Goal: Task Accomplishment & Management: Manage account settings

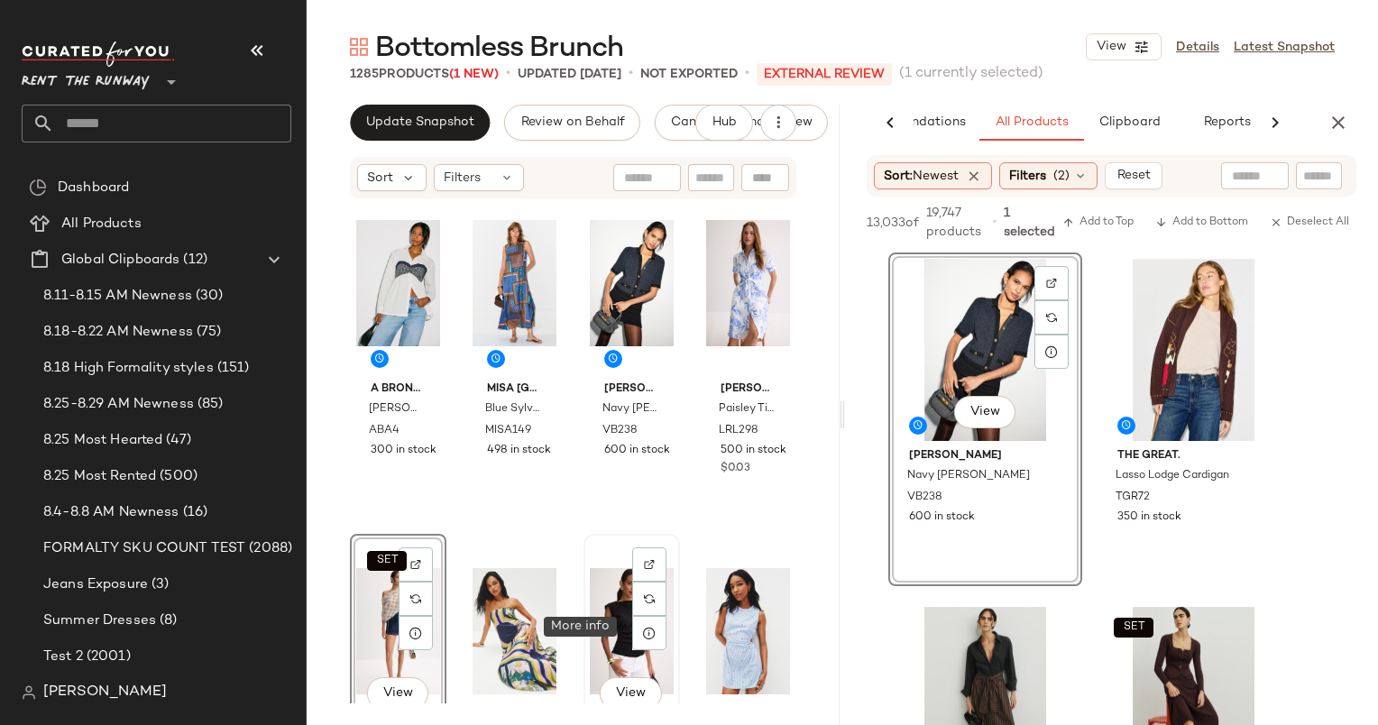
scroll to position [23, 0]
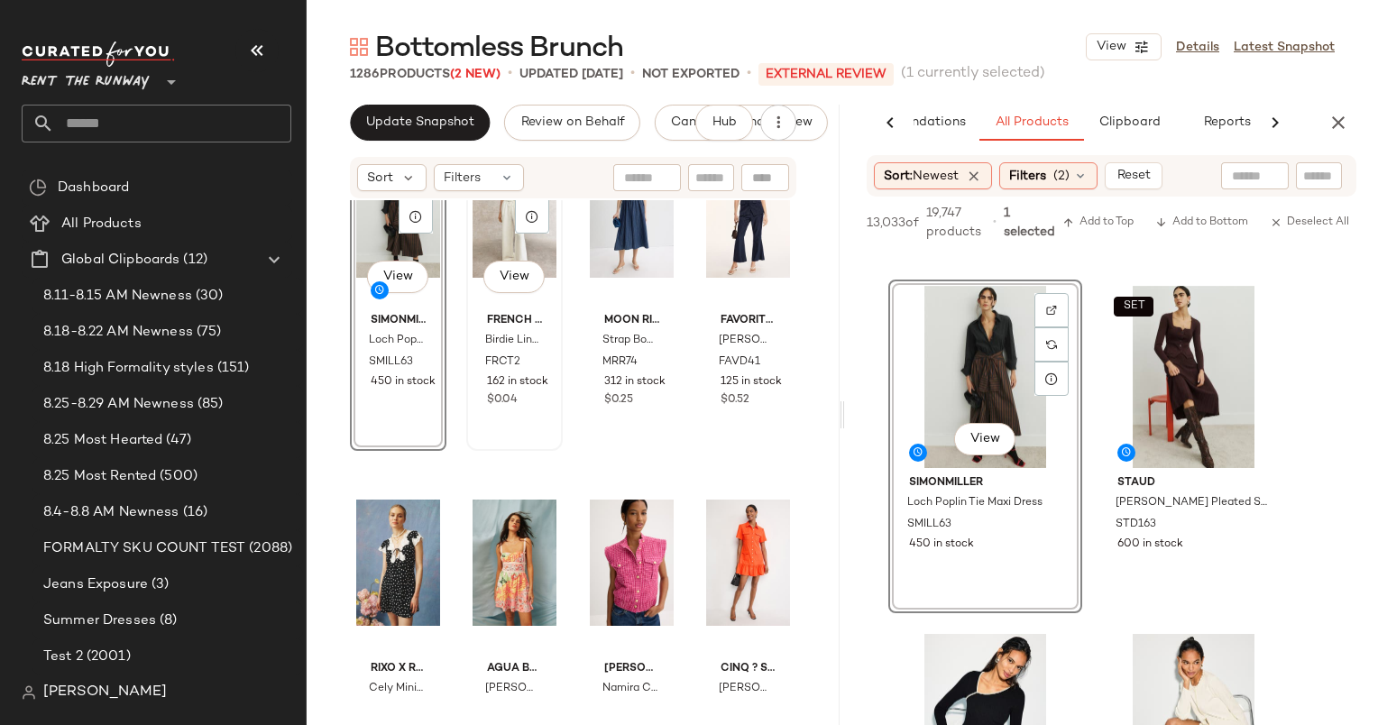
scroll to position [9816, 0]
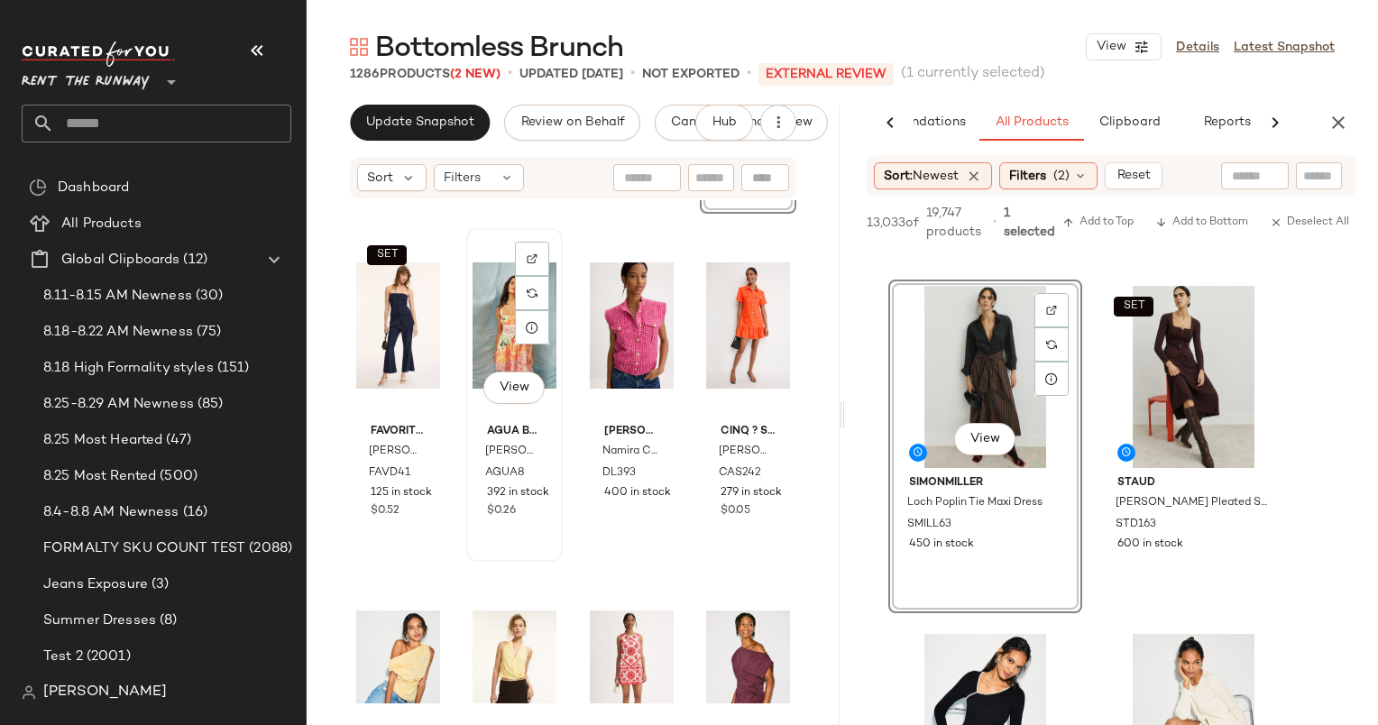
scroll to position [10123, 0]
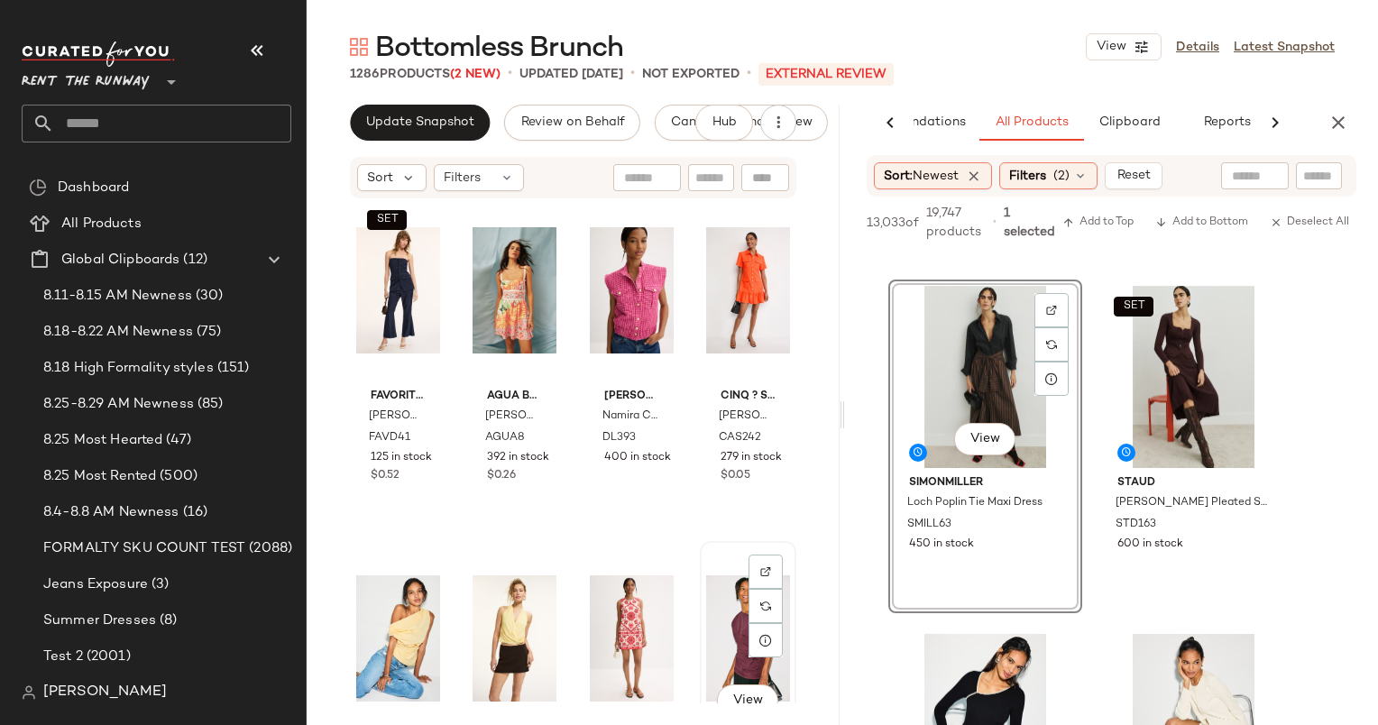
scroll to position [10124, 0]
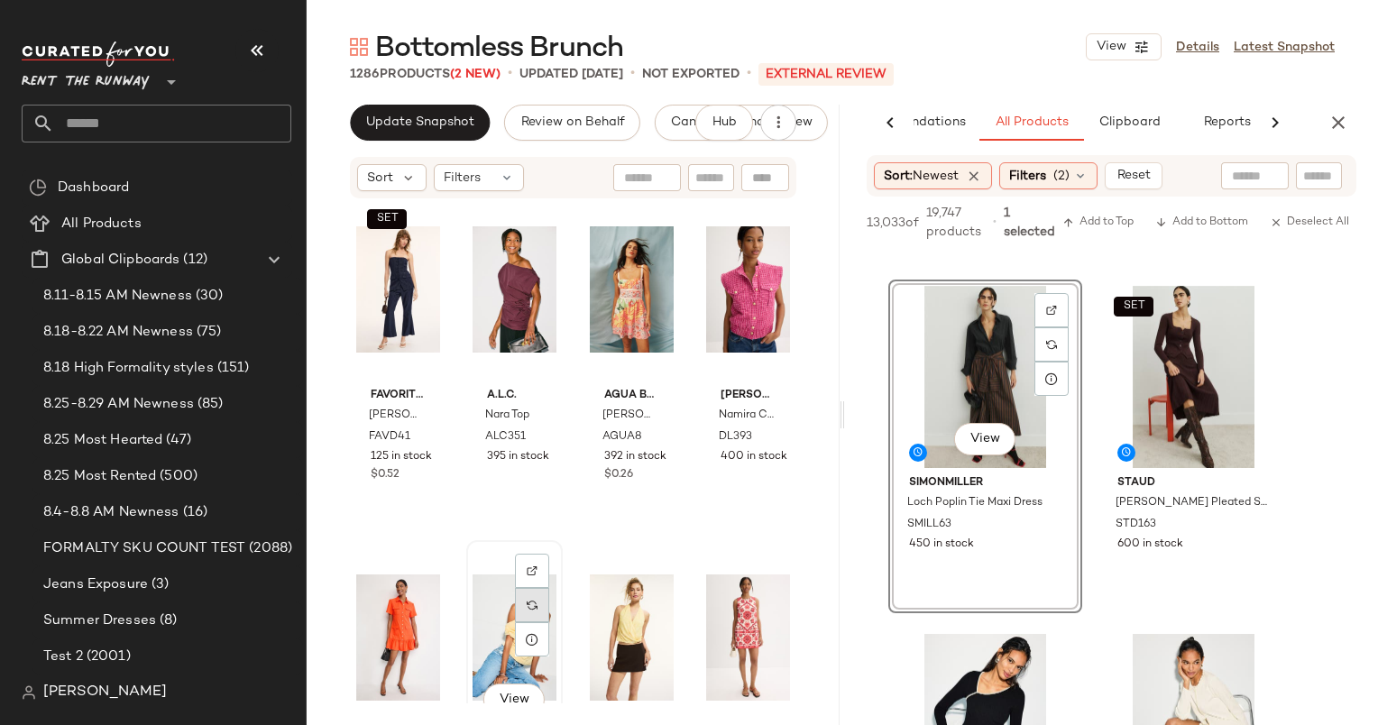
scroll to position [10124, 0]
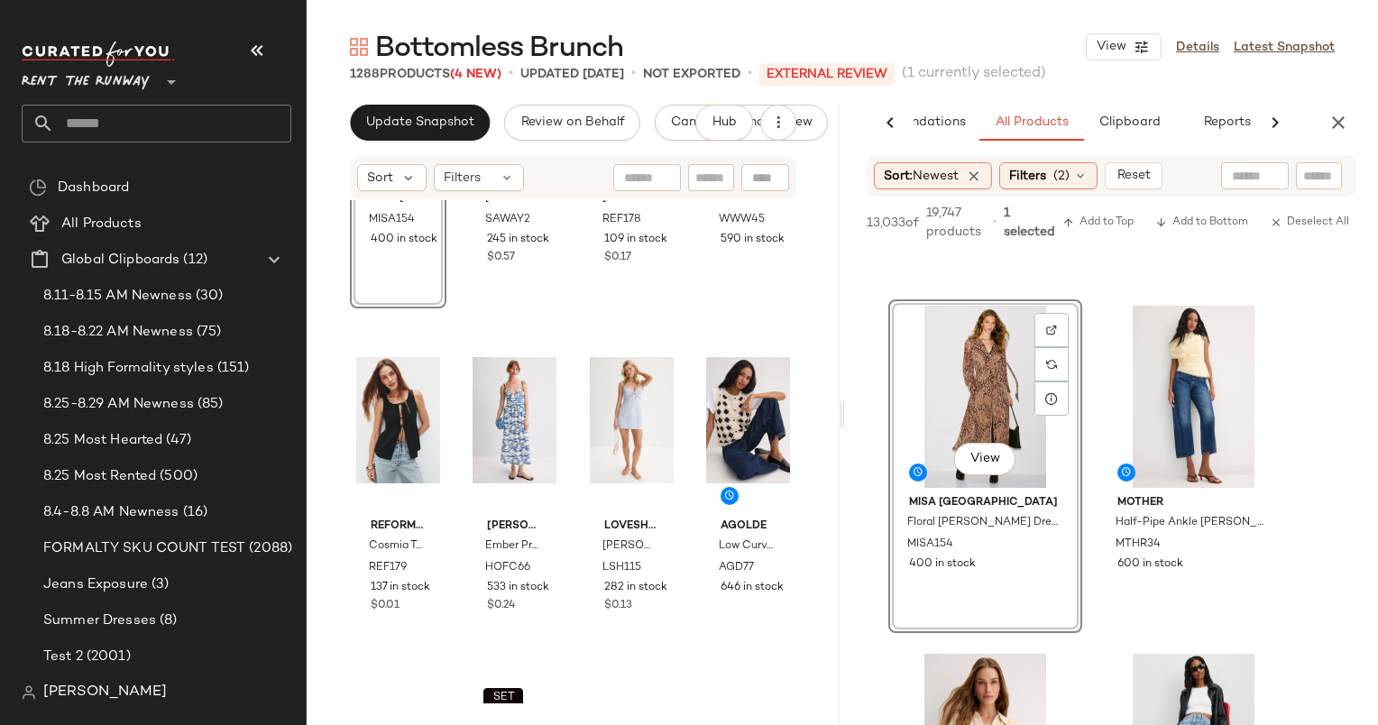
scroll to position [2923, 0]
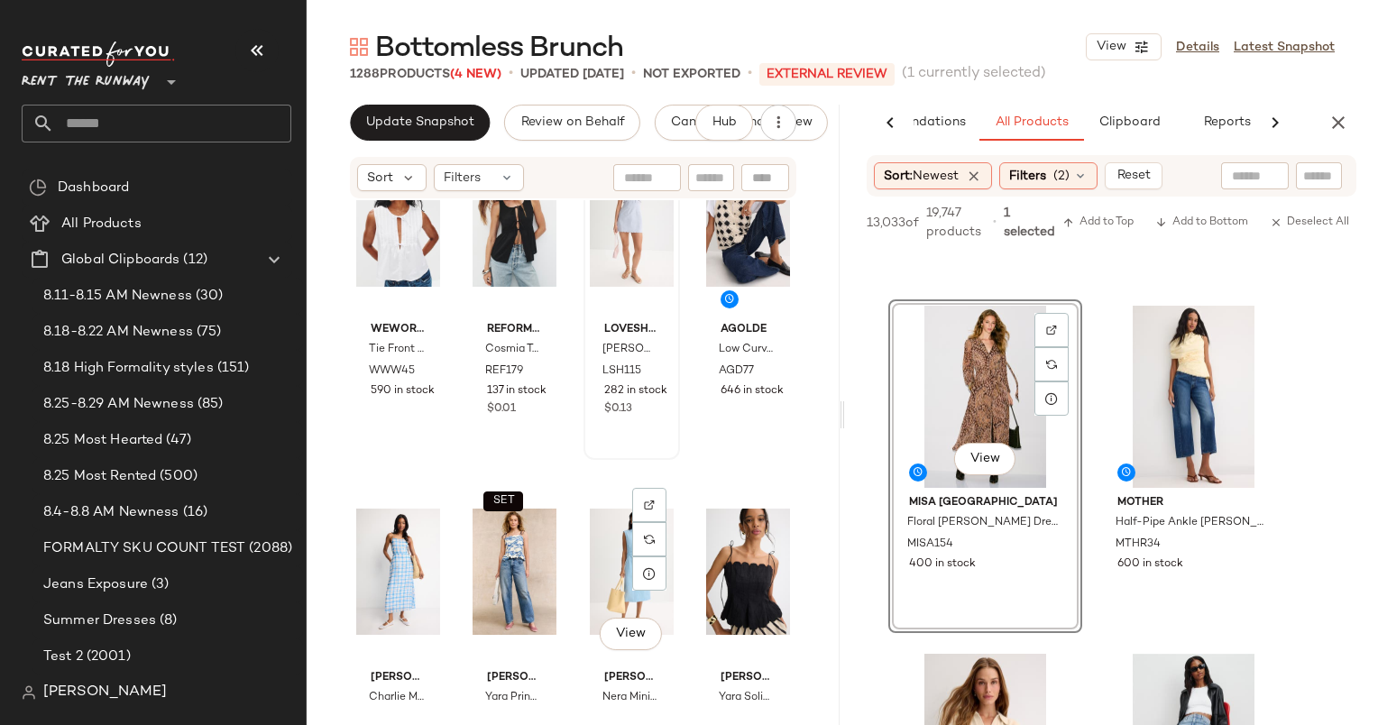
scroll to position [3162, 0]
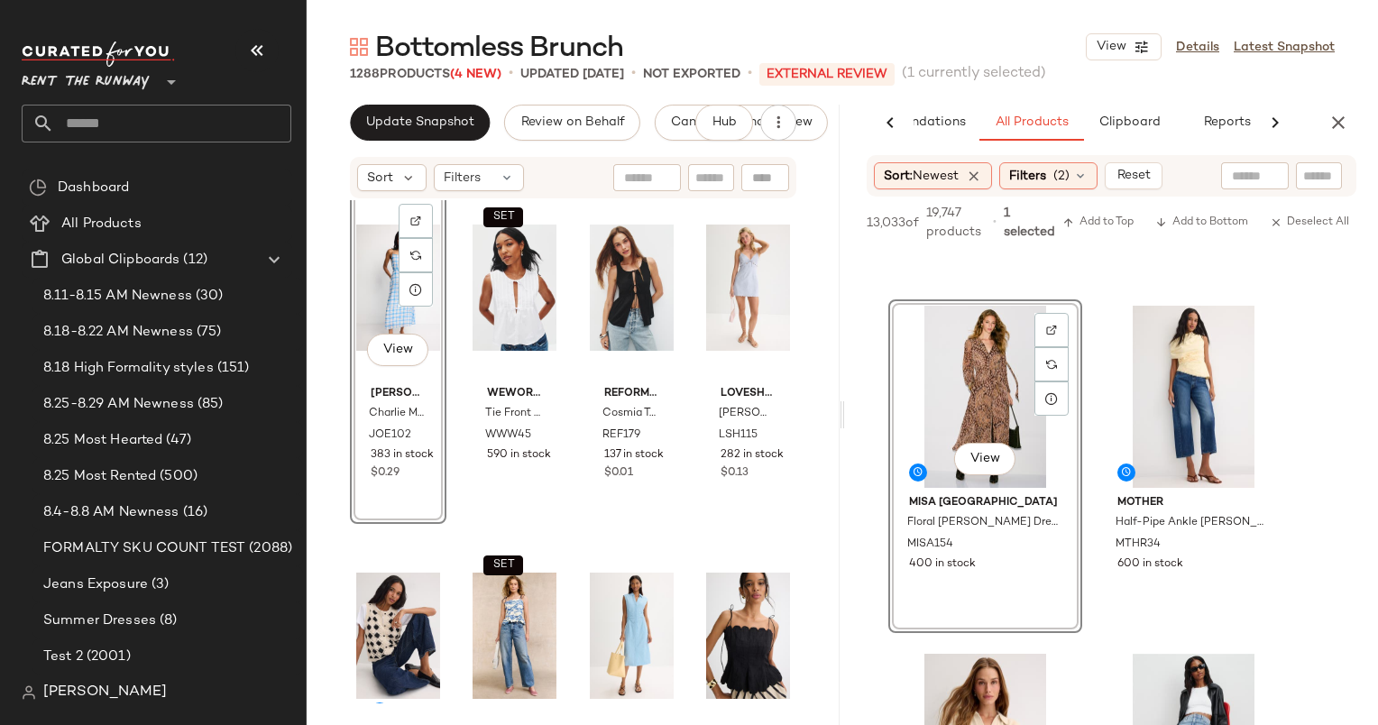
scroll to position [3185, 0]
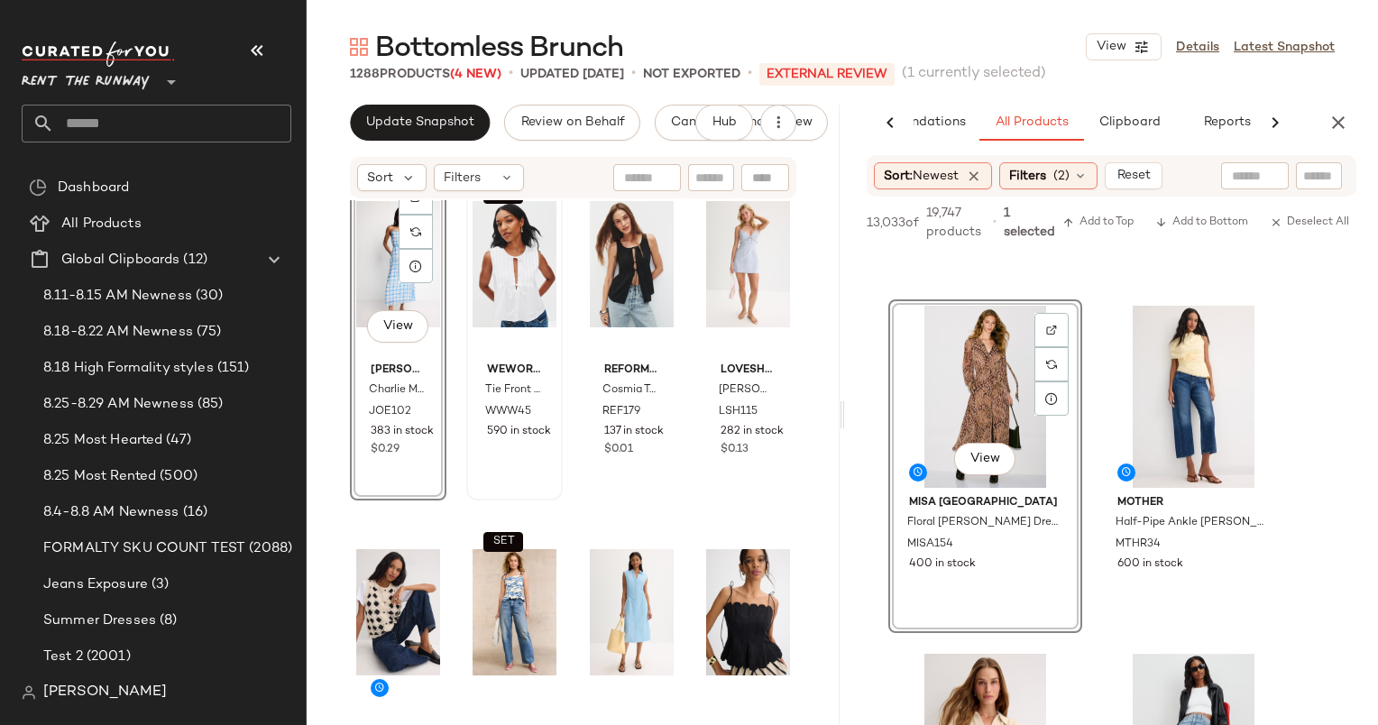
drag, startPoint x: 788, startPoint y: 329, endPoint x: 557, endPoint y: 401, distance: 241.7
click at [557, 401] on div "View Joe's Jeans Charlie Midi Dress JOE102 383 in stock $0.29 SET WEWOREWHAT Ti…" at bounding box center [573, 451] width 533 height 503
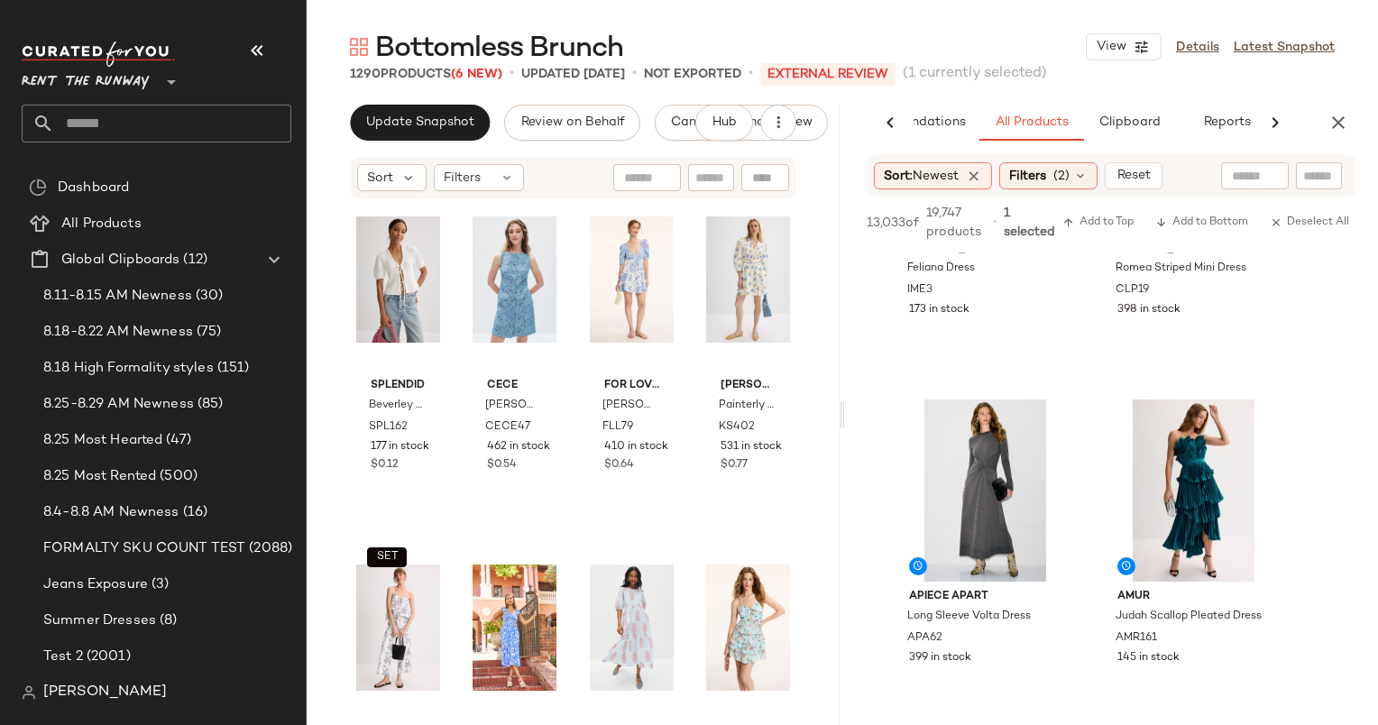
scroll to position [4445, 0]
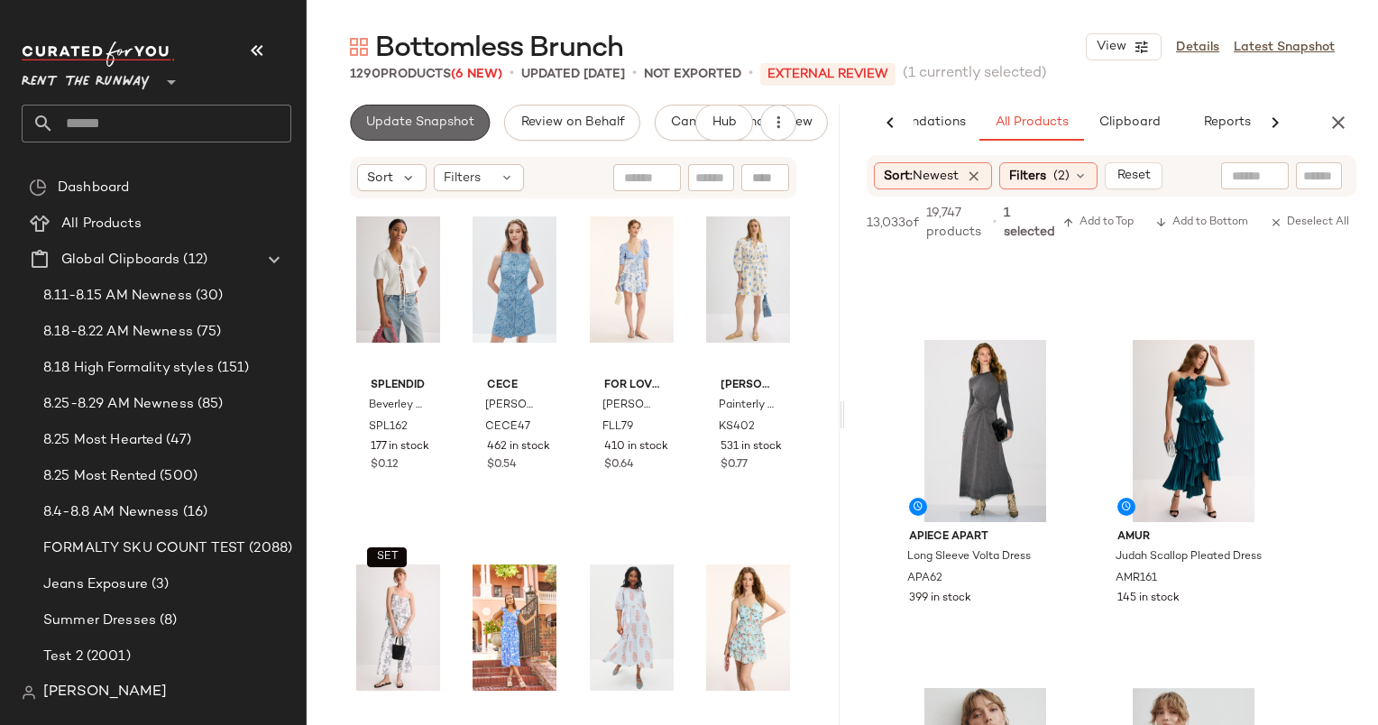
click at [433, 108] on button "Update Snapshot" at bounding box center [420, 123] width 140 height 36
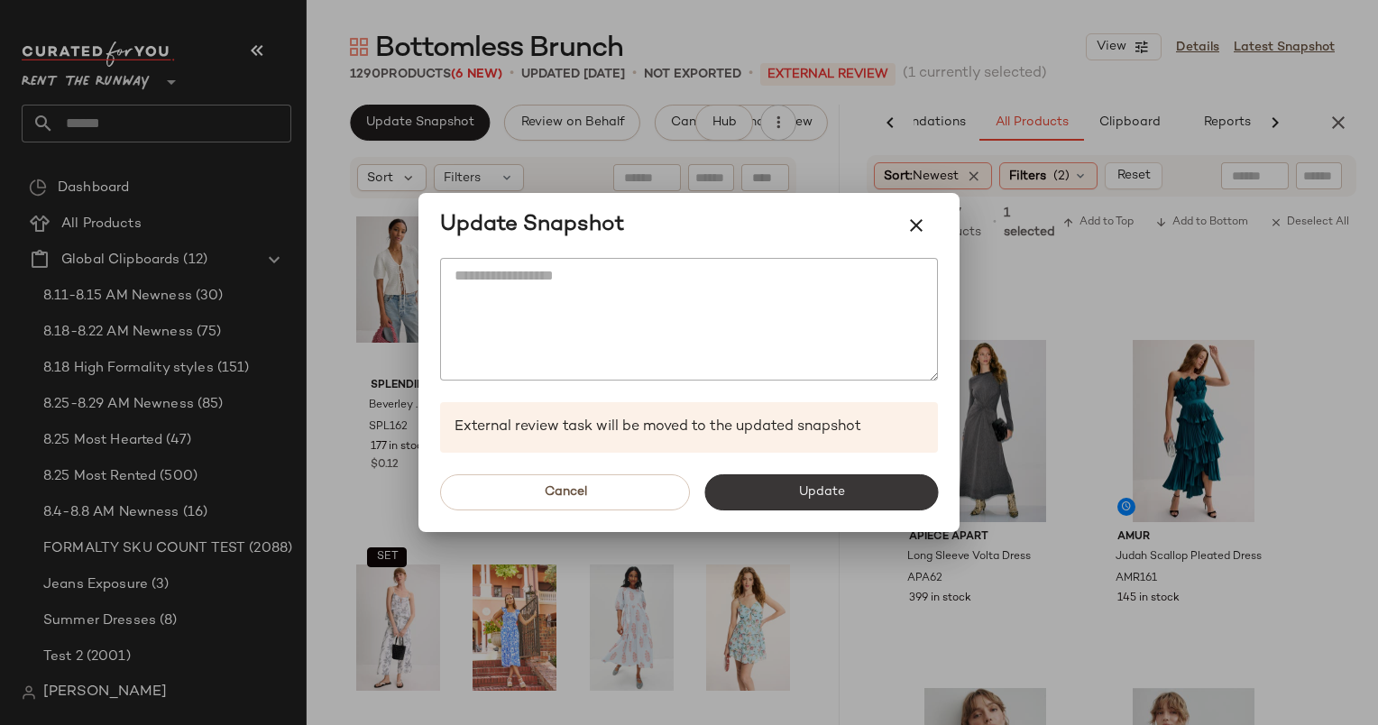
click at [886, 494] on button "Update" at bounding box center [821, 492] width 234 height 36
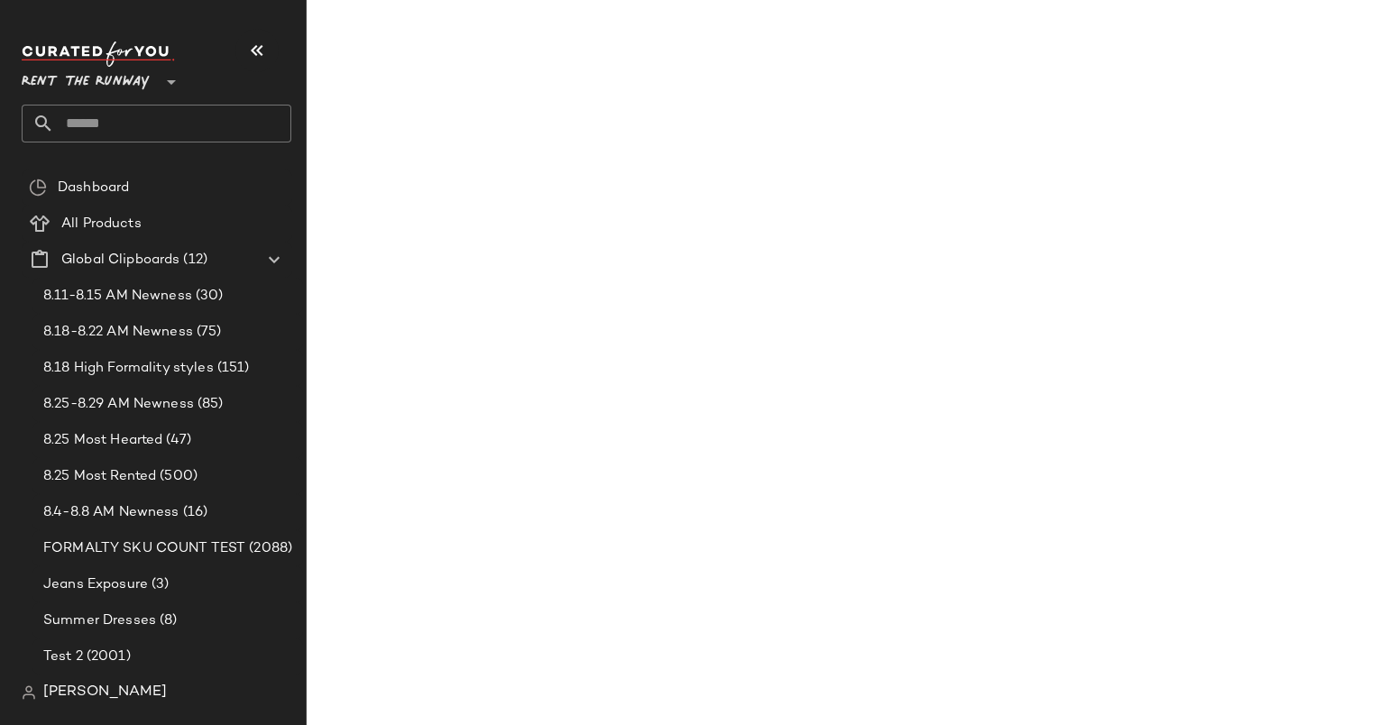
scroll to position [8623, 0]
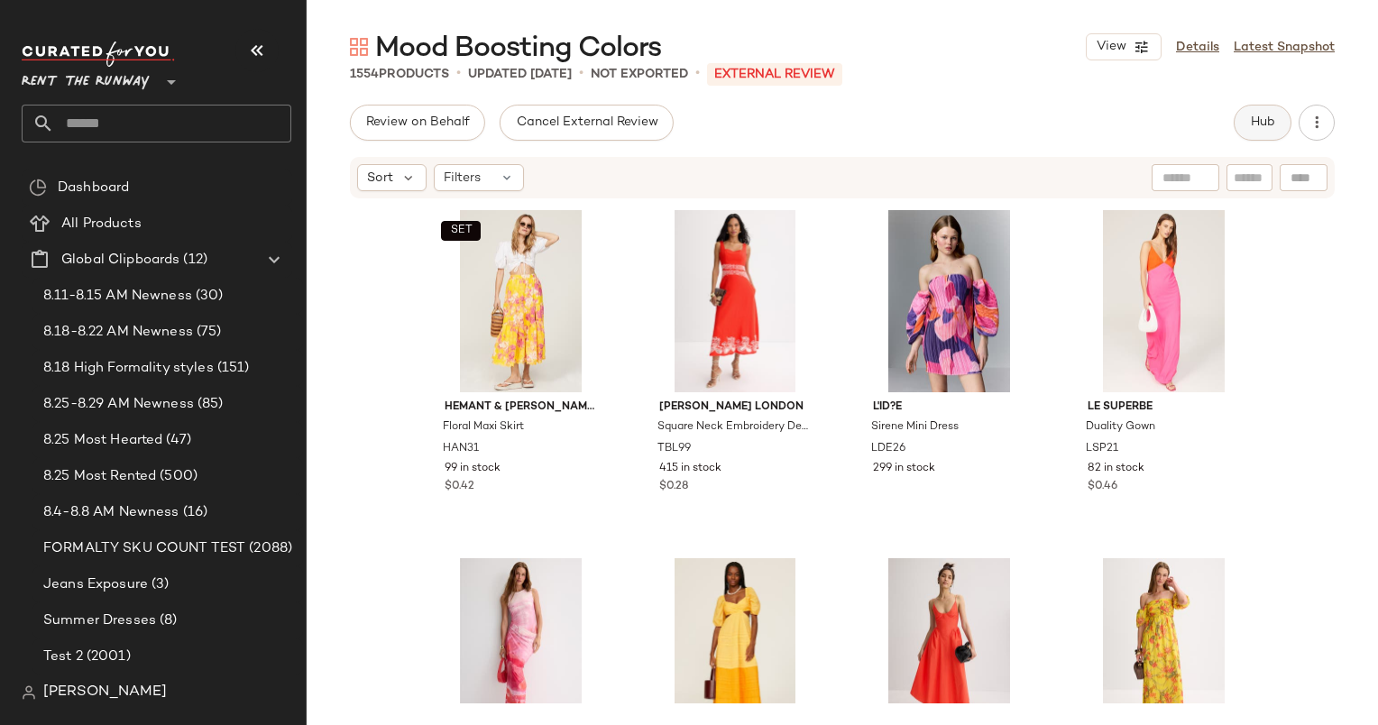
click at [1282, 119] on button "Hub" at bounding box center [1263, 123] width 58 height 36
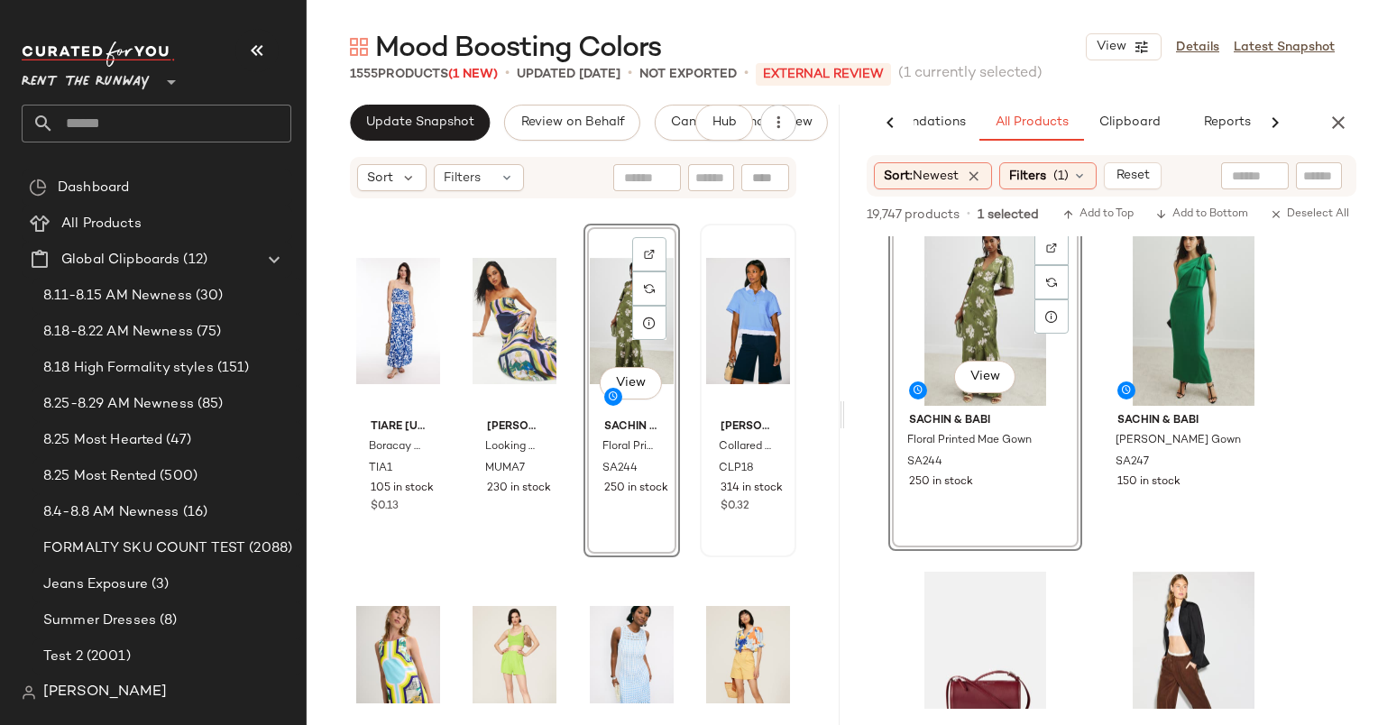
scroll to position [14966, 0]
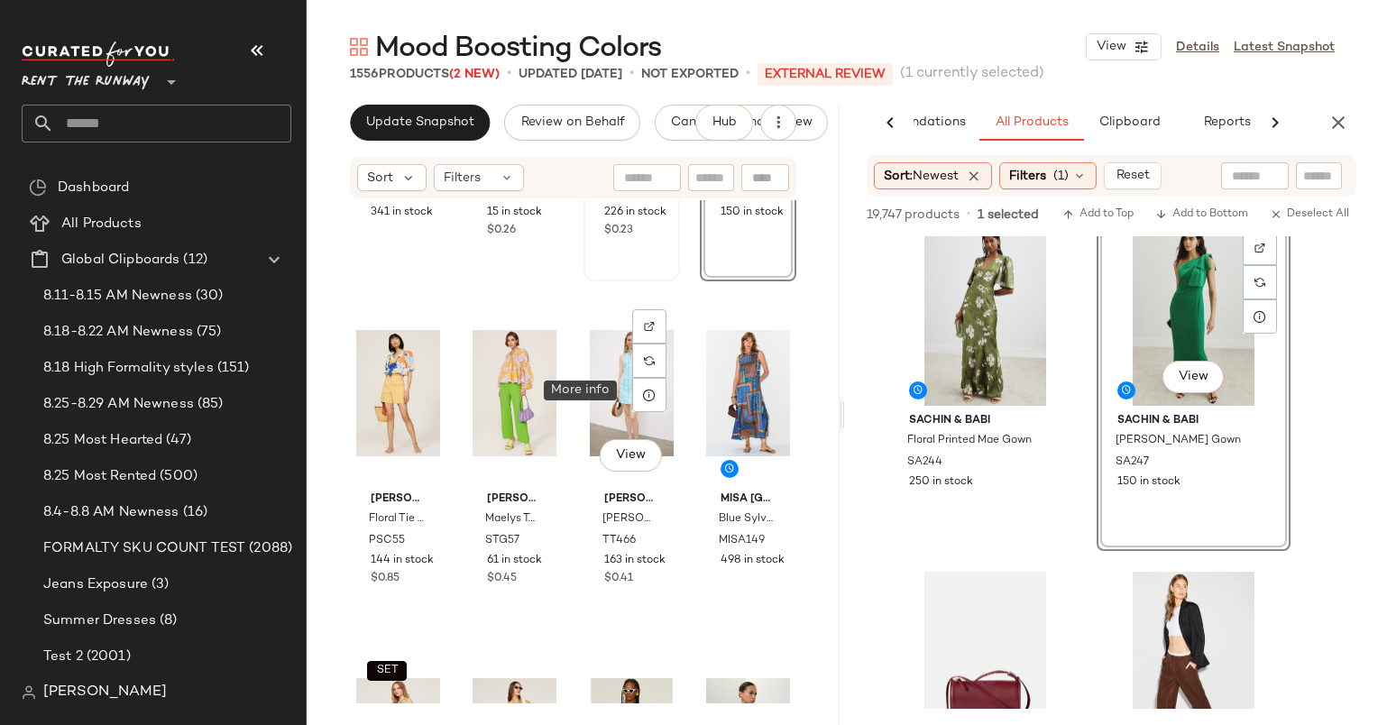
scroll to position [15596, 0]
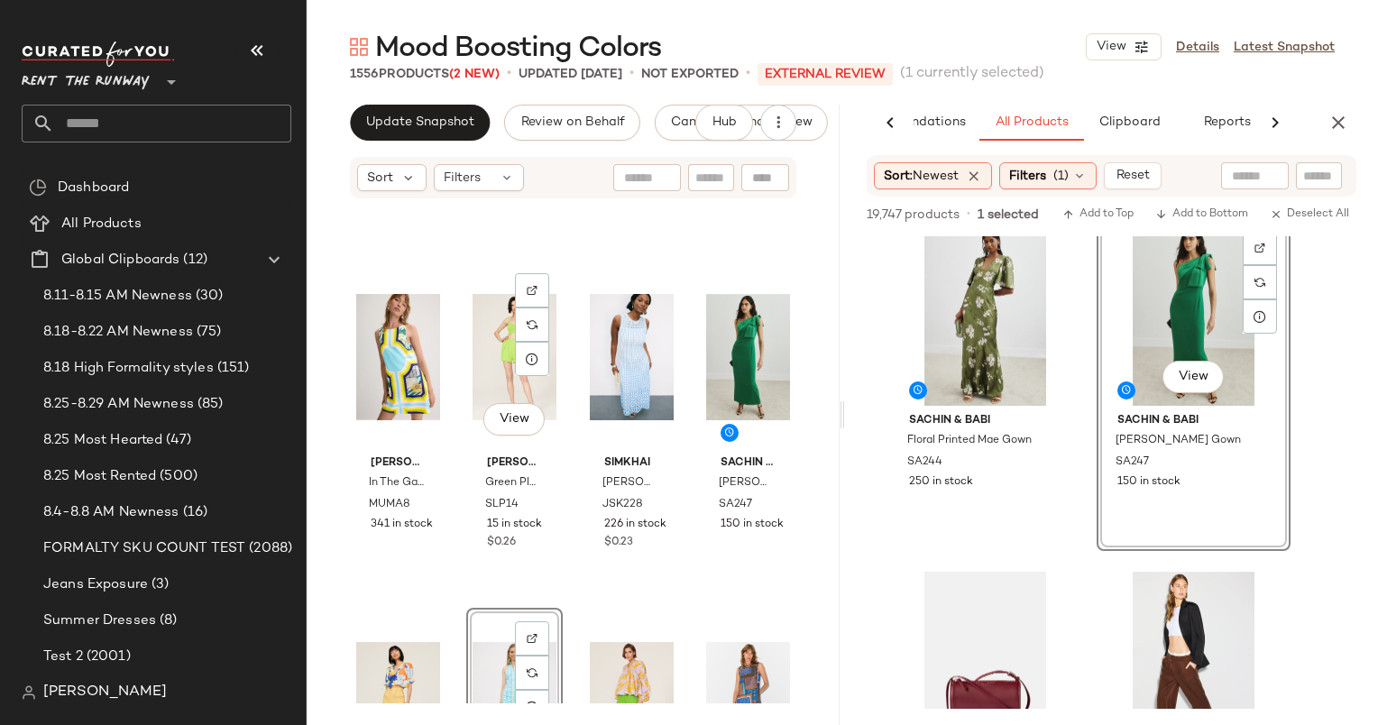
scroll to position [15659, 0]
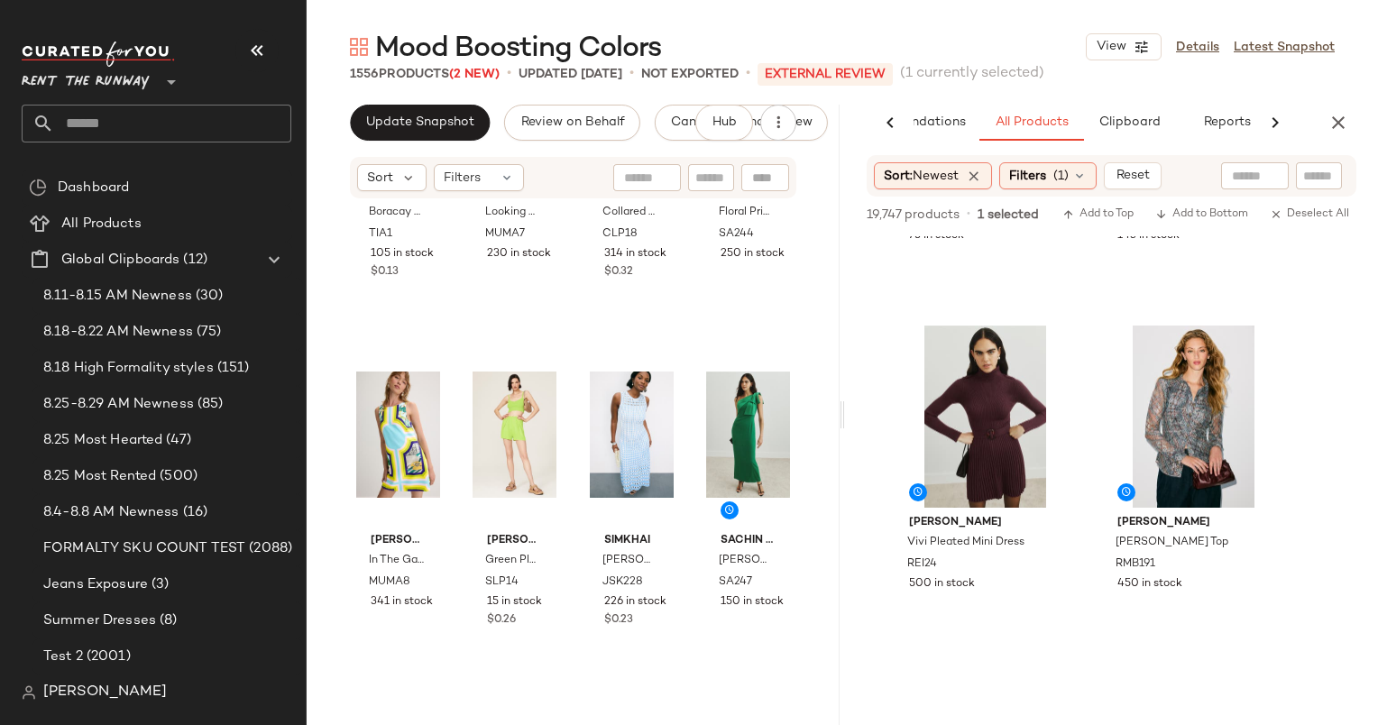
scroll to position [1793, 0]
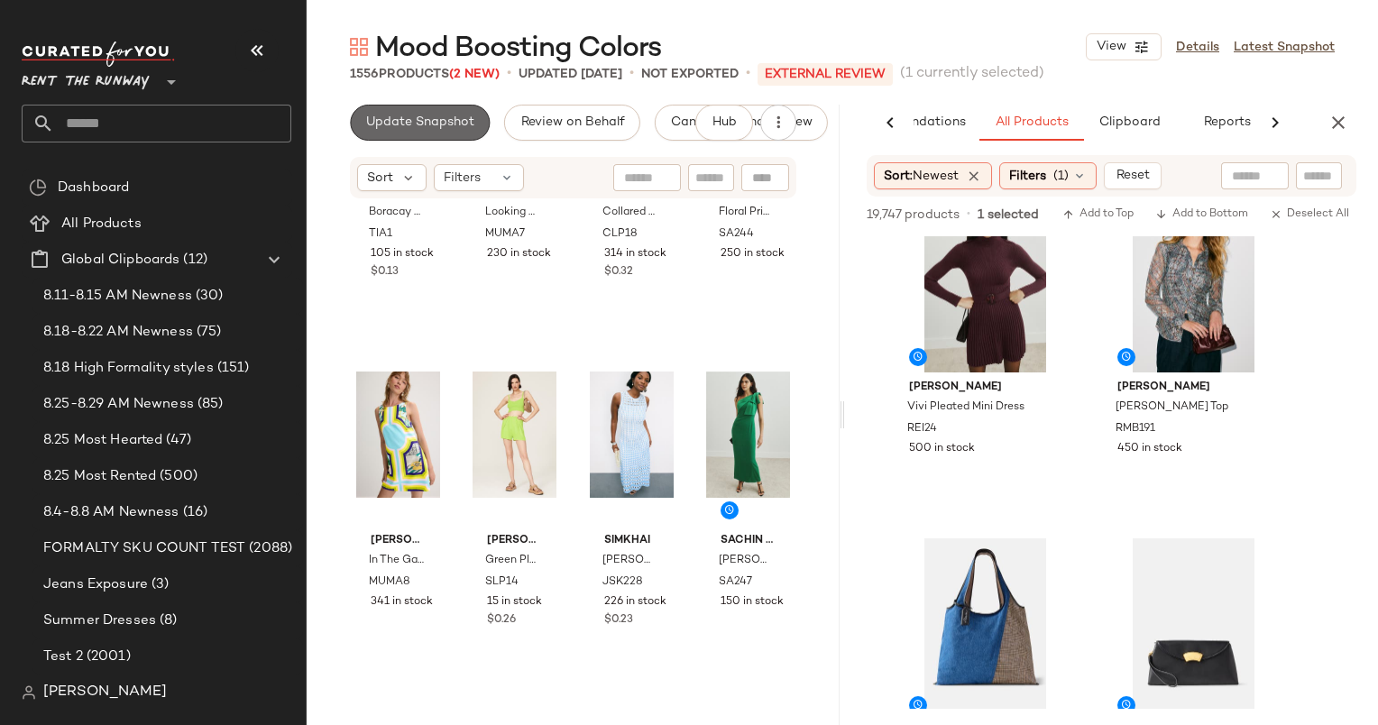
click at [399, 131] on button "Update Snapshot" at bounding box center [420, 123] width 140 height 36
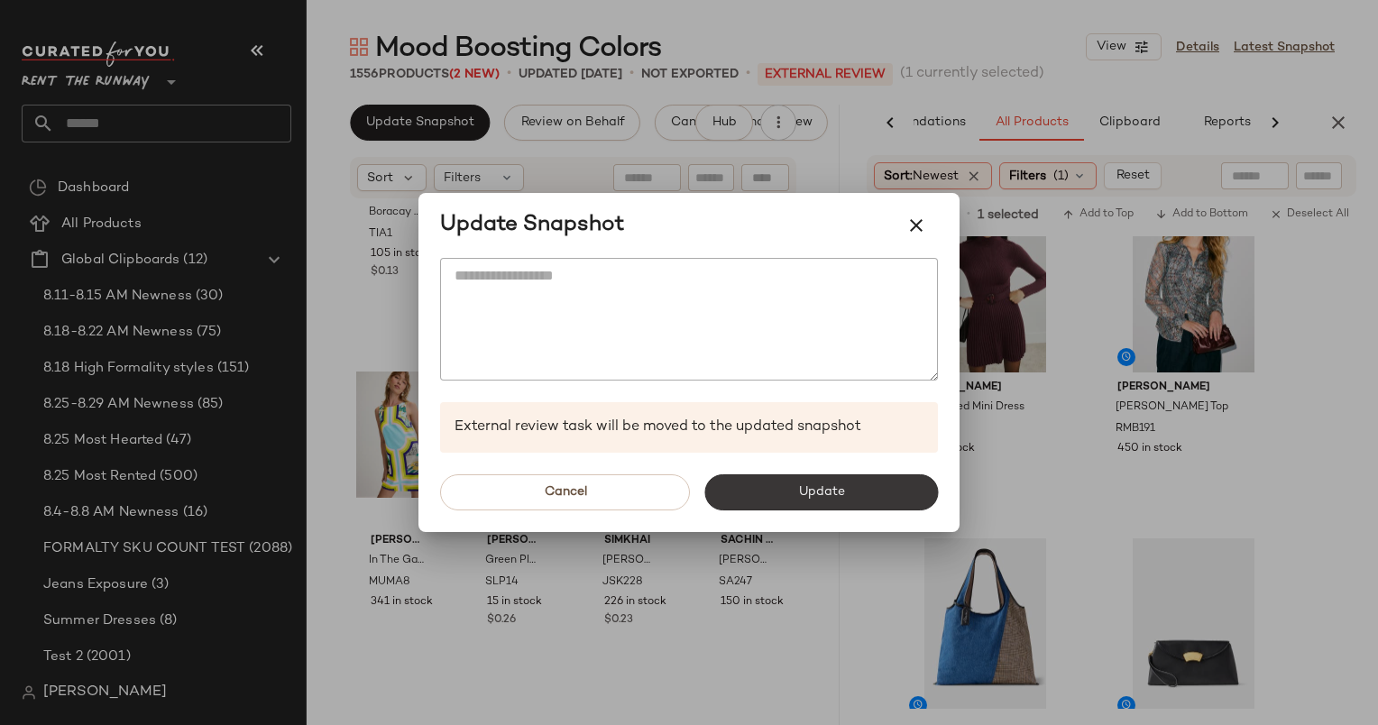
click at [872, 498] on button "Update" at bounding box center [821, 492] width 234 height 36
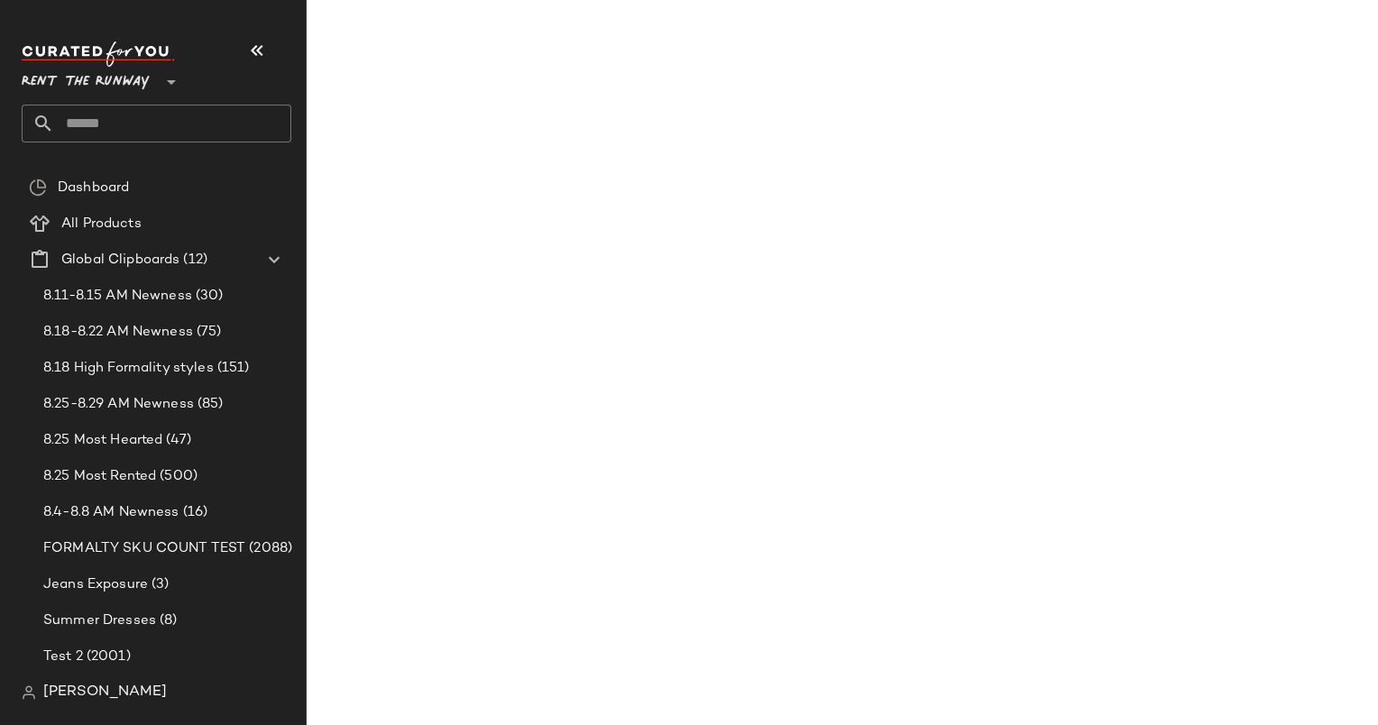
scroll to position [3534, 0]
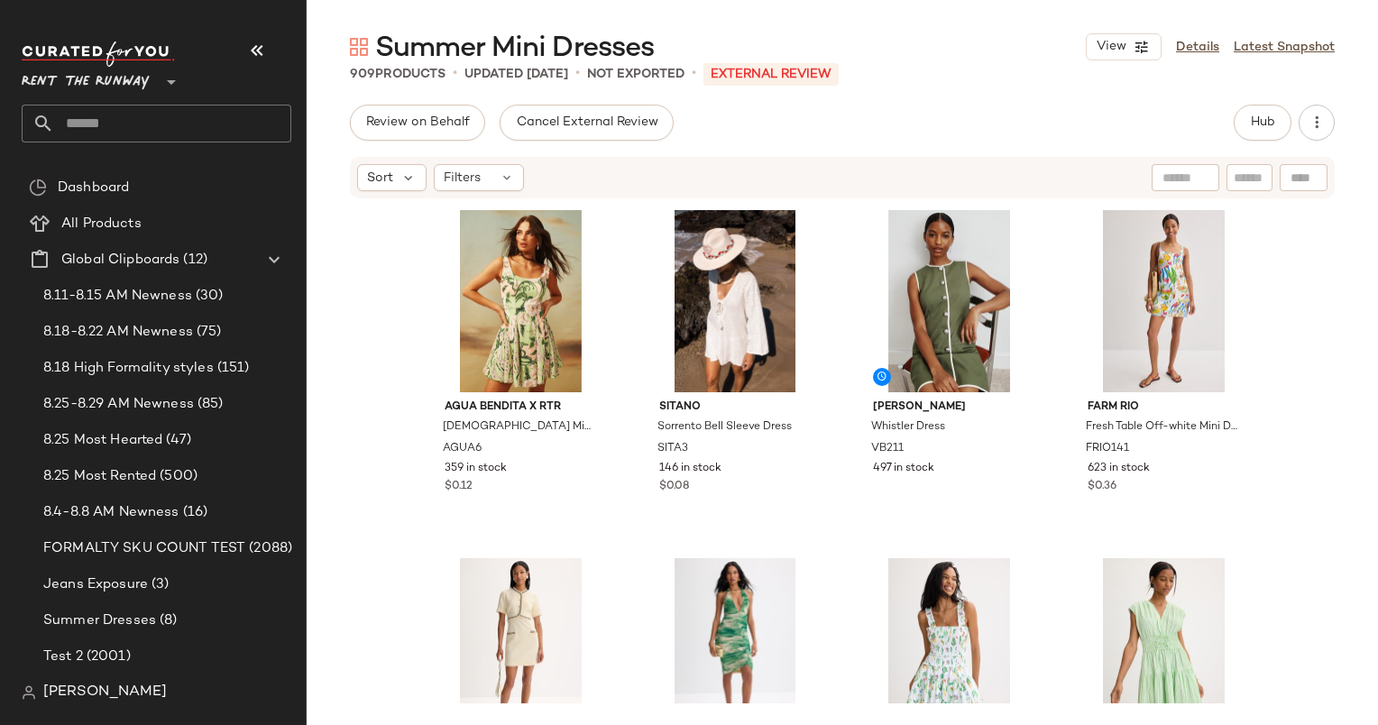
click at [1247, 144] on div "Review on Behalf Cancel External Review Hub Sort Filters Agua Bendita x RTR Kri…" at bounding box center [843, 415] width 1072 height 621
click at [1256, 118] on span "Hub" at bounding box center [1262, 122] width 25 height 14
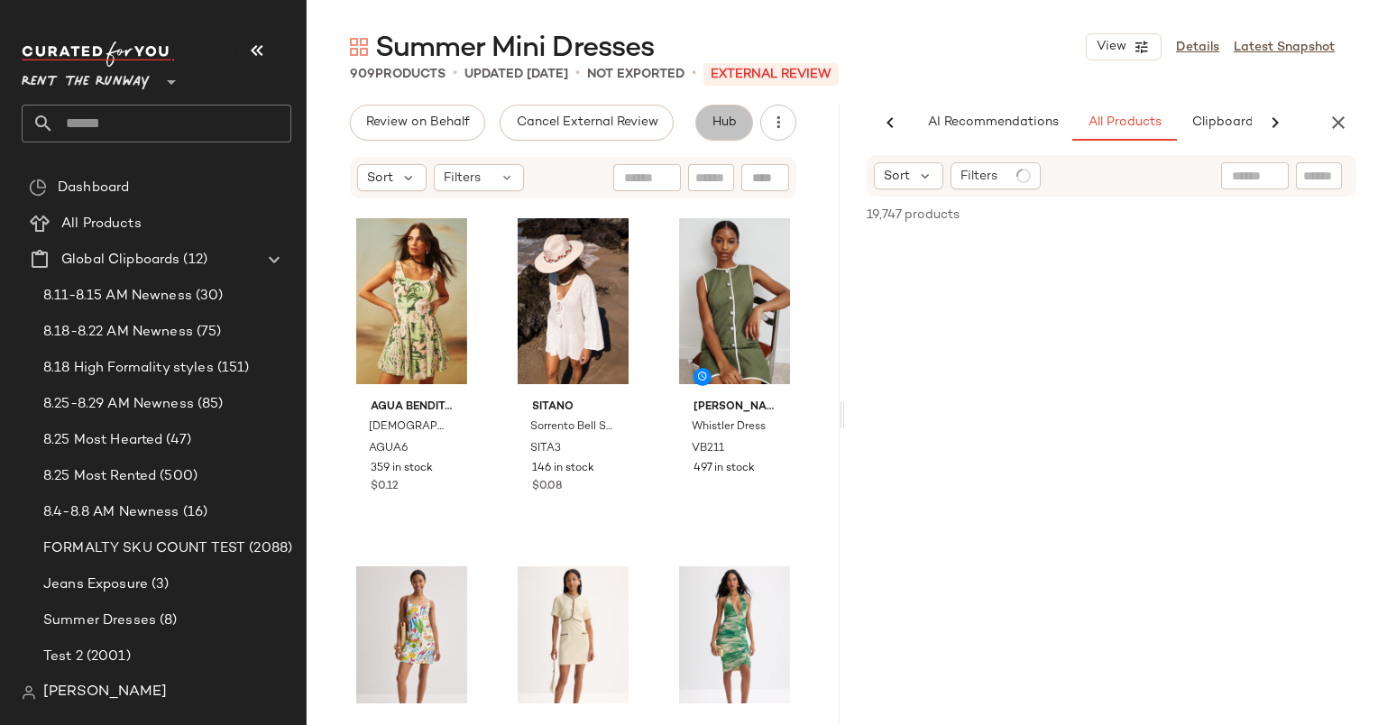
scroll to position [0, 93]
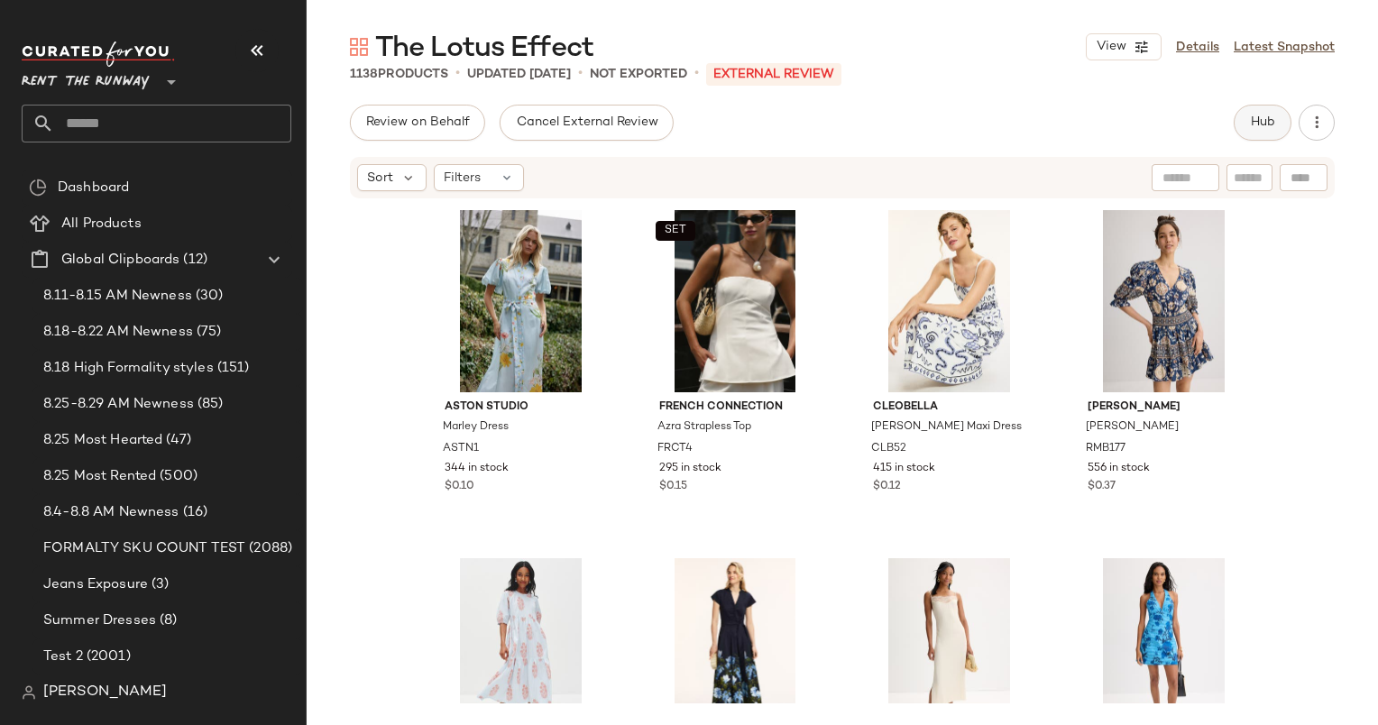
click at [1263, 128] on span "Hub" at bounding box center [1262, 122] width 25 height 14
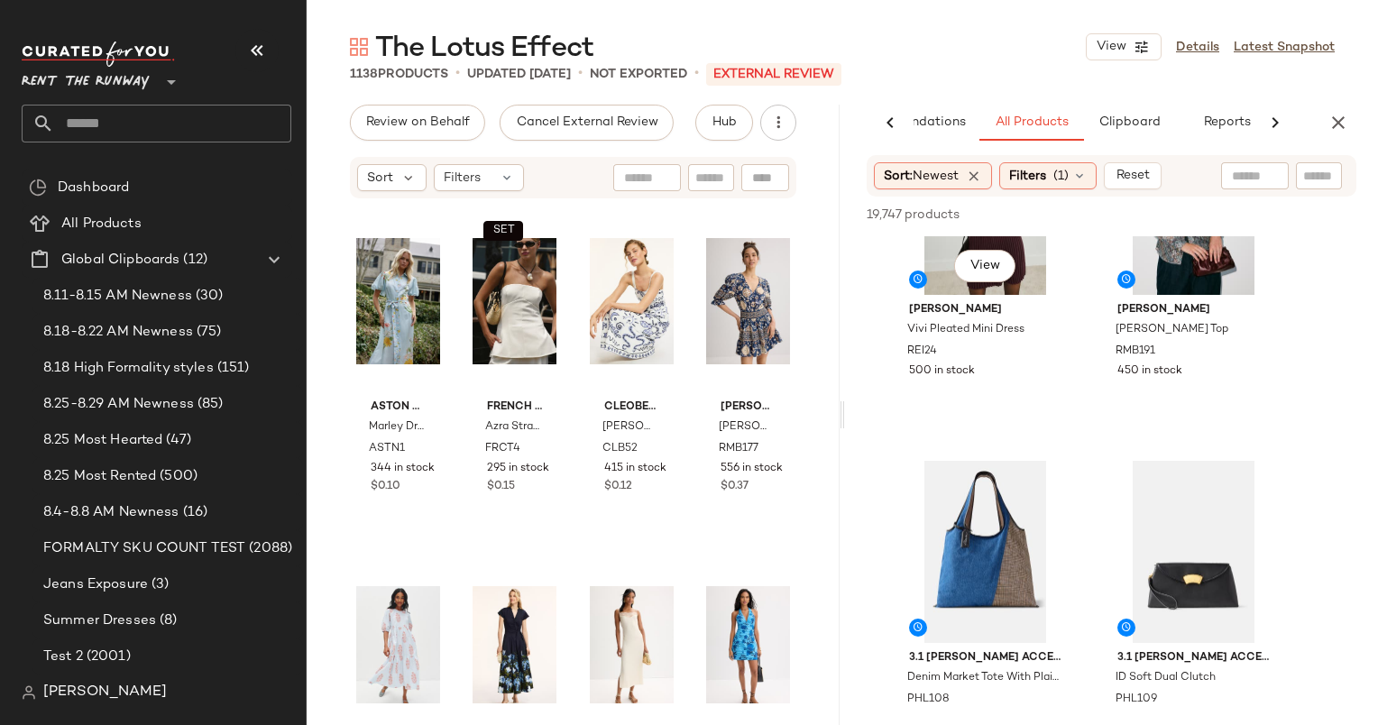
scroll to position [1876, 0]
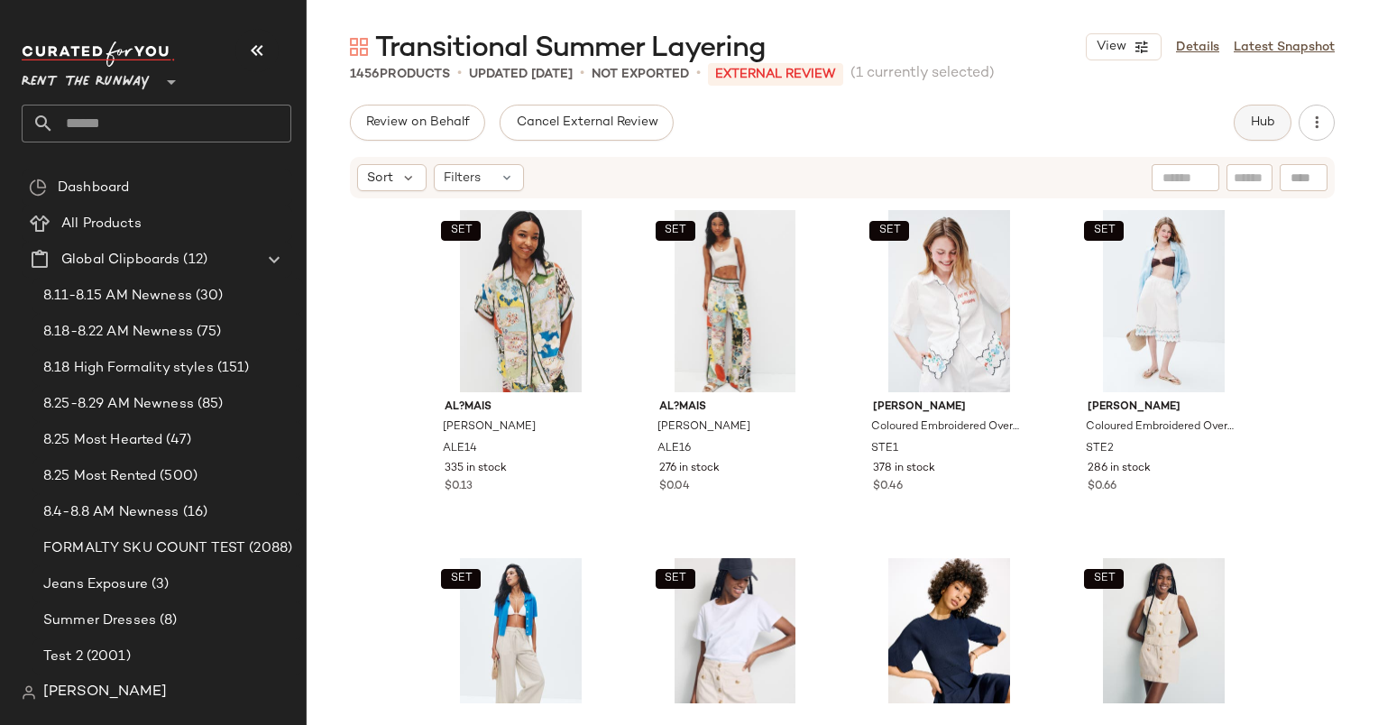
click at [1250, 120] on span "Hub" at bounding box center [1262, 122] width 25 height 14
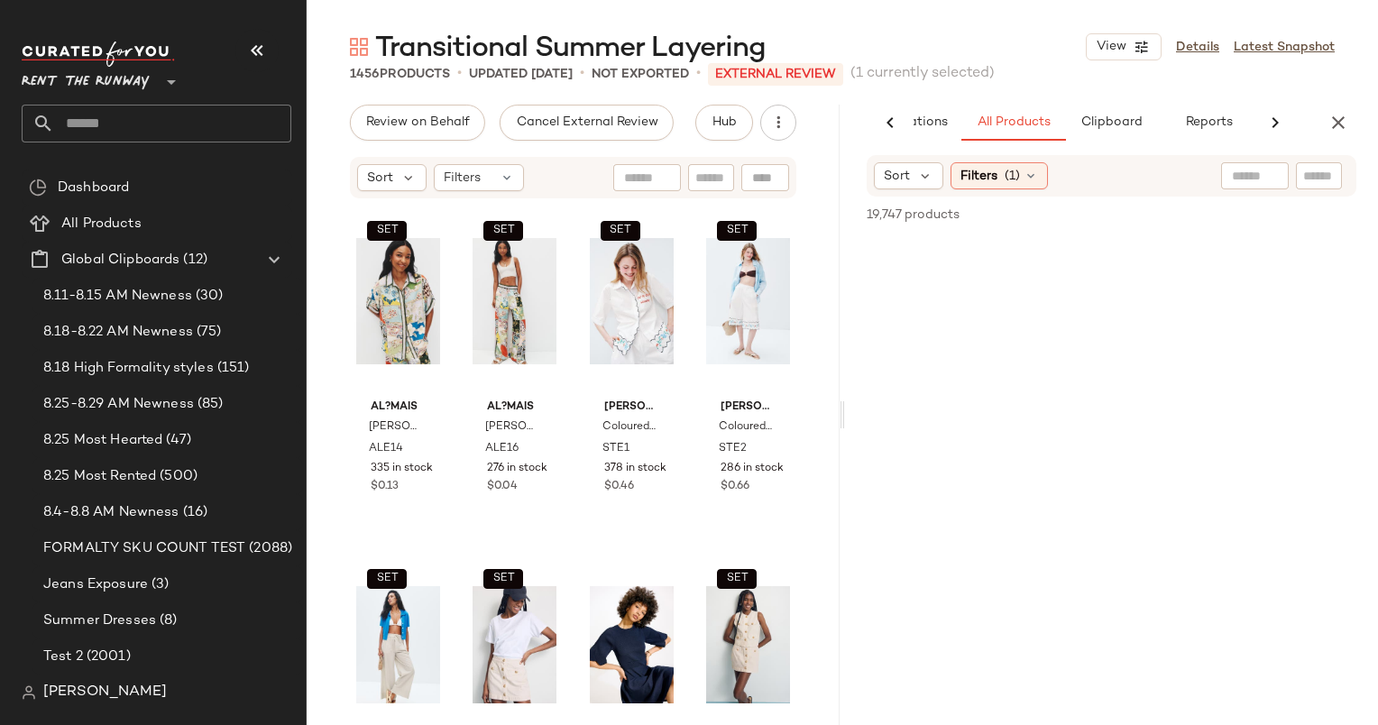
scroll to position [0, 111]
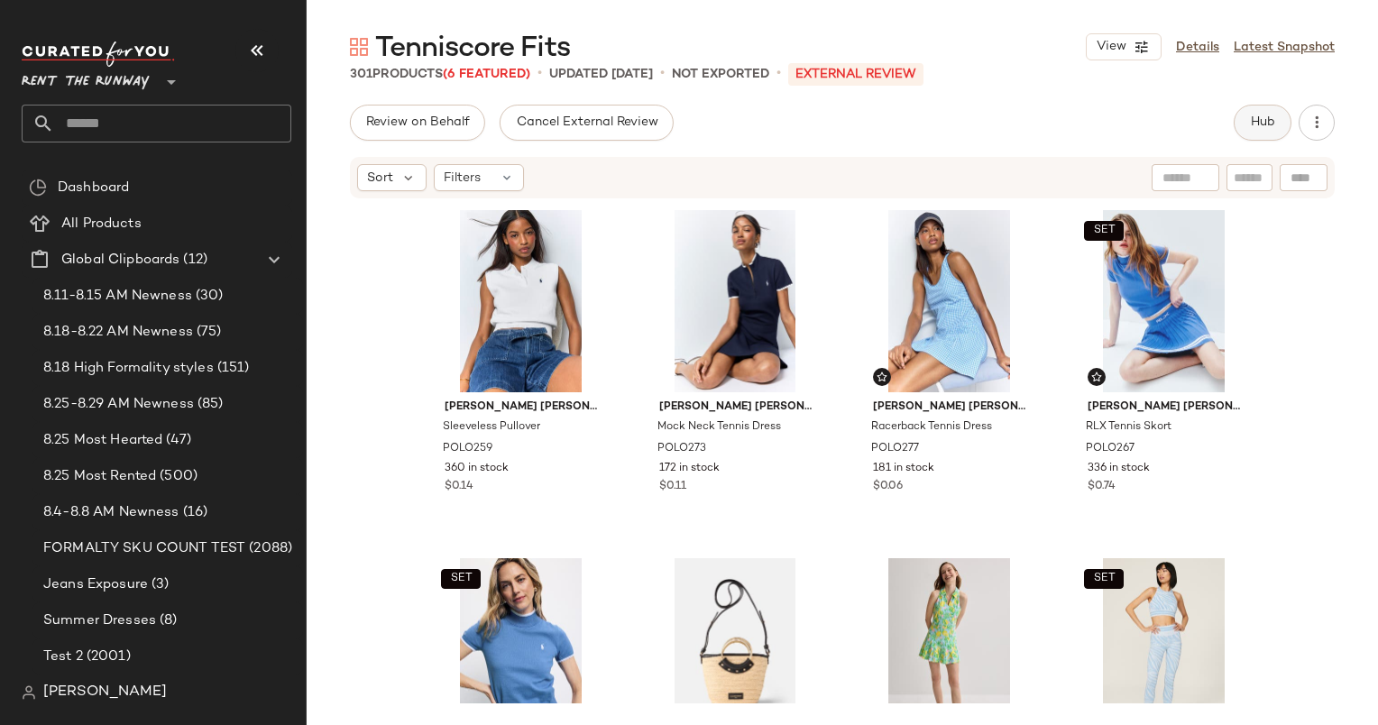
click at [1259, 112] on button "Hub" at bounding box center [1263, 123] width 58 height 36
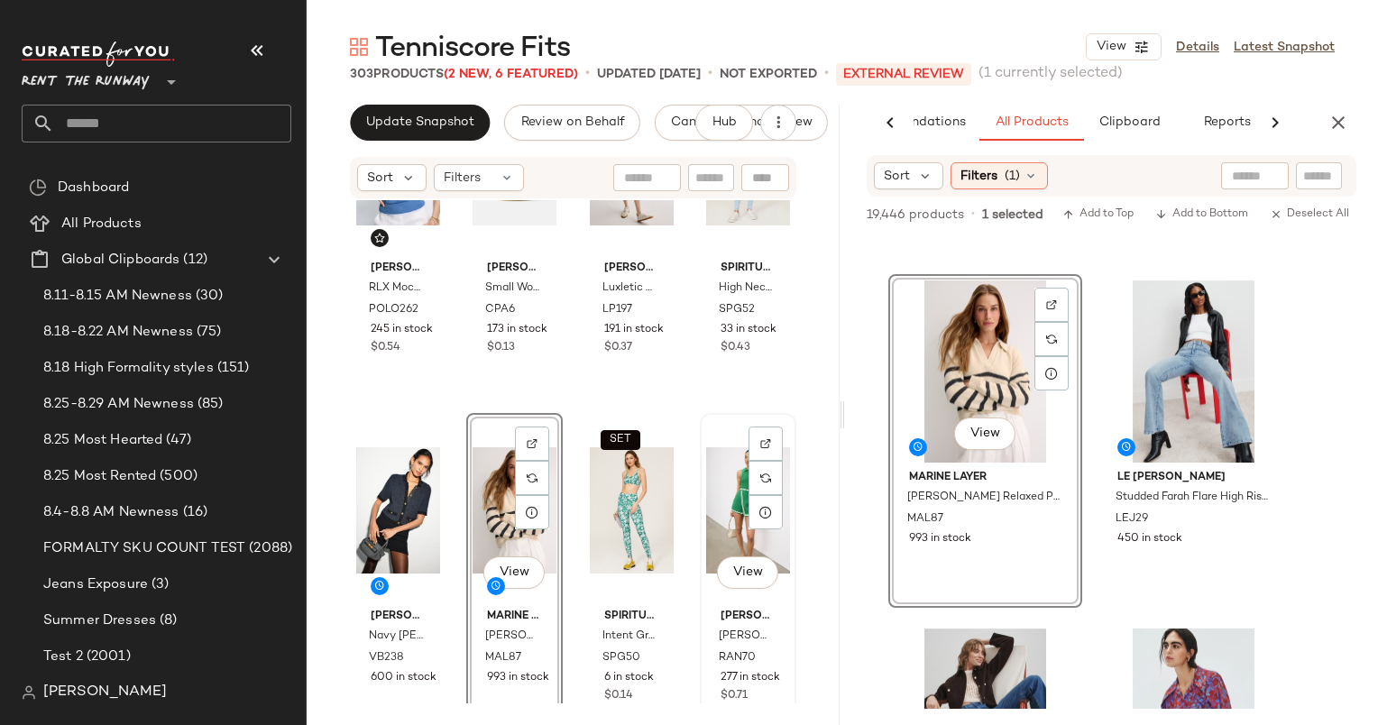
scroll to position [547, 0]
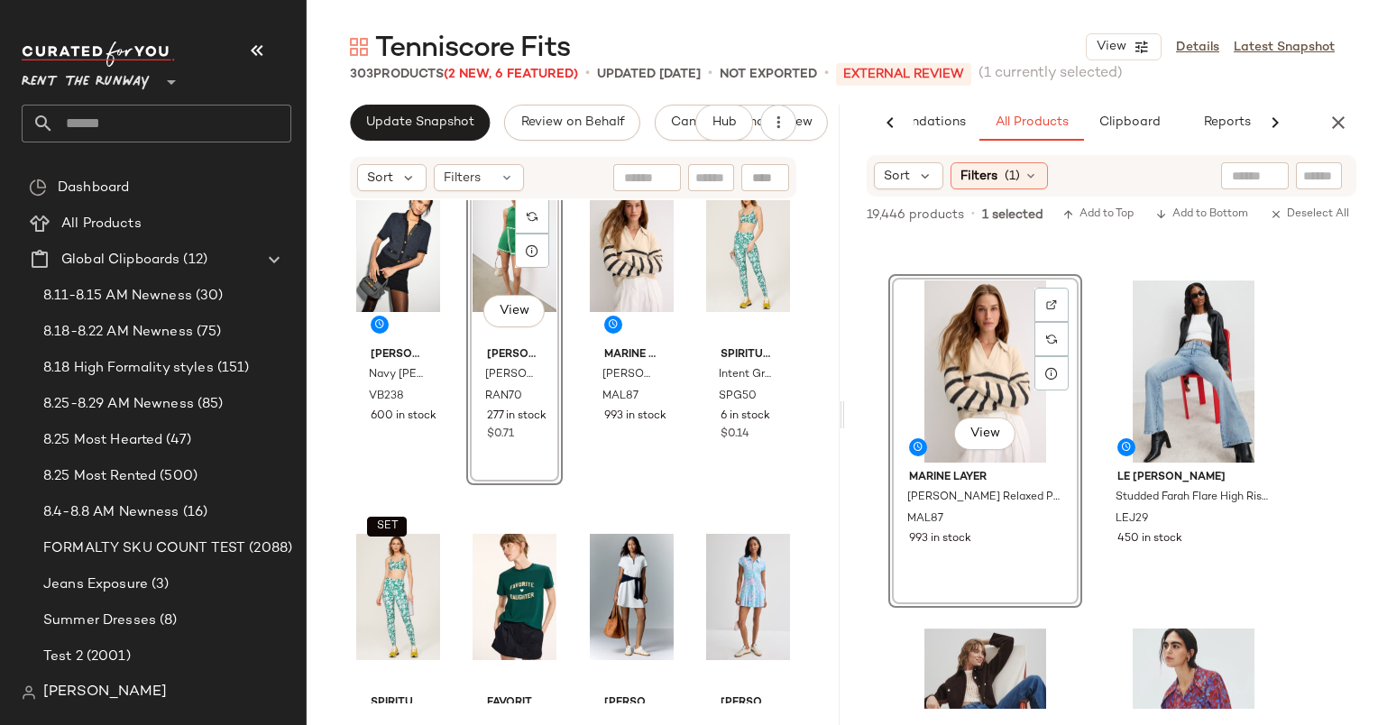
scroll to position [736, 0]
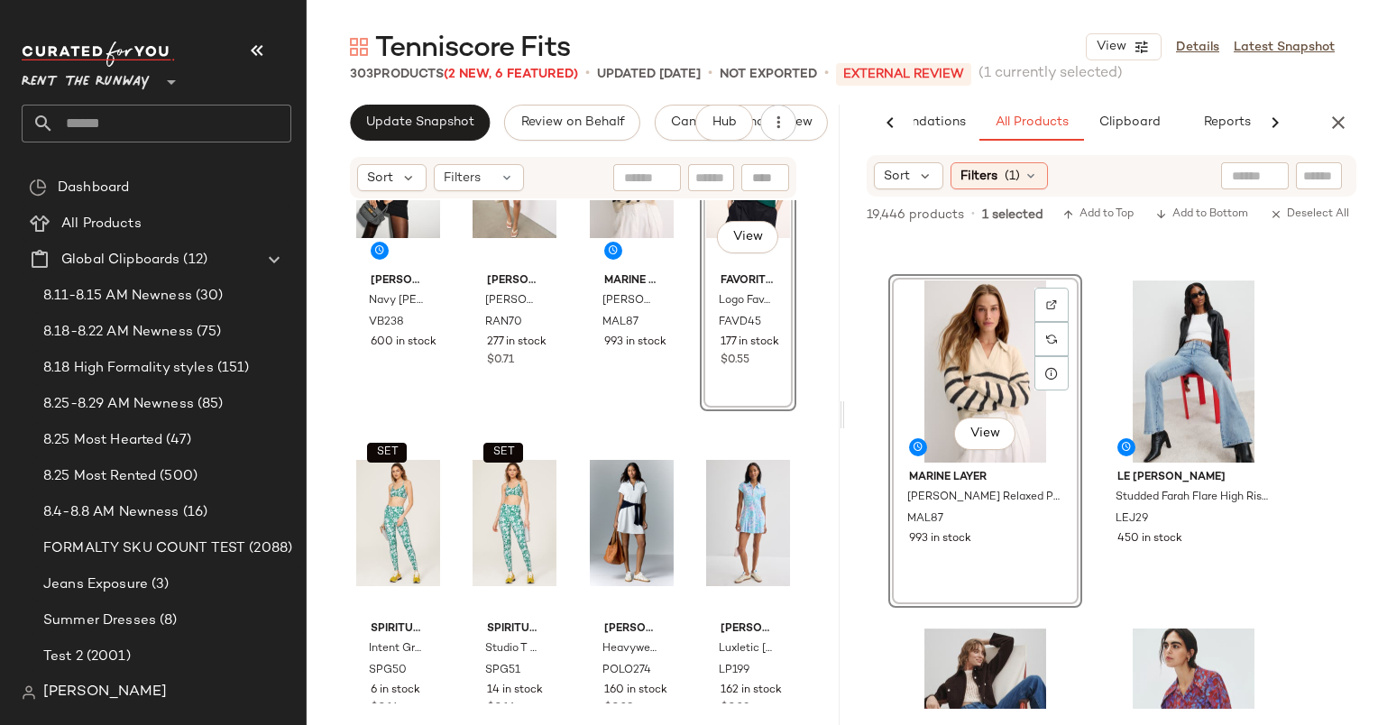
scroll to position [838, 0]
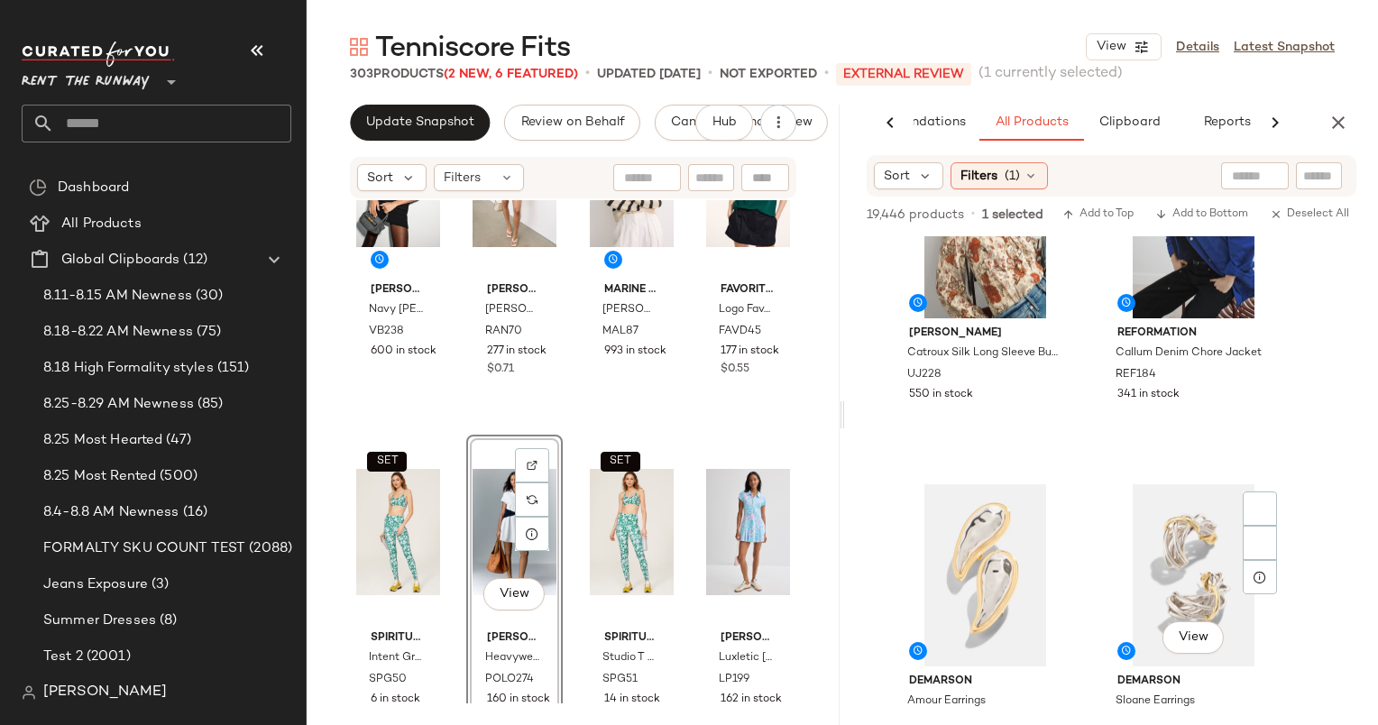
scroll to position [6026, 0]
click at [427, 123] on span "Update Snapshot" at bounding box center [419, 122] width 109 height 14
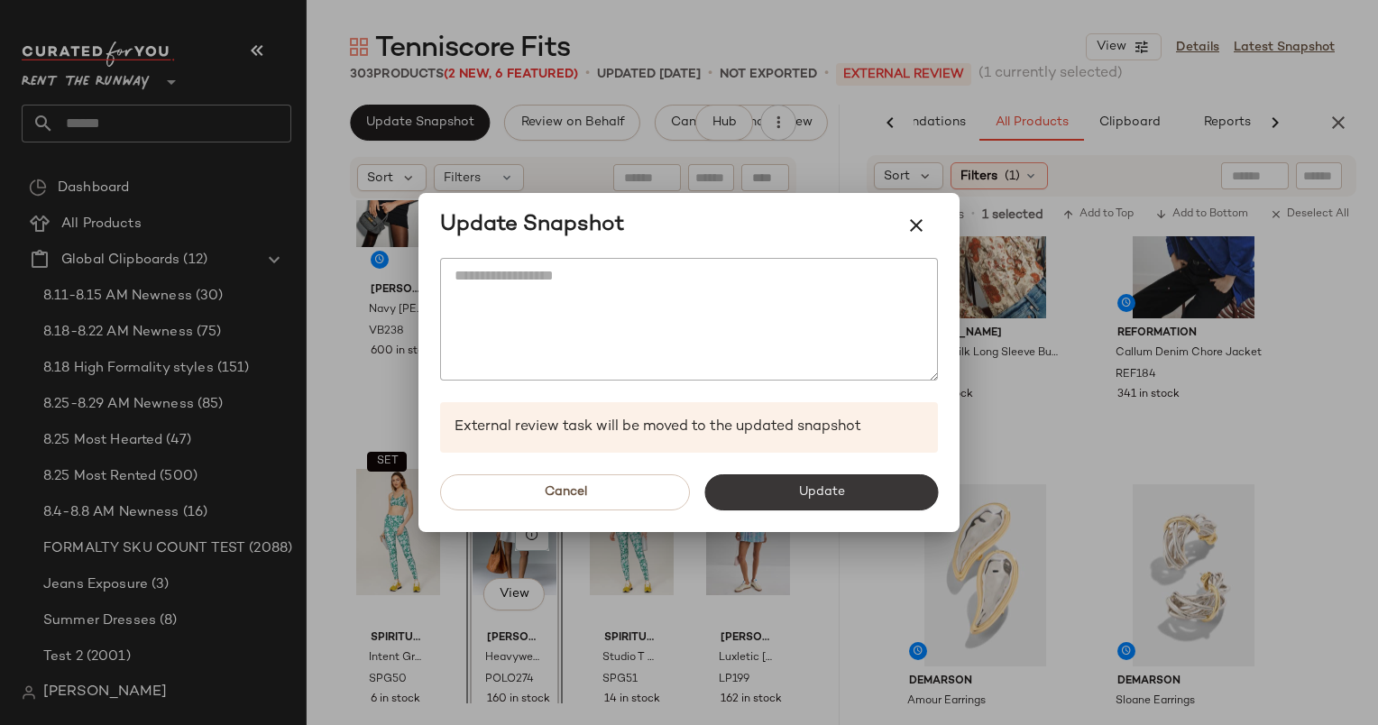
click at [848, 506] on button "Update" at bounding box center [821, 492] width 234 height 36
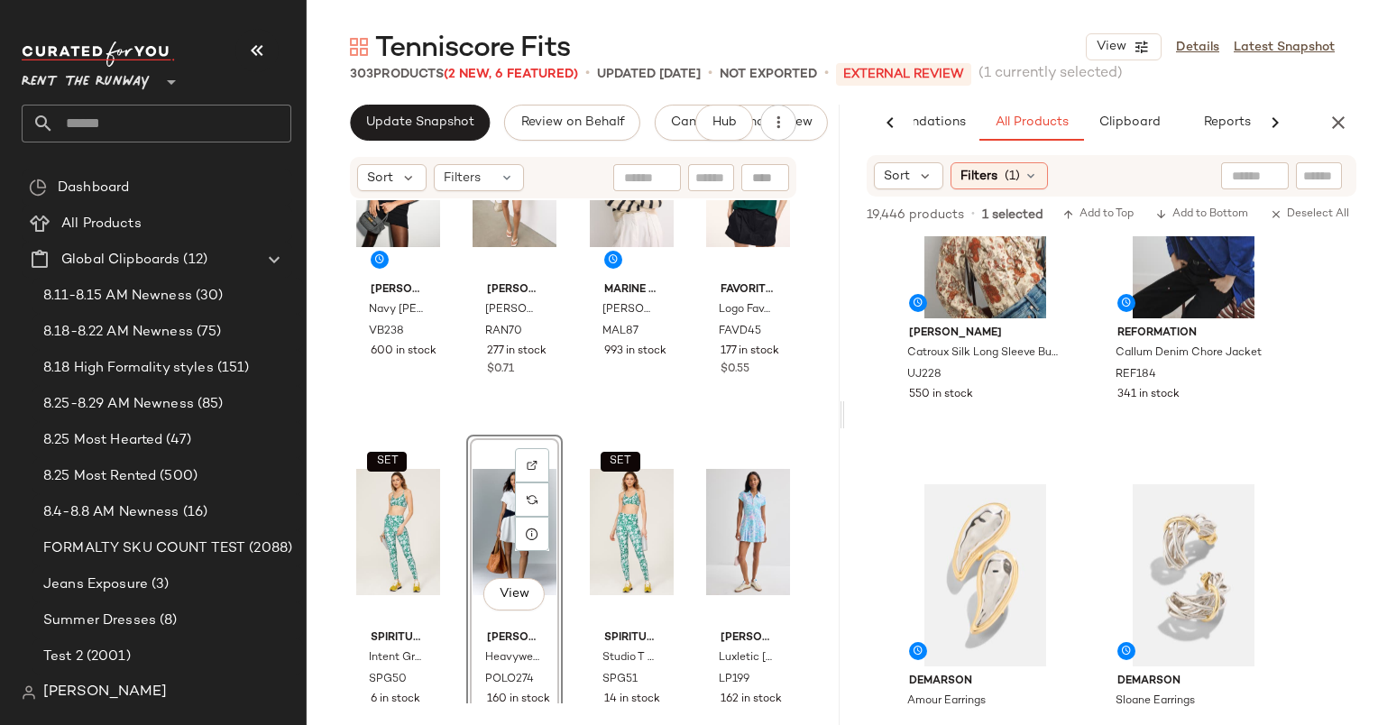
scroll to position [11945, 0]
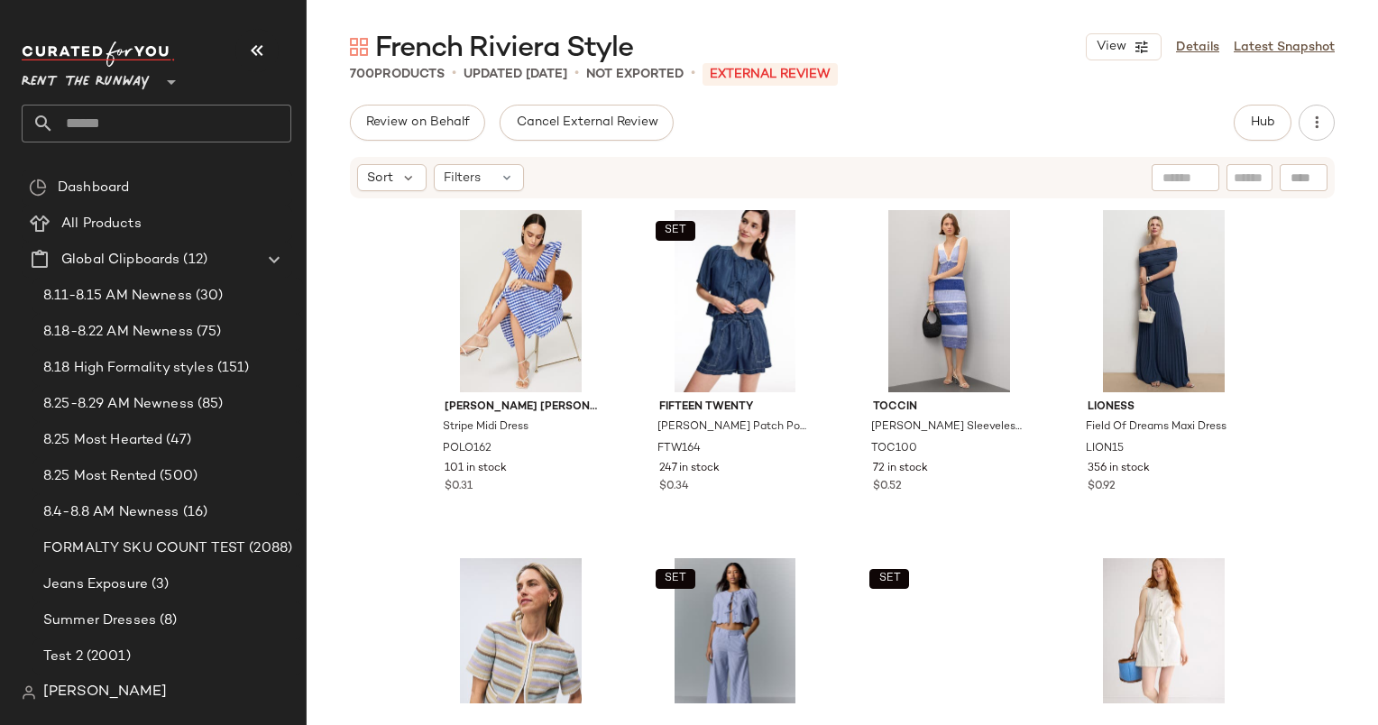
click at [1303, 106] on div "Hub" at bounding box center [1284, 123] width 101 height 36
click at [1274, 123] on span "Hub" at bounding box center [1262, 122] width 25 height 14
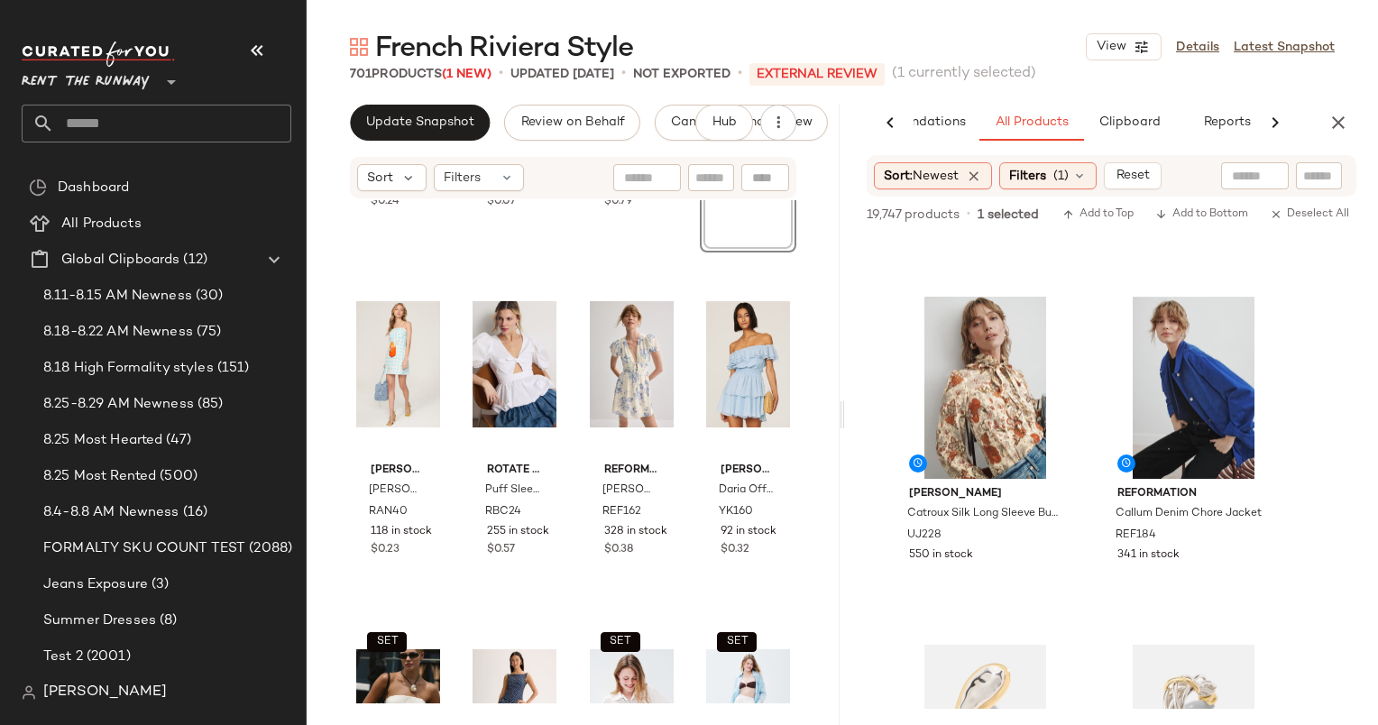
scroll to position [5877, 0]
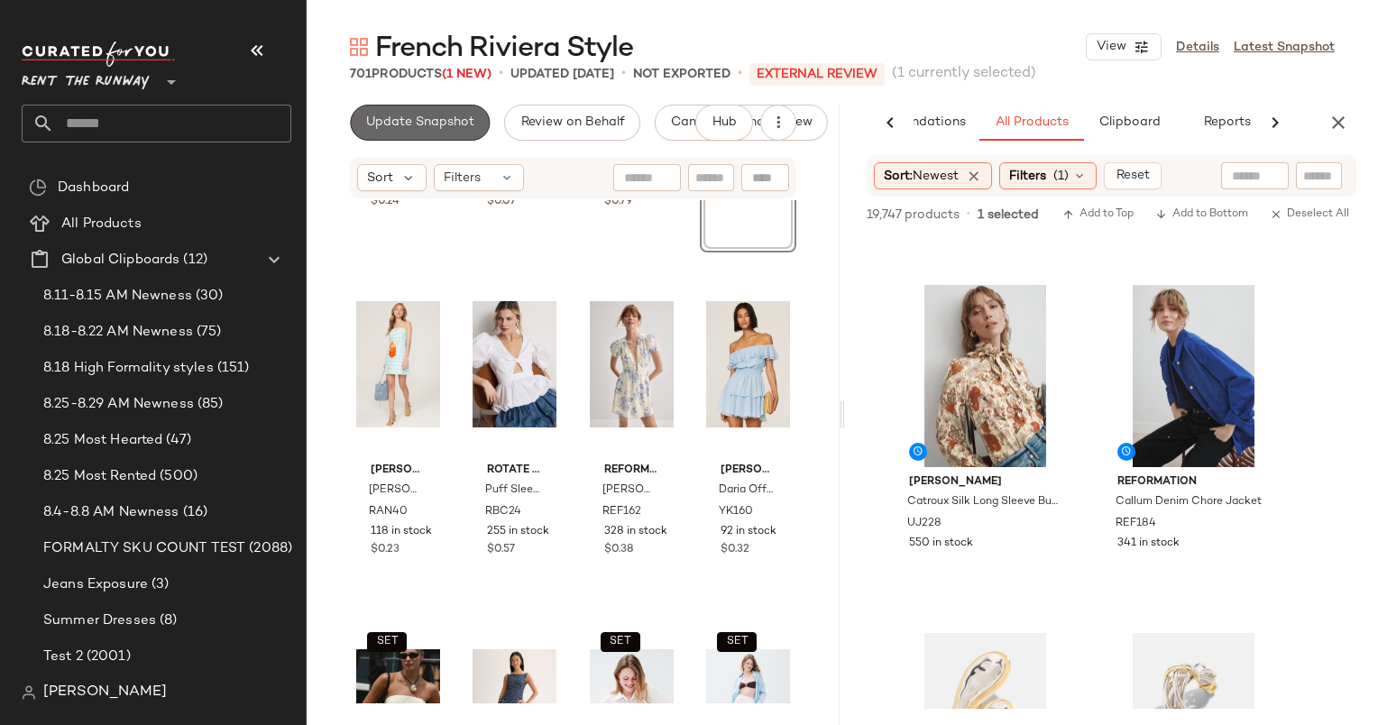
click at [461, 124] on span "Update Snapshot" at bounding box center [419, 122] width 109 height 14
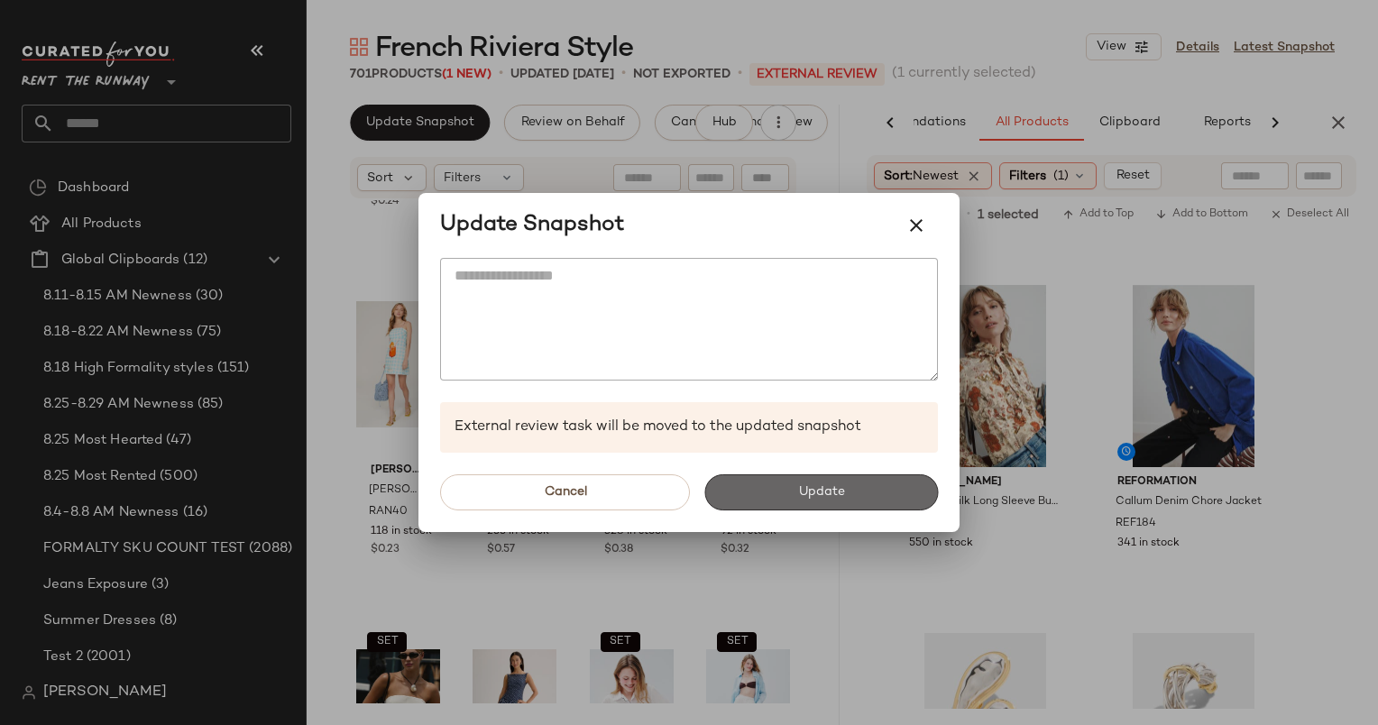
click at [844, 485] on span "Update" at bounding box center [820, 492] width 47 height 14
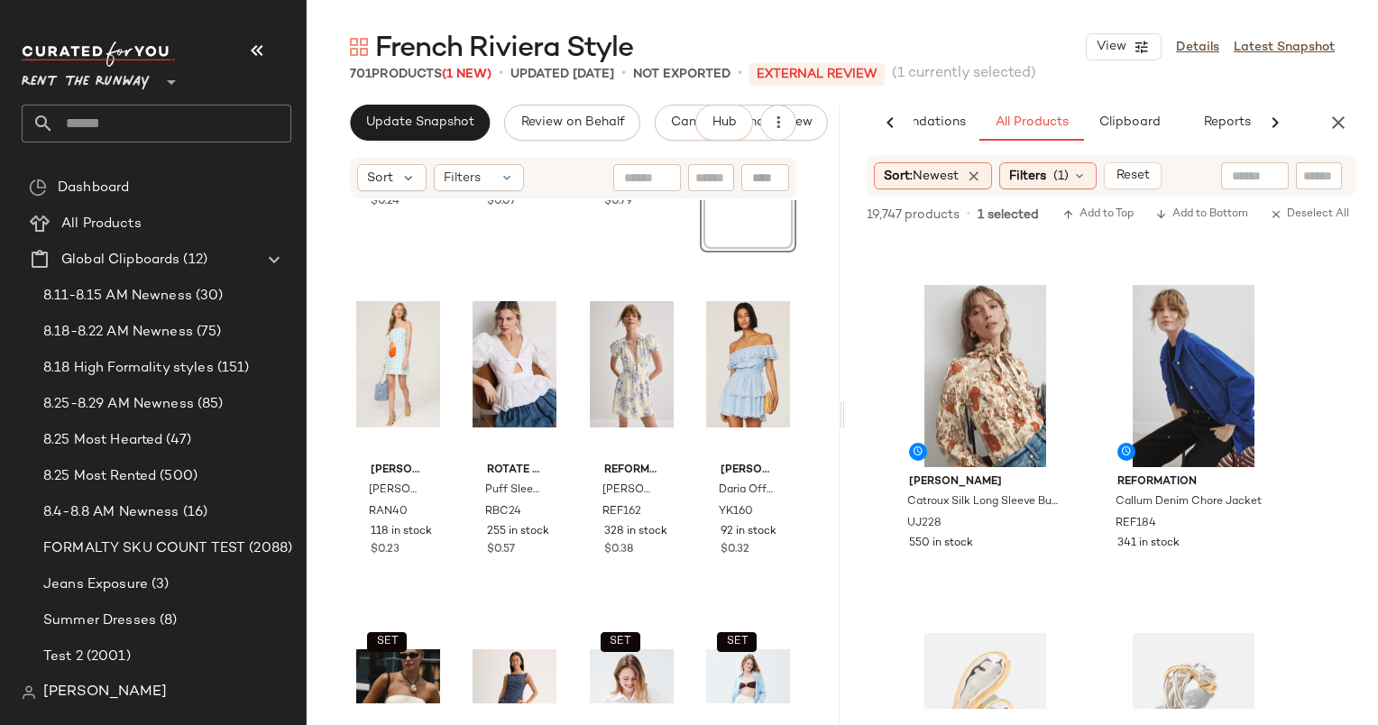
scroll to position [11448, 0]
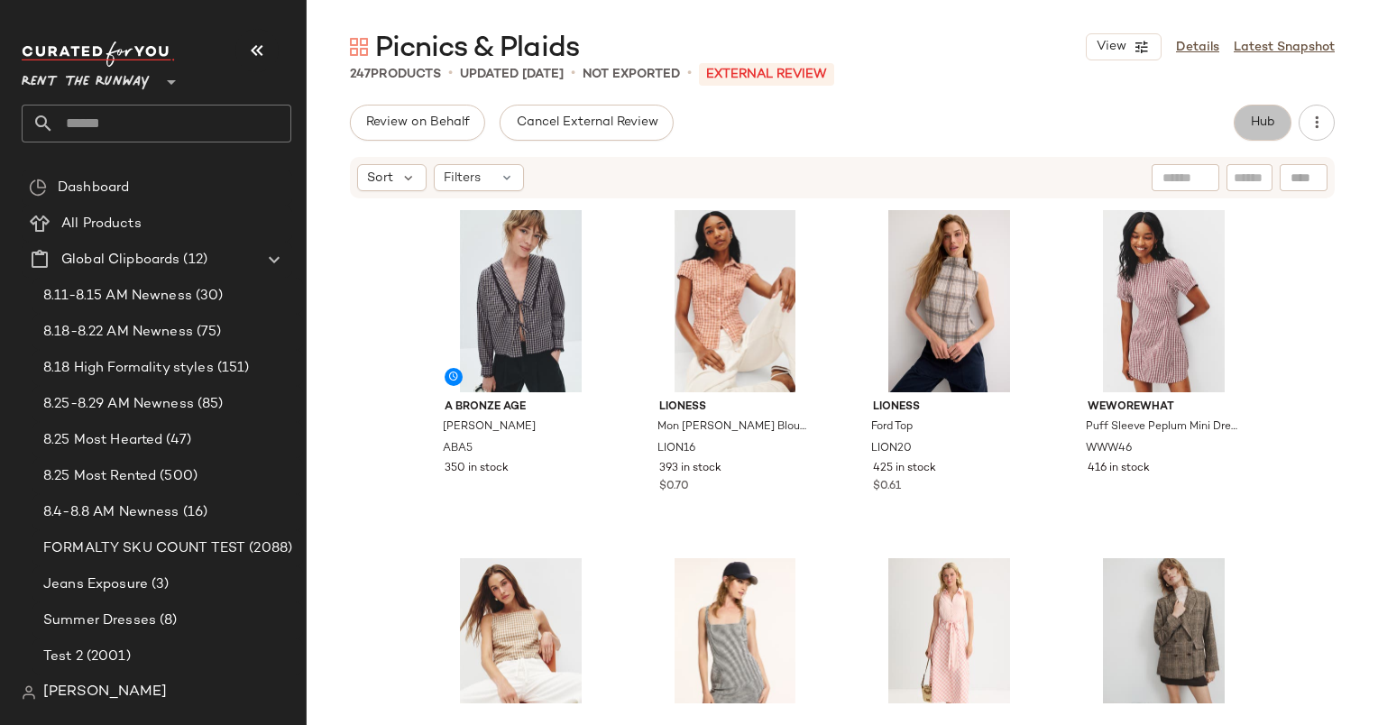
click at [1270, 140] on button "Hub" at bounding box center [1263, 123] width 58 height 36
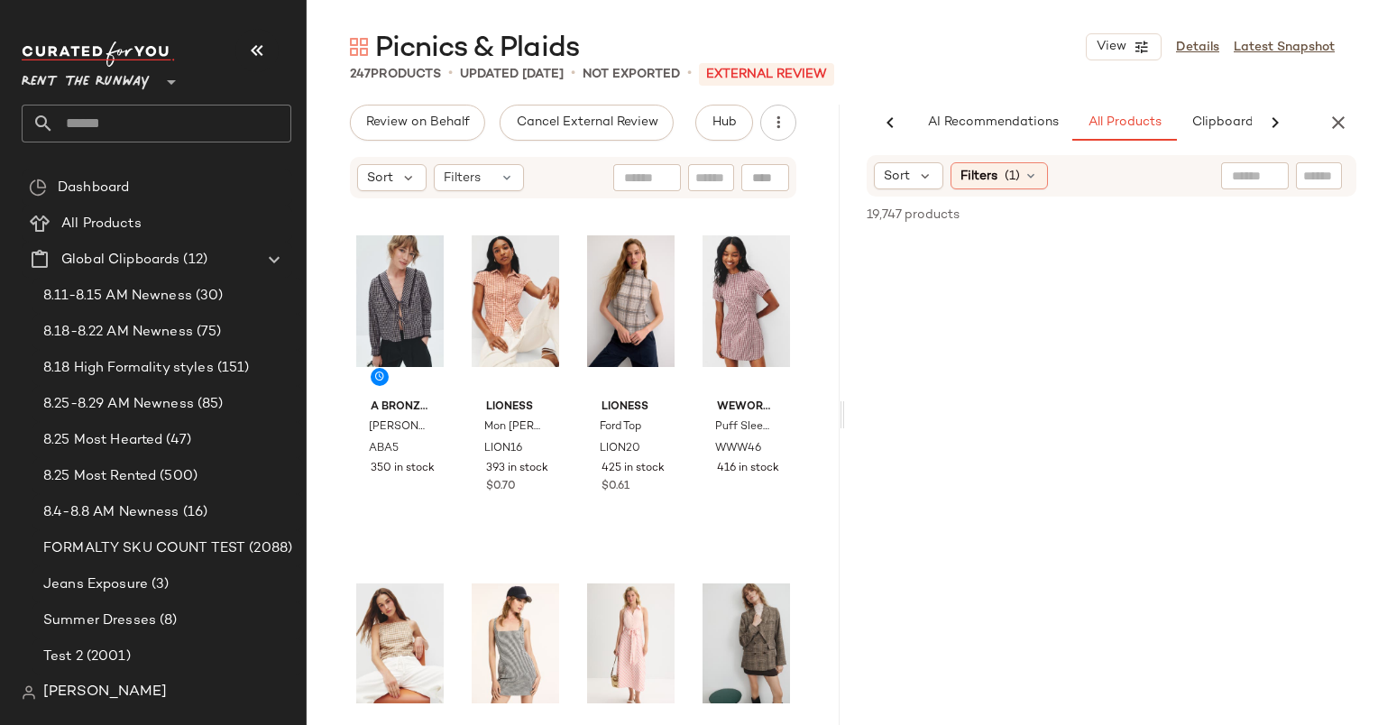
scroll to position [0, 93]
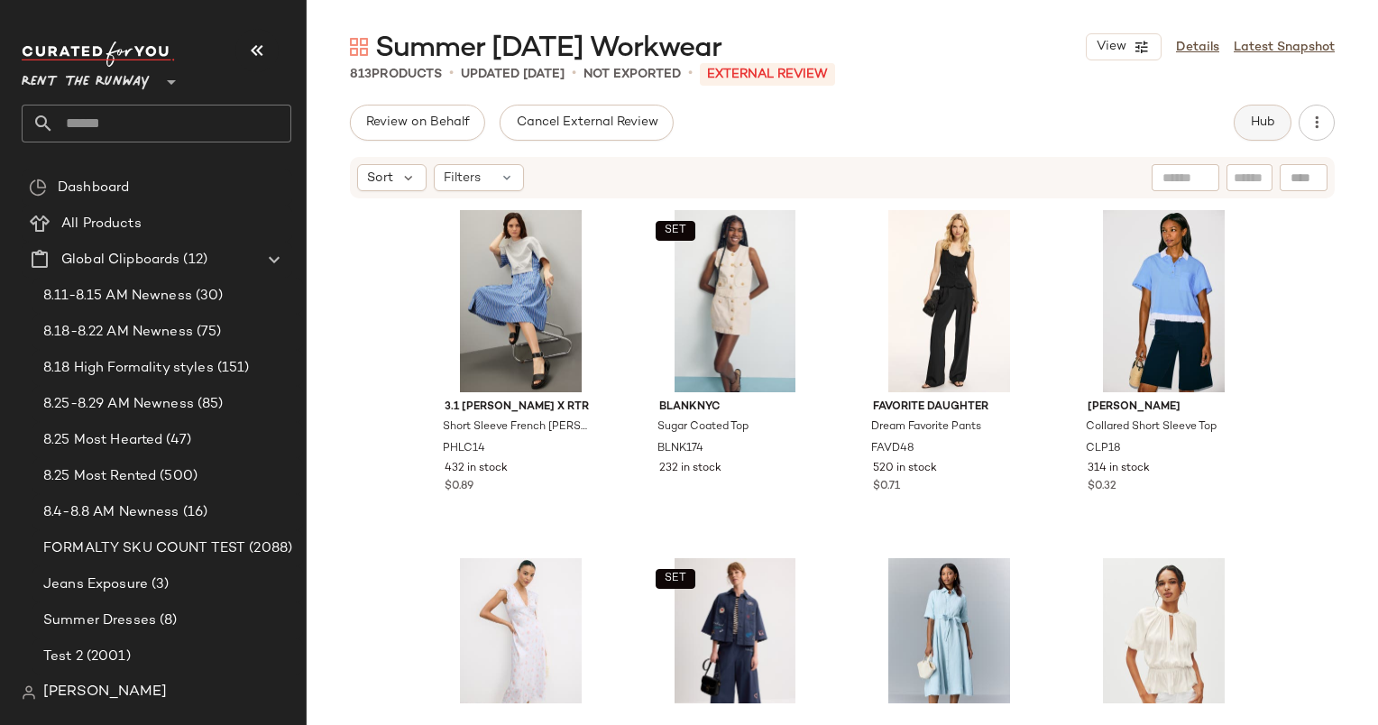
click at [1256, 110] on button "Hub" at bounding box center [1263, 123] width 58 height 36
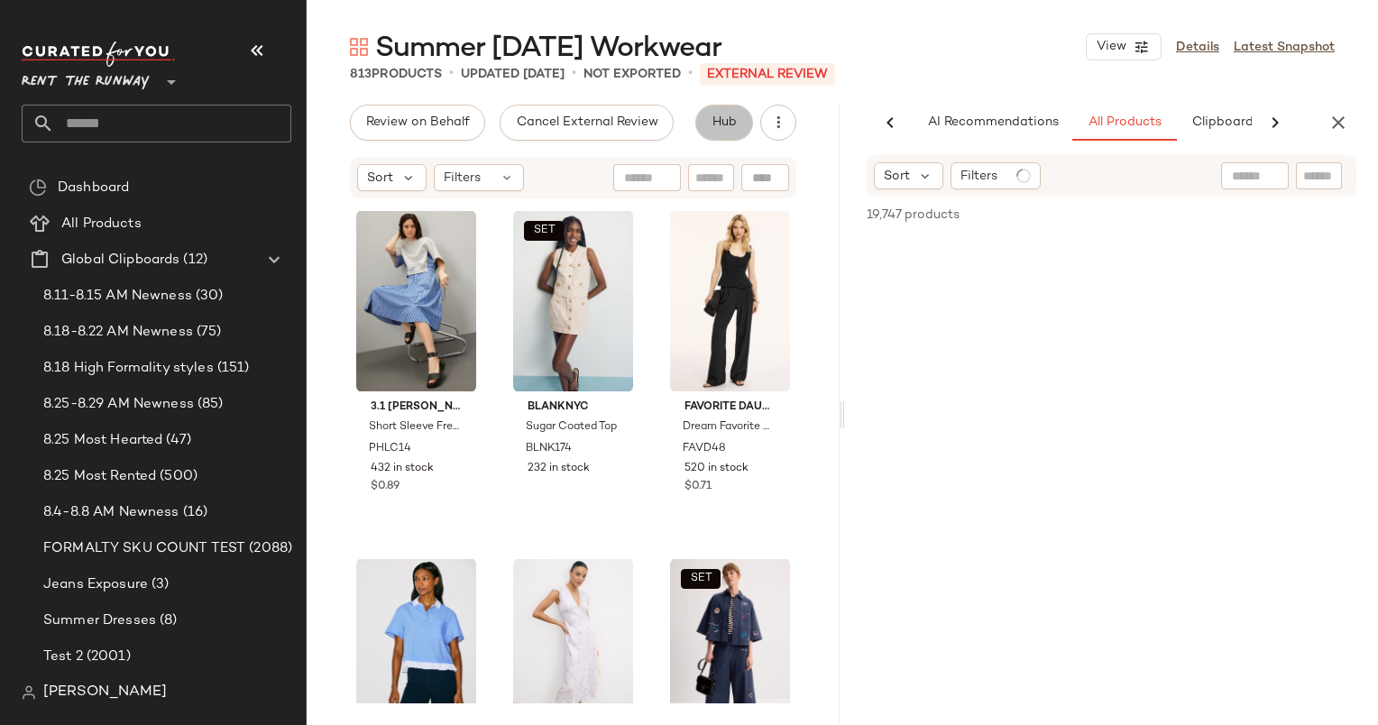
scroll to position [0, 93]
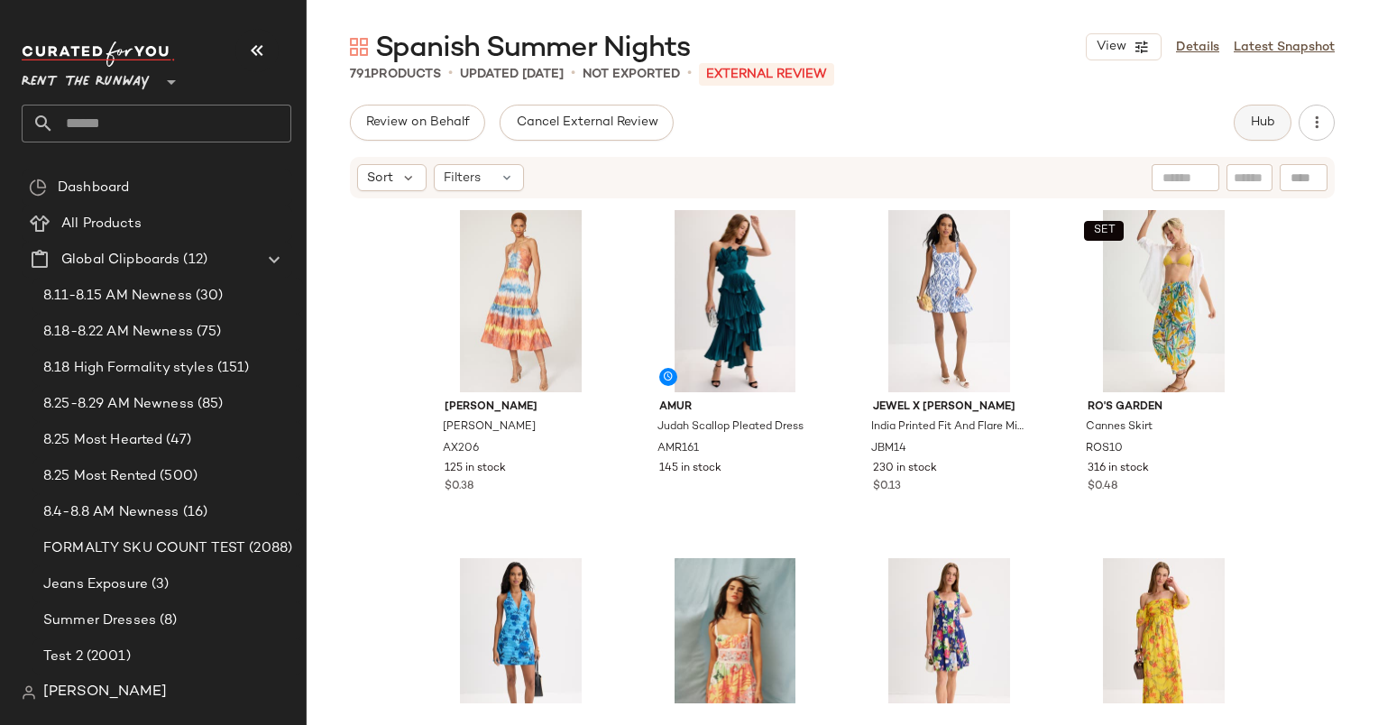
click at [1261, 137] on button "Hub" at bounding box center [1263, 123] width 58 height 36
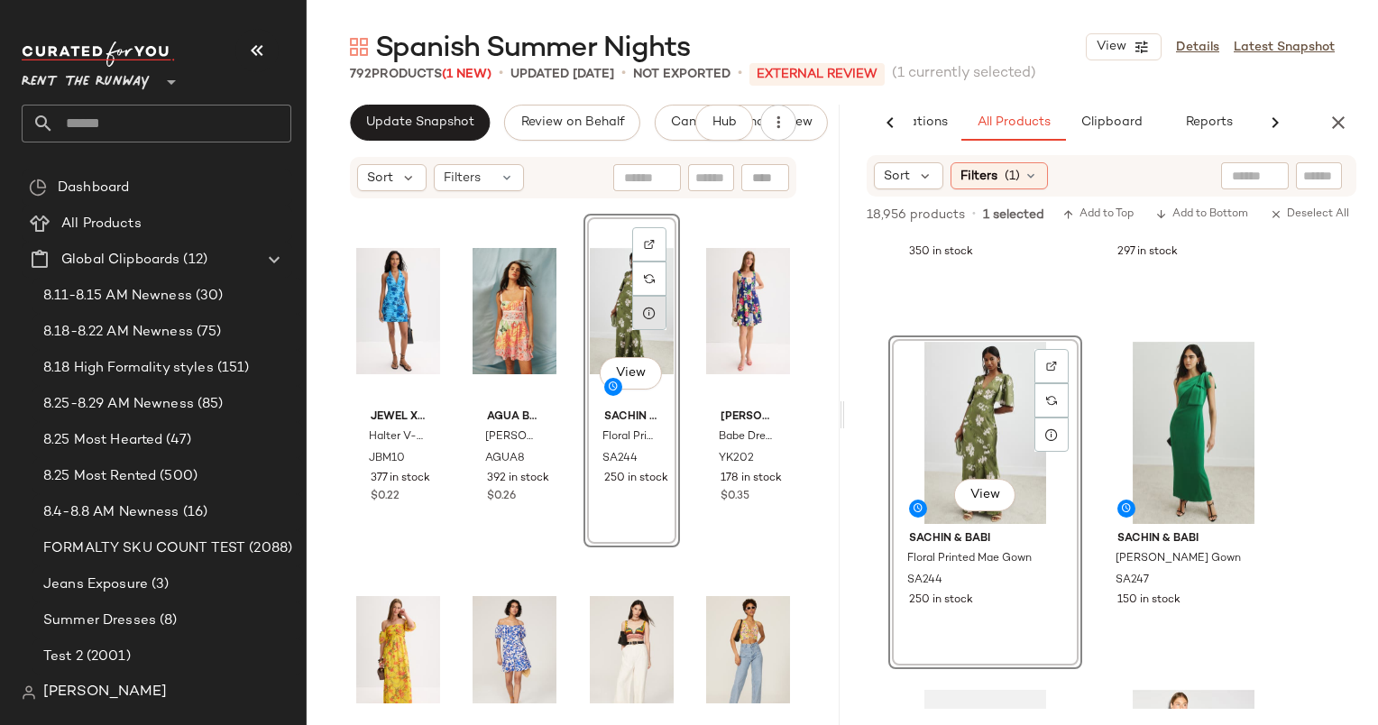
scroll to position [339, 0]
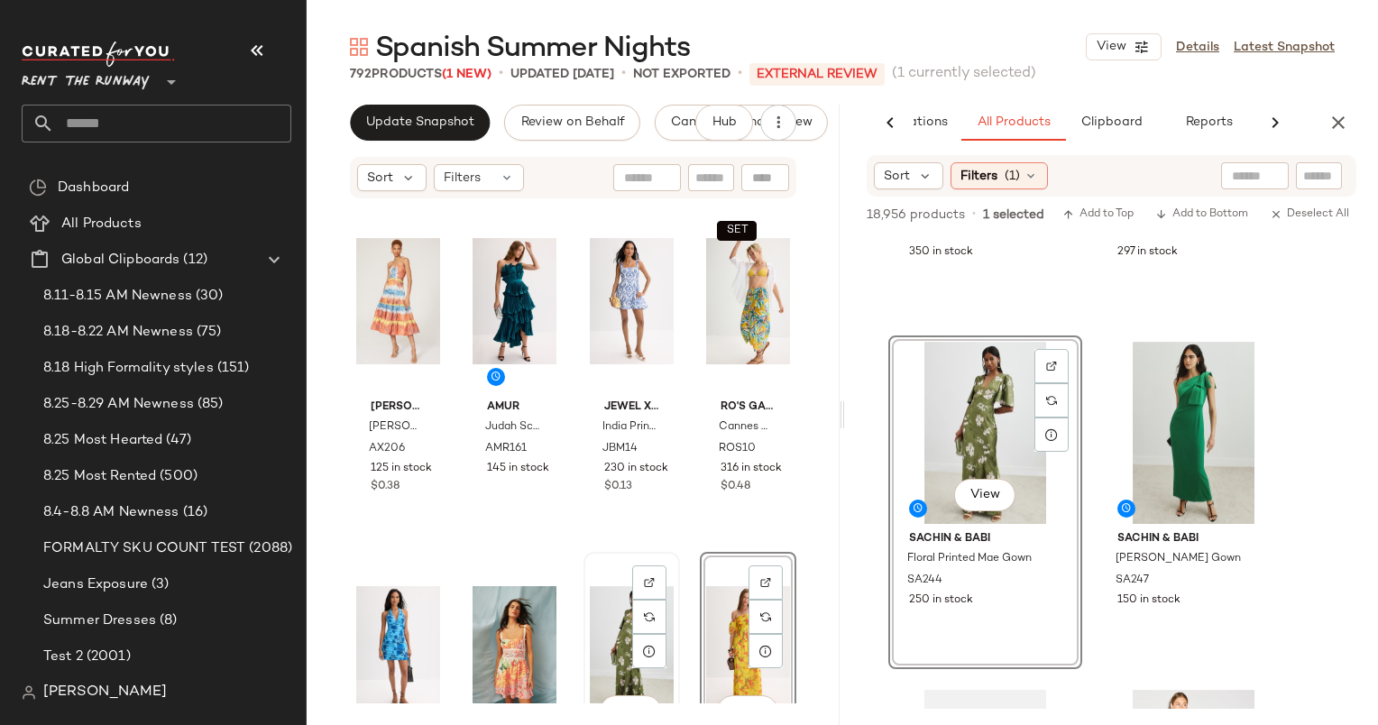
click at [621, 567] on div "View" at bounding box center [632, 649] width 84 height 182
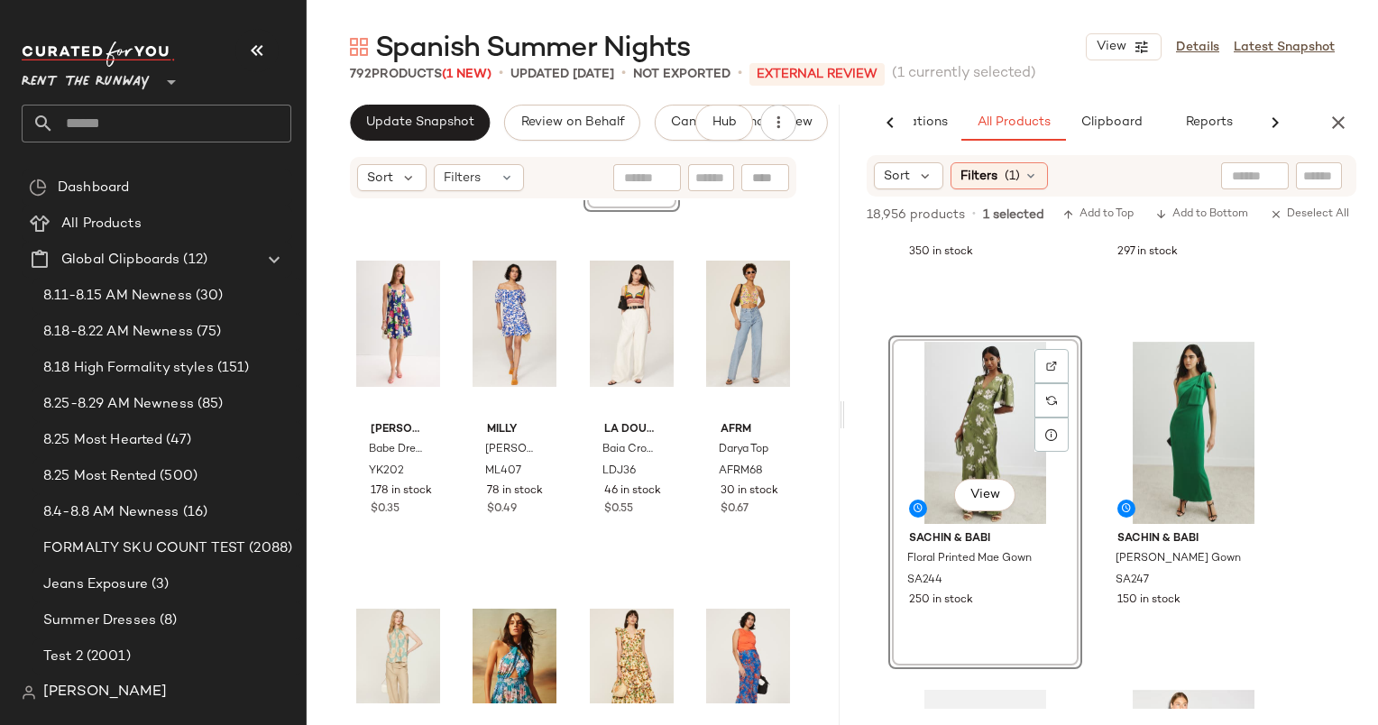
scroll to position [689, 0]
click at [403, 148] on div "Update Snapshot Review on Behalf Cancel External Review Hub Sort Filters Jewel …" at bounding box center [573, 415] width 533 height 621
click at [404, 130] on button "Update Snapshot" at bounding box center [420, 123] width 140 height 36
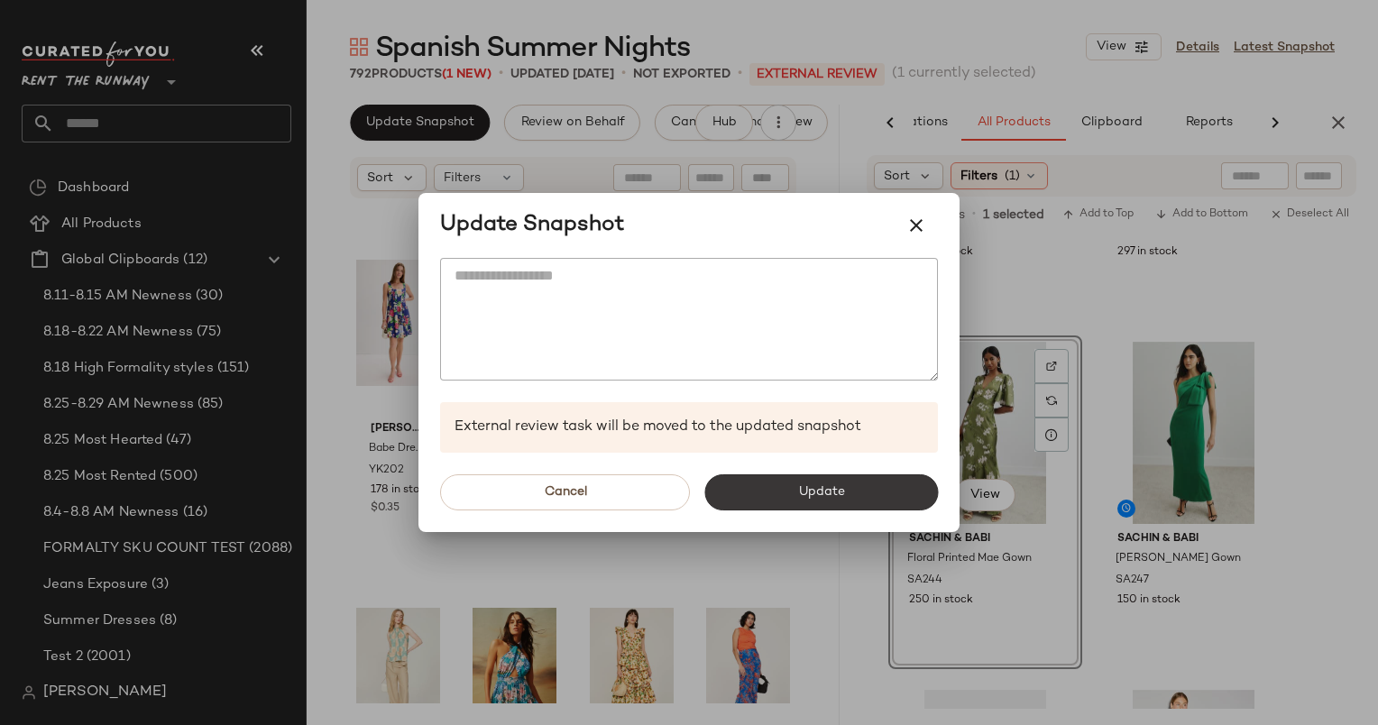
click at [893, 501] on button "Update" at bounding box center [821, 492] width 234 height 36
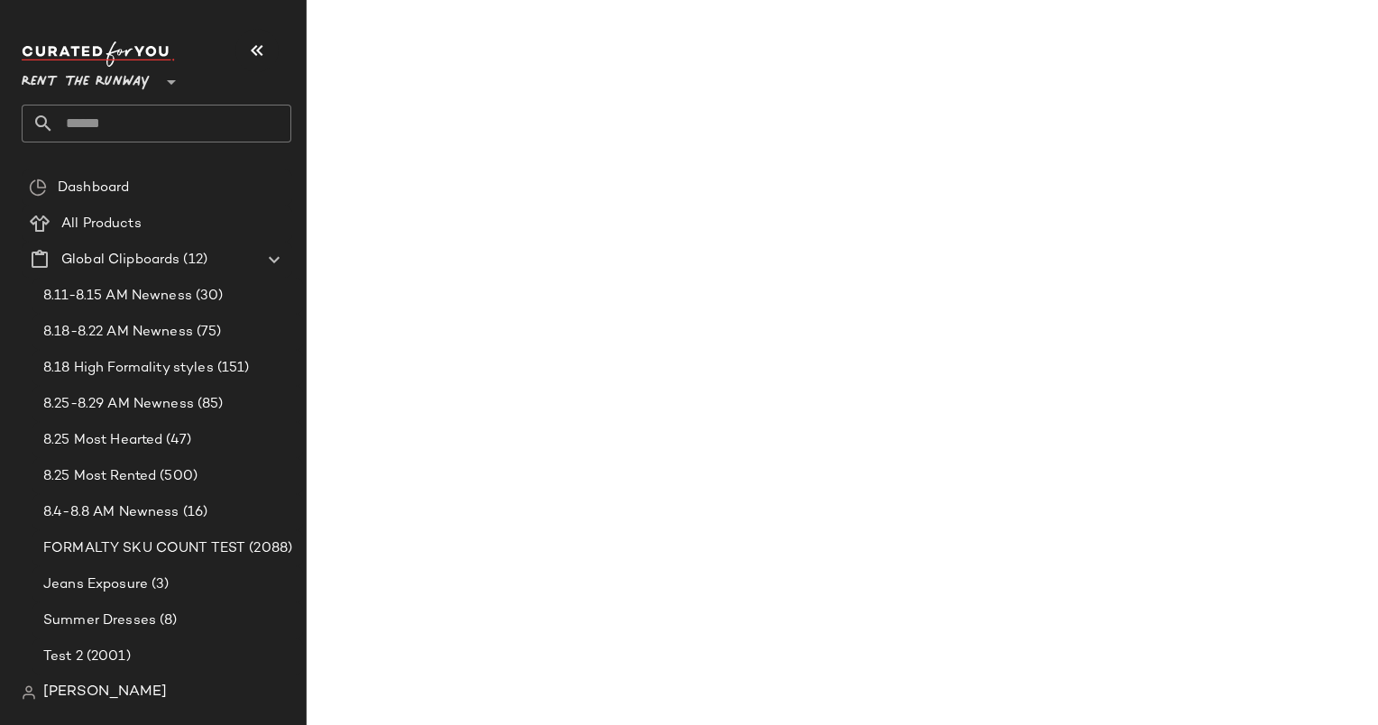
scroll to position [1642, 0]
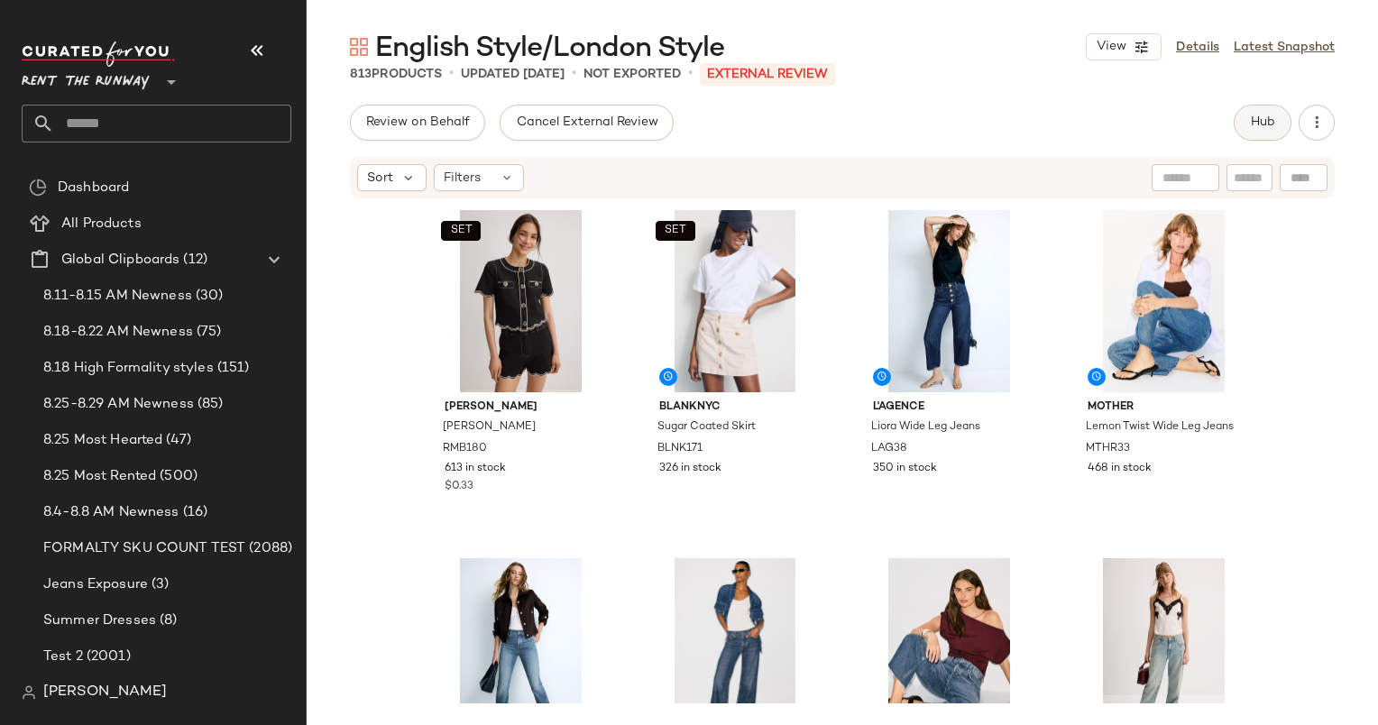
click at [1248, 134] on button "Hub" at bounding box center [1263, 123] width 58 height 36
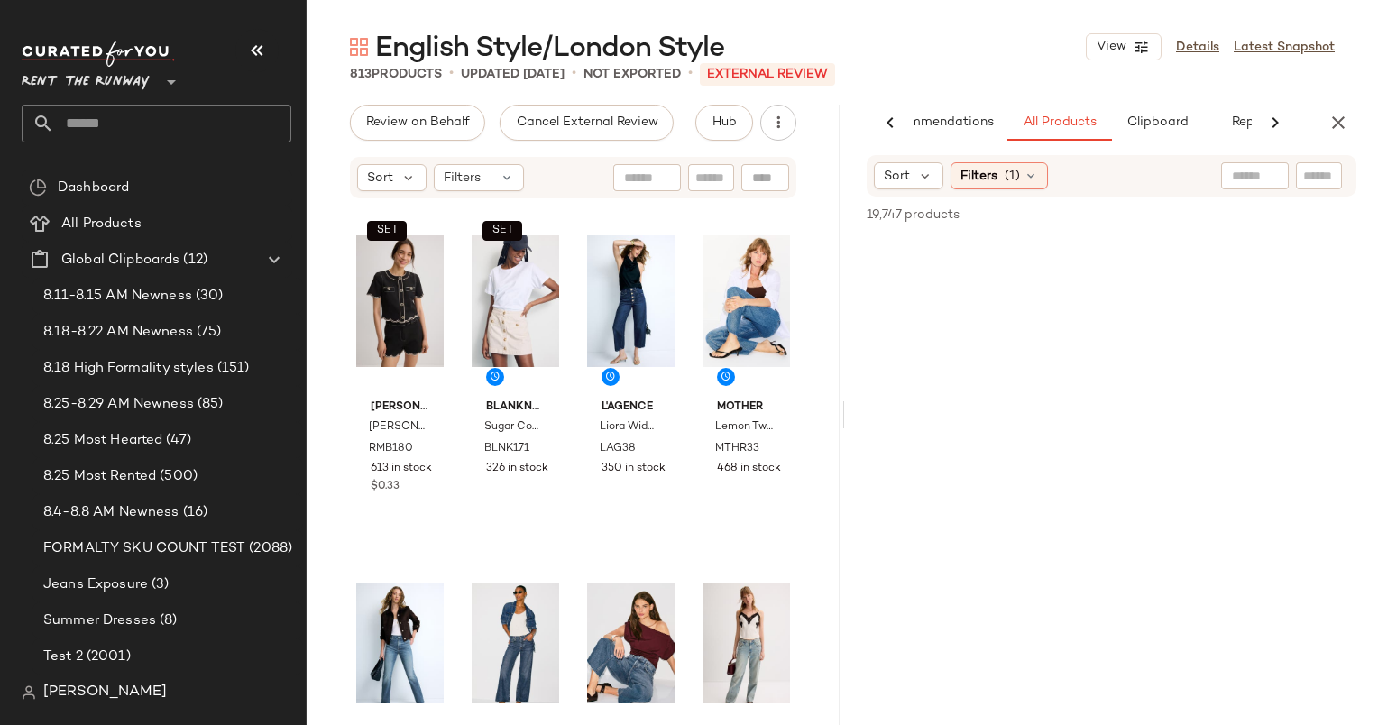
scroll to position [0, 93]
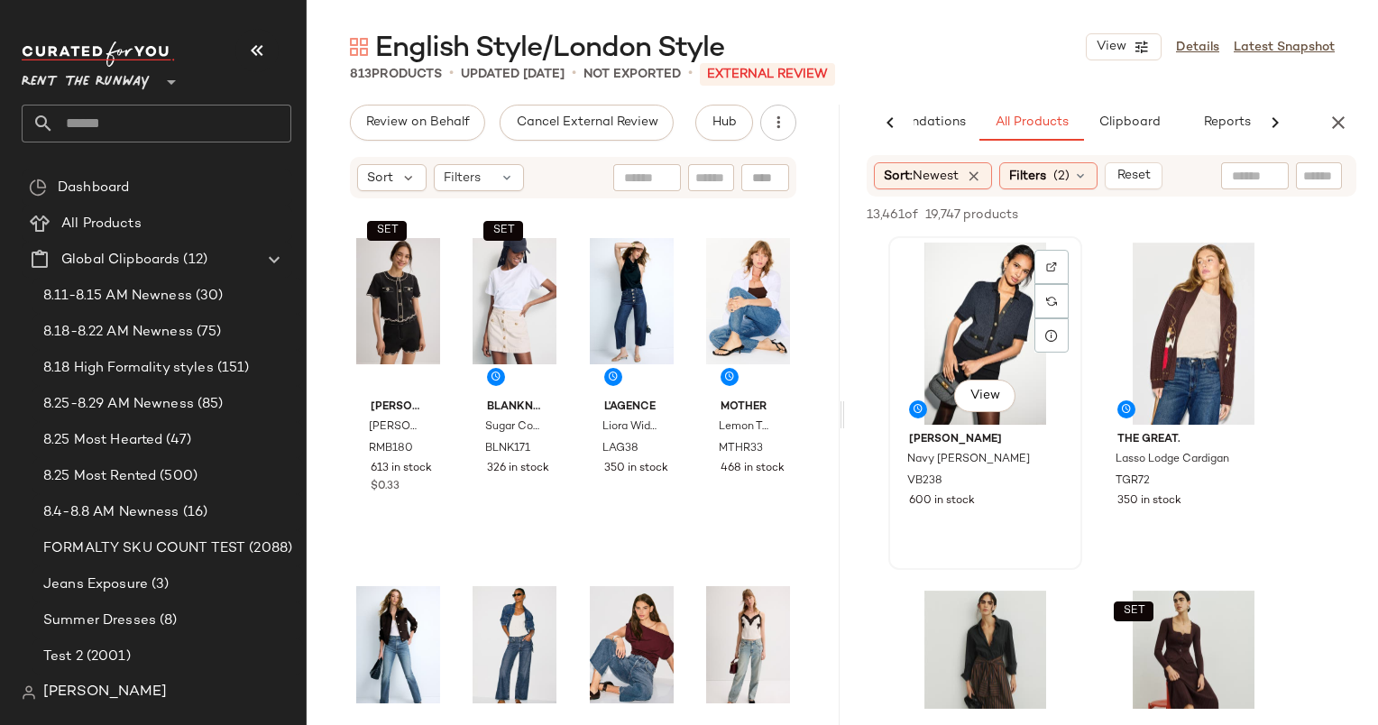
click at [990, 316] on div "View" at bounding box center [985, 334] width 181 height 182
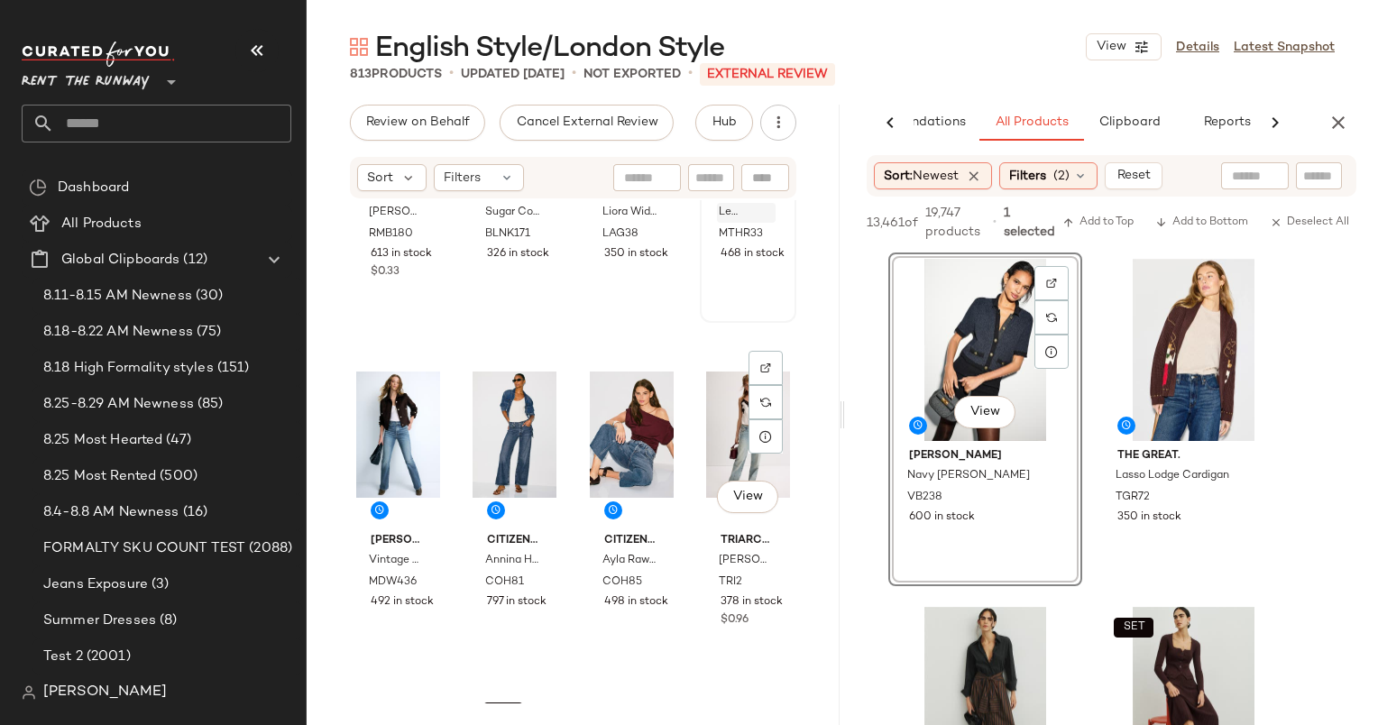
scroll to position [219, 0]
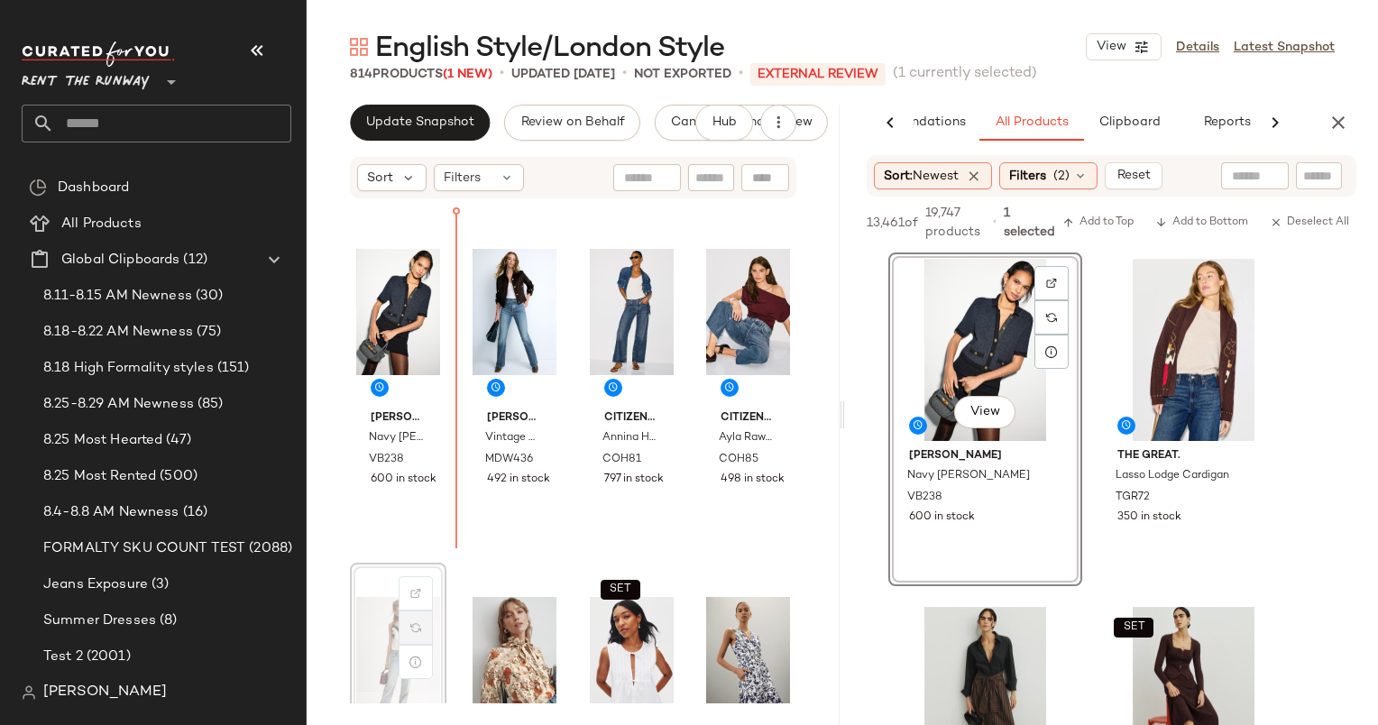
scroll to position [339, 0]
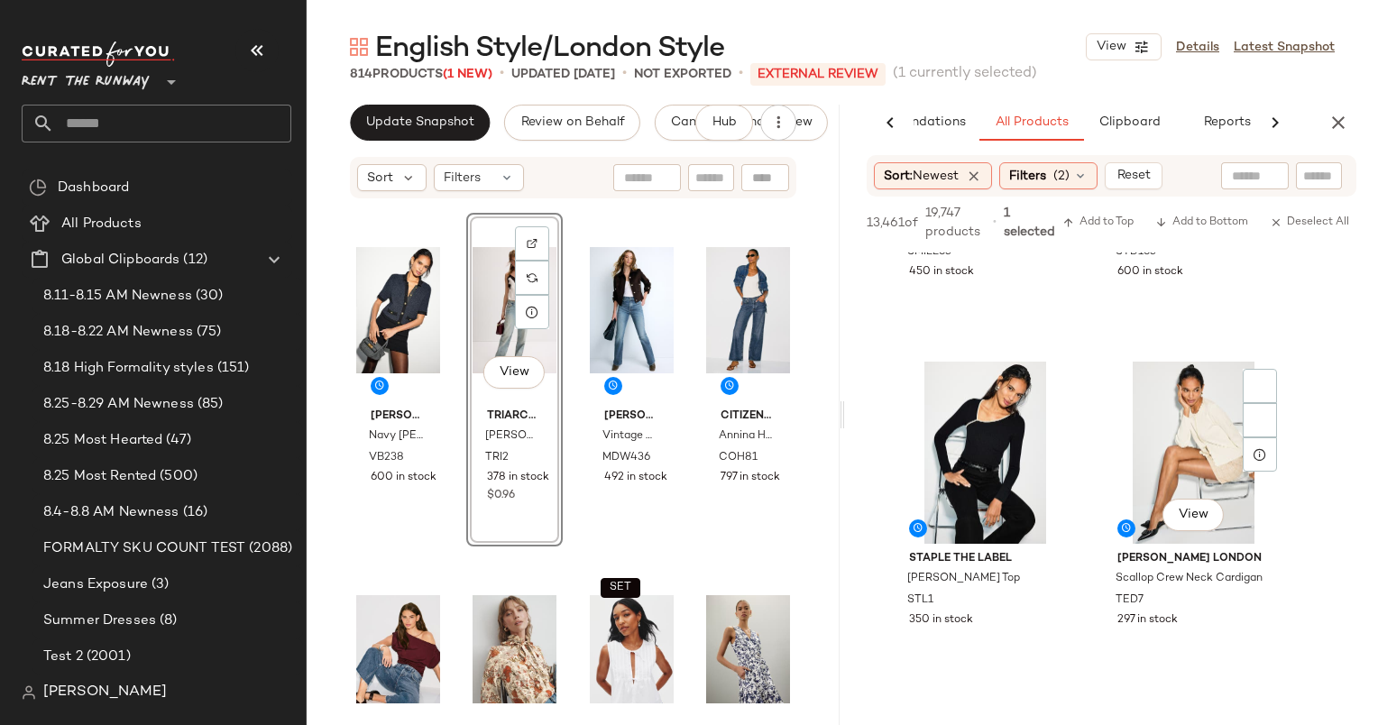
scroll to position [612, 0]
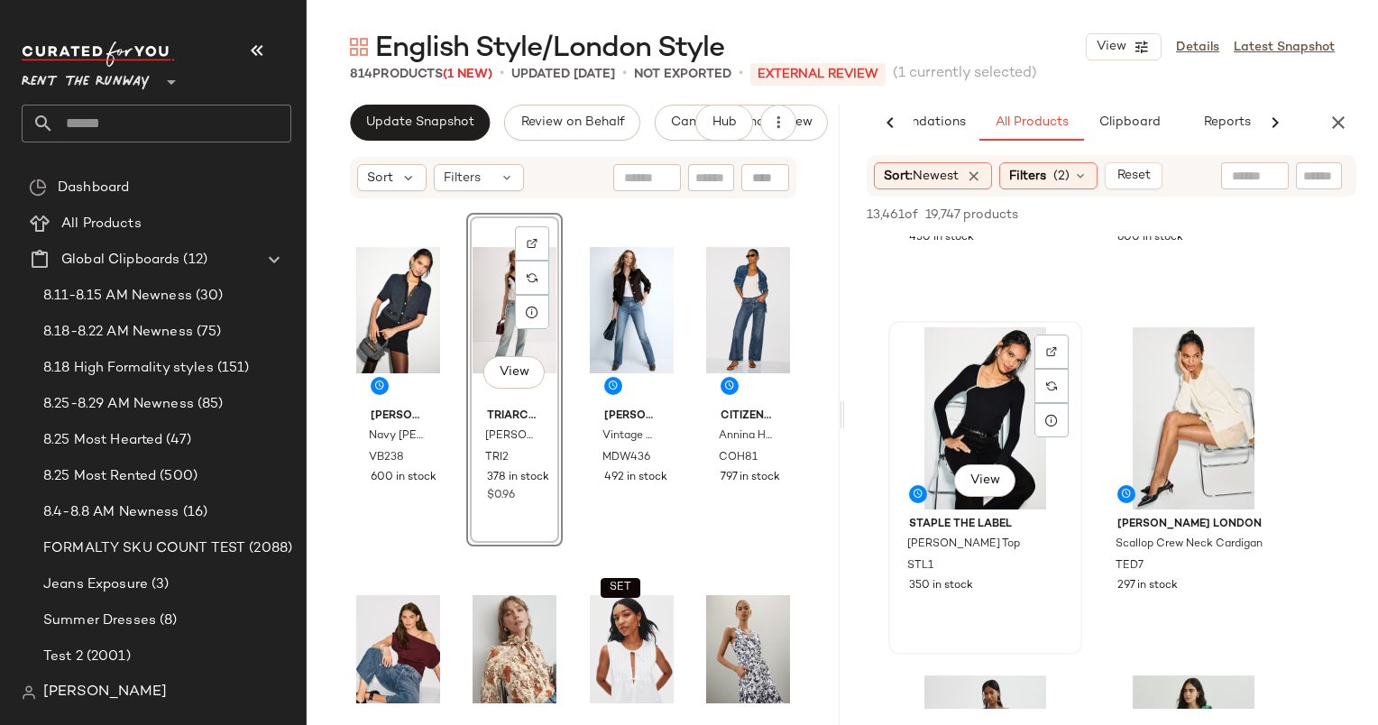
click at [987, 428] on div "View" at bounding box center [985, 418] width 181 height 182
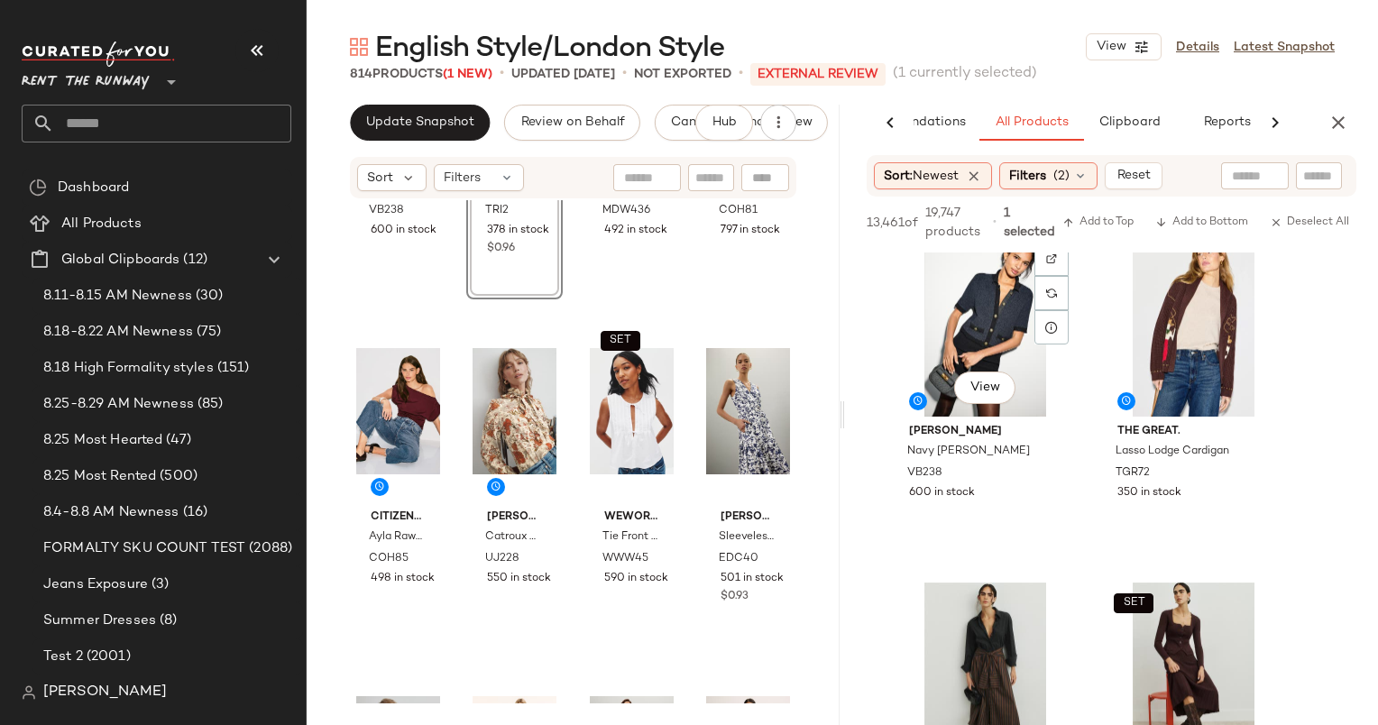
scroll to position [18, 0]
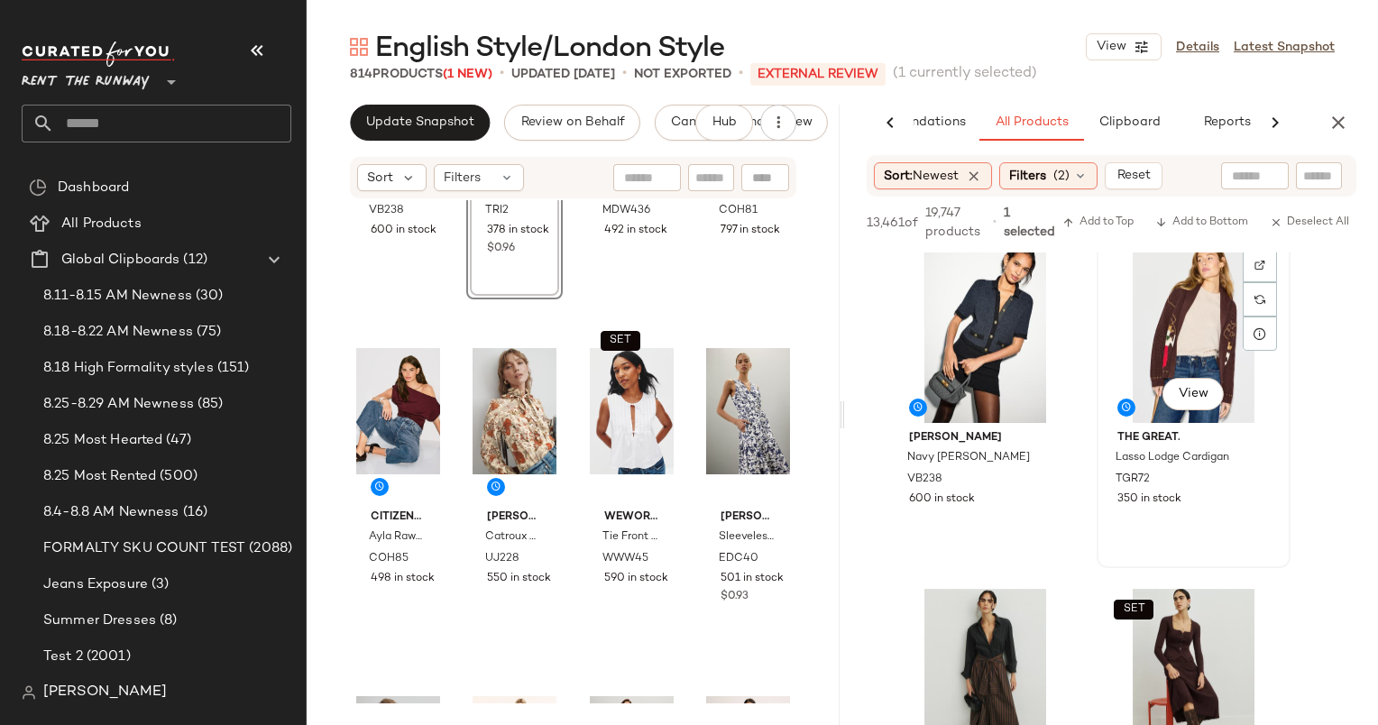
click at [1156, 367] on div "View" at bounding box center [1193, 332] width 181 height 182
click at [1152, 656] on div "SET View" at bounding box center [1193, 680] width 181 height 182
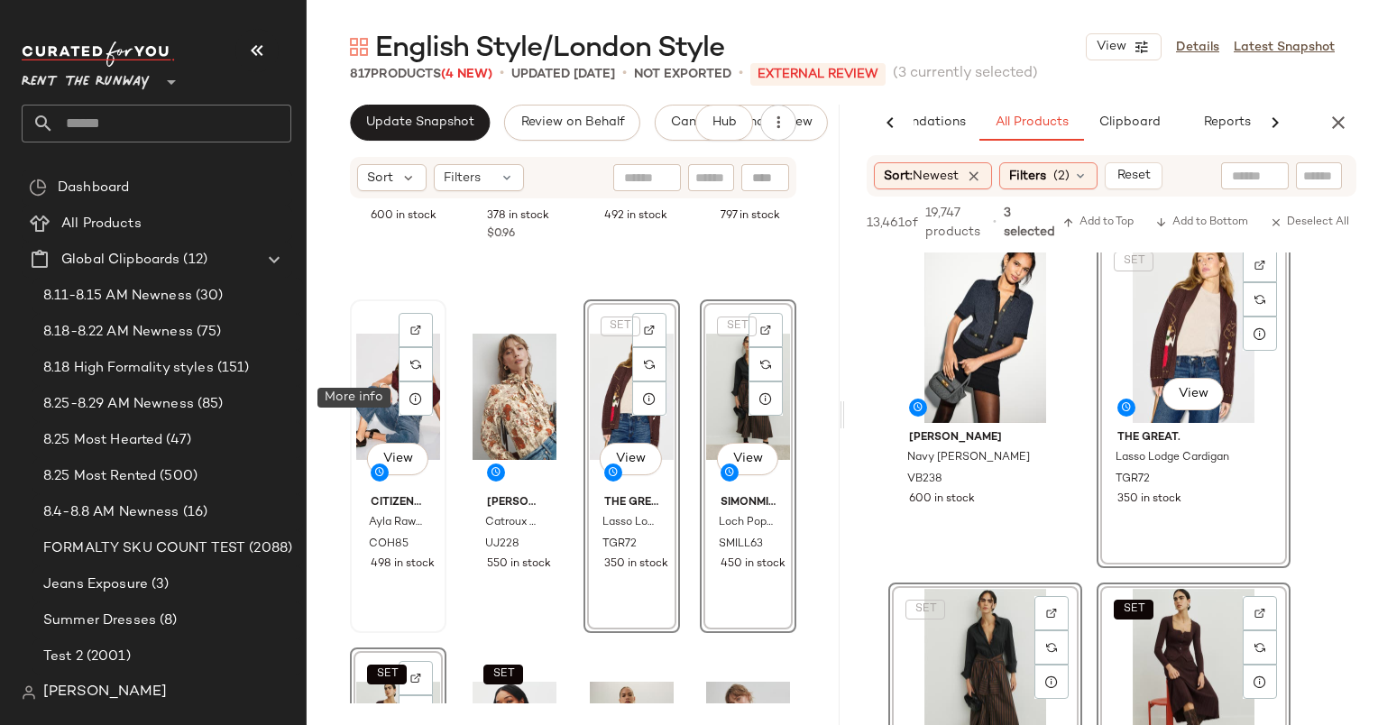
click at [406, 385] on div at bounding box center [416, 399] width 34 height 34
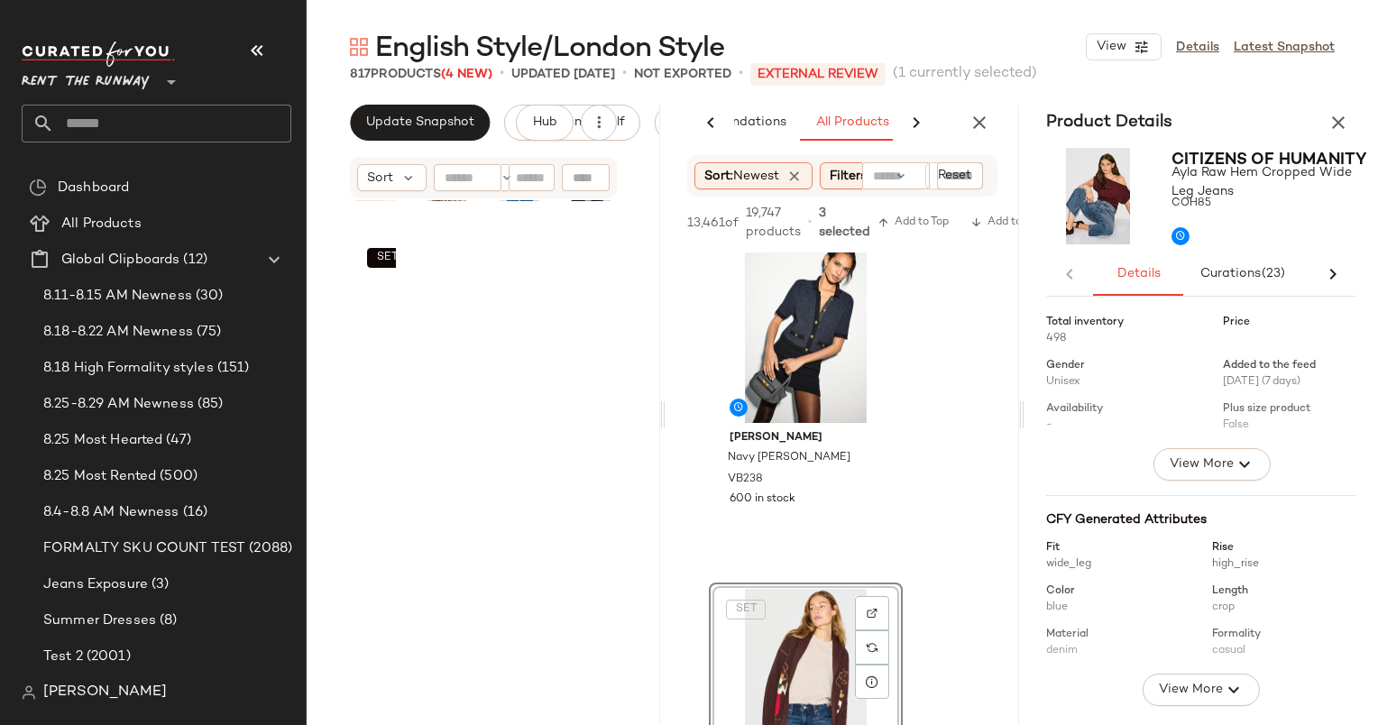
scroll to position [0, 143]
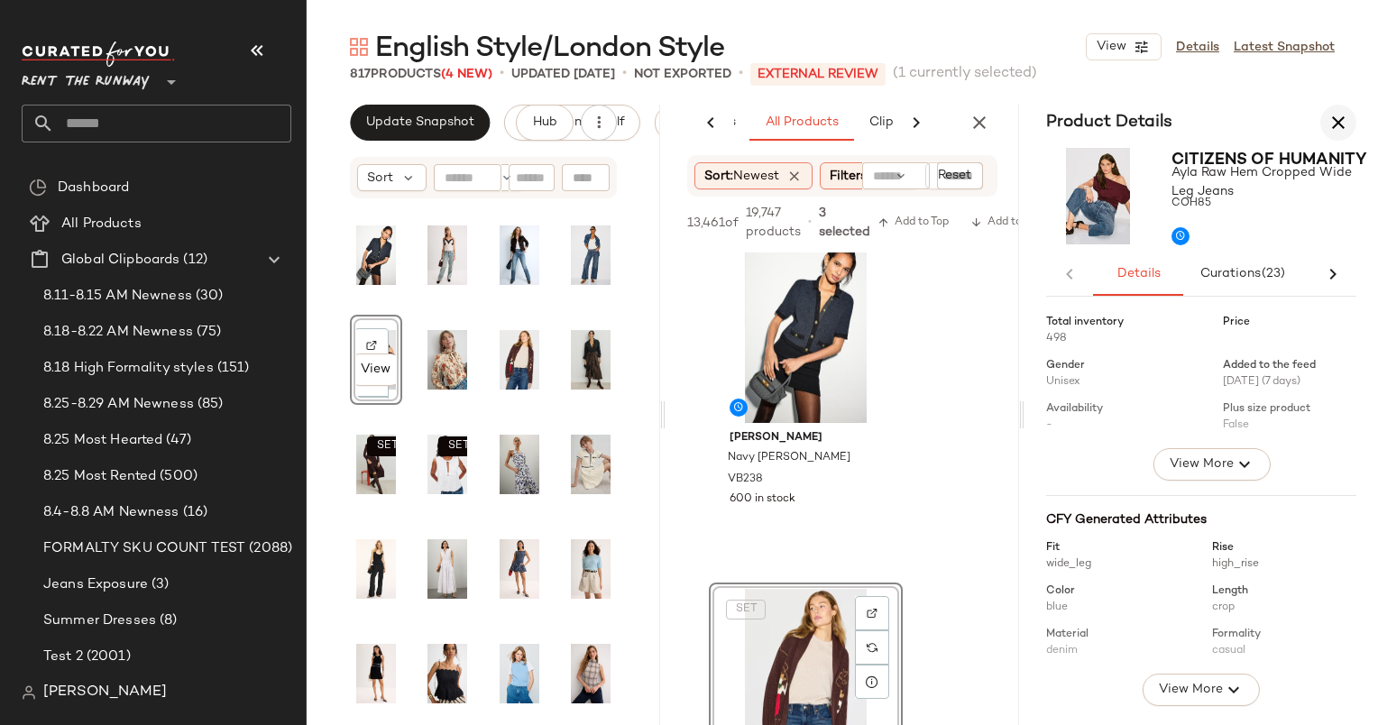
click at [1349, 119] on icon "button" at bounding box center [1339, 123] width 22 height 22
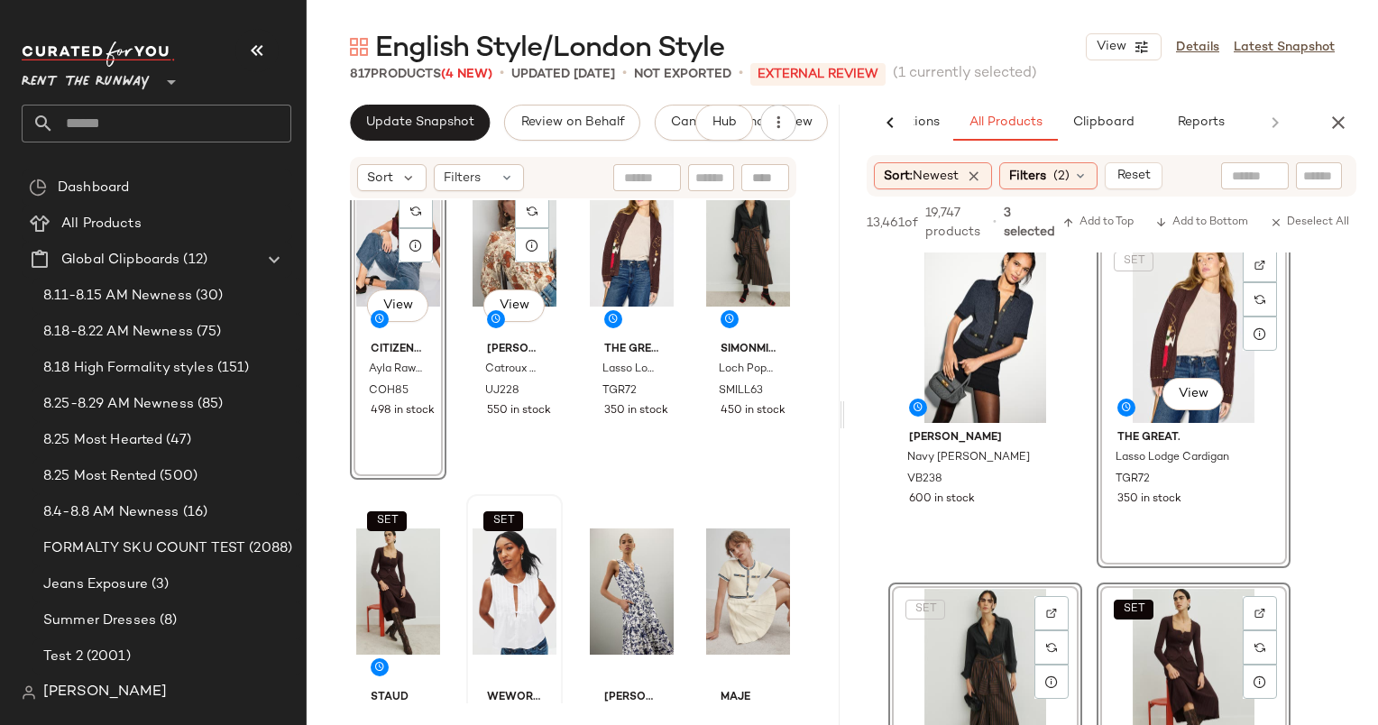
scroll to position [732, 0]
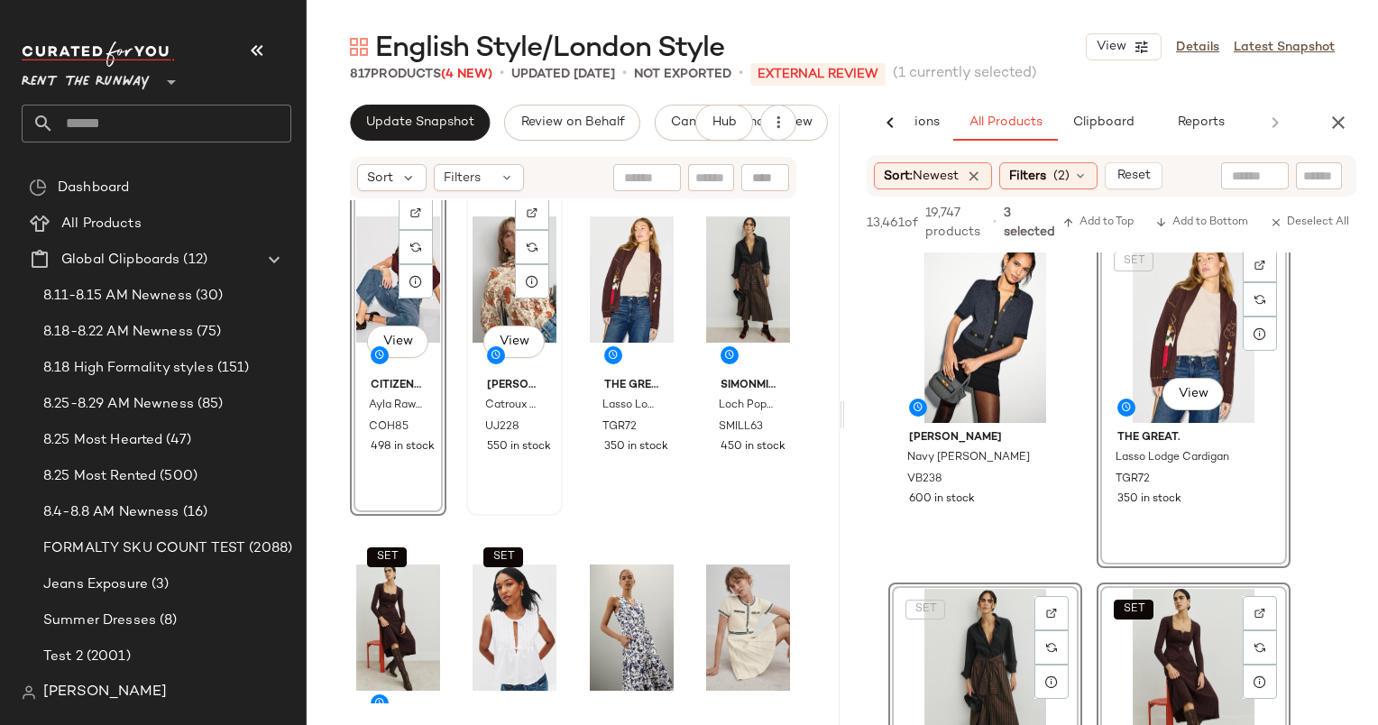
click at [499, 290] on div "View" at bounding box center [515, 280] width 84 height 182
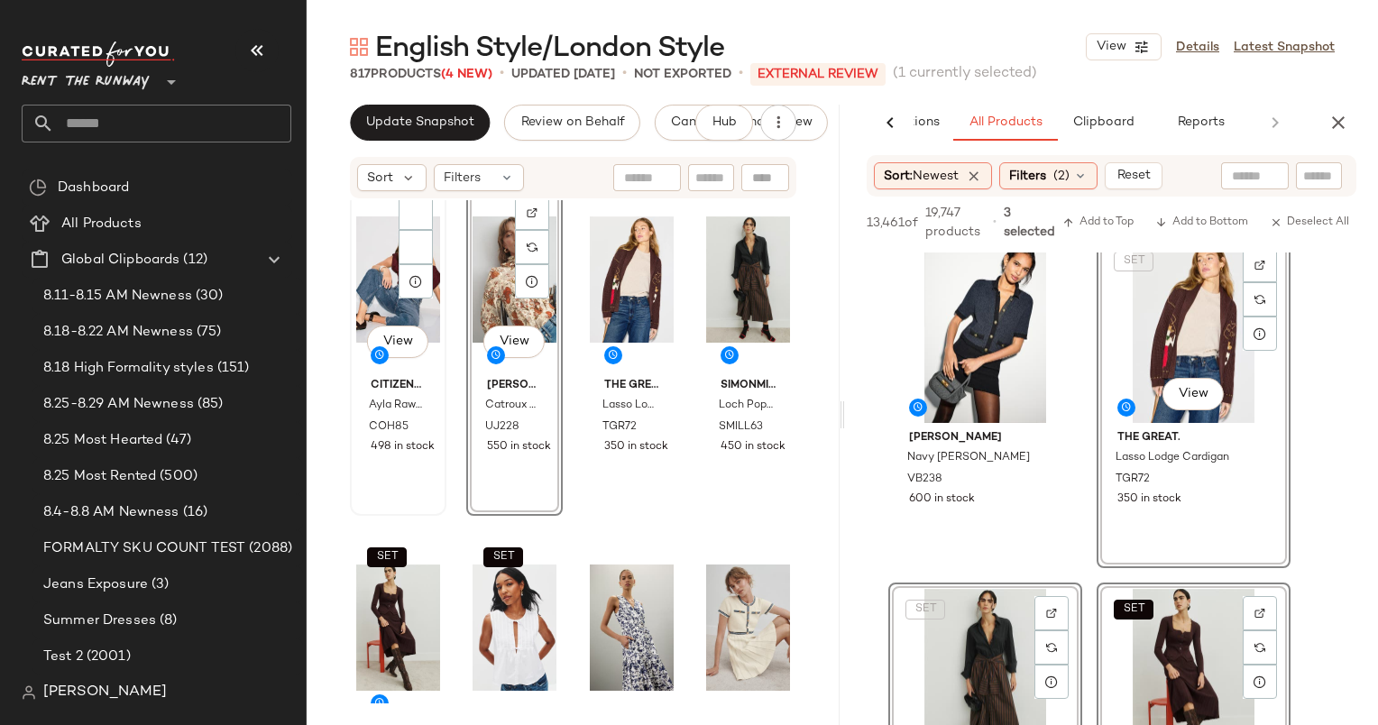
click at [379, 248] on div "View" at bounding box center [398, 280] width 84 height 182
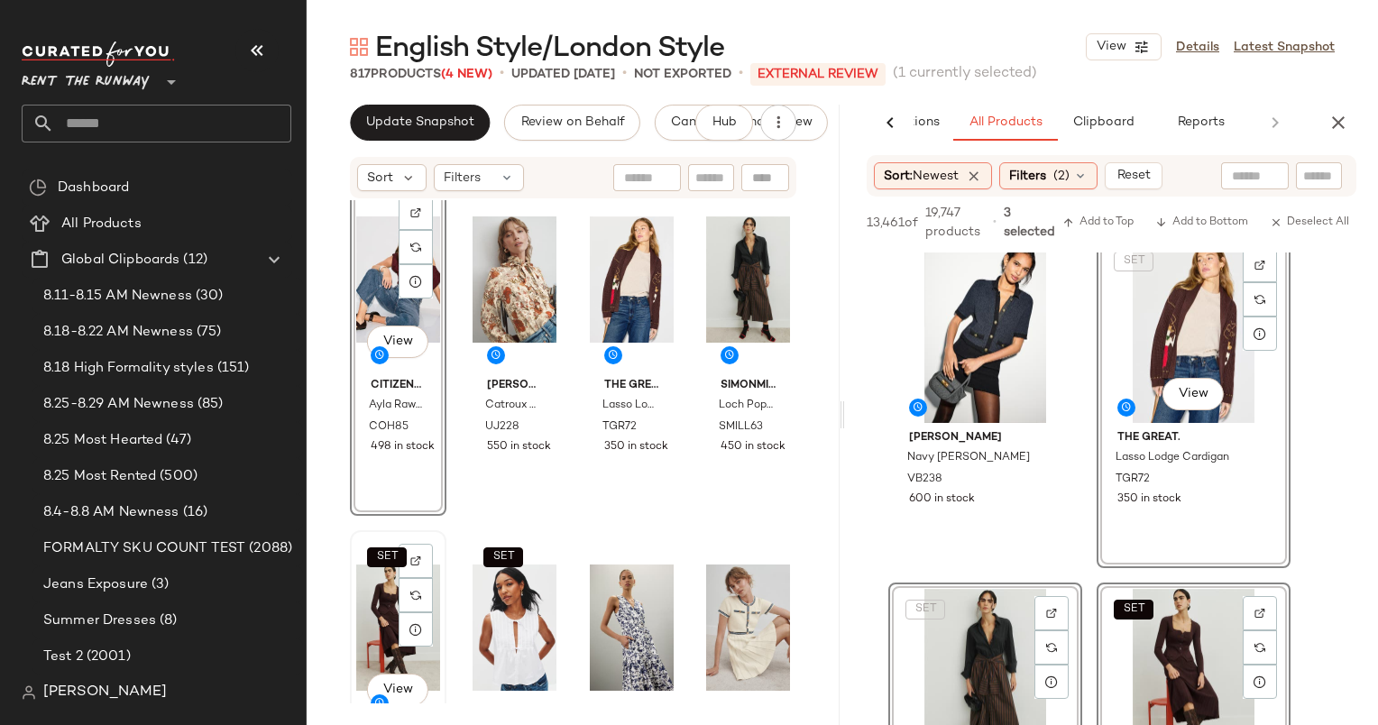
click at [389, 625] on div "SET View" at bounding box center [398, 628] width 84 height 182
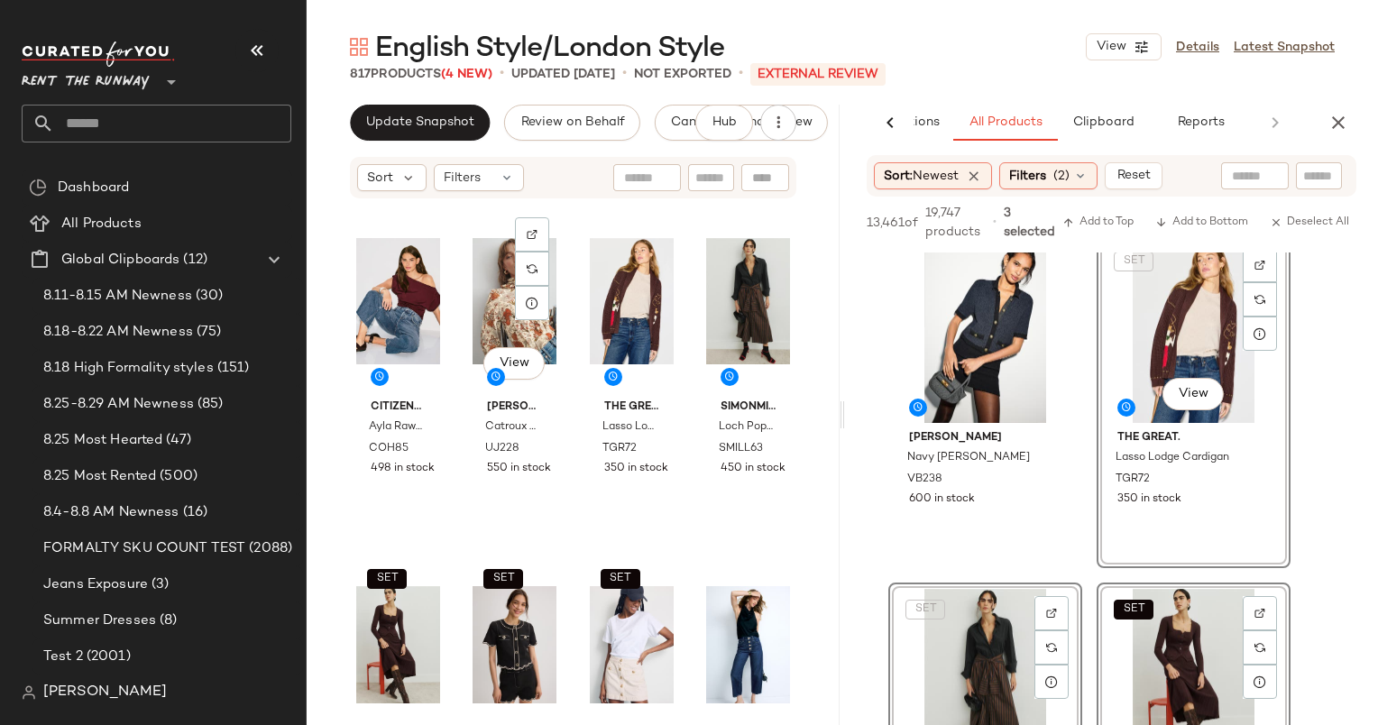
scroll to position [426, 0]
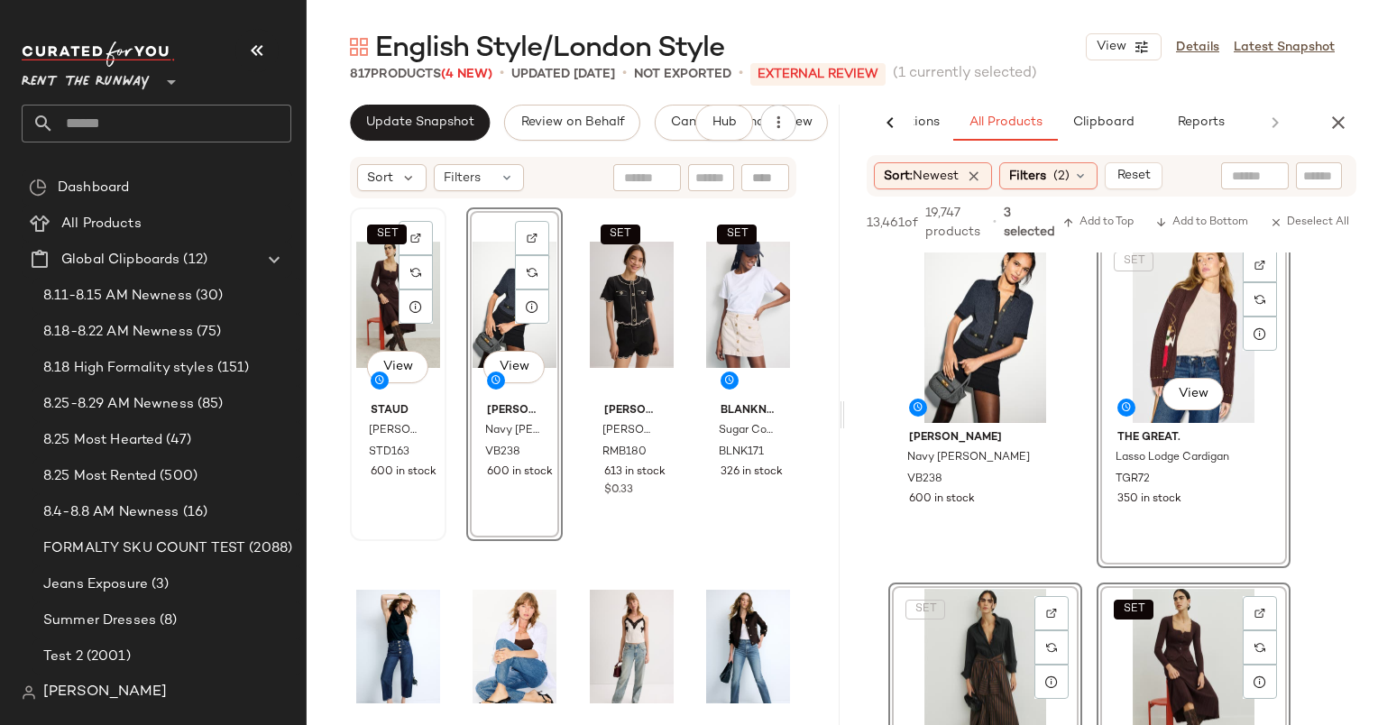
scroll to position [346, 0]
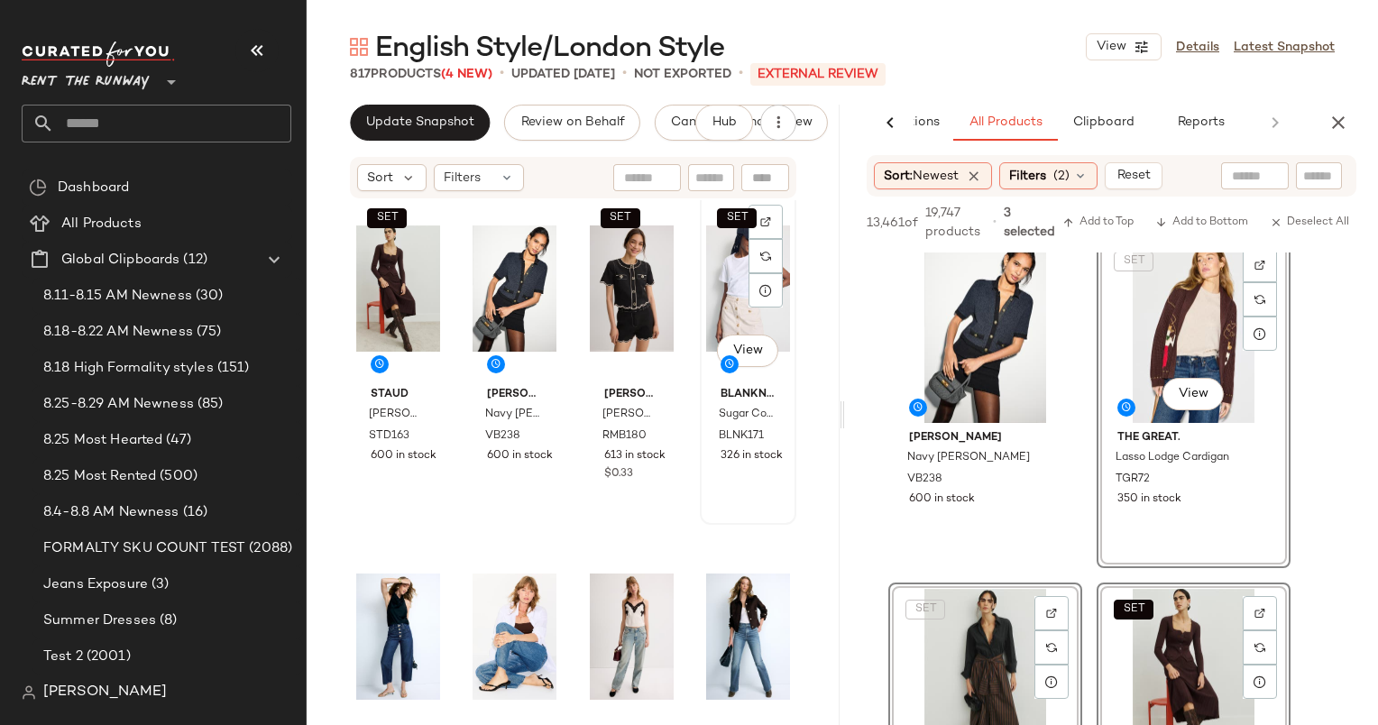
scroll to position [374, 0]
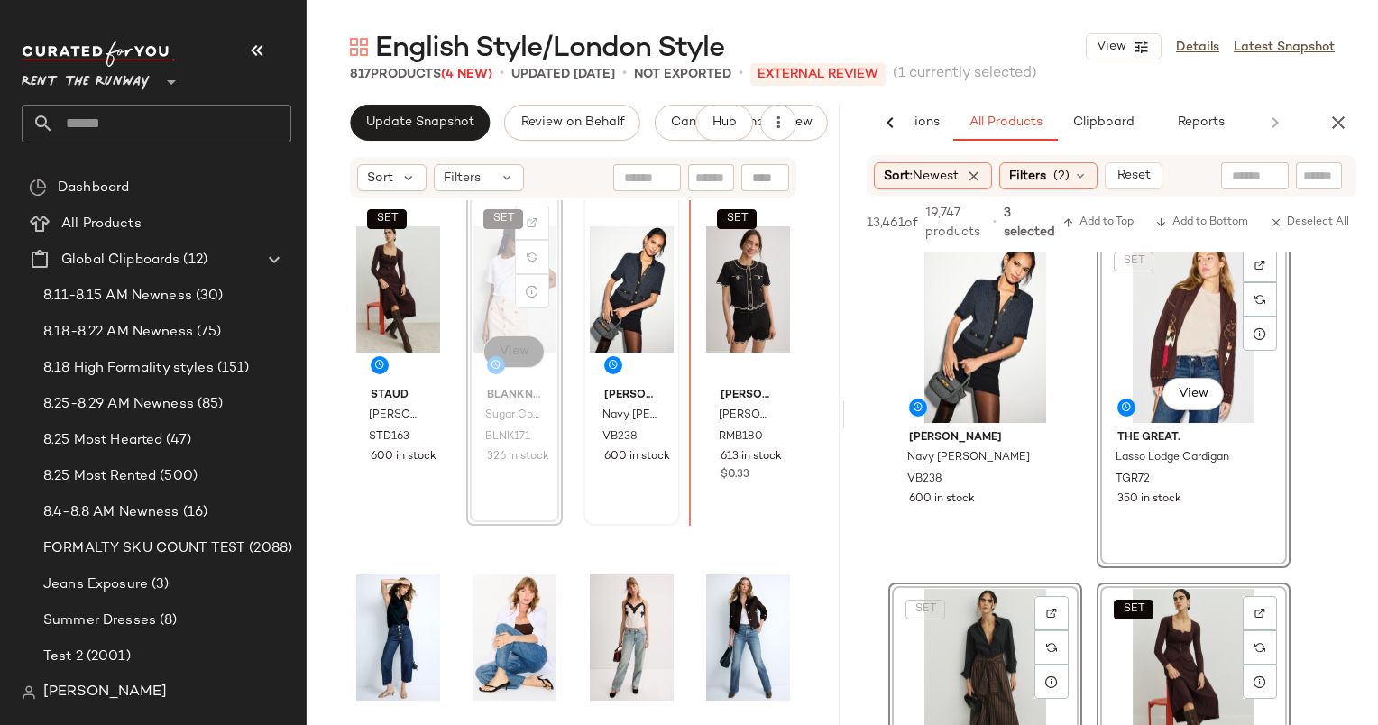
scroll to position [373, 0]
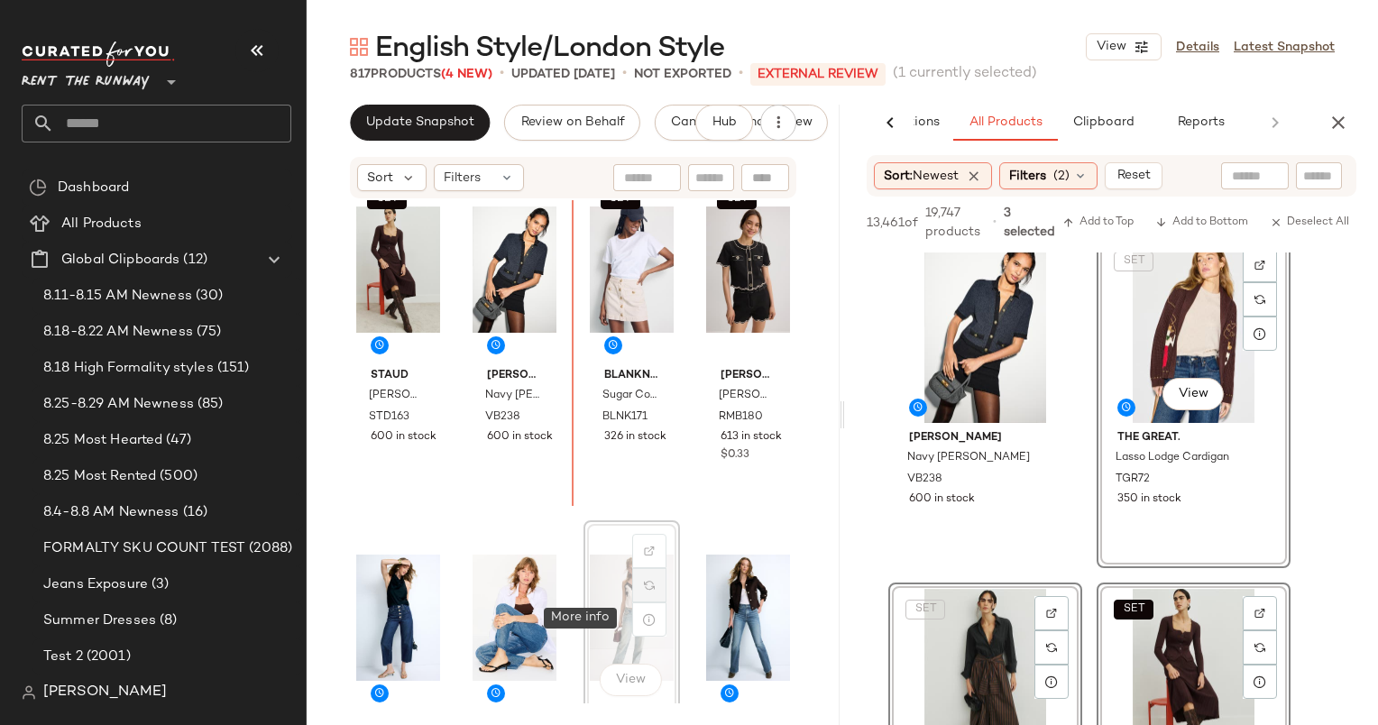
scroll to position [395, 0]
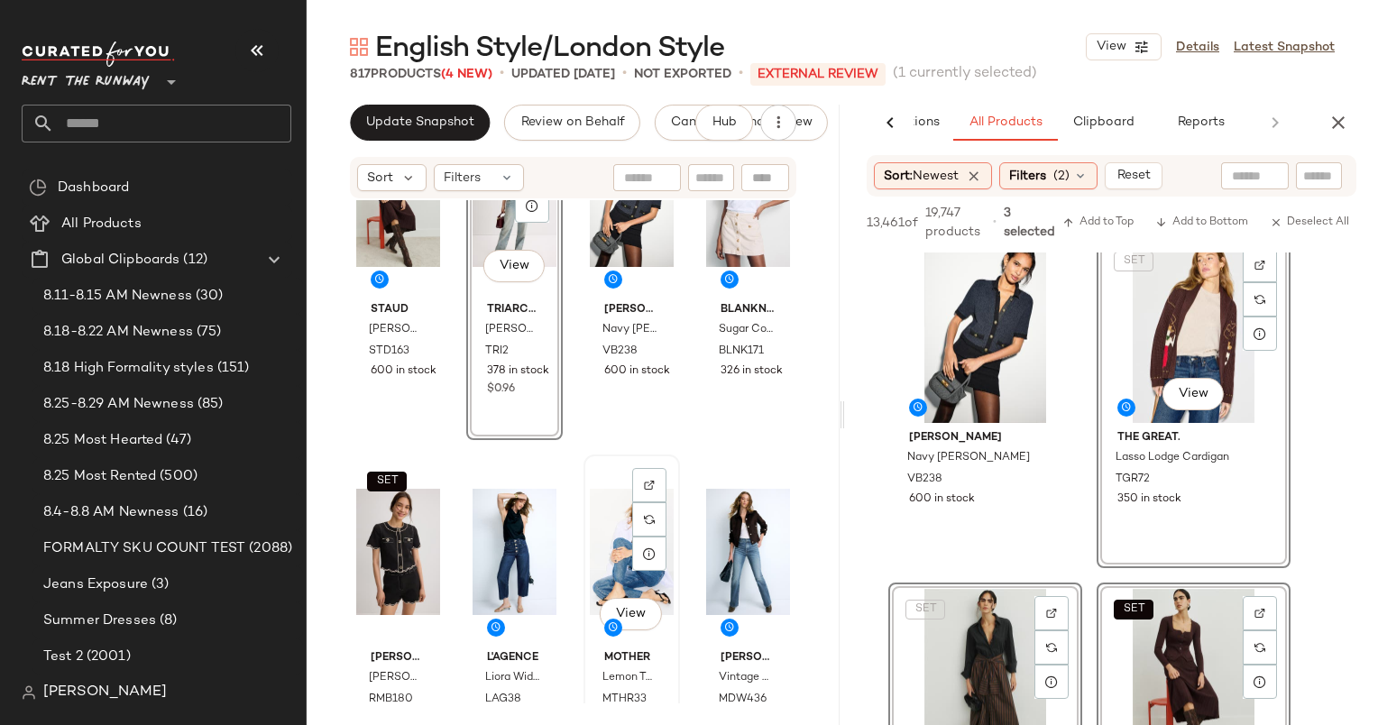
scroll to position [460, 0]
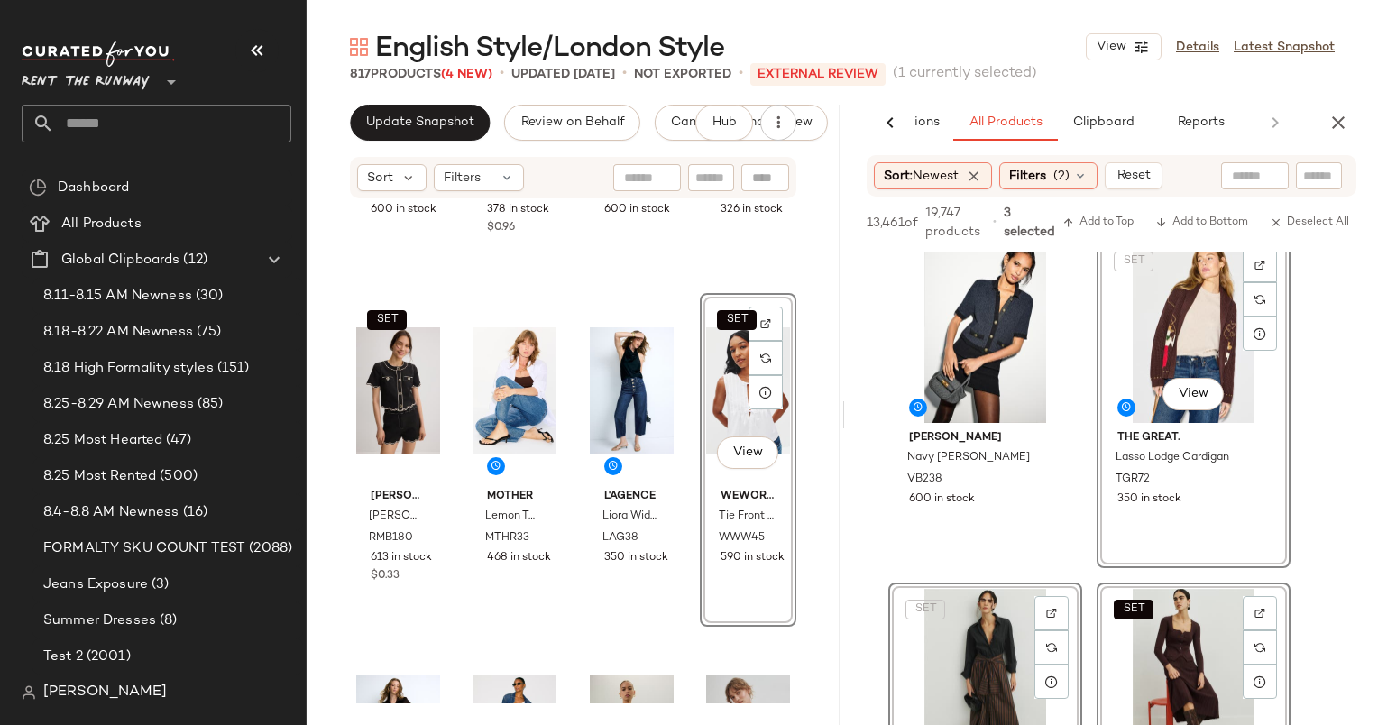
scroll to position [622, 0]
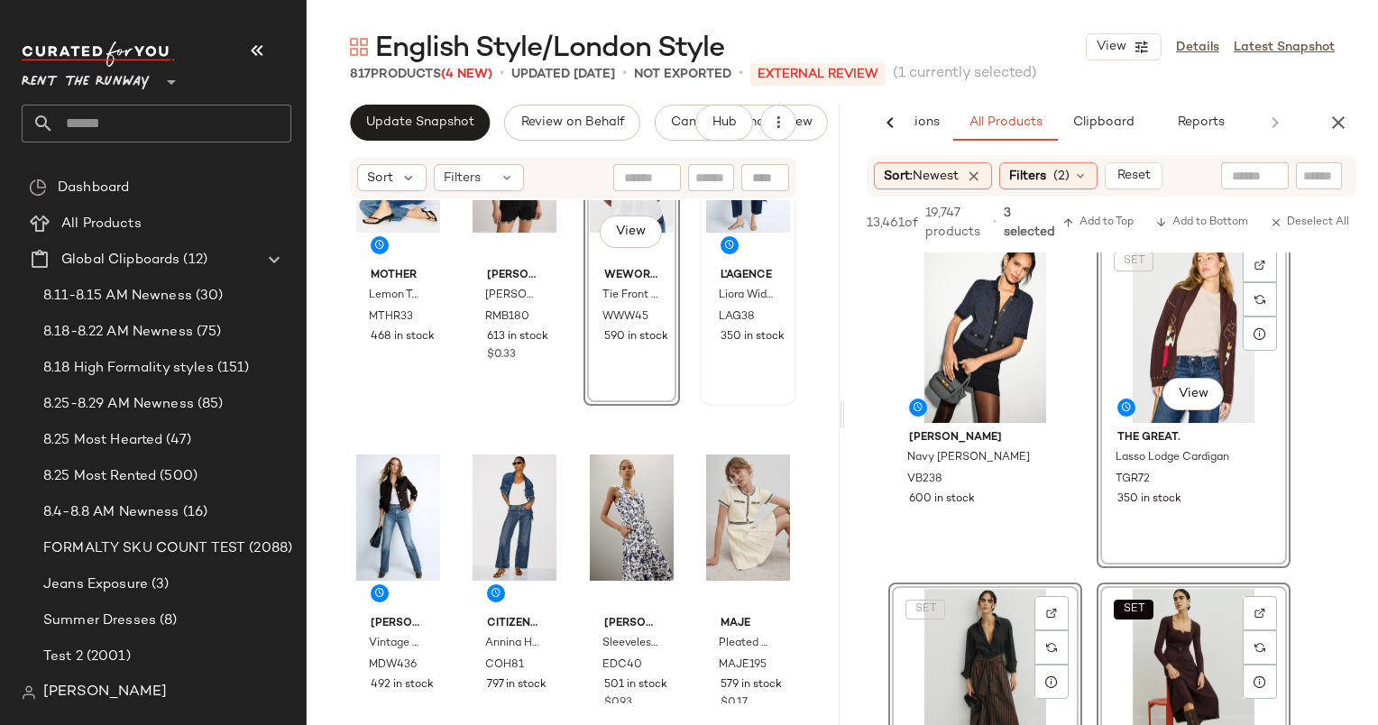
scroll to position [736, 0]
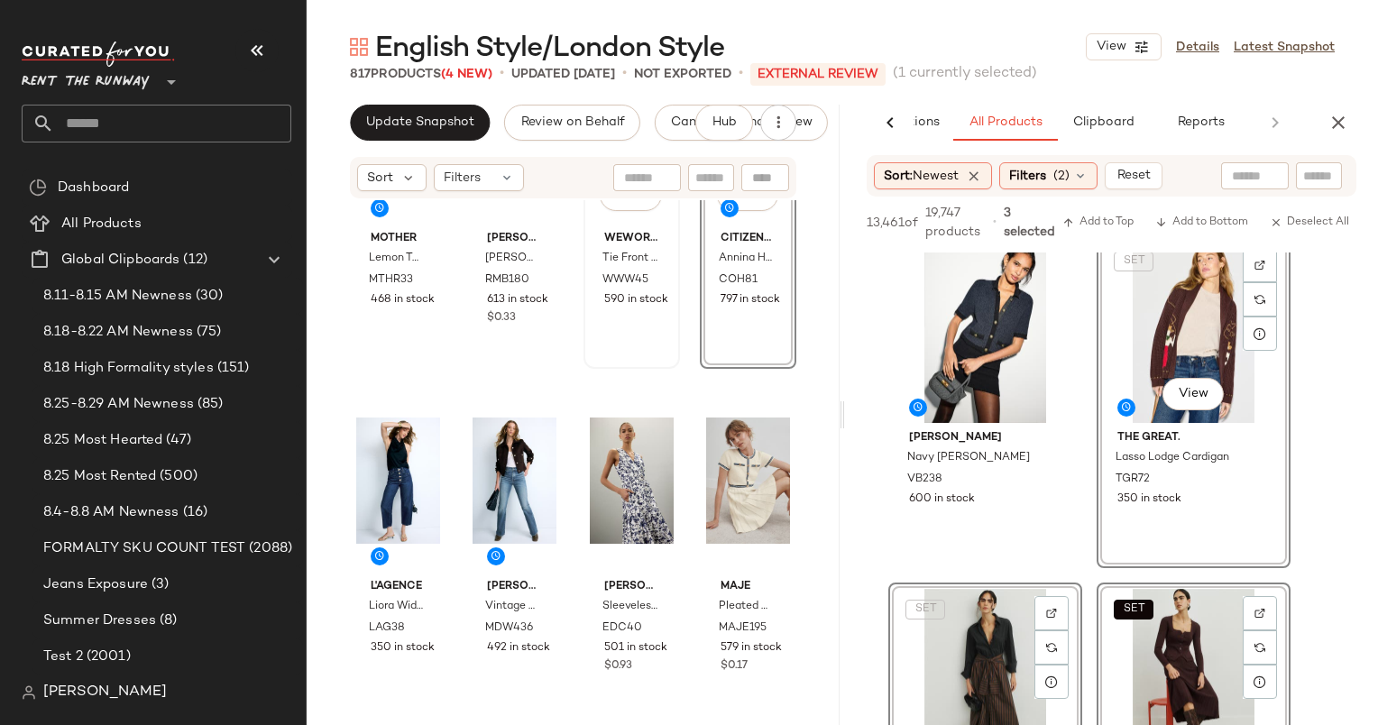
scroll to position [887, 0]
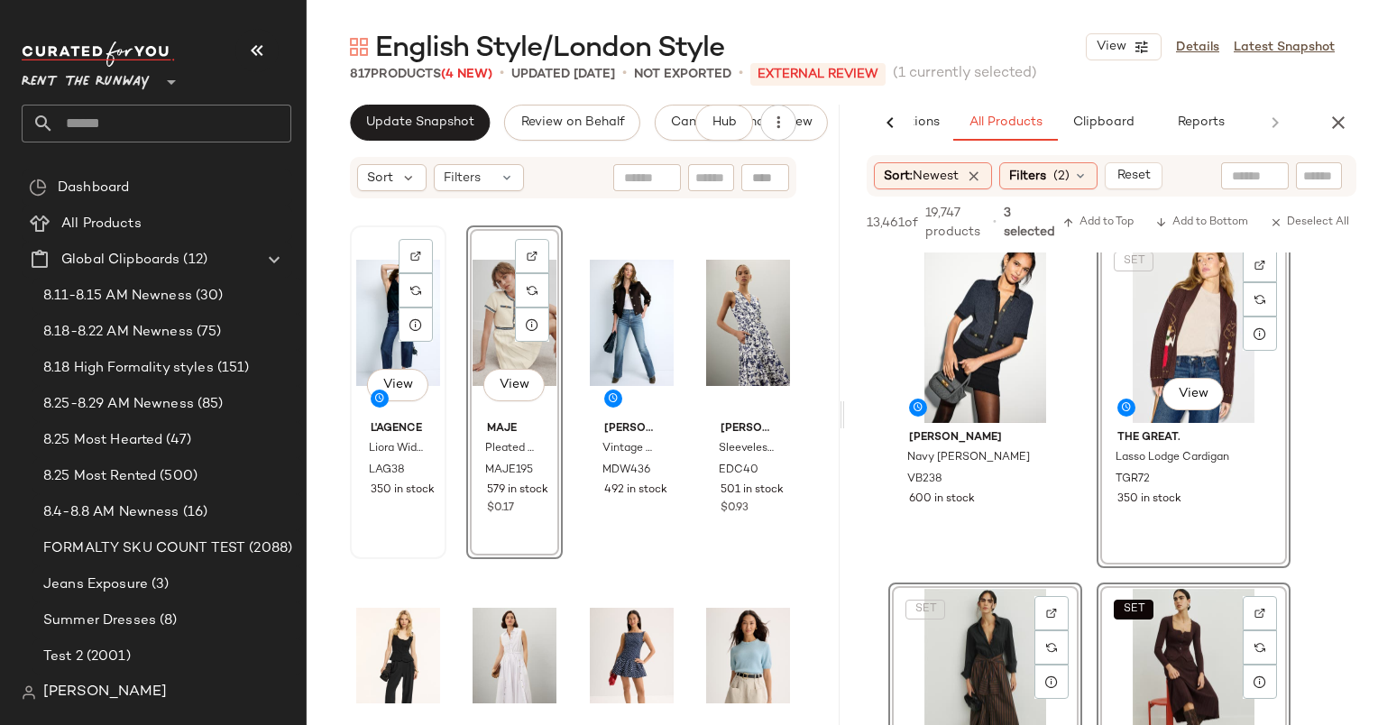
scroll to position [1042, 0]
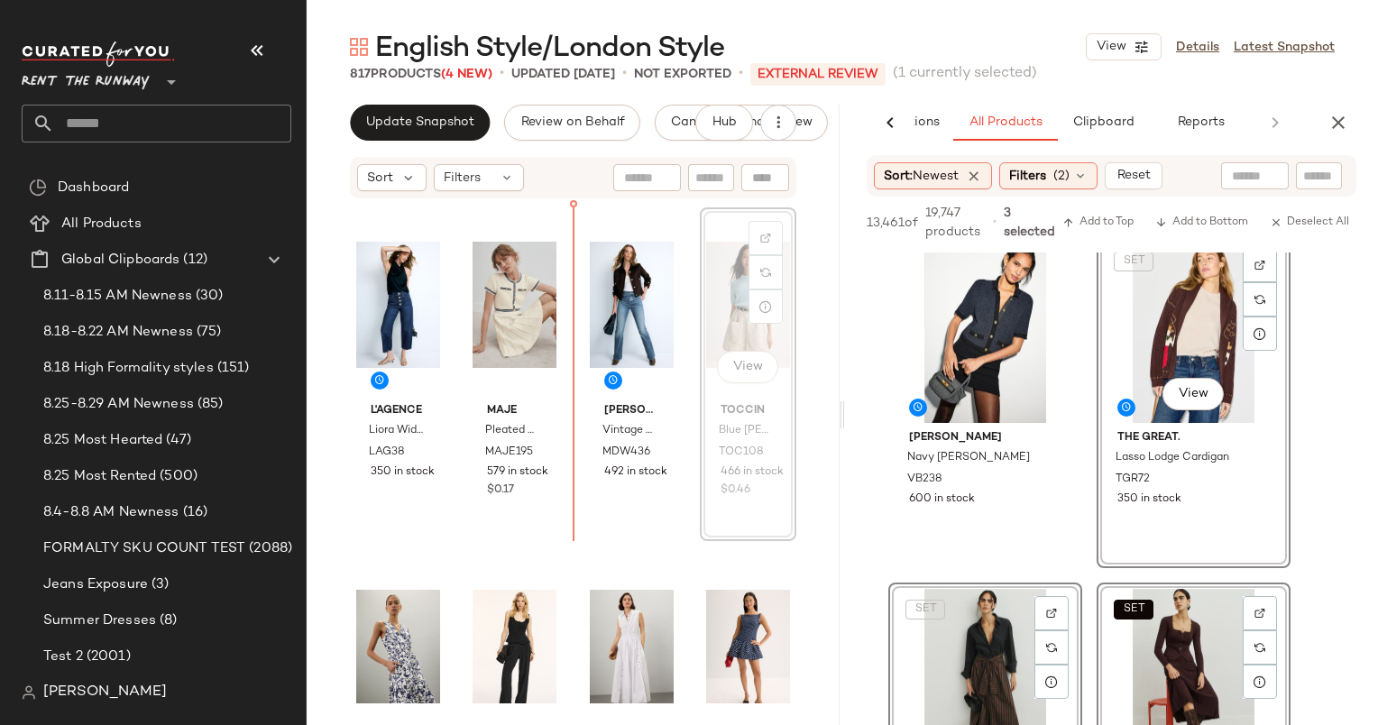
scroll to position [1052, 0]
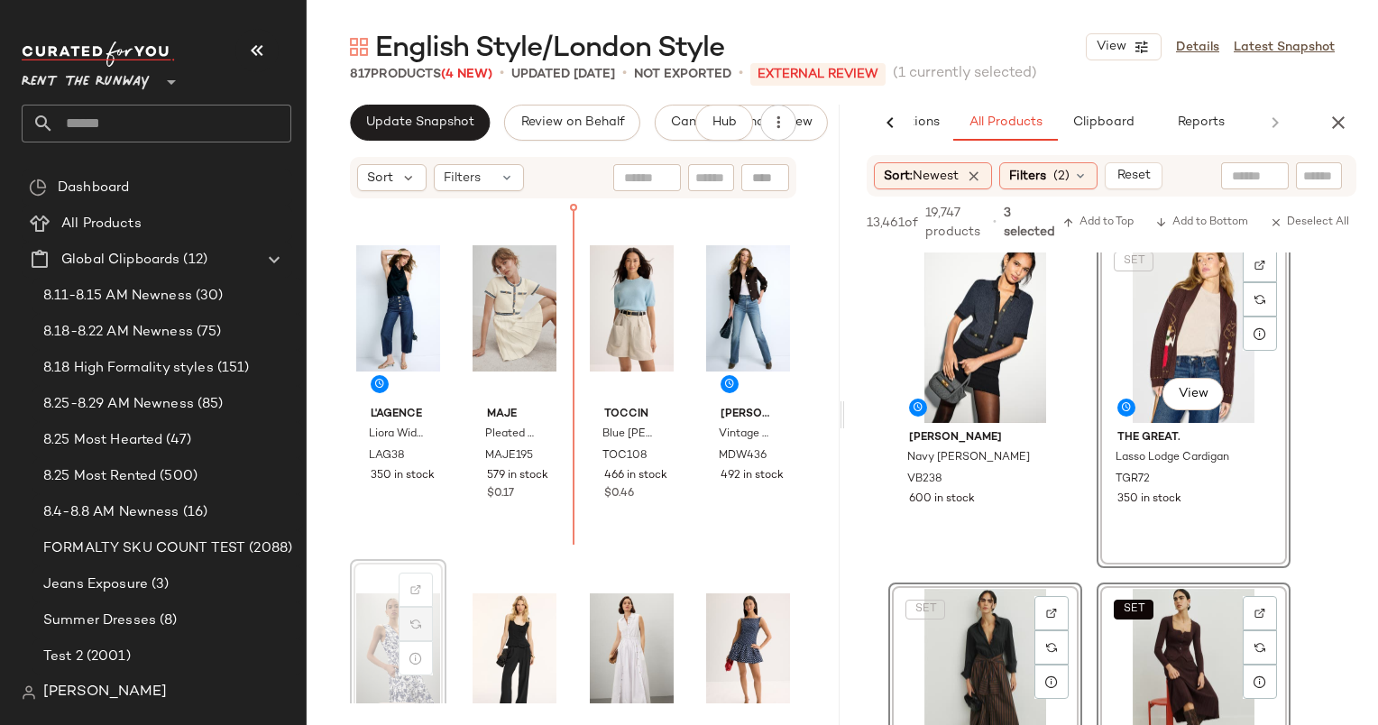
scroll to position [1054, 0]
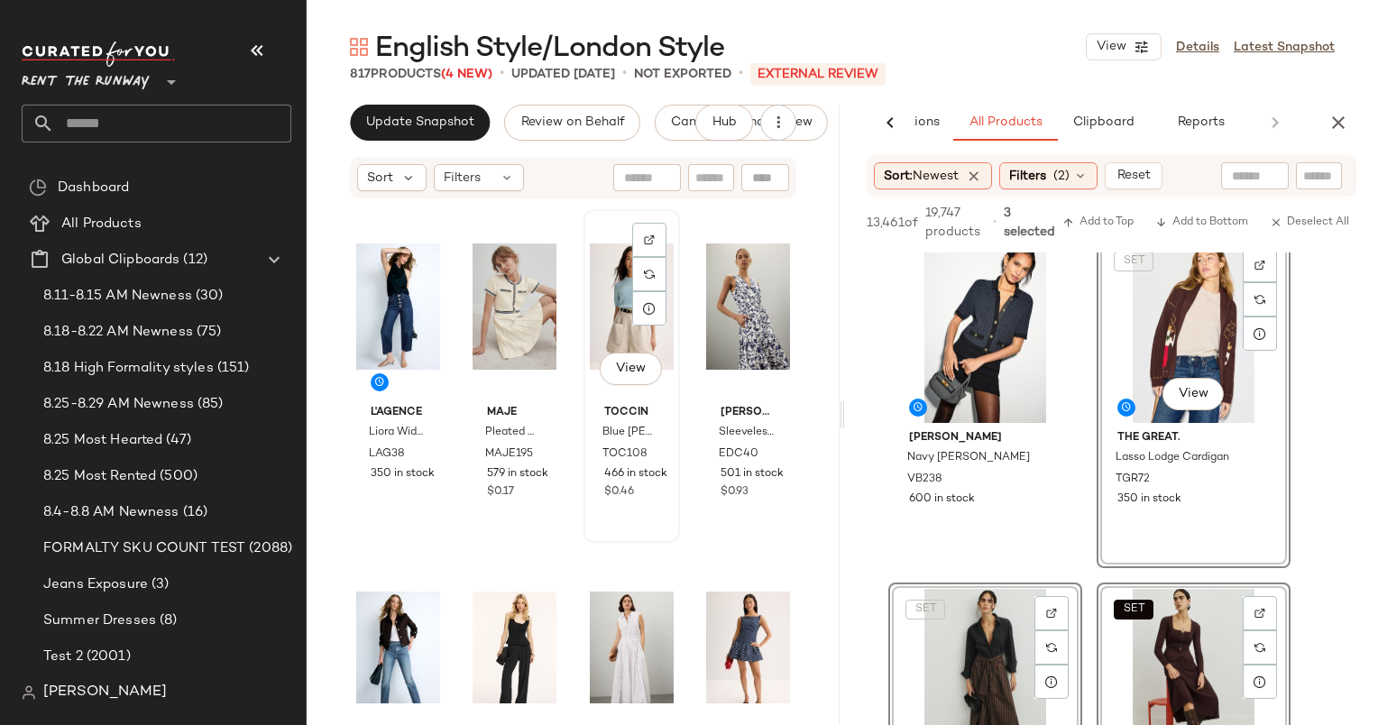
click at [636, 496] on div "$0.46" at bounding box center [631, 492] width 55 height 16
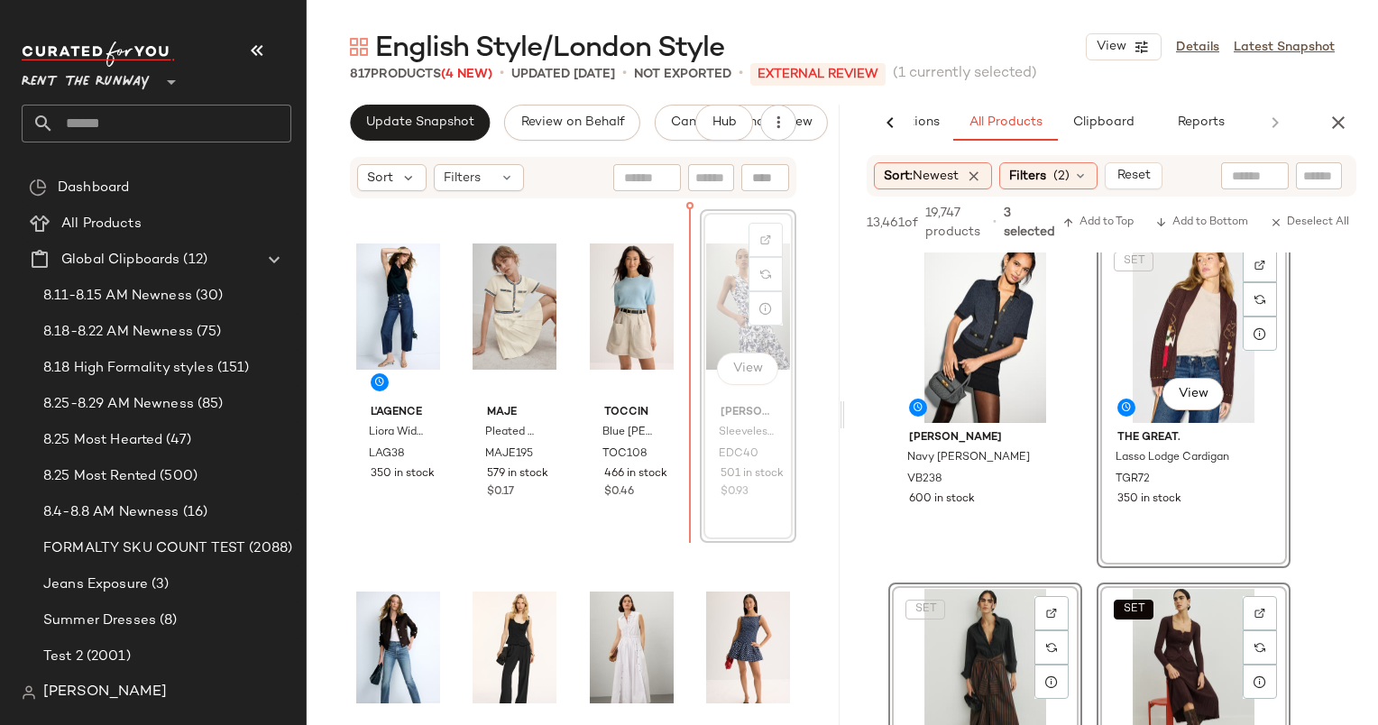
scroll to position [1052, 0]
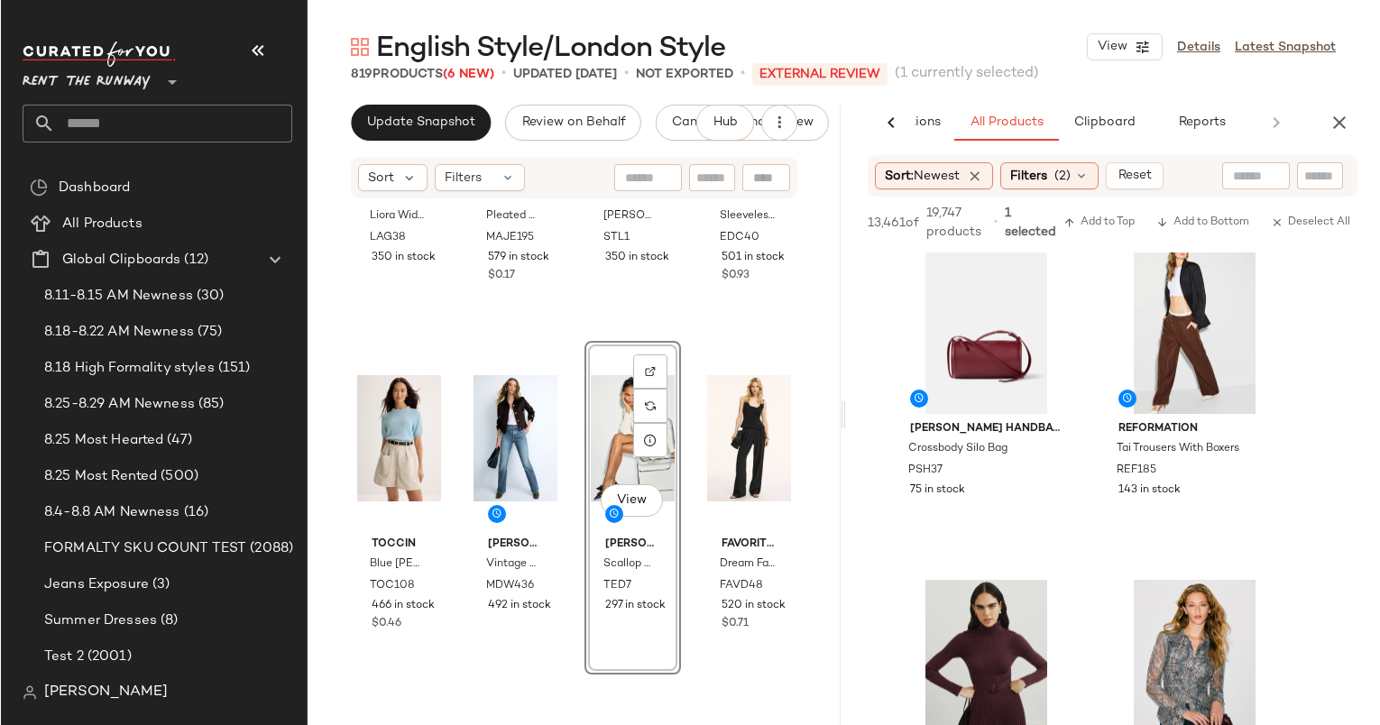
scroll to position [1010, 0]
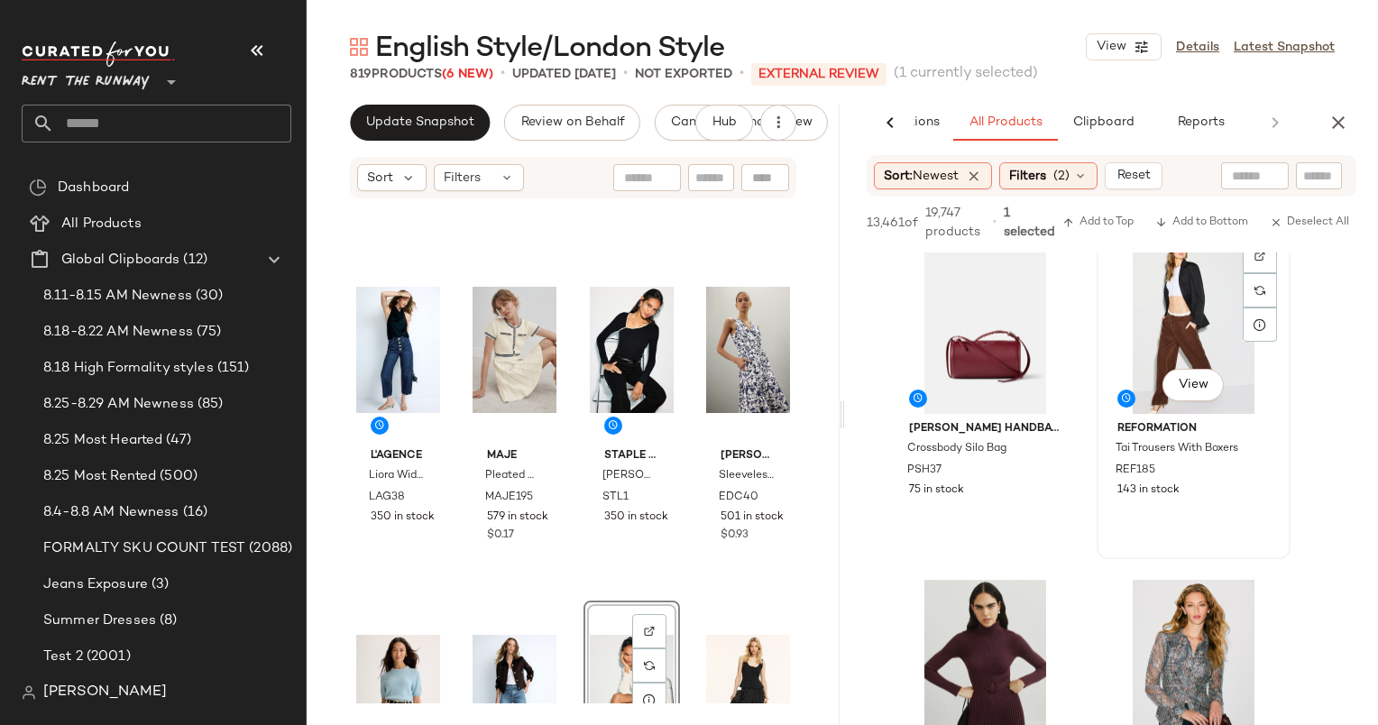
click at [1136, 337] on div "View" at bounding box center [1193, 323] width 181 height 182
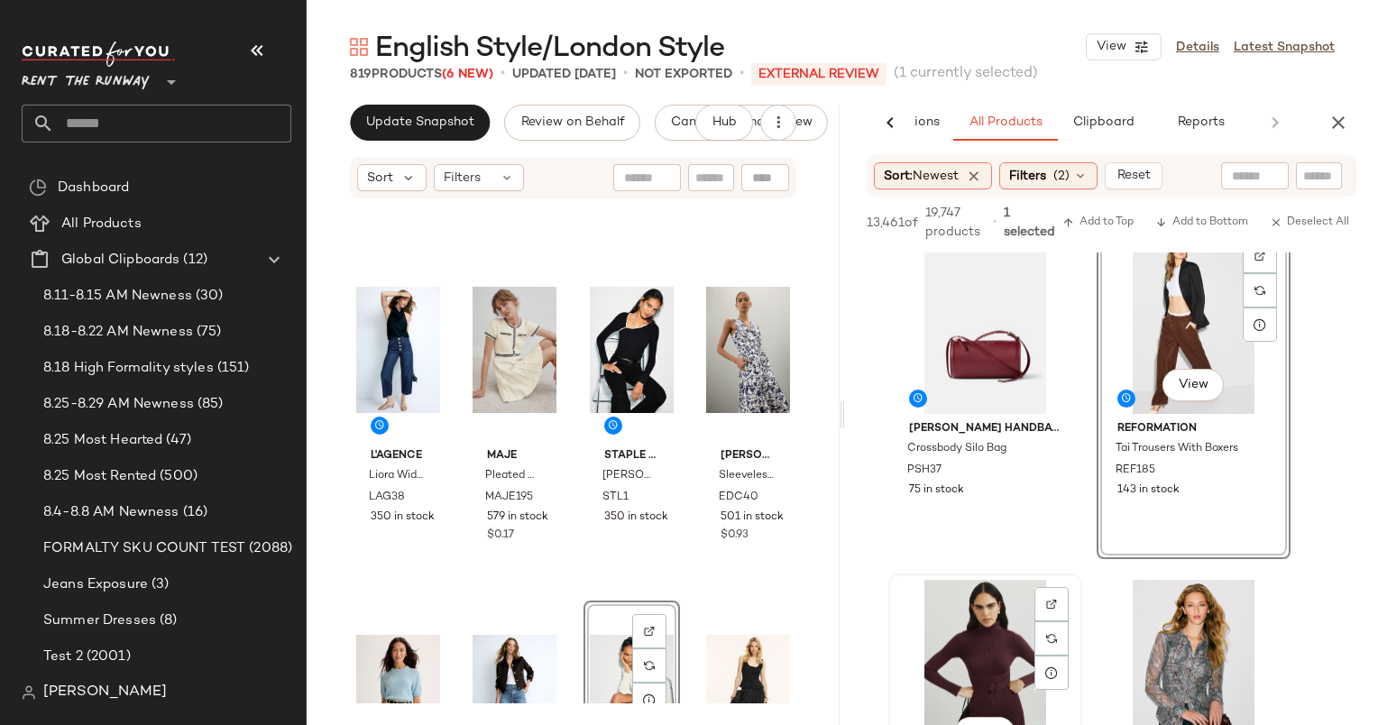
click at [963, 677] on div "View" at bounding box center [985, 671] width 181 height 182
click at [1119, 219] on span "Add to Top" at bounding box center [1098, 222] width 71 height 13
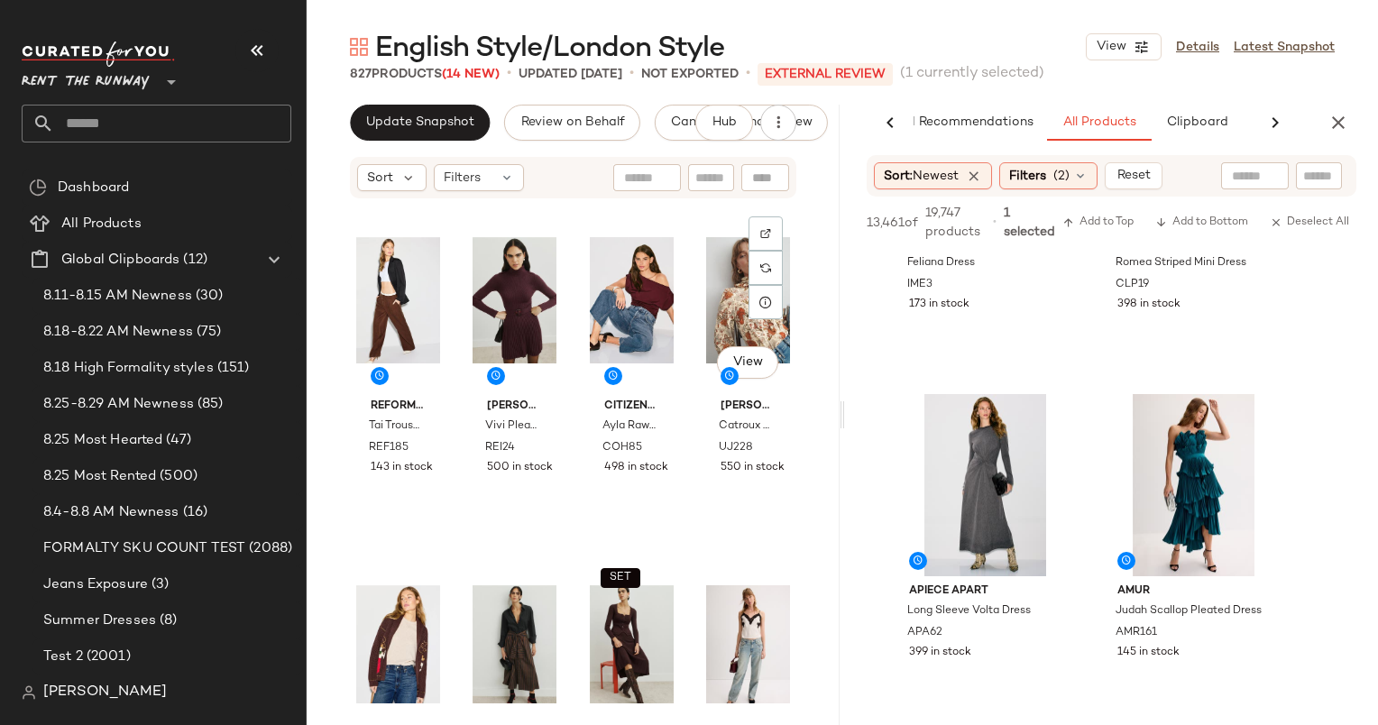
scroll to position [0, 0]
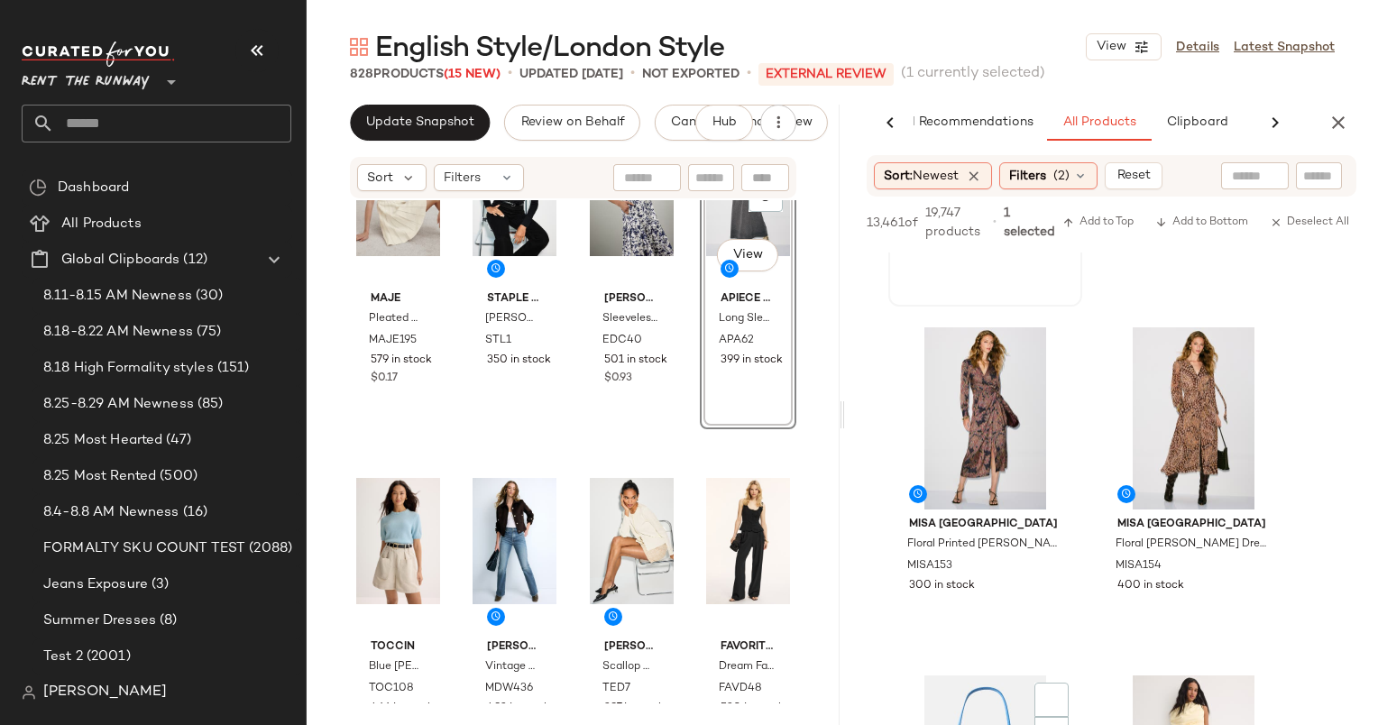
scroll to position [2107, 0]
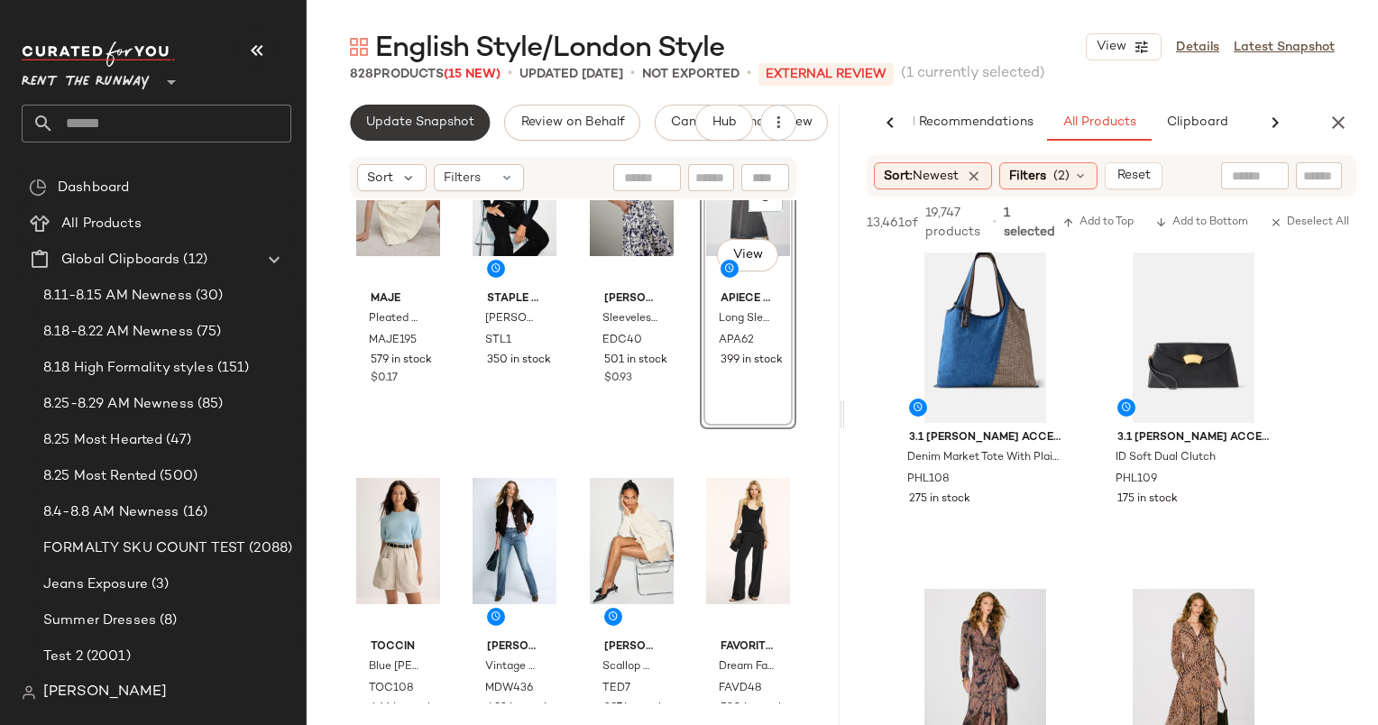
click at [373, 115] on span "Update Snapshot" at bounding box center [419, 122] width 109 height 14
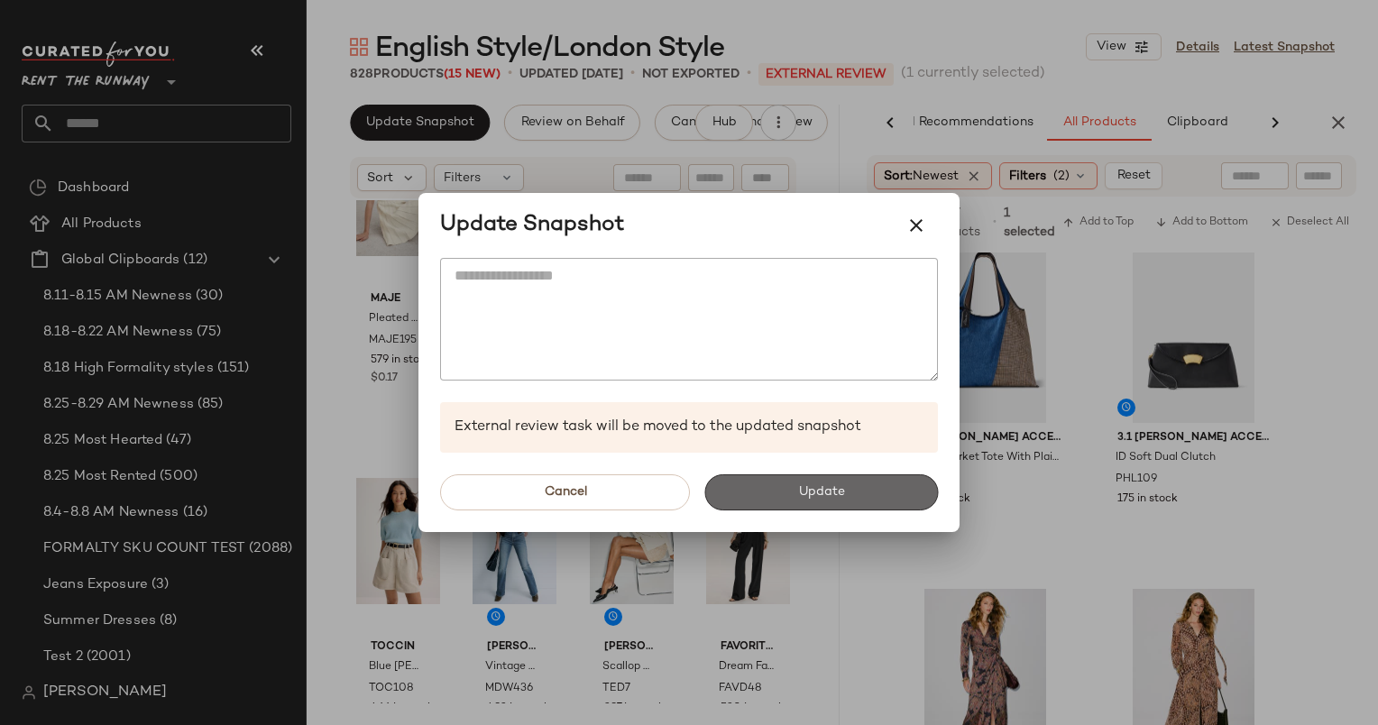
click at [833, 474] on button "Update" at bounding box center [821, 492] width 234 height 36
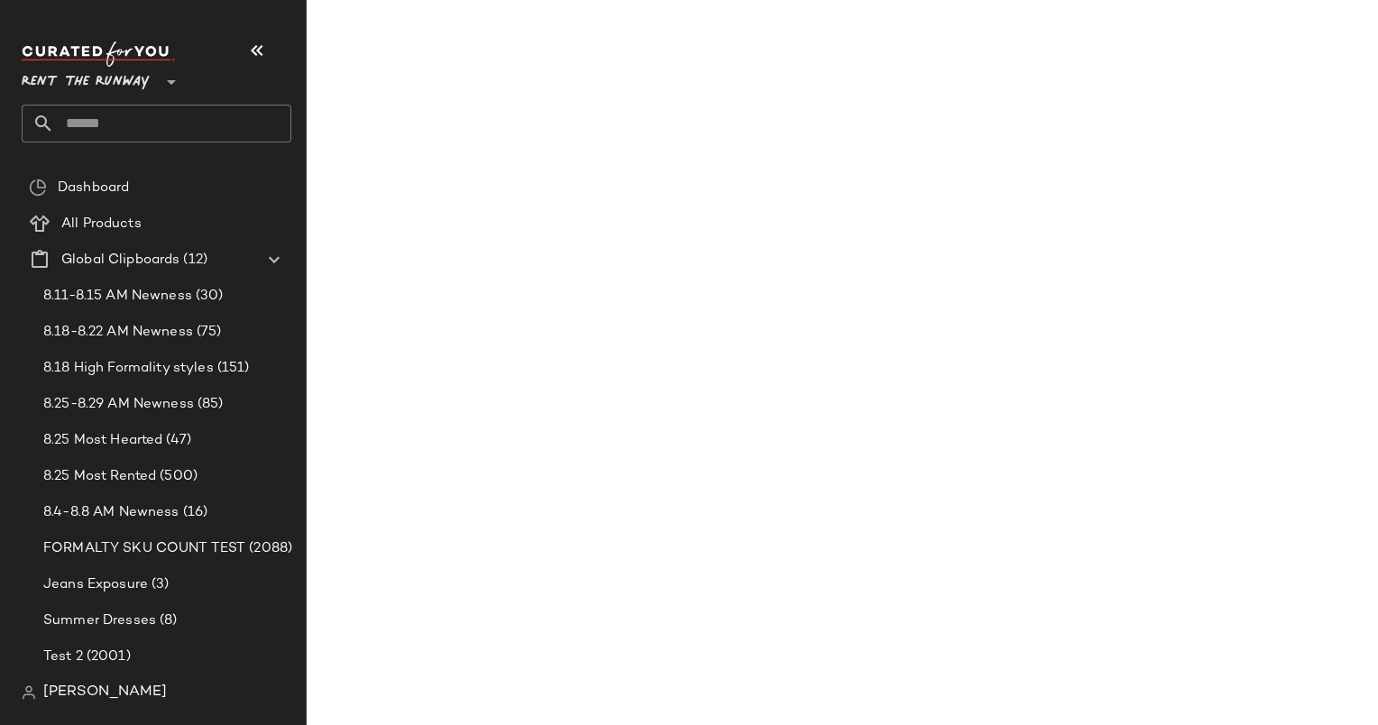
scroll to position [4196, 0]
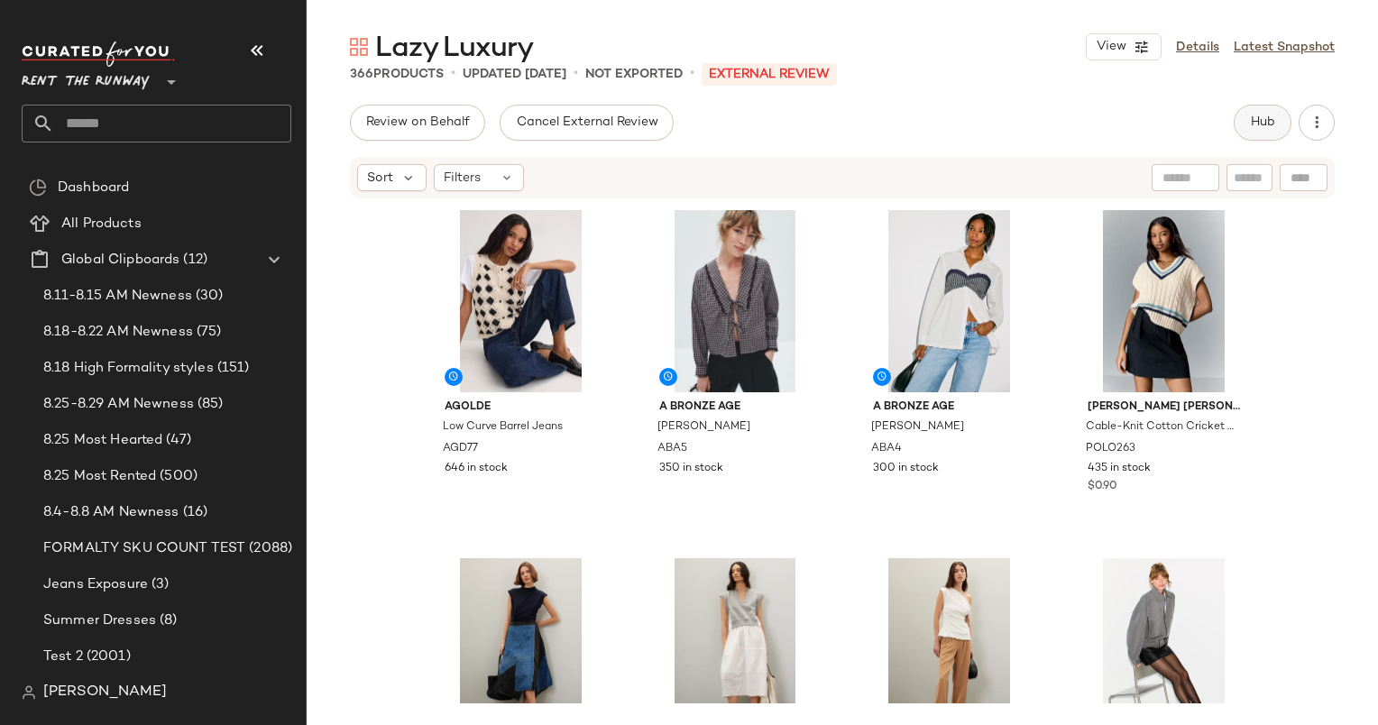
click at [1261, 115] on span "Hub" at bounding box center [1262, 122] width 25 height 14
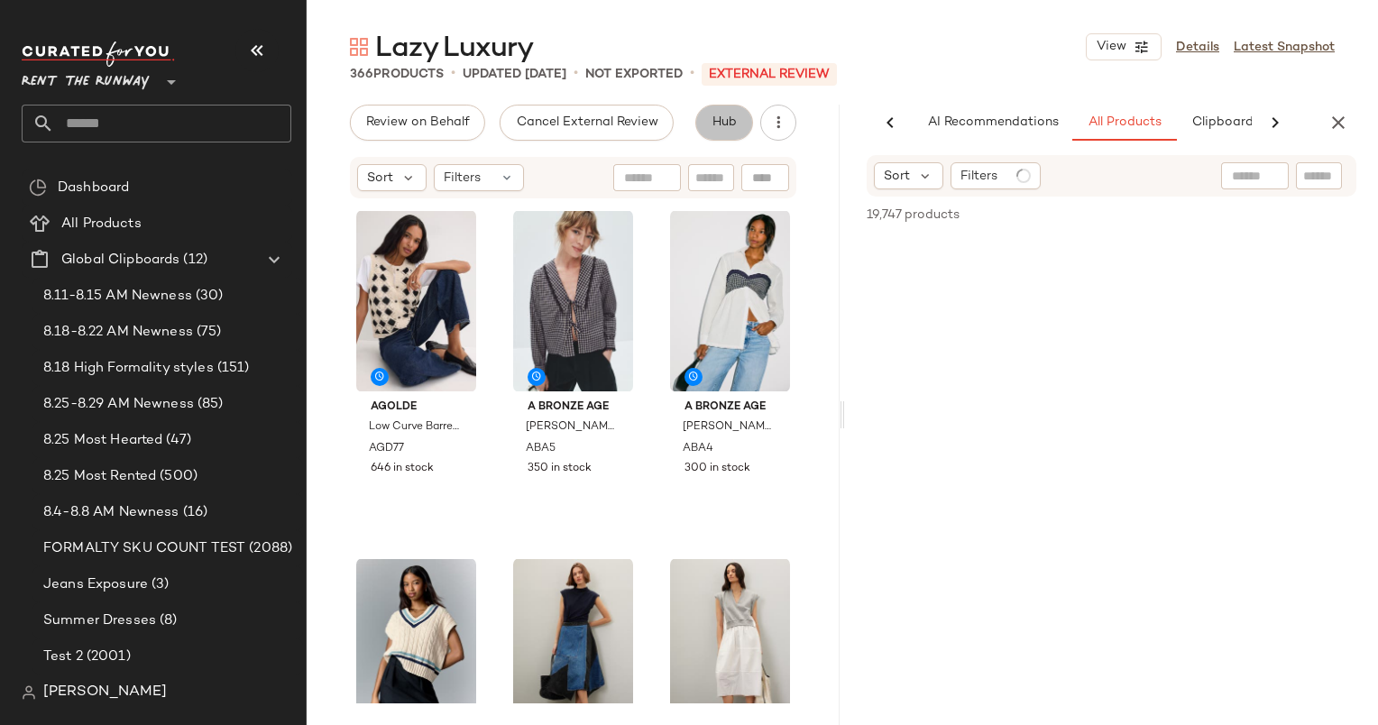
scroll to position [0, 93]
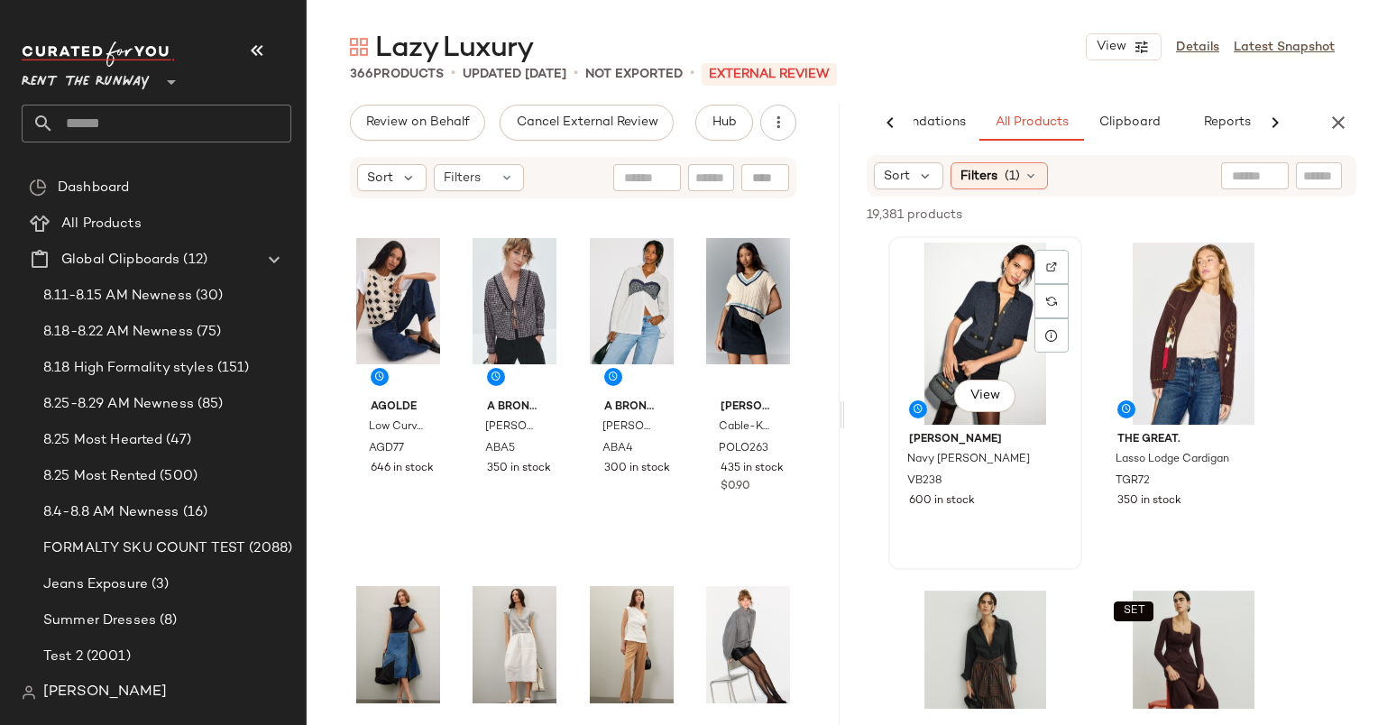
click at [1002, 342] on div "View" at bounding box center [985, 334] width 181 height 182
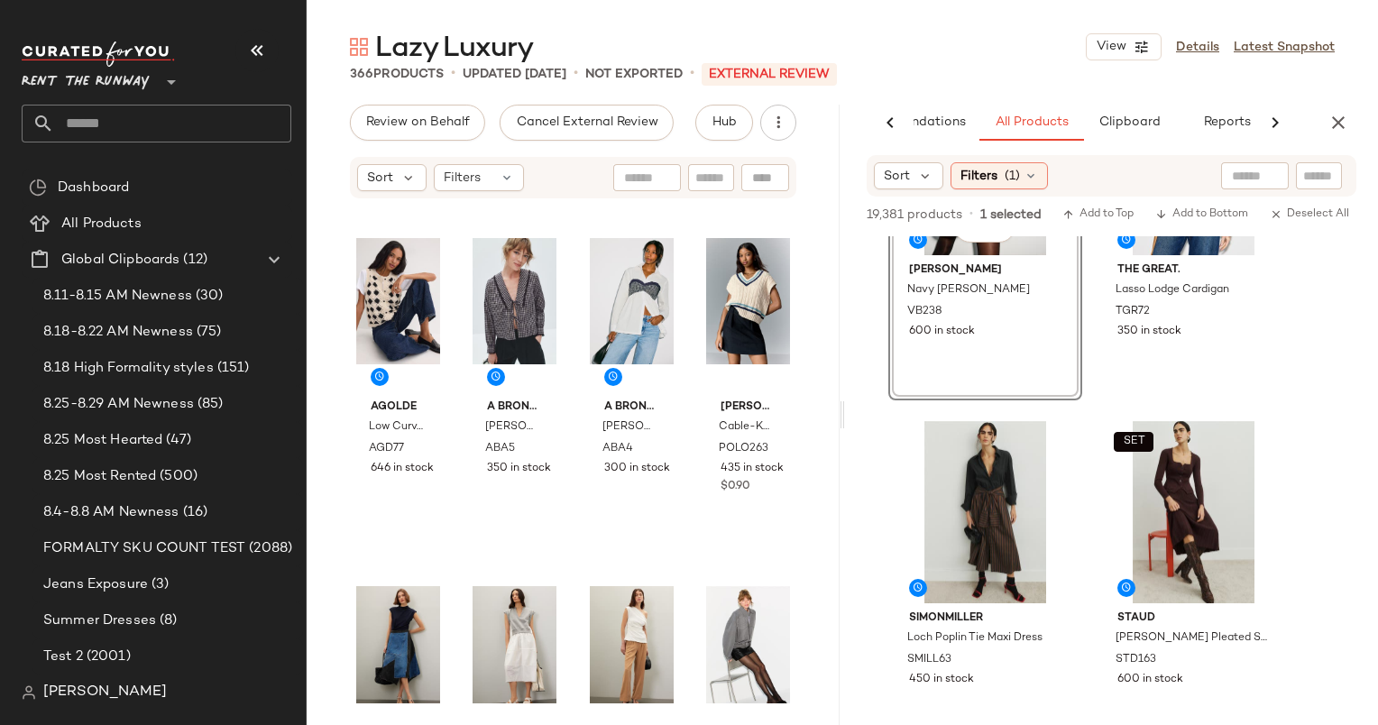
scroll to position [0, 0]
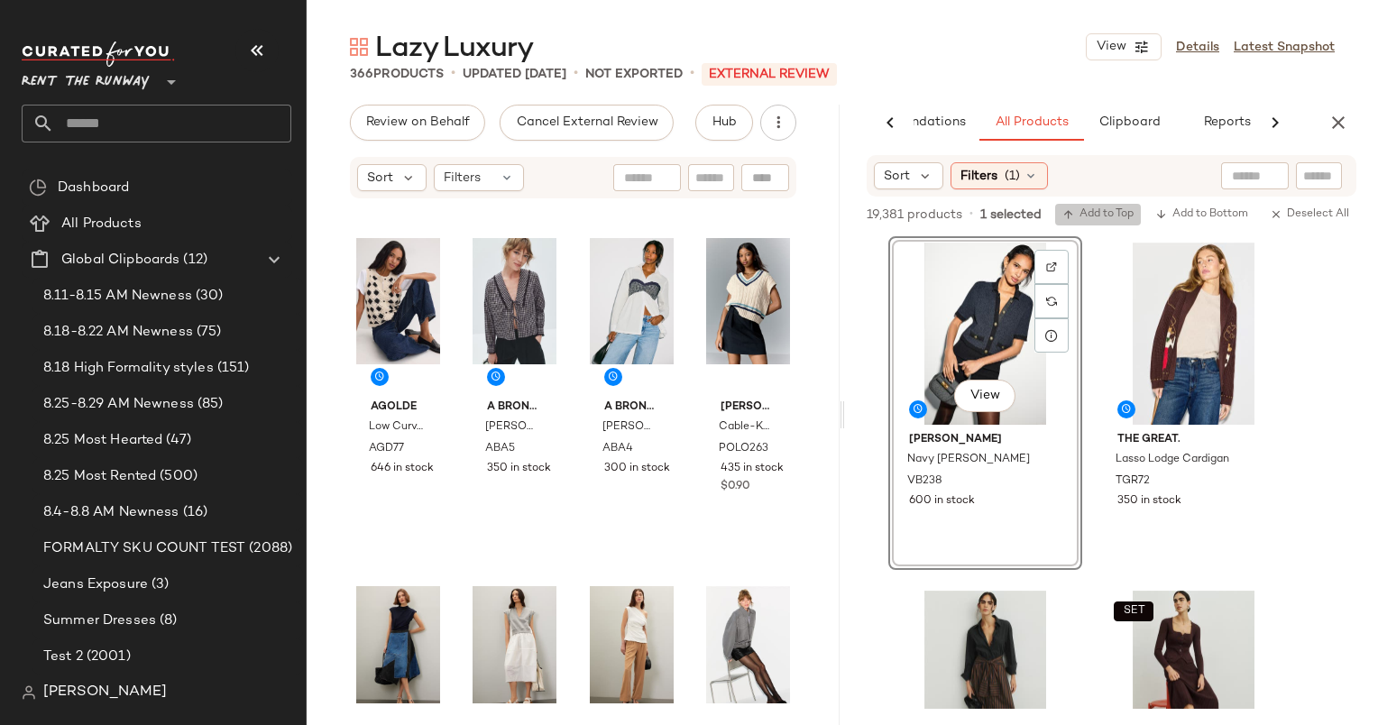
click at [1106, 207] on button "Add to Top" at bounding box center [1098, 215] width 86 height 22
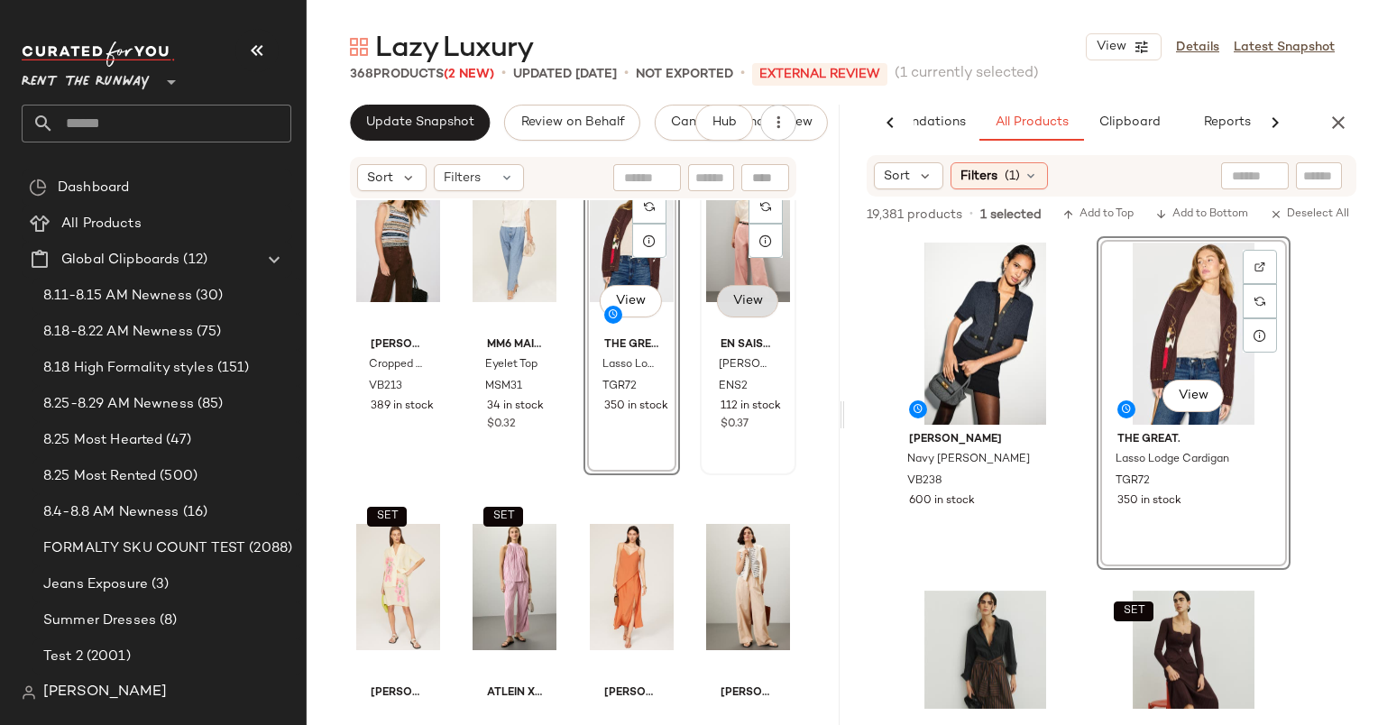
scroll to position [3881, 0]
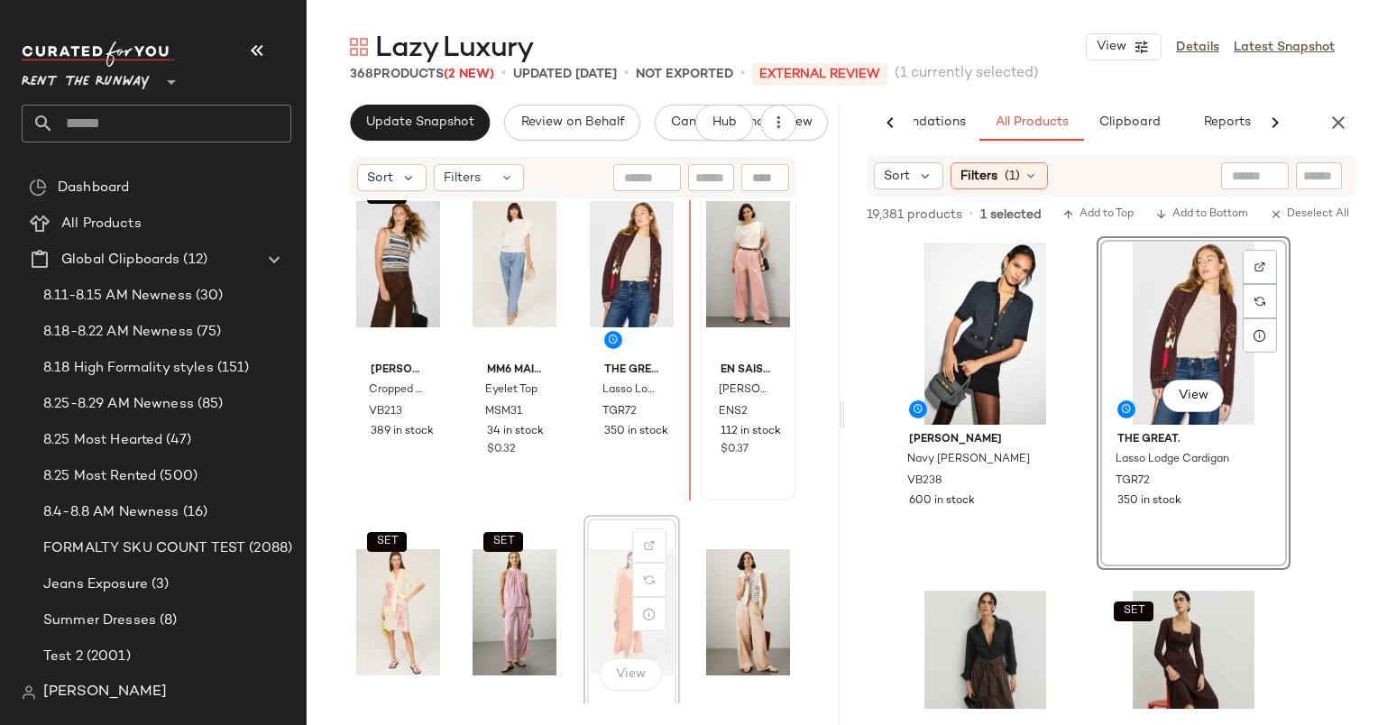
scroll to position [3882, 0]
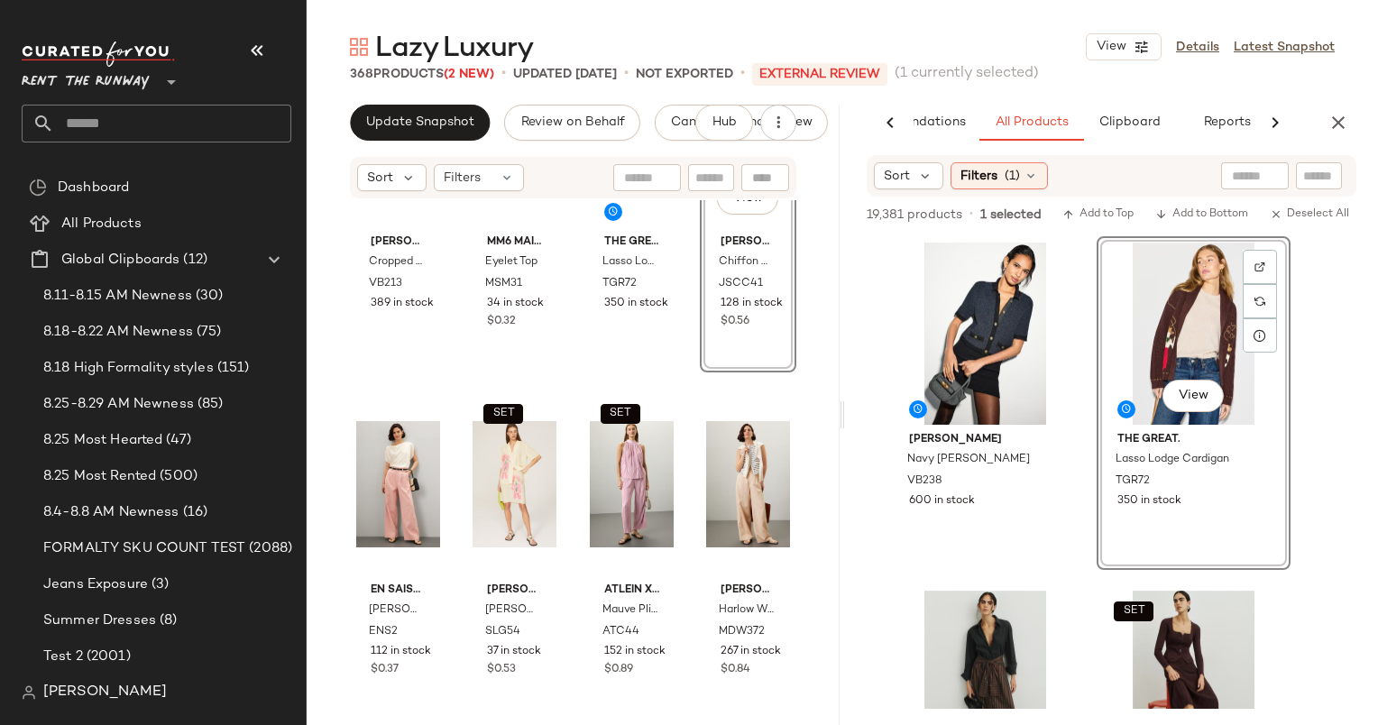
scroll to position [3922, 0]
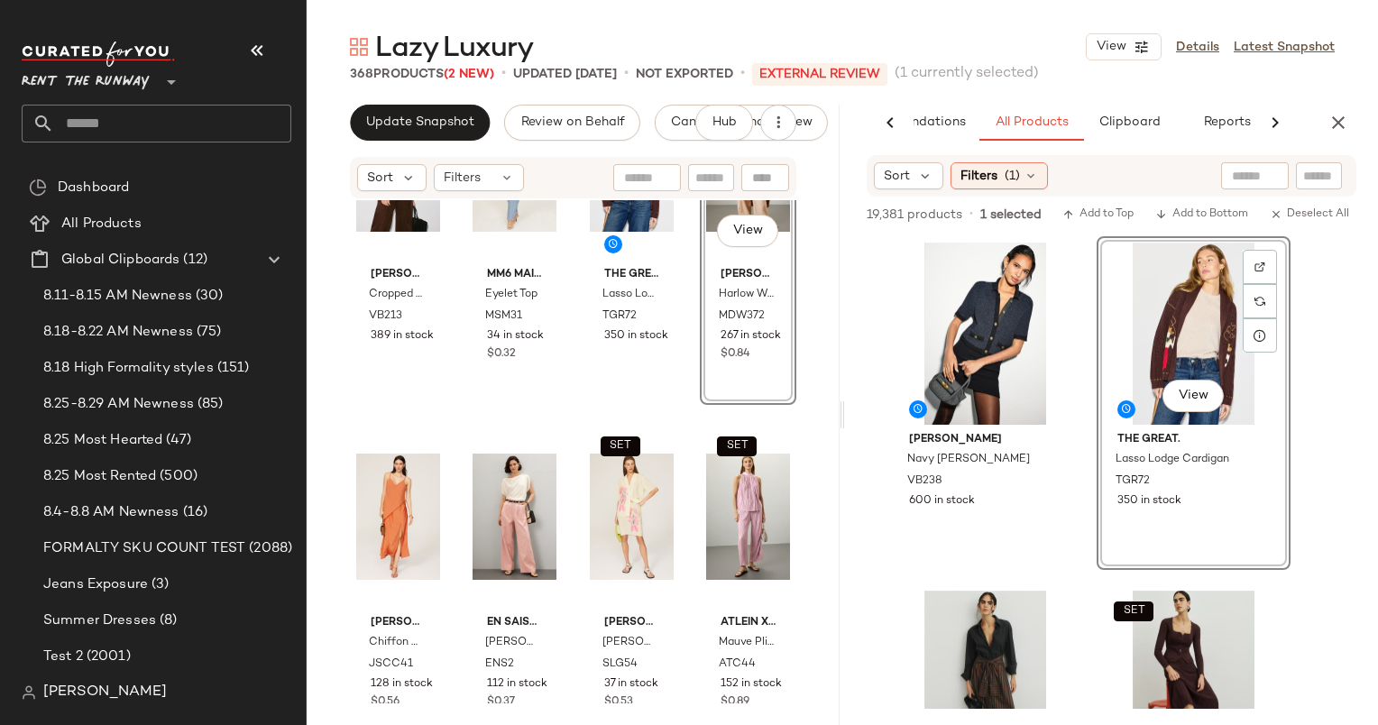
scroll to position [3981, 0]
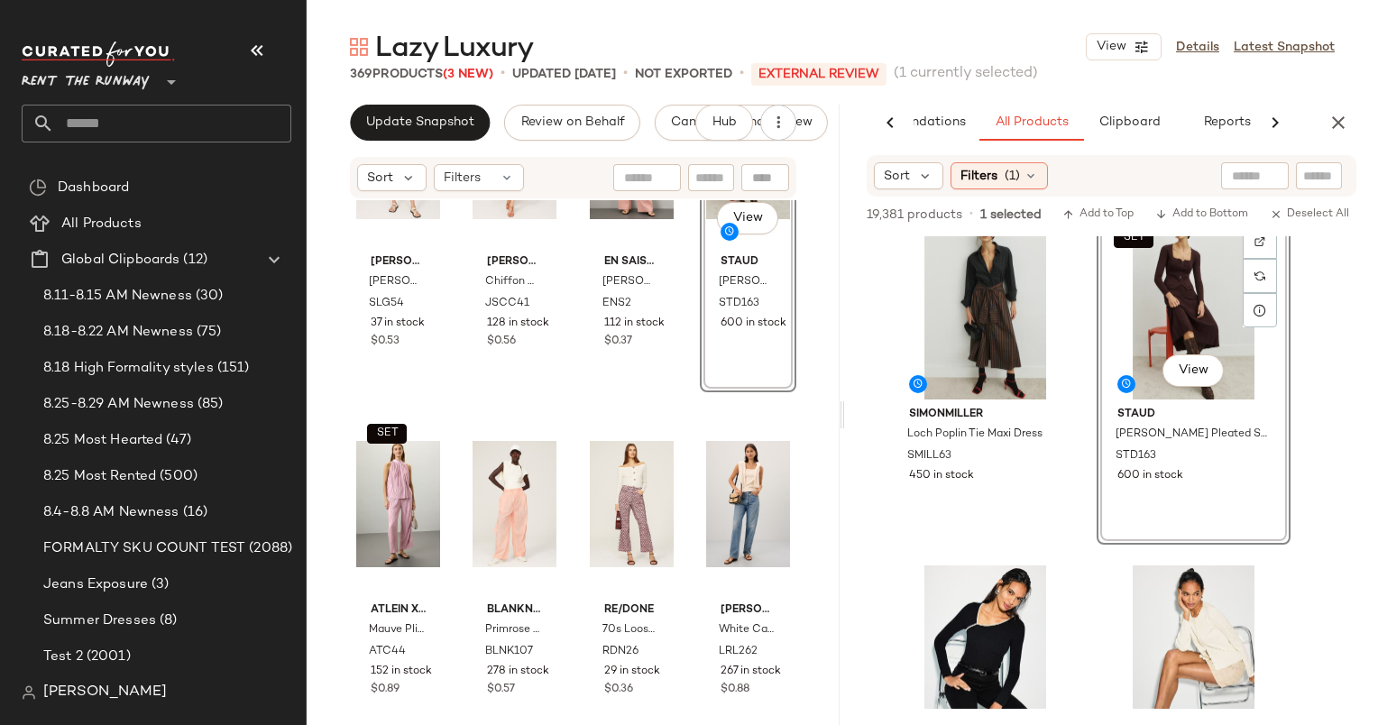
scroll to position [374, 0]
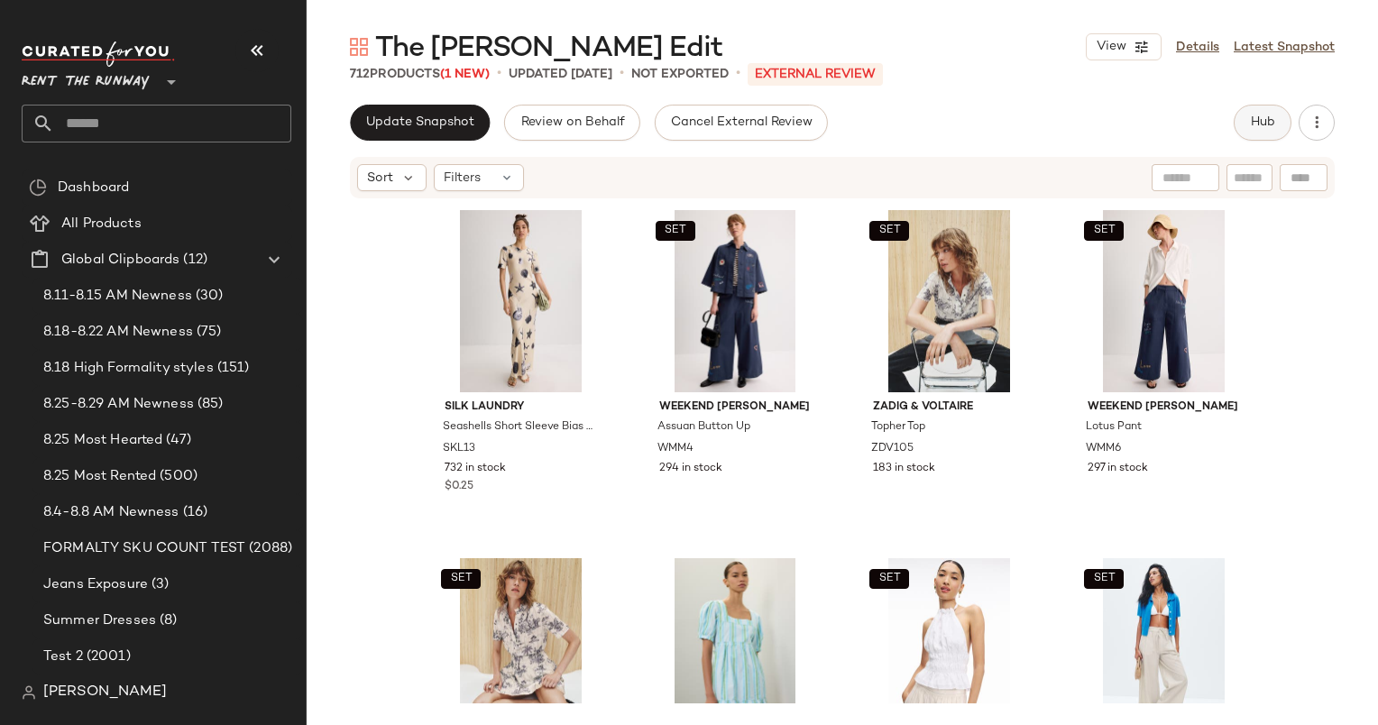
click at [1274, 121] on span "Hub" at bounding box center [1262, 122] width 25 height 14
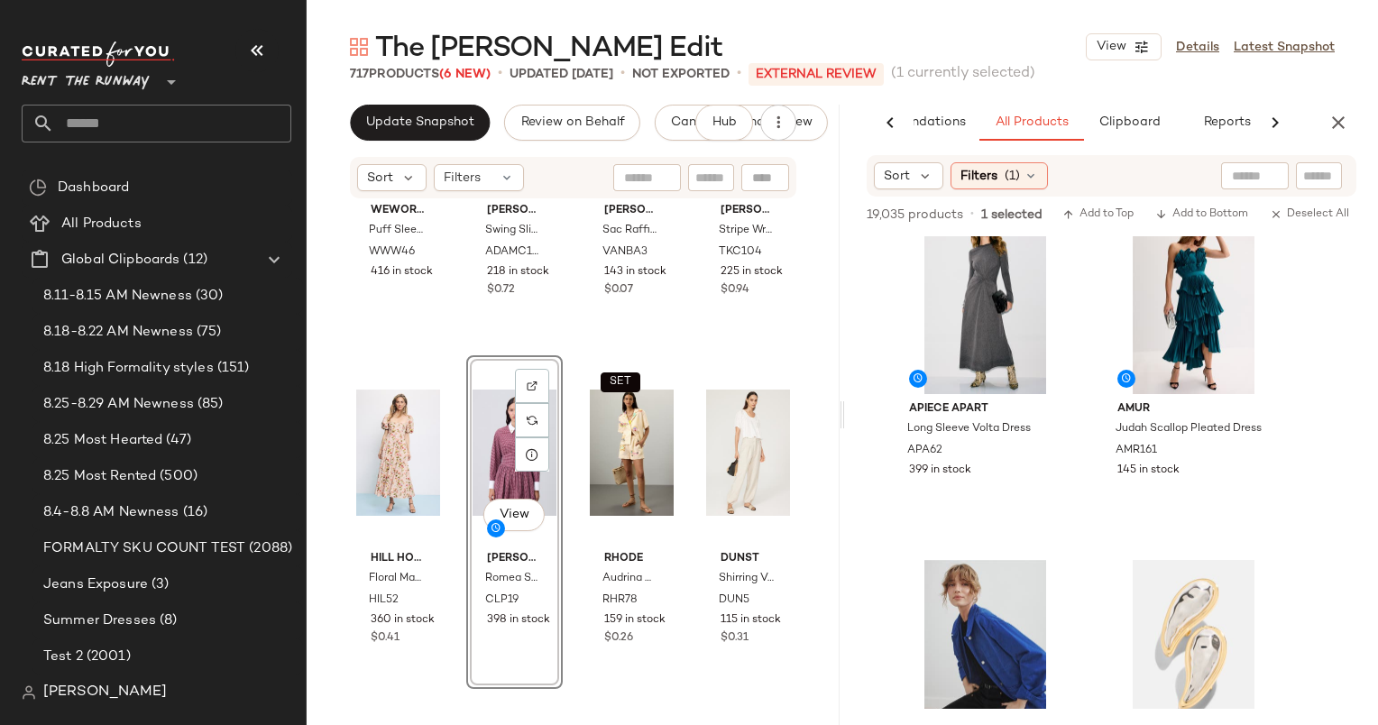
scroll to position [5694, 0]
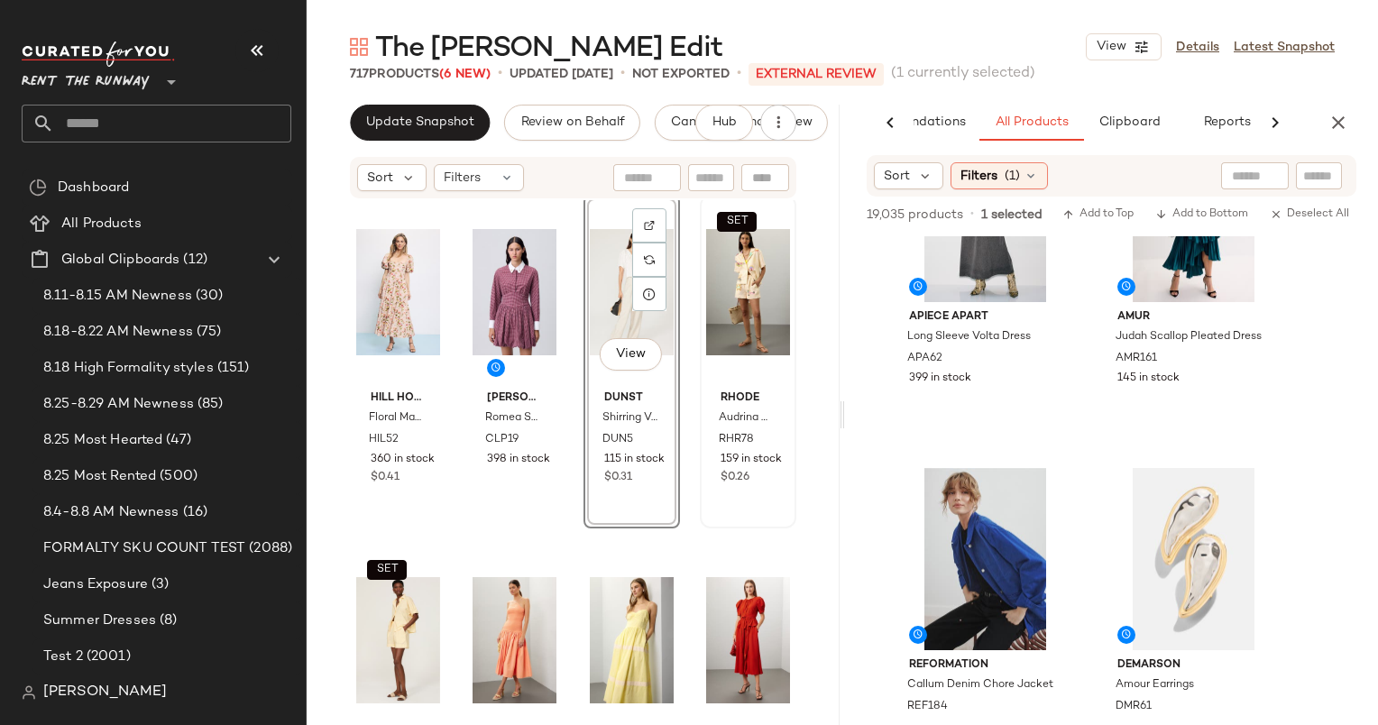
scroll to position [9421, 0]
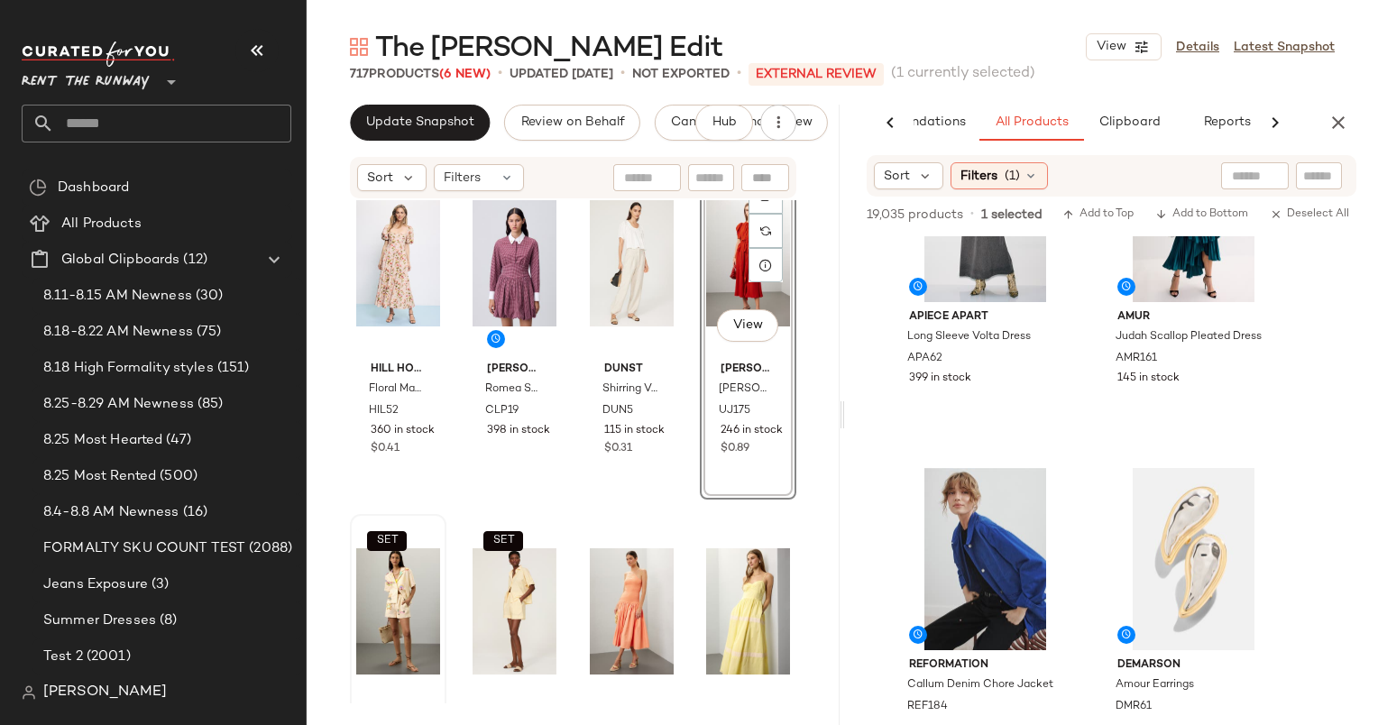
scroll to position [9461, 0]
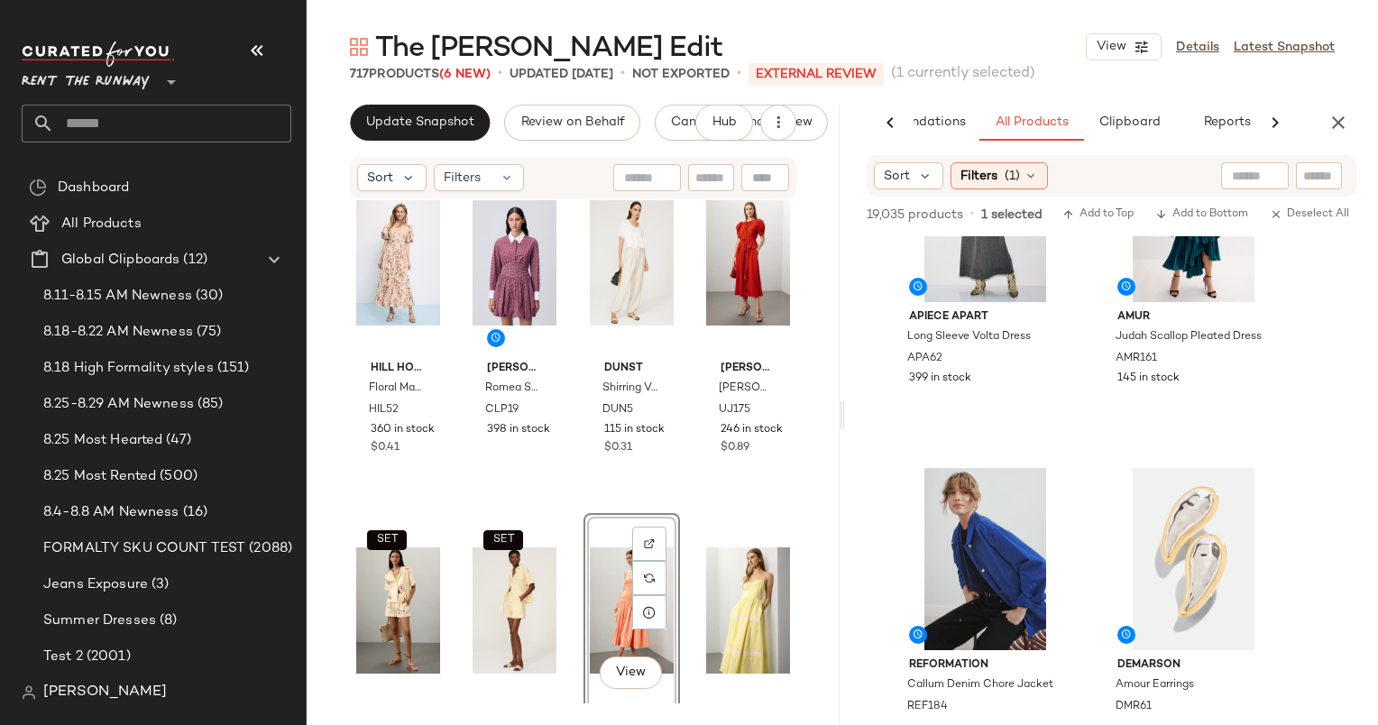
scroll to position [9450, 0]
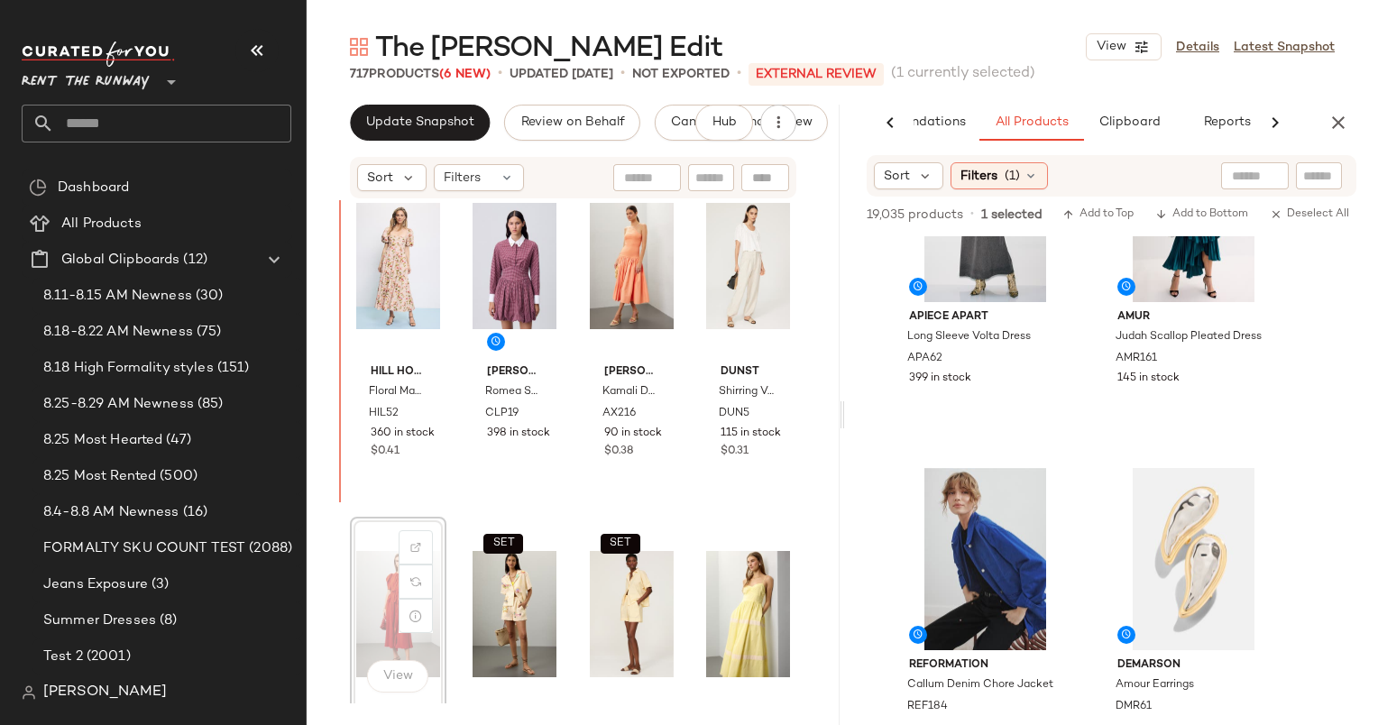
scroll to position [9447, 0]
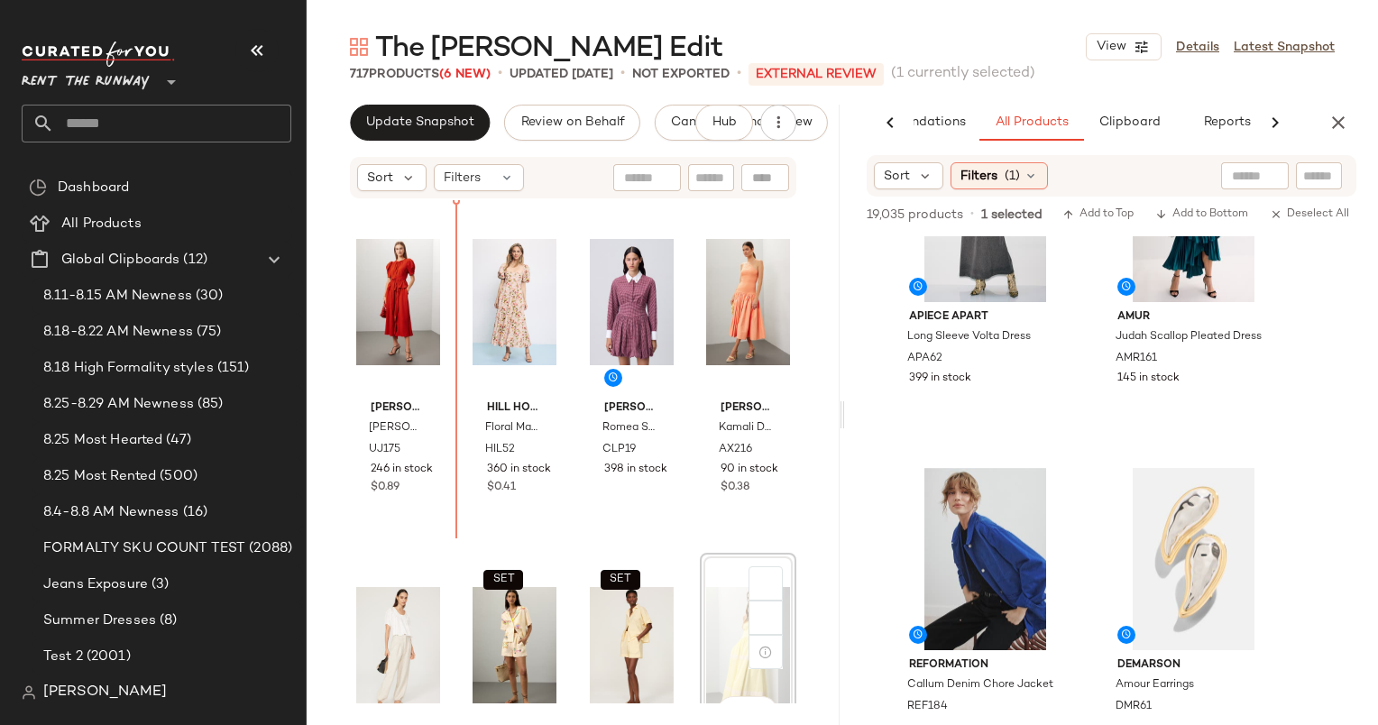
scroll to position [9415, 0]
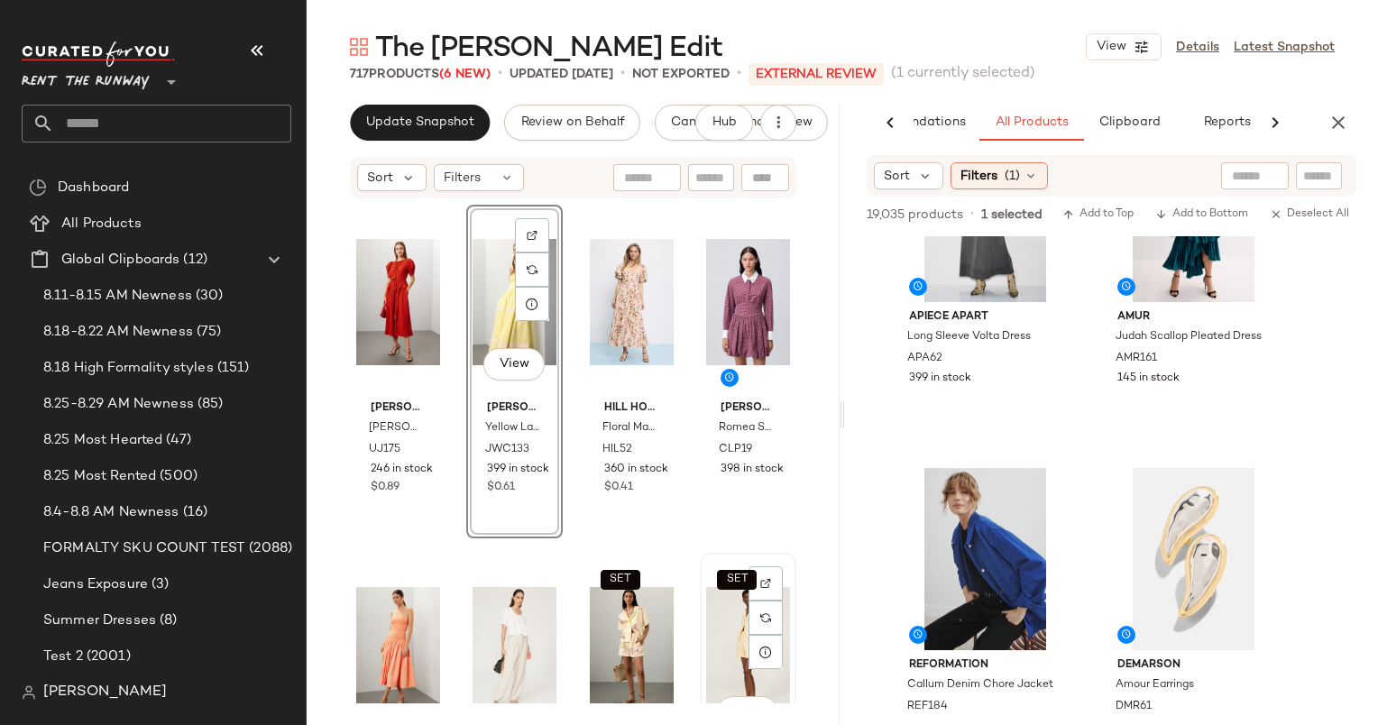
scroll to position [9411, 0]
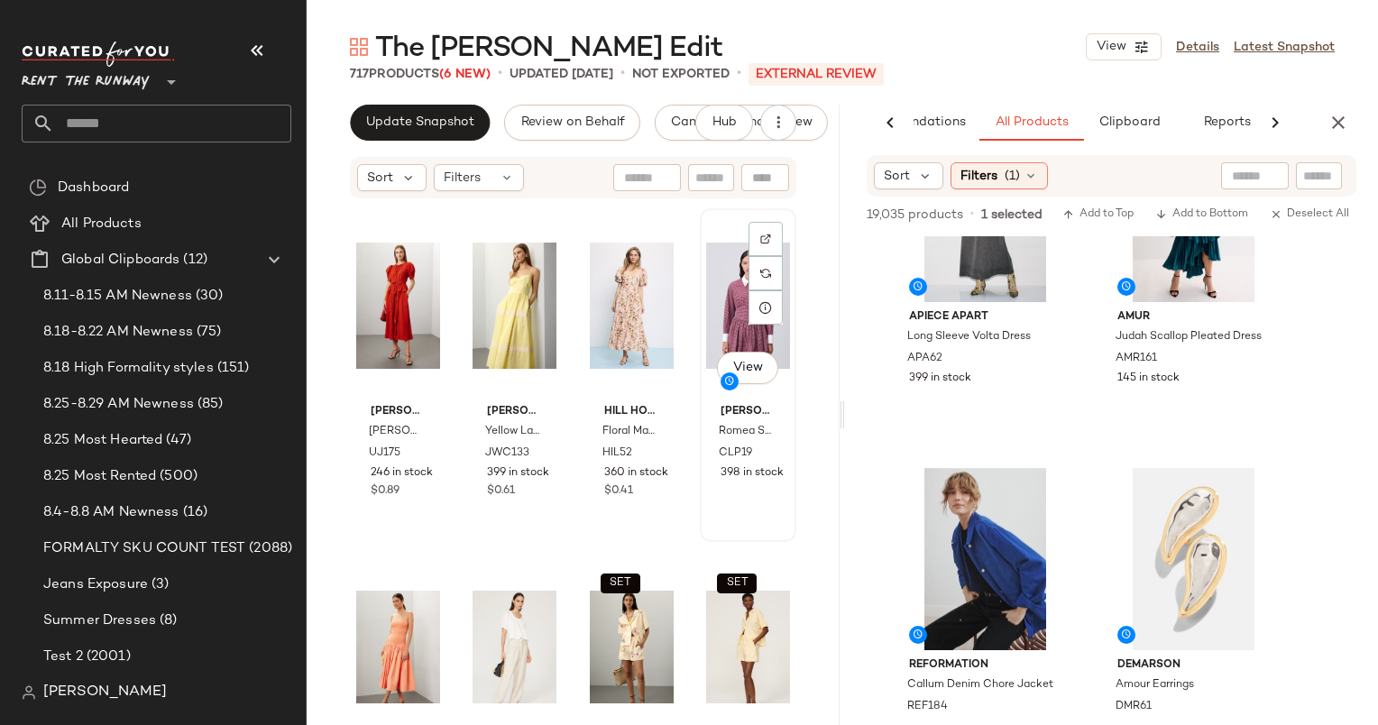
drag, startPoint x: 723, startPoint y: 604, endPoint x: 702, endPoint y: 469, distance: 137.0
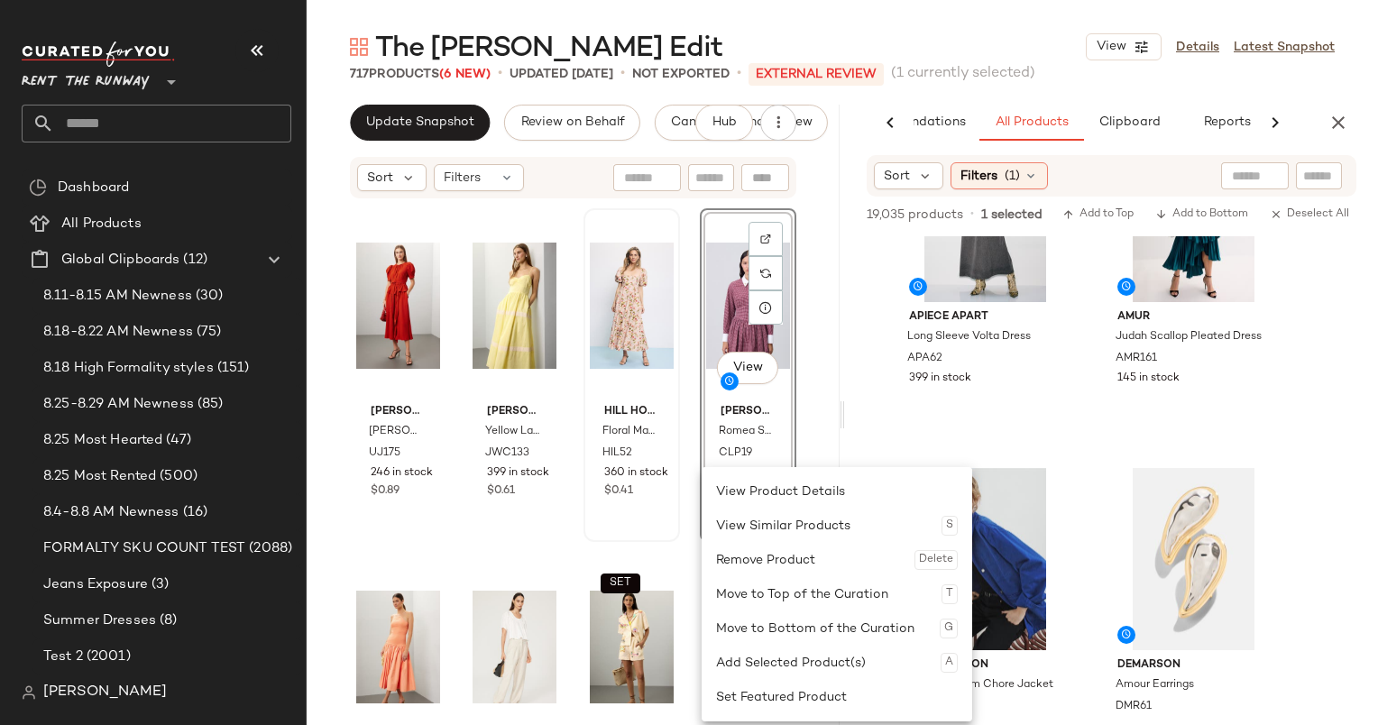
click at [631, 516] on div "Hill House Home Floral Matilda Dress HIL52 360 in stock $0.41" at bounding box center [631, 375] width 93 height 330
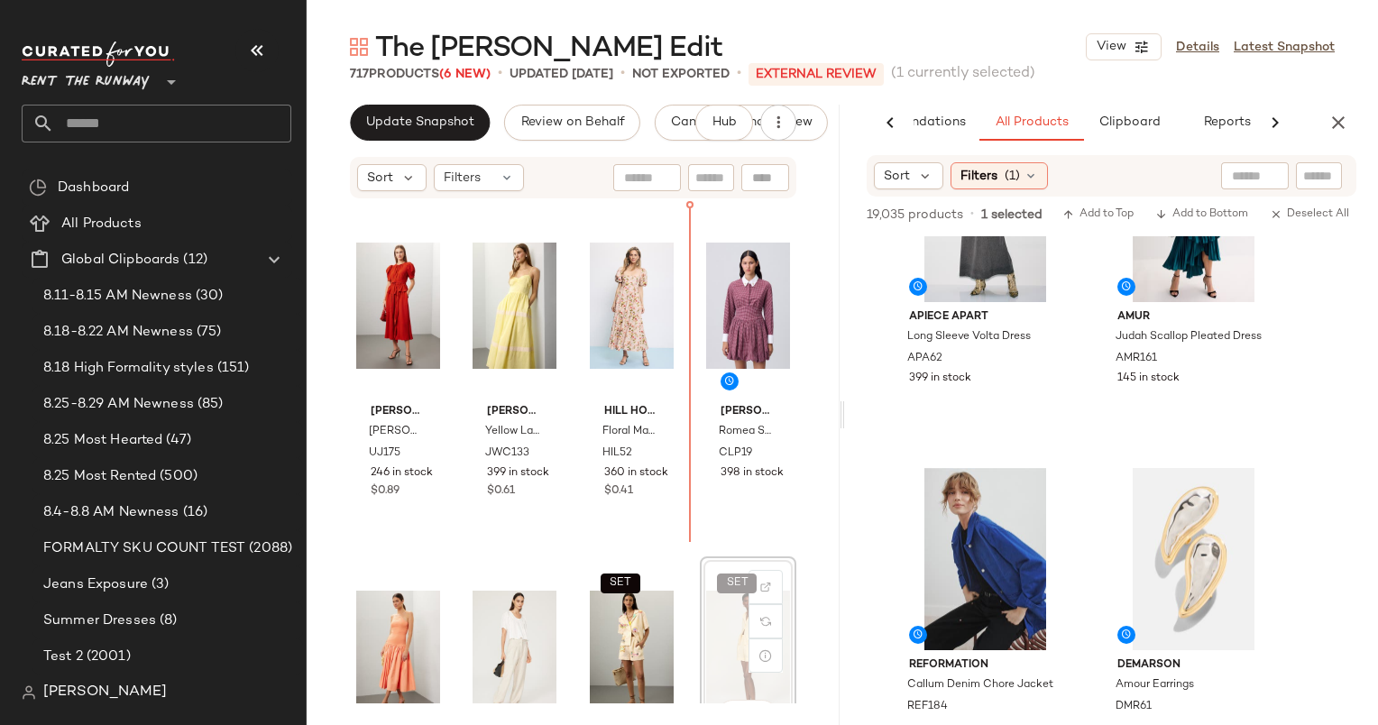
scroll to position [9413, 0]
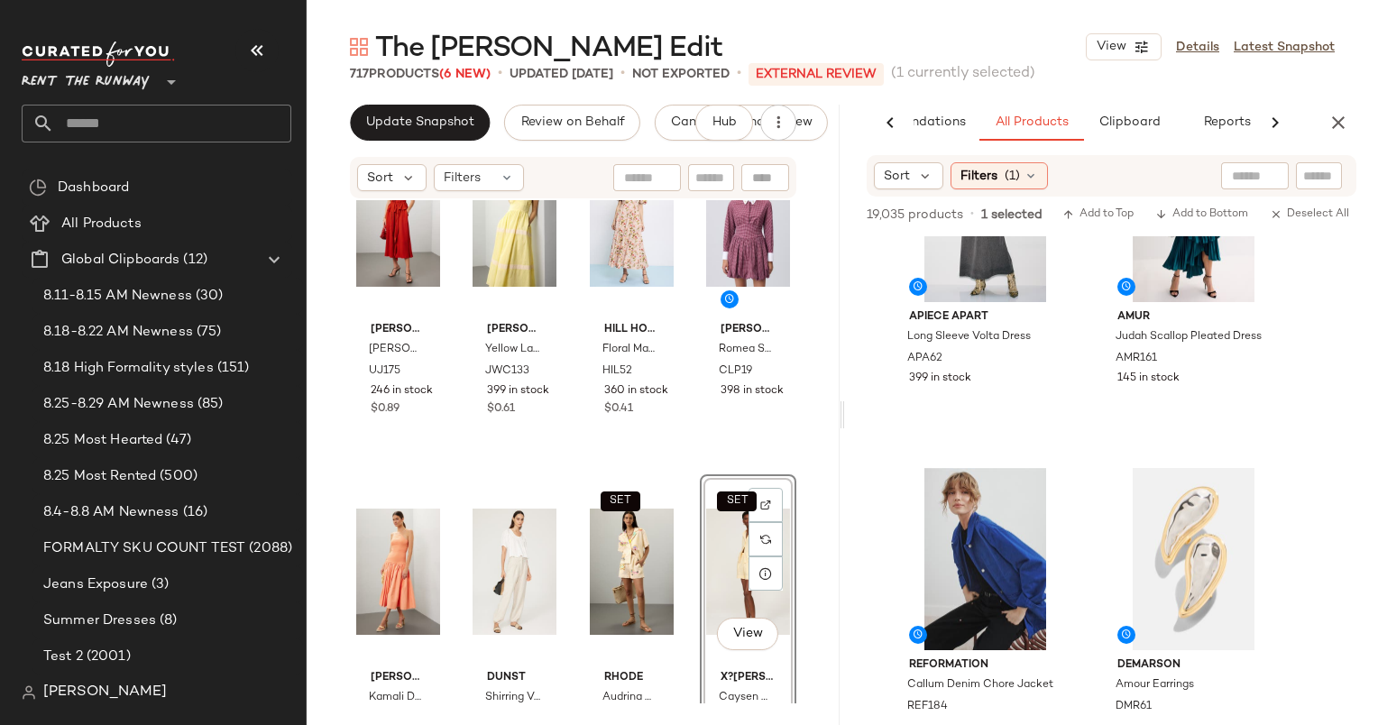
scroll to position [9490, 0]
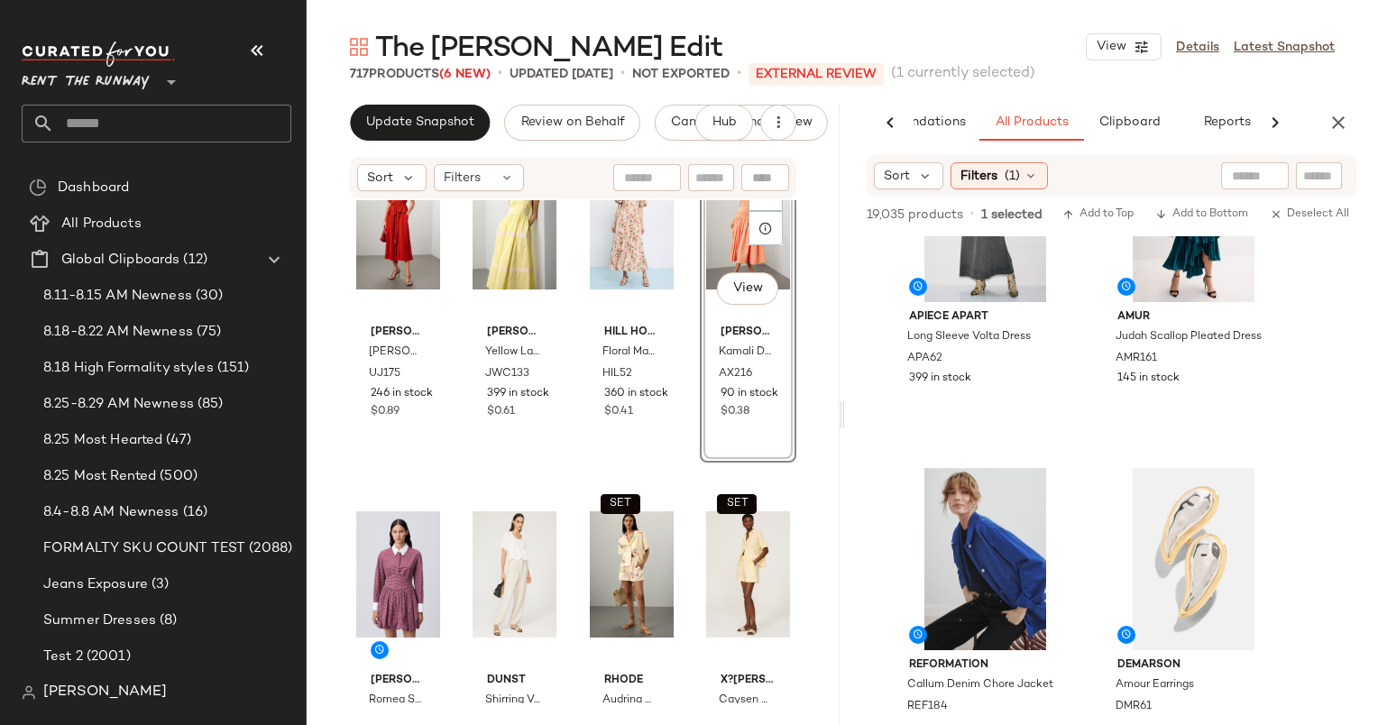
click at [565, 467] on div "Ulla Johnson Marion Dress UJ175 246 in stock $0.89 Jason Wu x RTR Yellow Lace M…" at bounding box center [573, 451] width 533 height 503
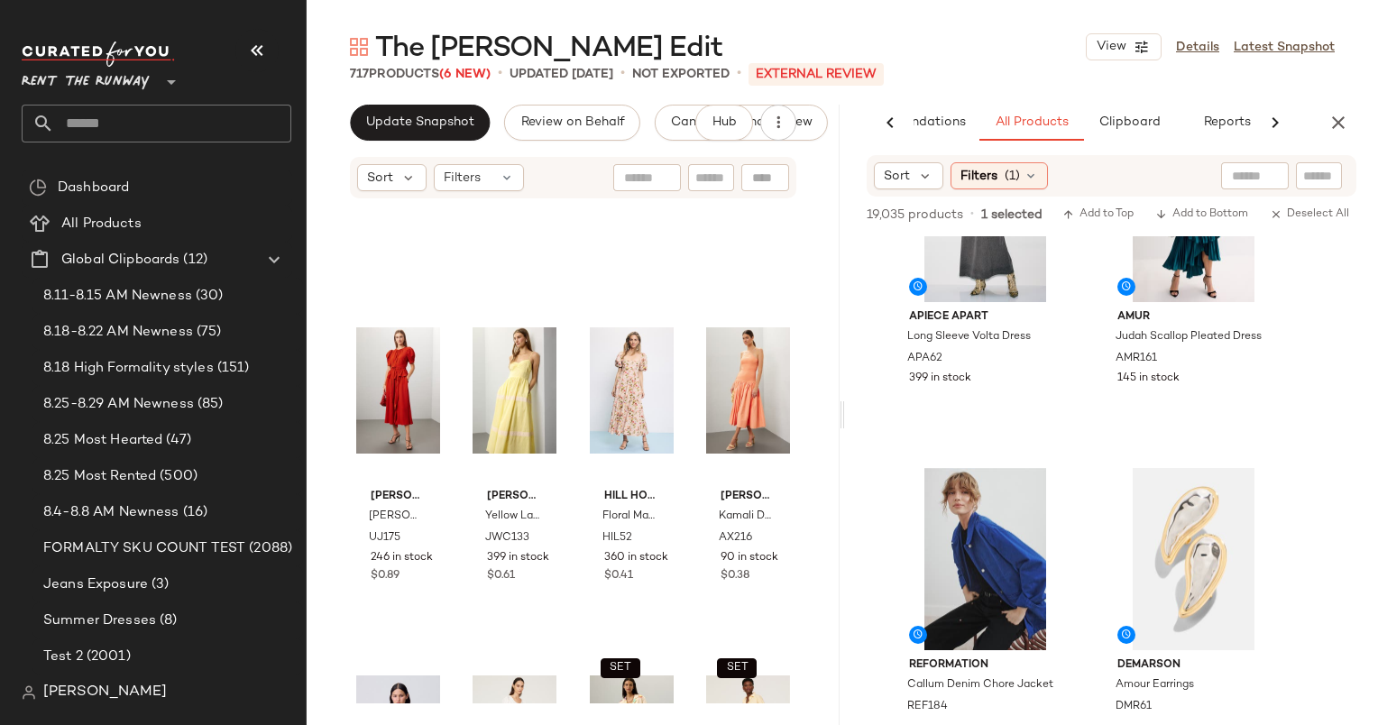
scroll to position [9512, 0]
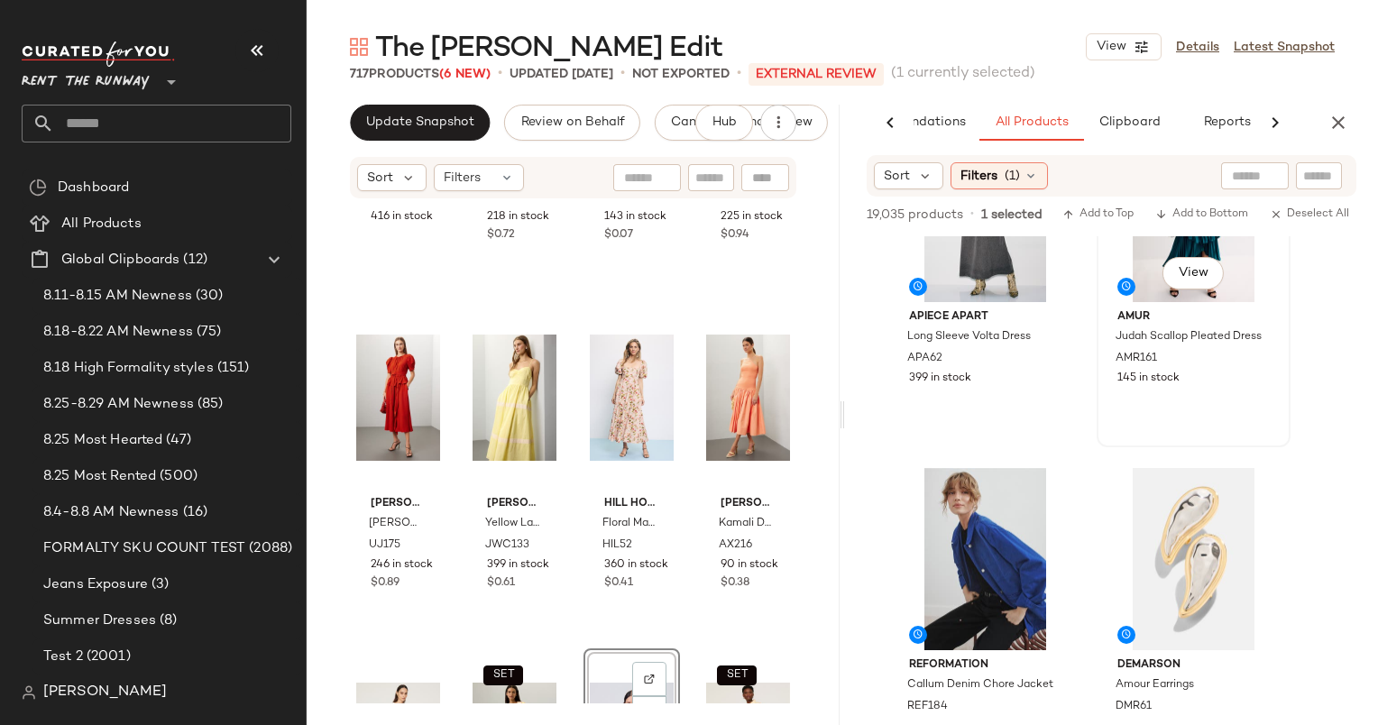
scroll to position [5115, 0]
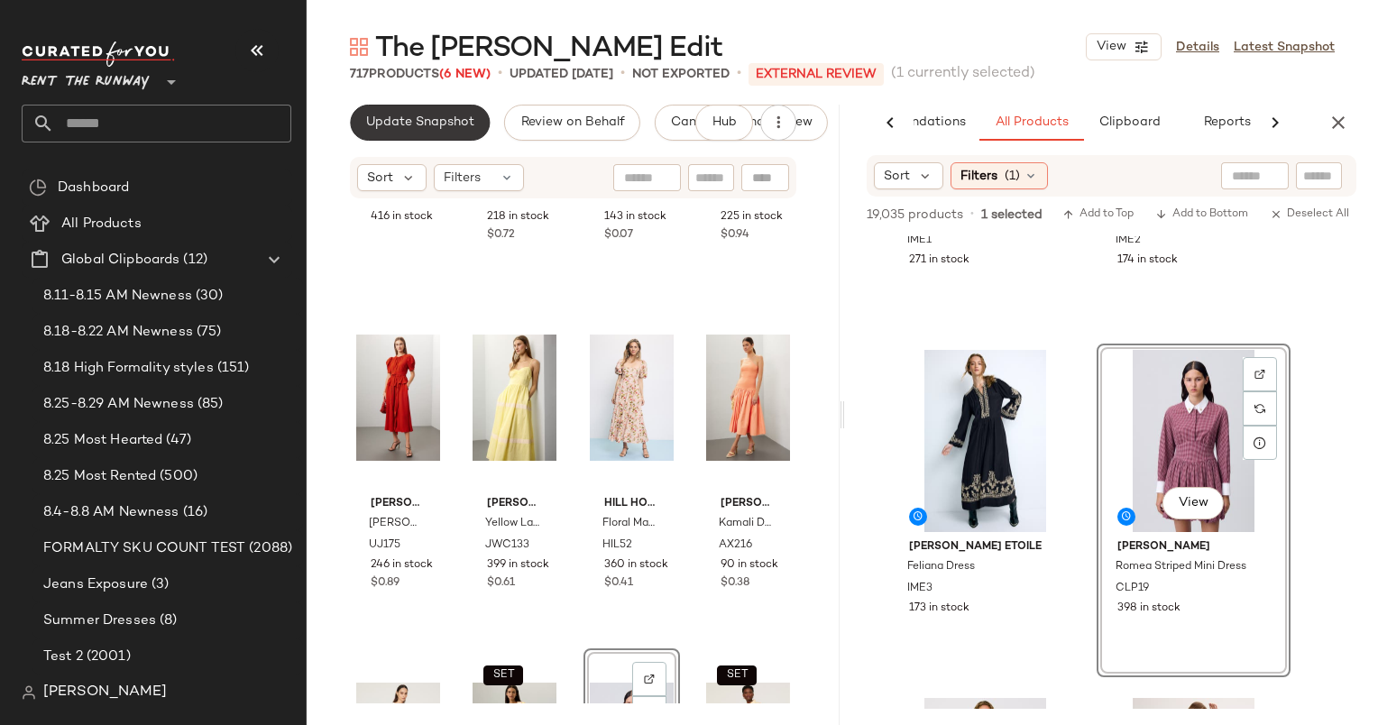
click at [444, 119] on span "Update Snapshot" at bounding box center [419, 122] width 109 height 14
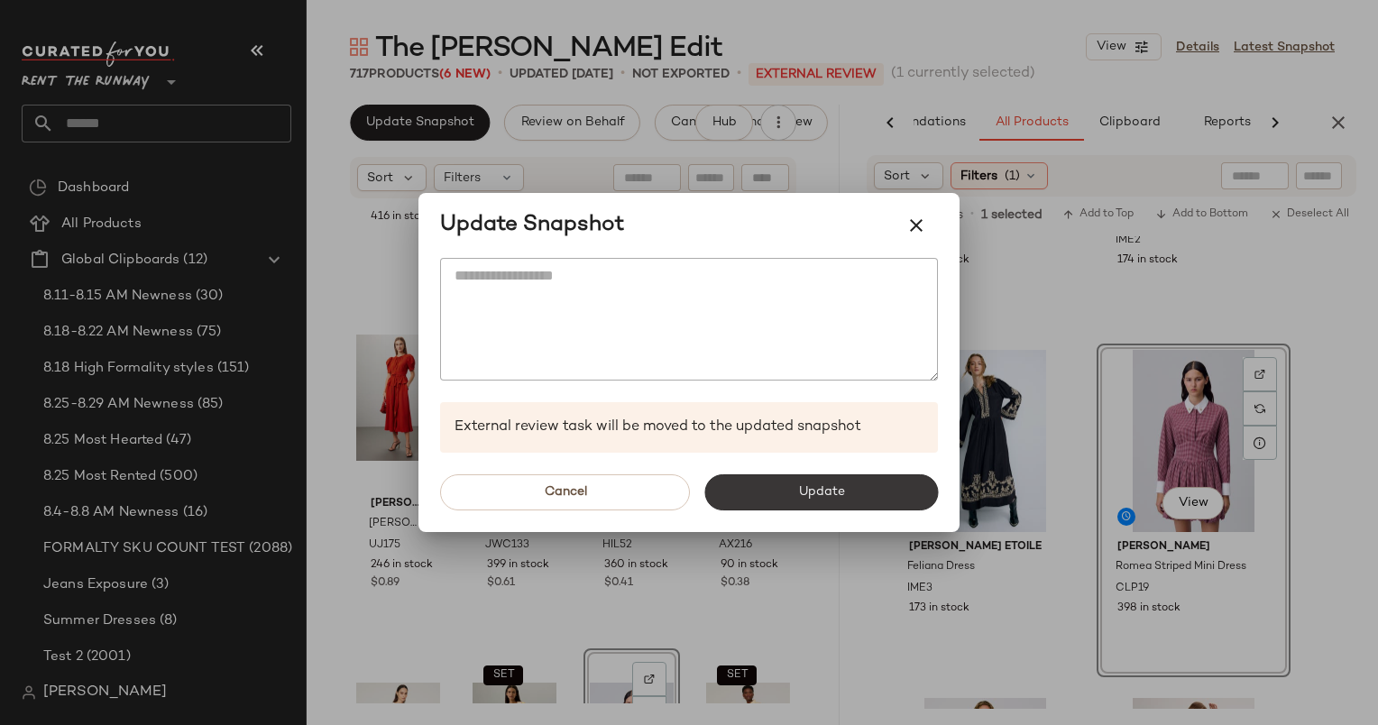
click at [834, 491] on span "Update" at bounding box center [820, 492] width 47 height 14
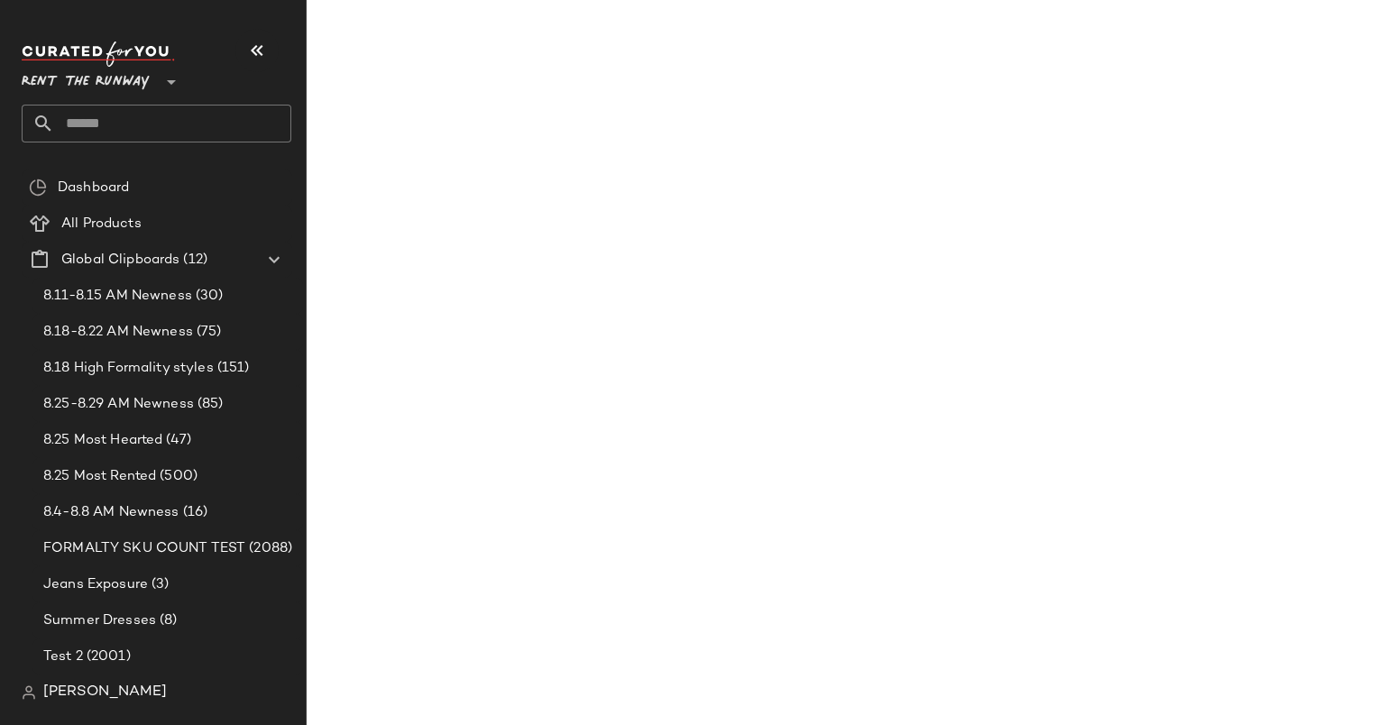
scroll to position [9990, 0]
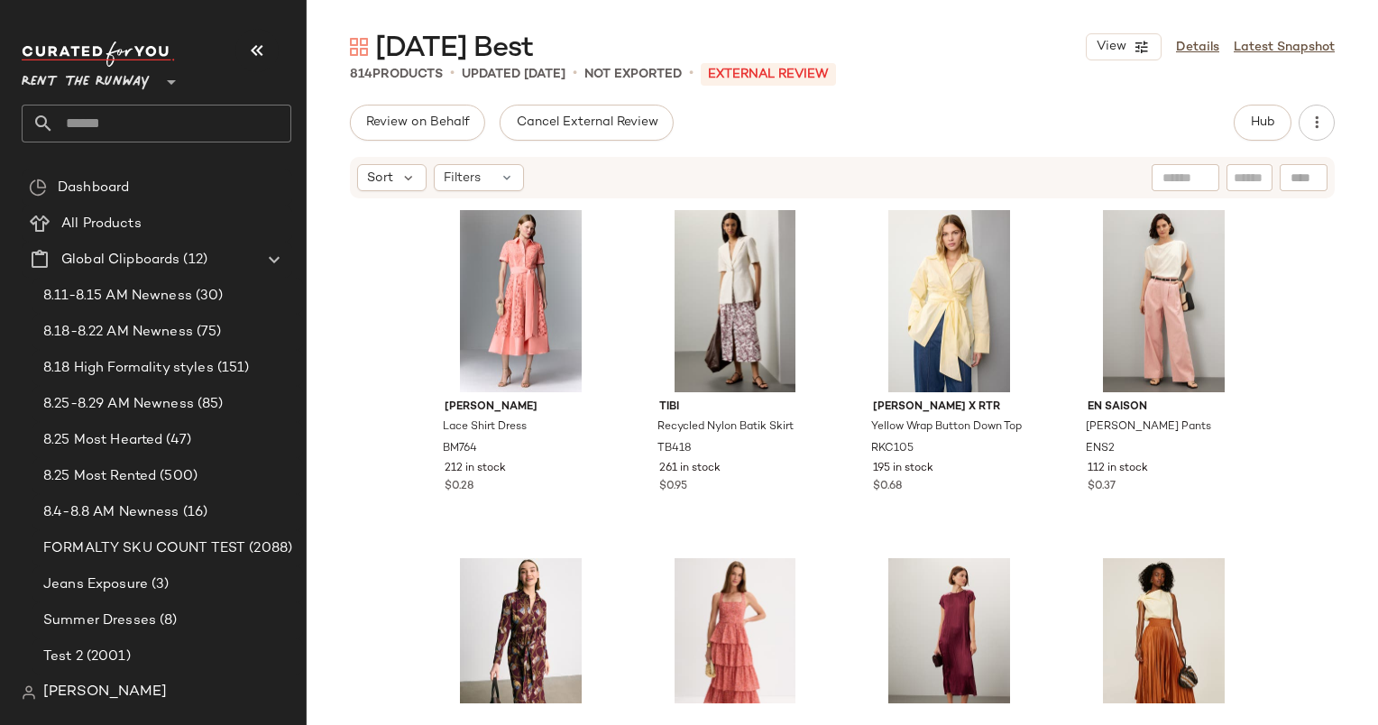
click at [1267, 143] on div "Review on Behalf Cancel External Review Hub Sort Filters [PERSON_NAME] Lace Shi…" at bounding box center [843, 415] width 1072 height 621
click at [1263, 126] on span "Hub" at bounding box center [1262, 122] width 25 height 14
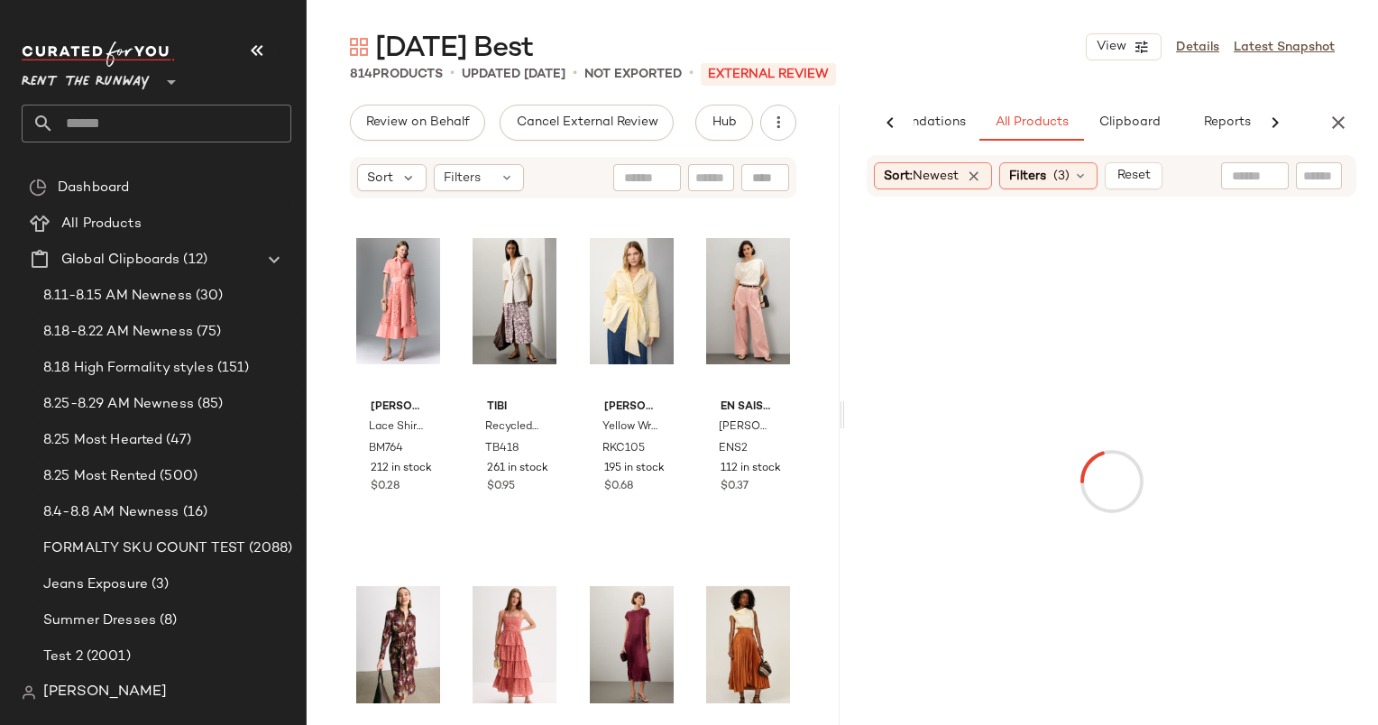
scroll to position [0, 93]
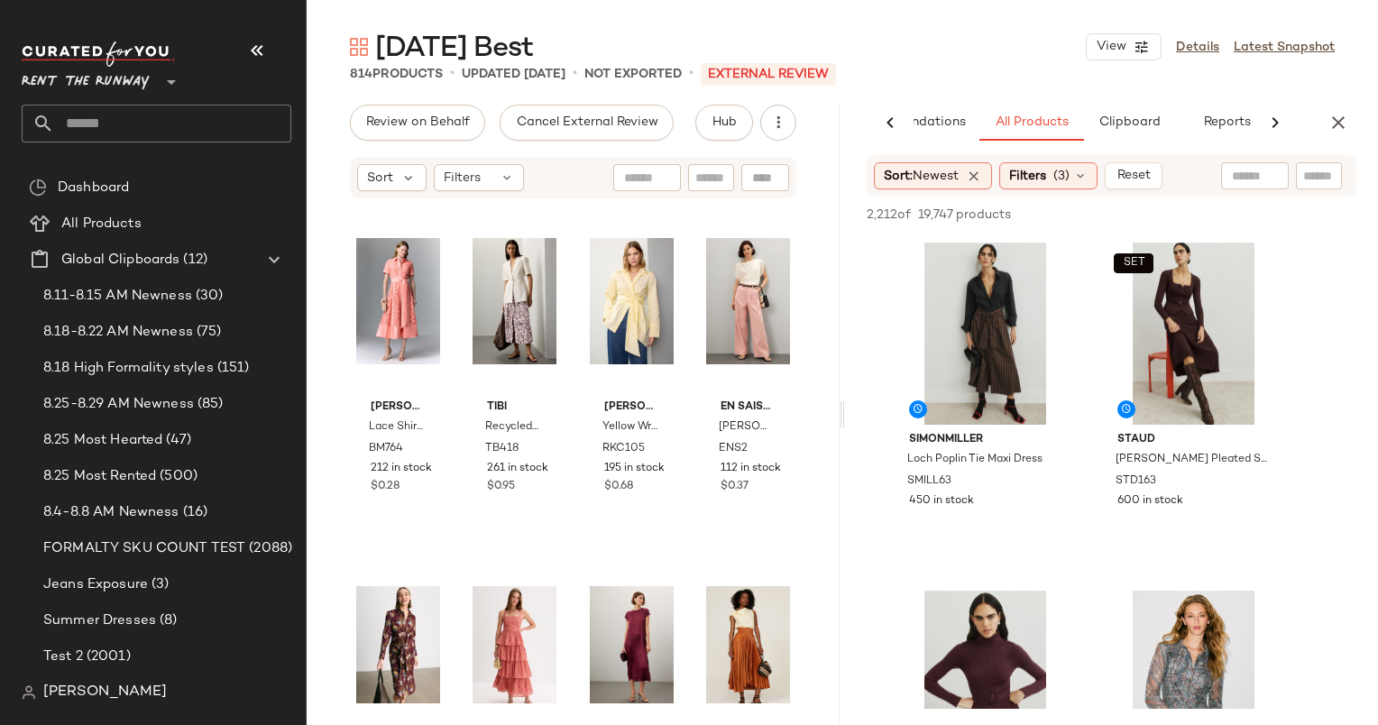
click at [322, 52] on div "[DATE] Best View Details Latest Snapshot" at bounding box center [843, 47] width 1072 height 36
click at [335, 38] on div "[DATE] Best View Details Latest Snapshot" at bounding box center [843, 47] width 1072 height 36
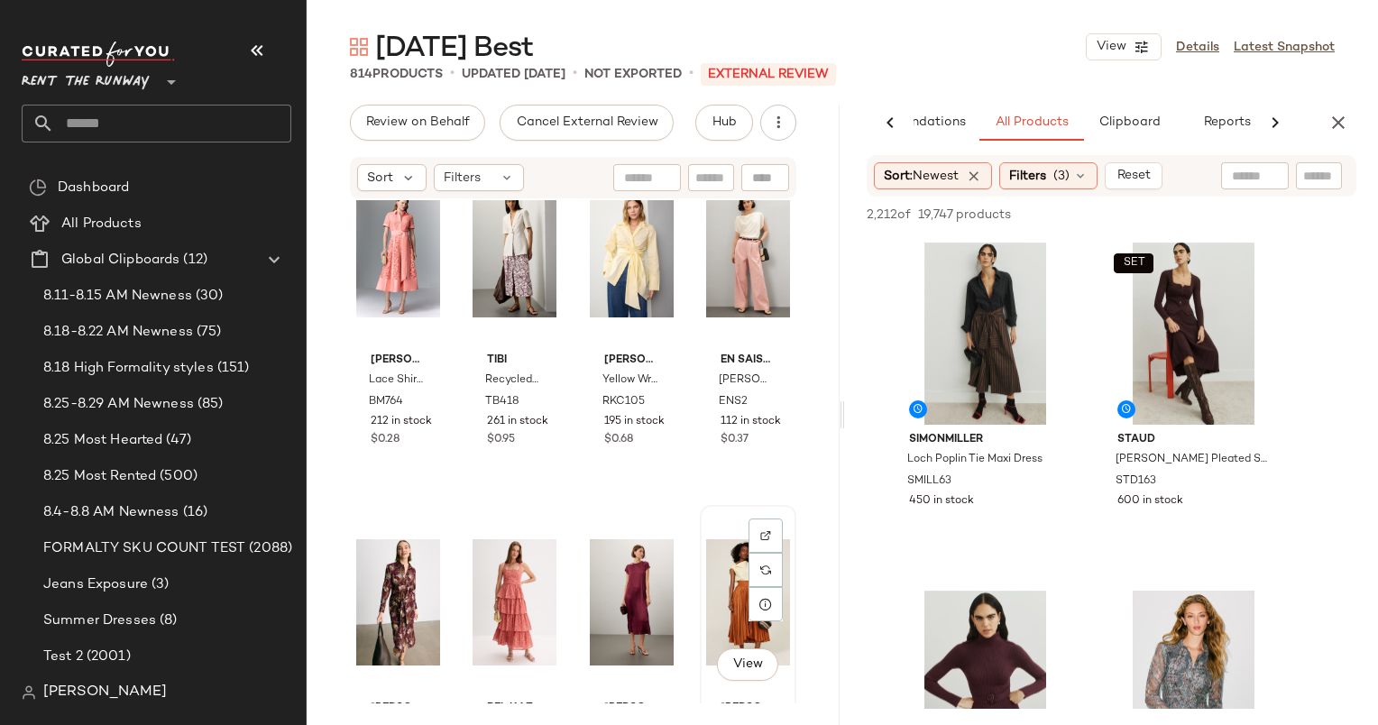
scroll to position [0, 0]
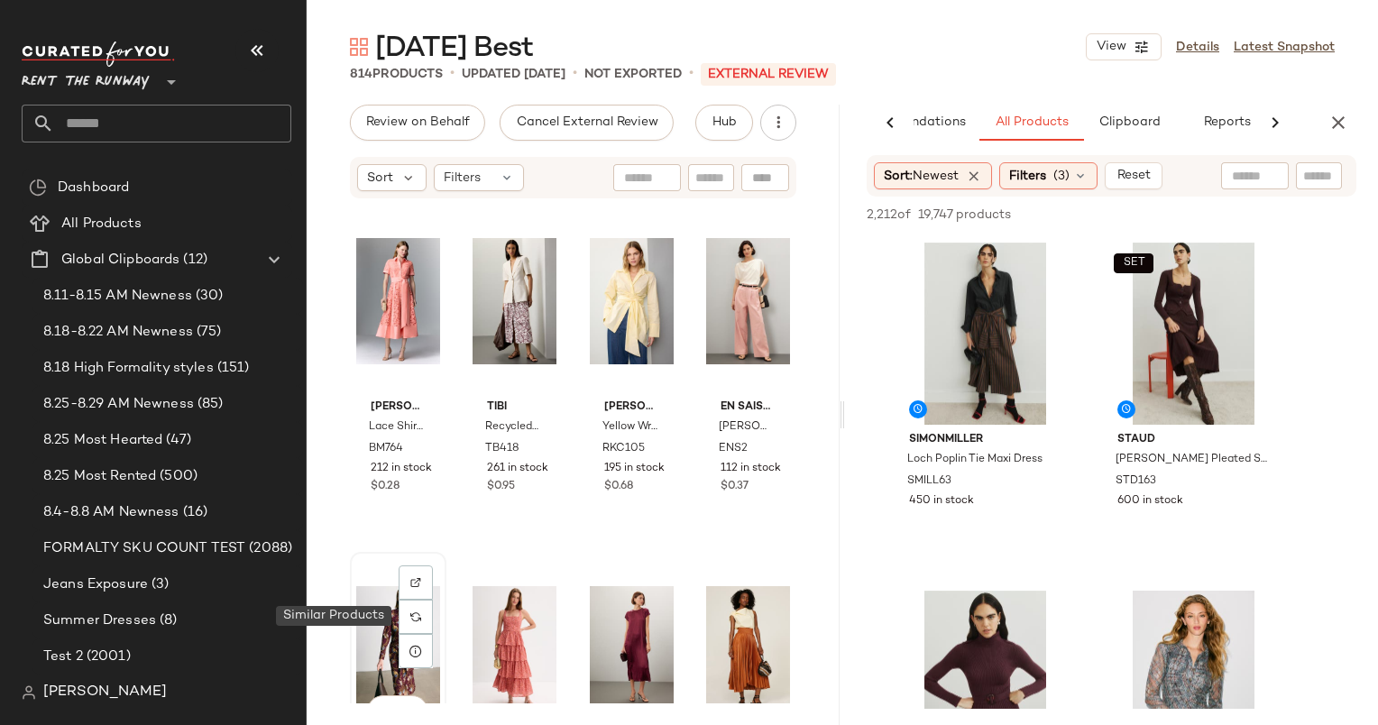
click at [410, 610] on div at bounding box center [416, 617] width 34 height 34
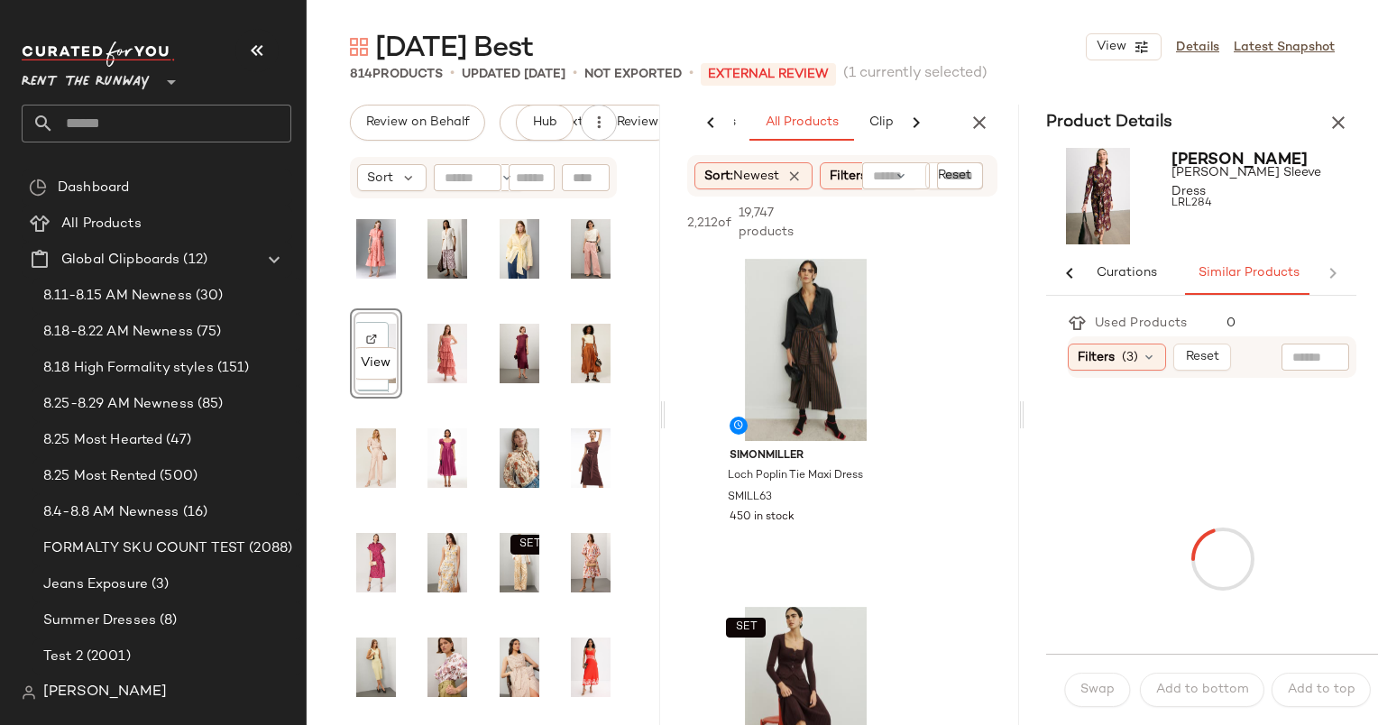
scroll to position [0, 117]
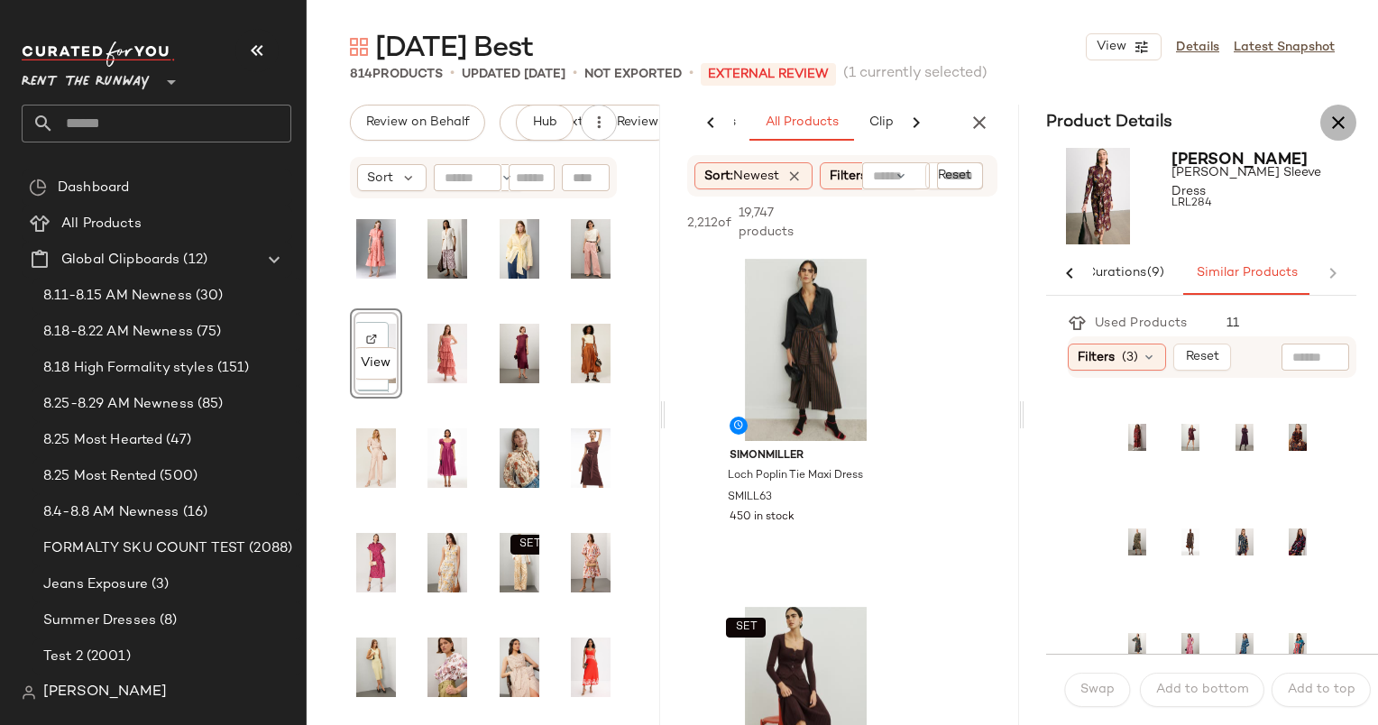
click at [1340, 115] on icon "button" at bounding box center [1339, 123] width 22 height 22
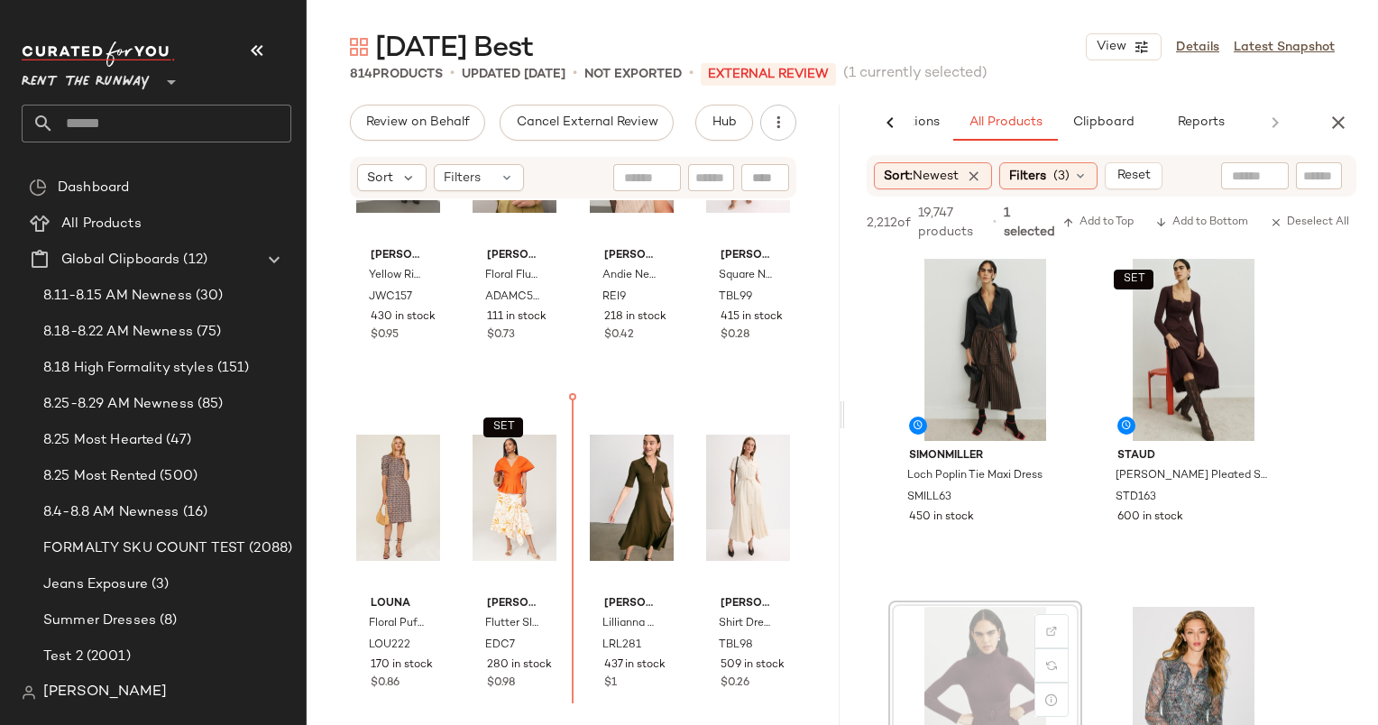
scroll to position [1561, 0]
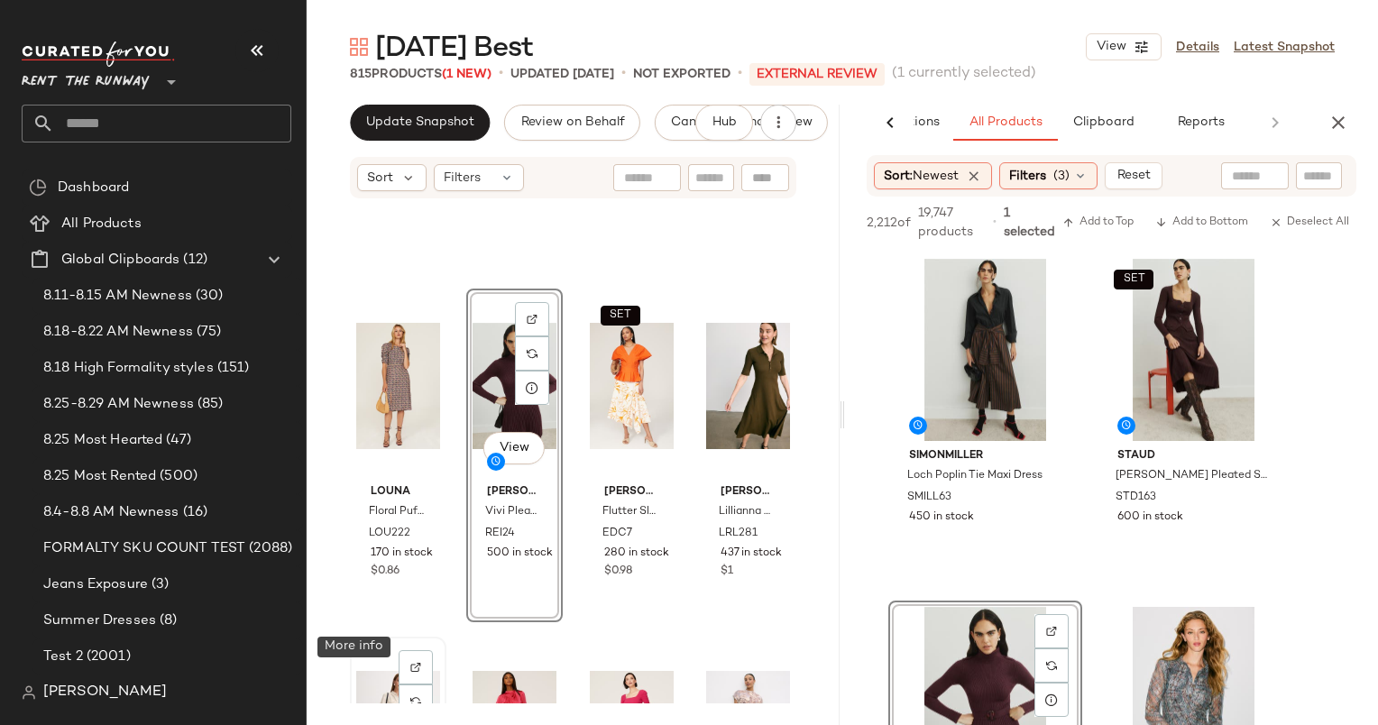
scroll to position [1758, 0]
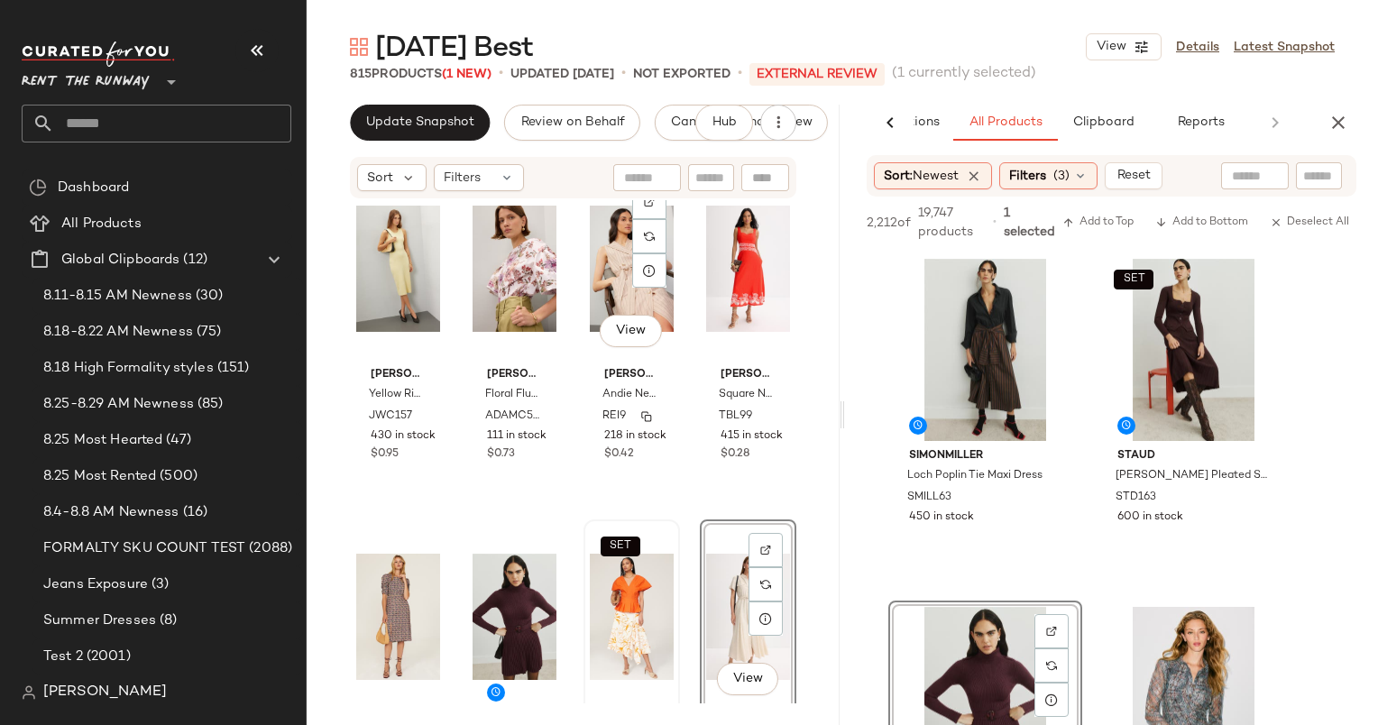
scroll to position [1477, 0]
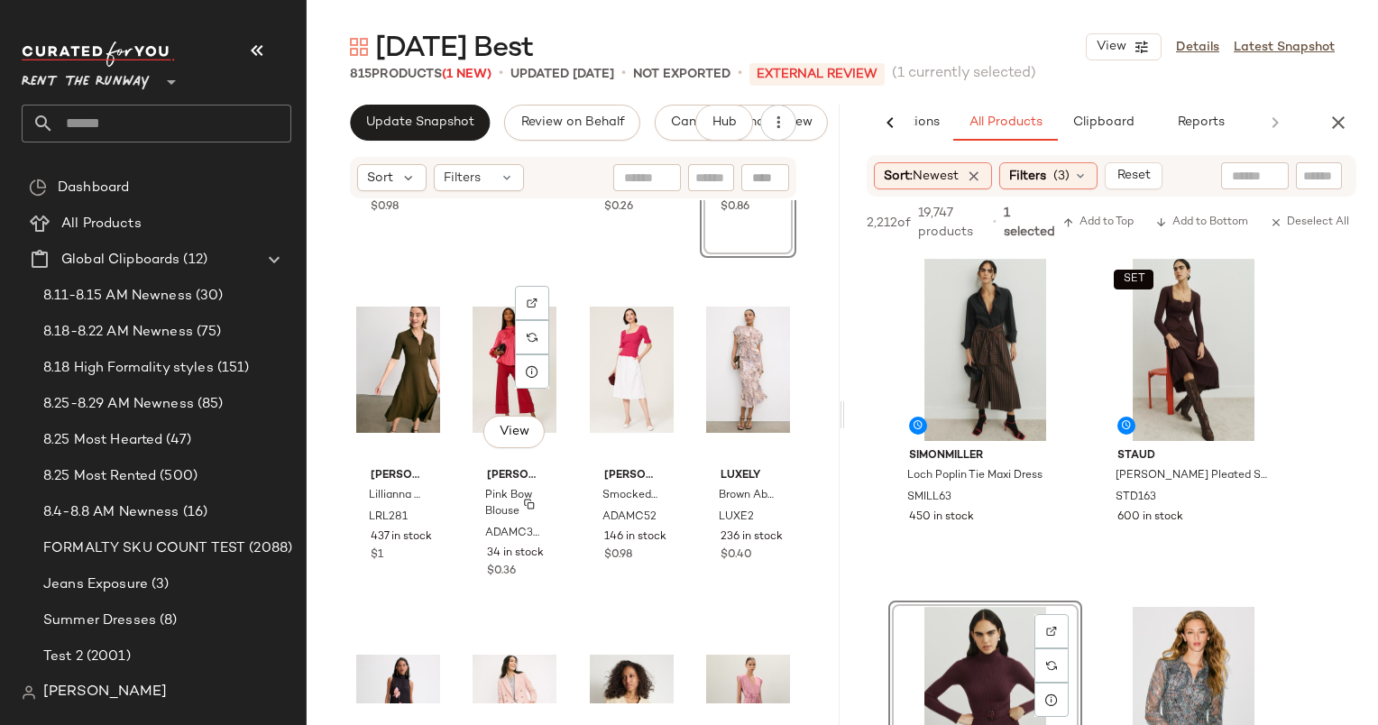
scroll to position [2064, 0]
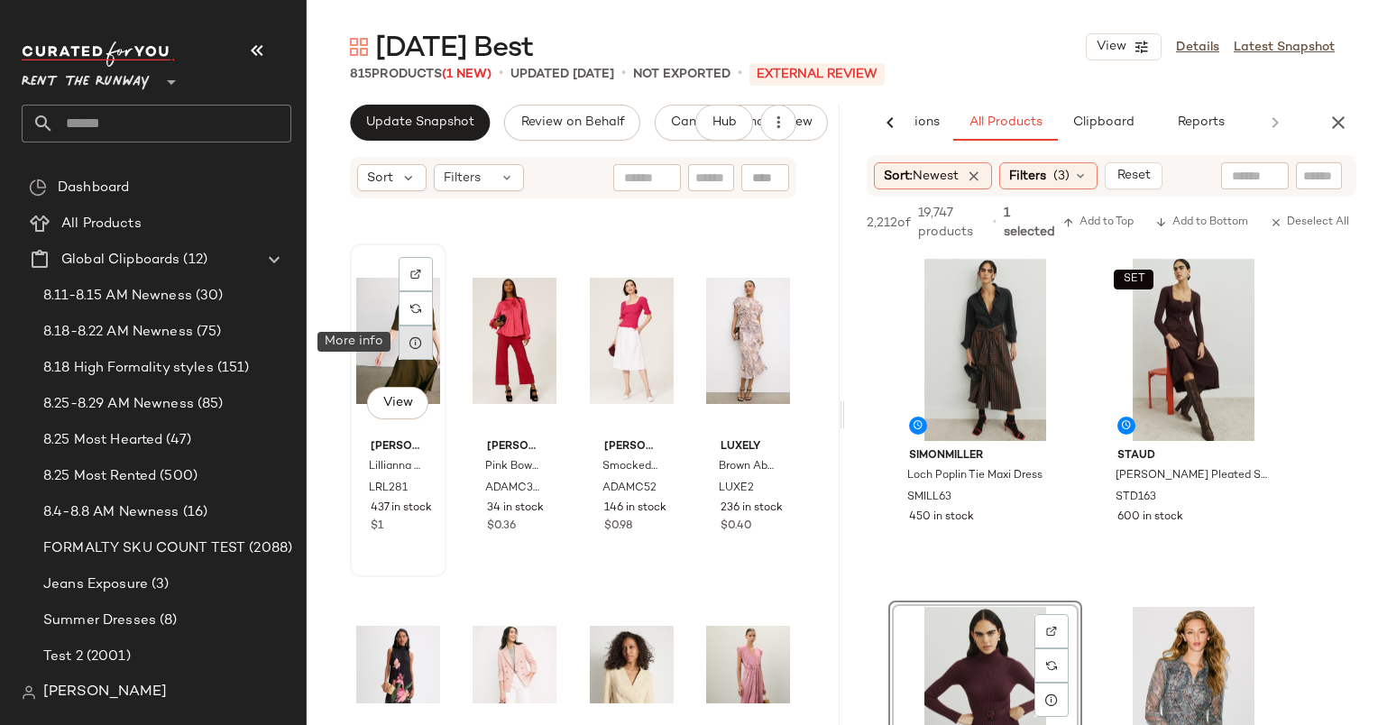
click at [407, 348] on div at bounding box center [416, 343] width 34 height 34
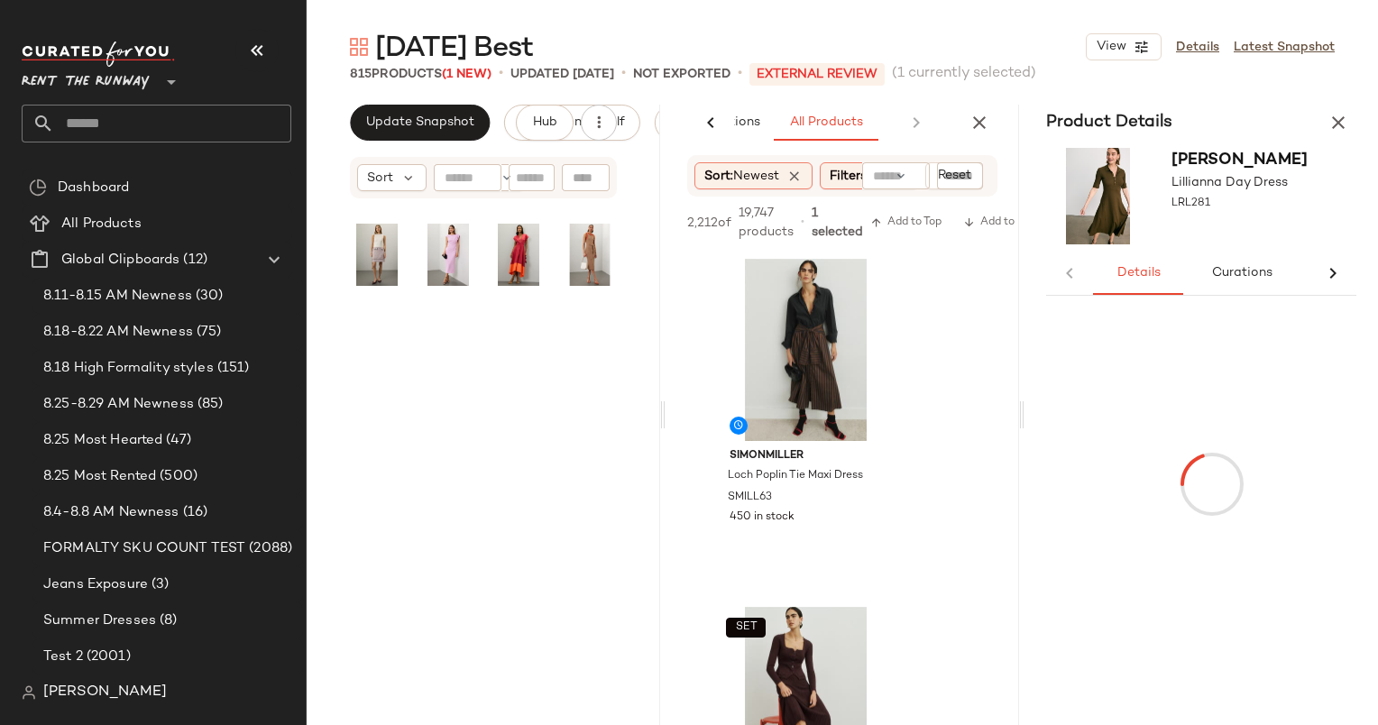
scroll to position [523, 0]
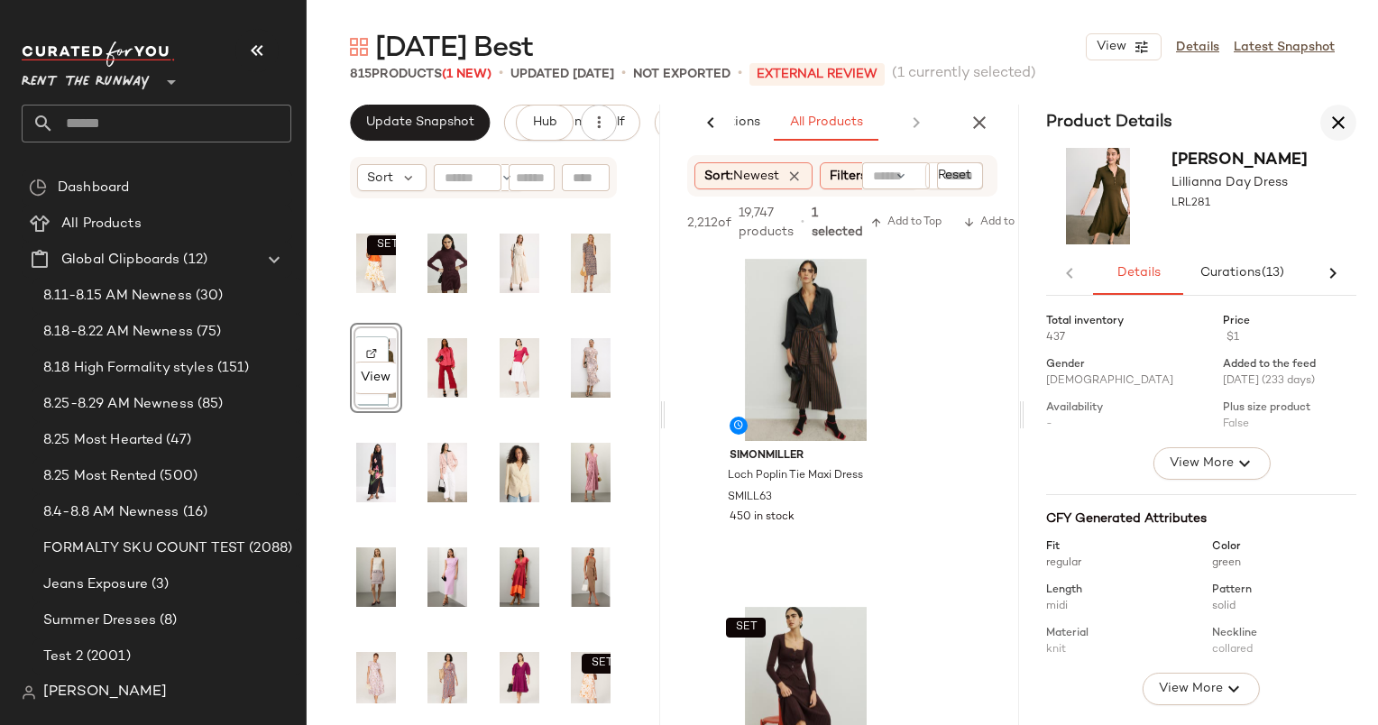
click at [1342, 122] on icon "button" at bounding box center [1339, 123] width 22 height 22
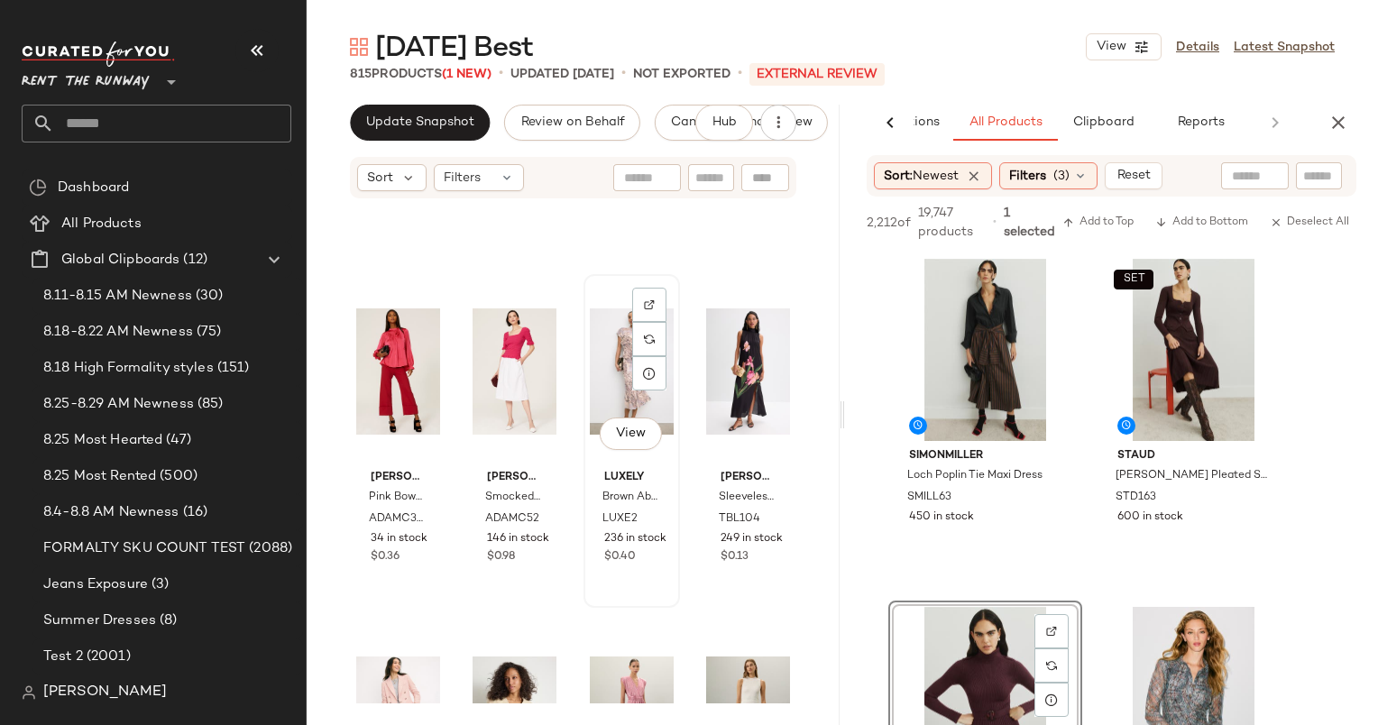
scroll to position [2009, 0]
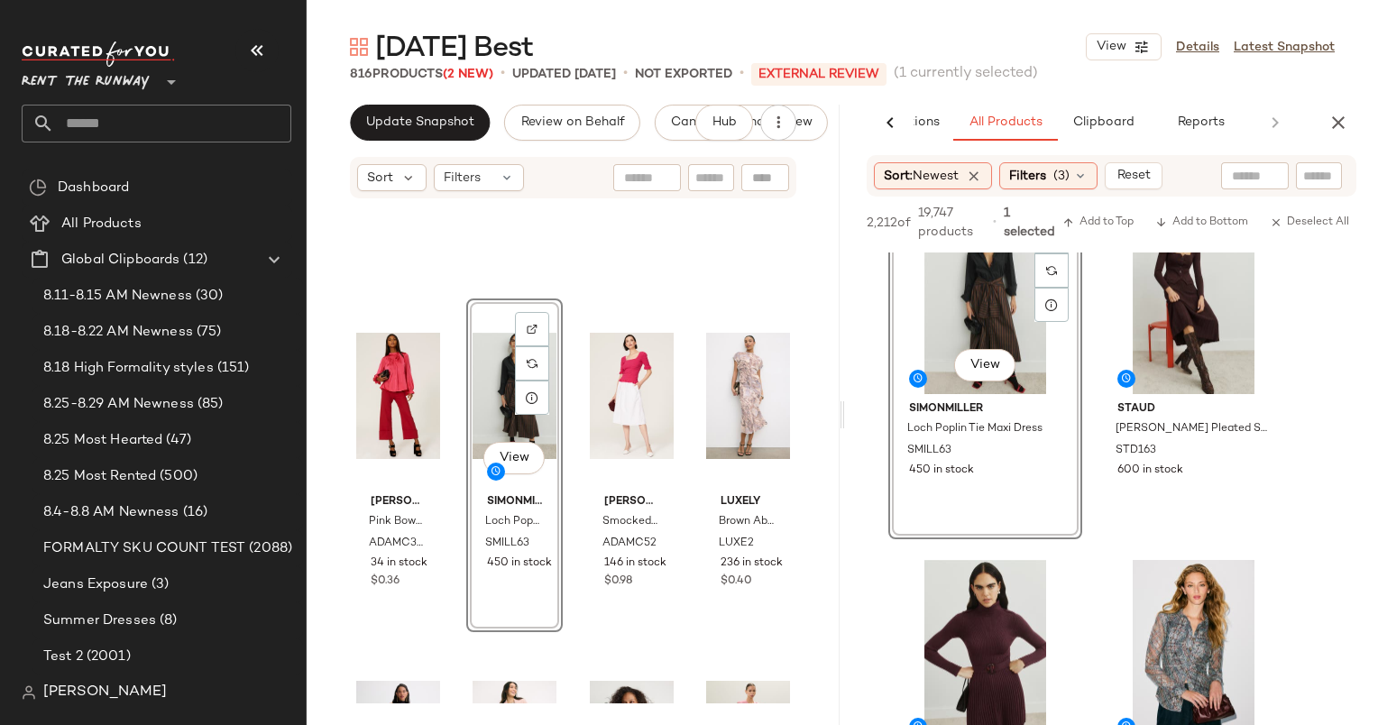
scroll to position [54, 0]
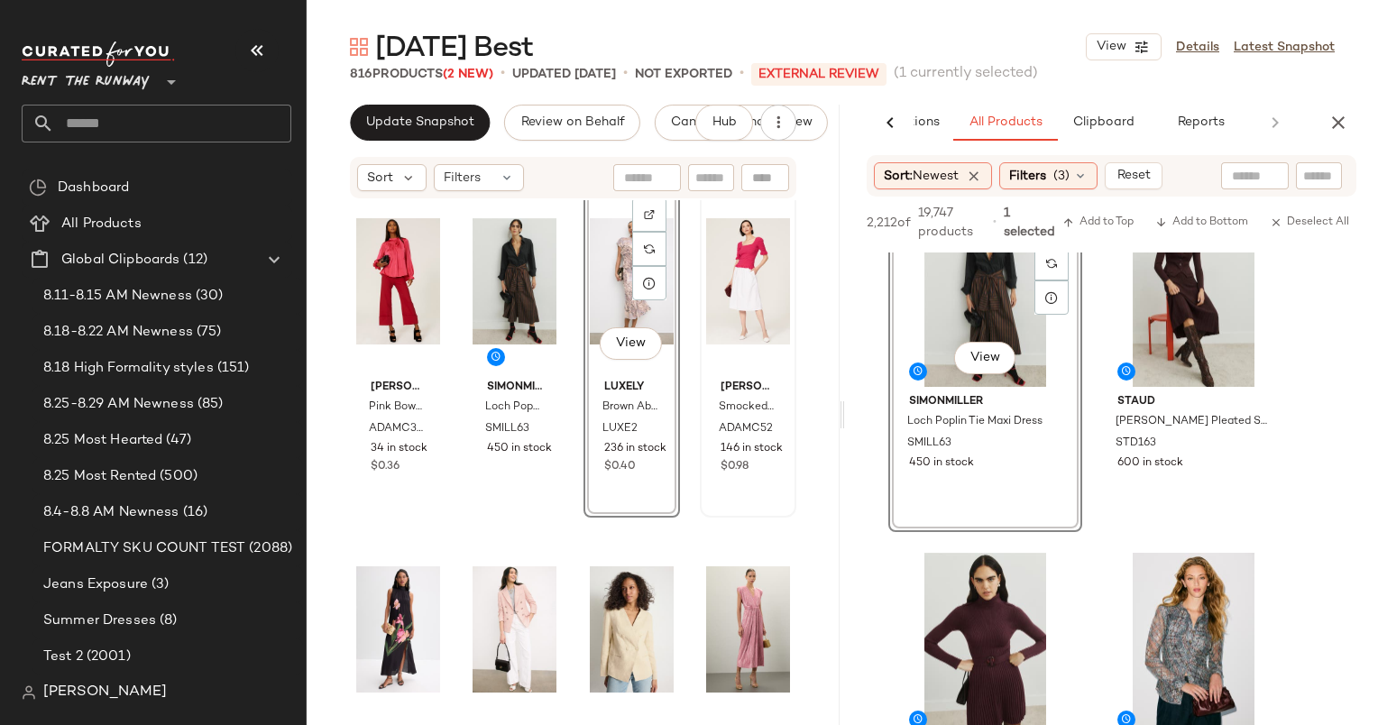
scroll to position [2124, 0]
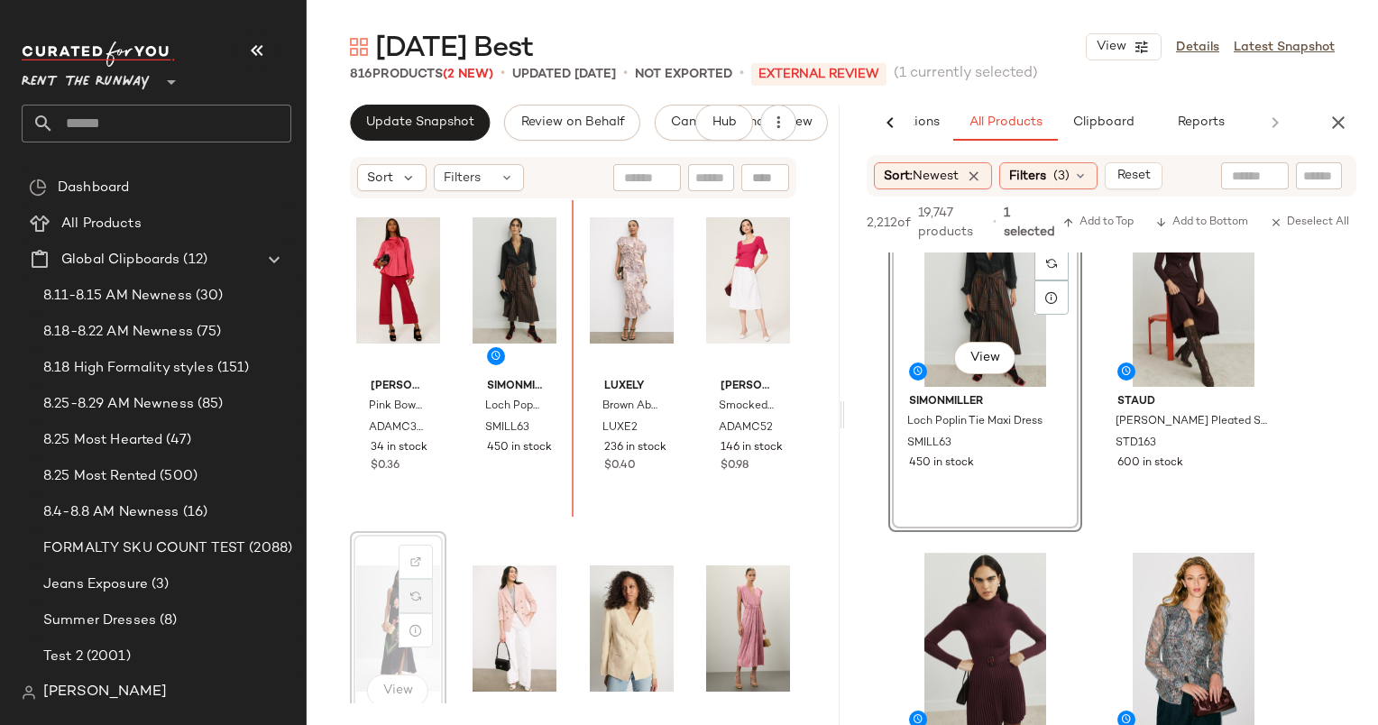
scroll to position [2125, 0]
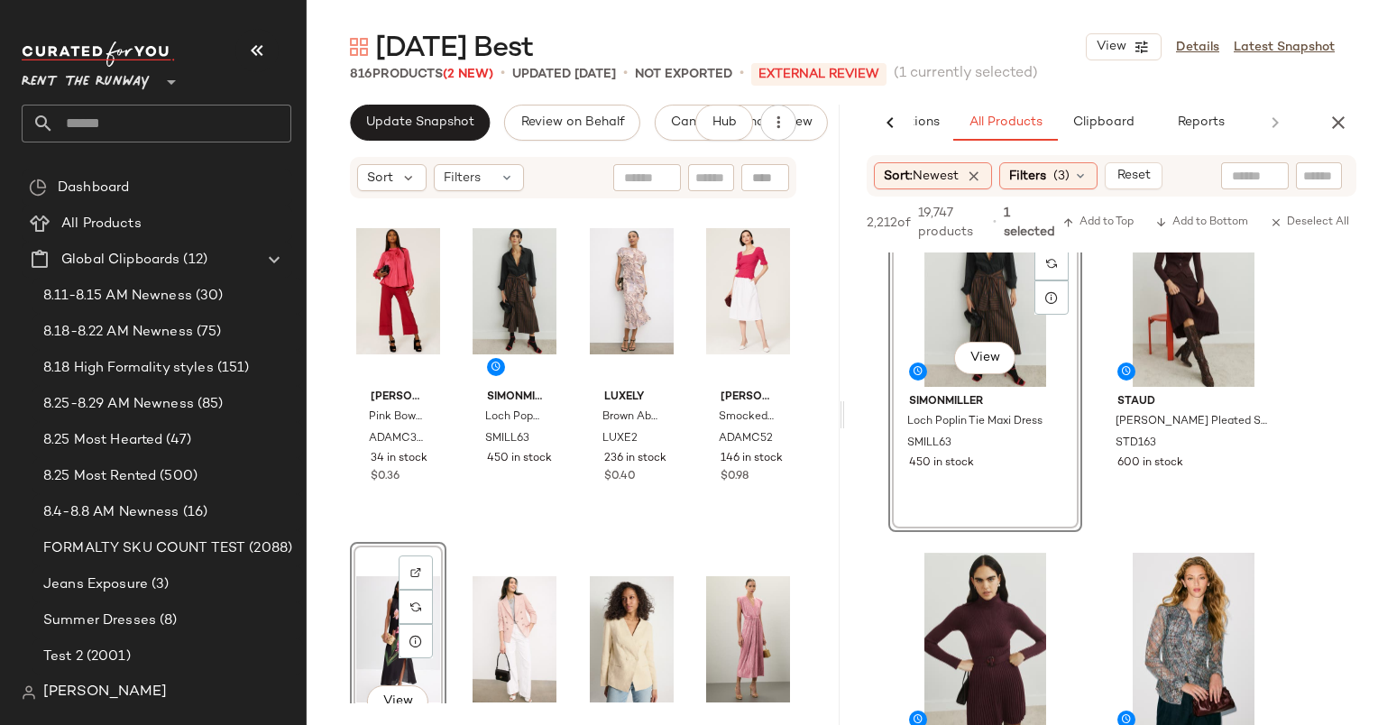
scroll to position [2113, 0]
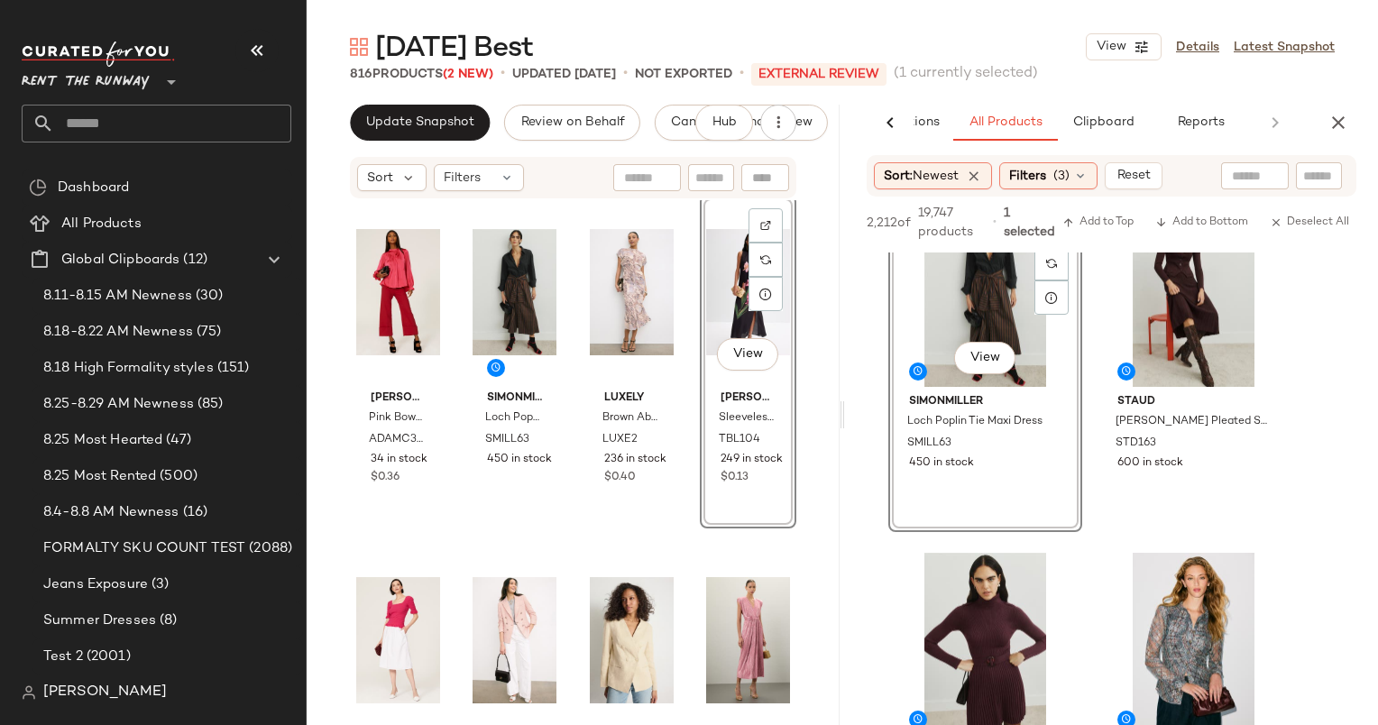
click at [506, 535] on div "[PERSON_NAME] x RTR Pink Bow Blouse ADAMC30 34 in stock $0.36 SIMONMILLER Loch …" at bounding box center [573, 451] width 533 height 503
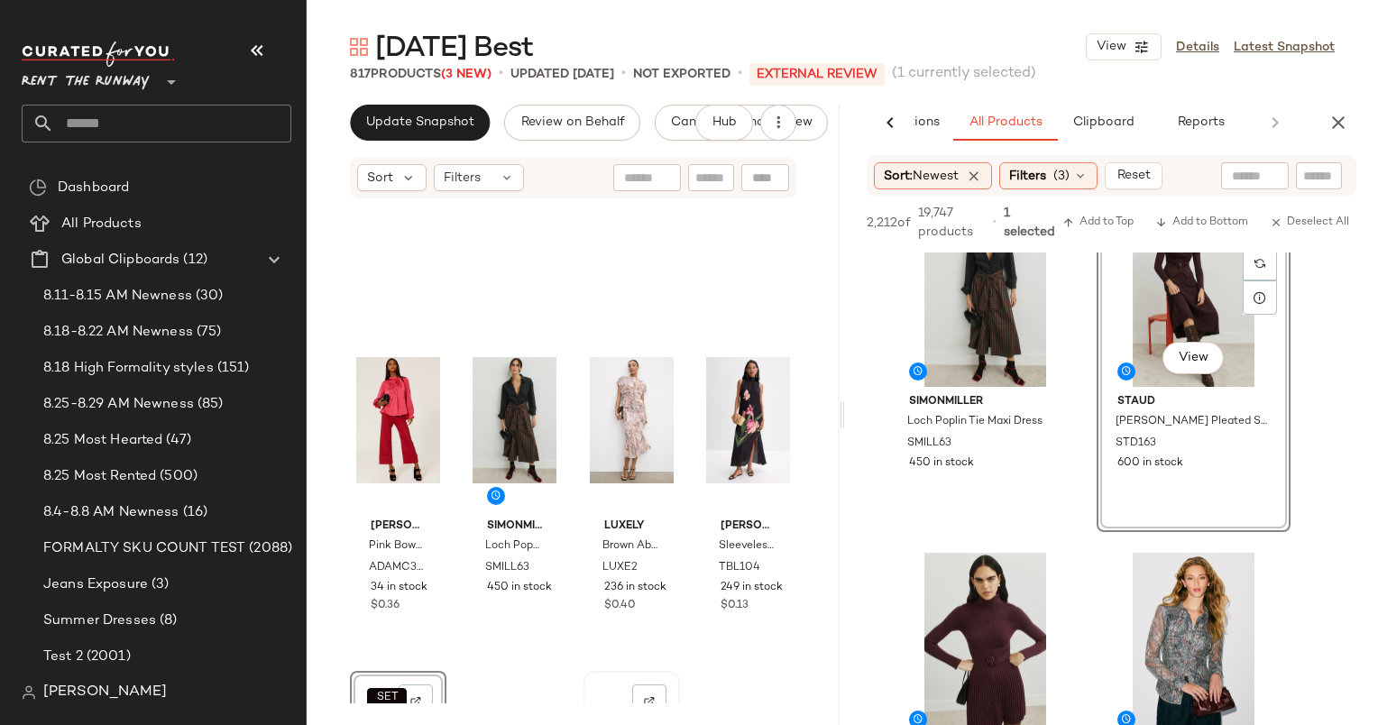
scroll to position [2005, 0]
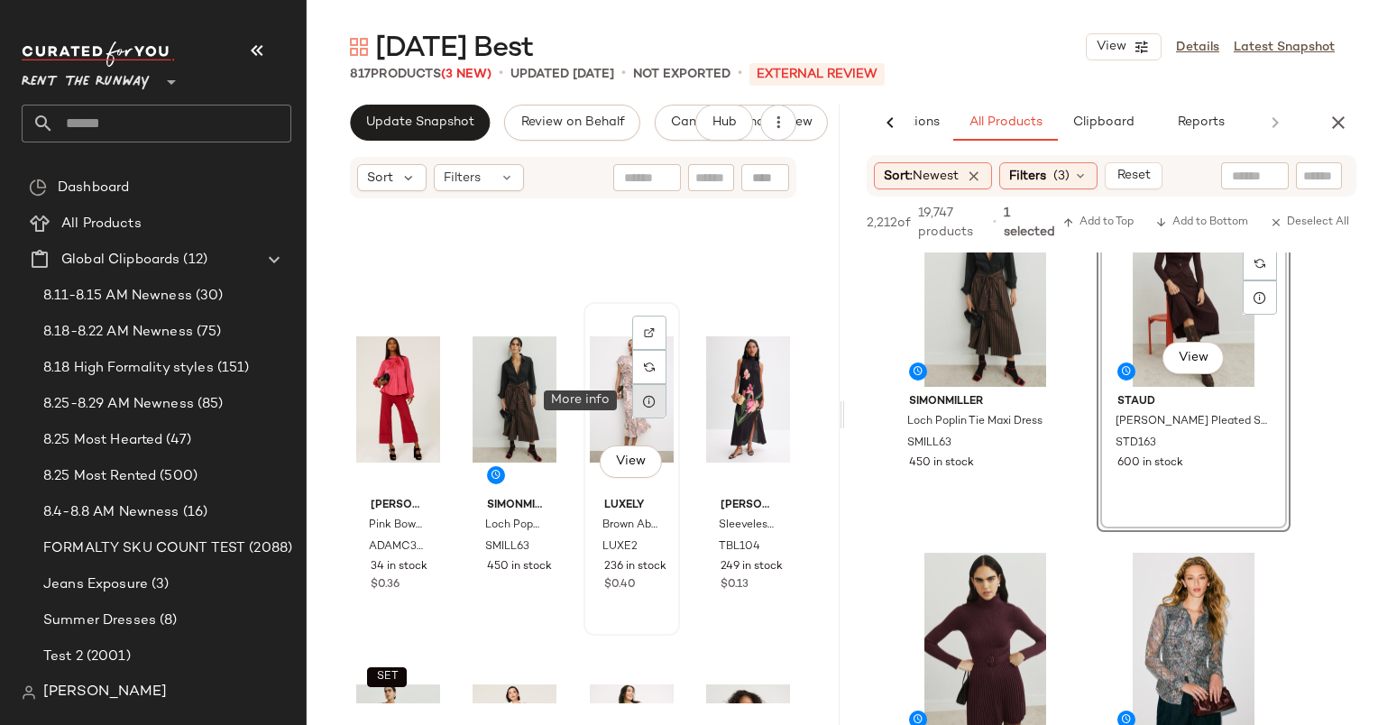
click at [636, 414] on div at bounding box center [649, 401] width 34 height 34
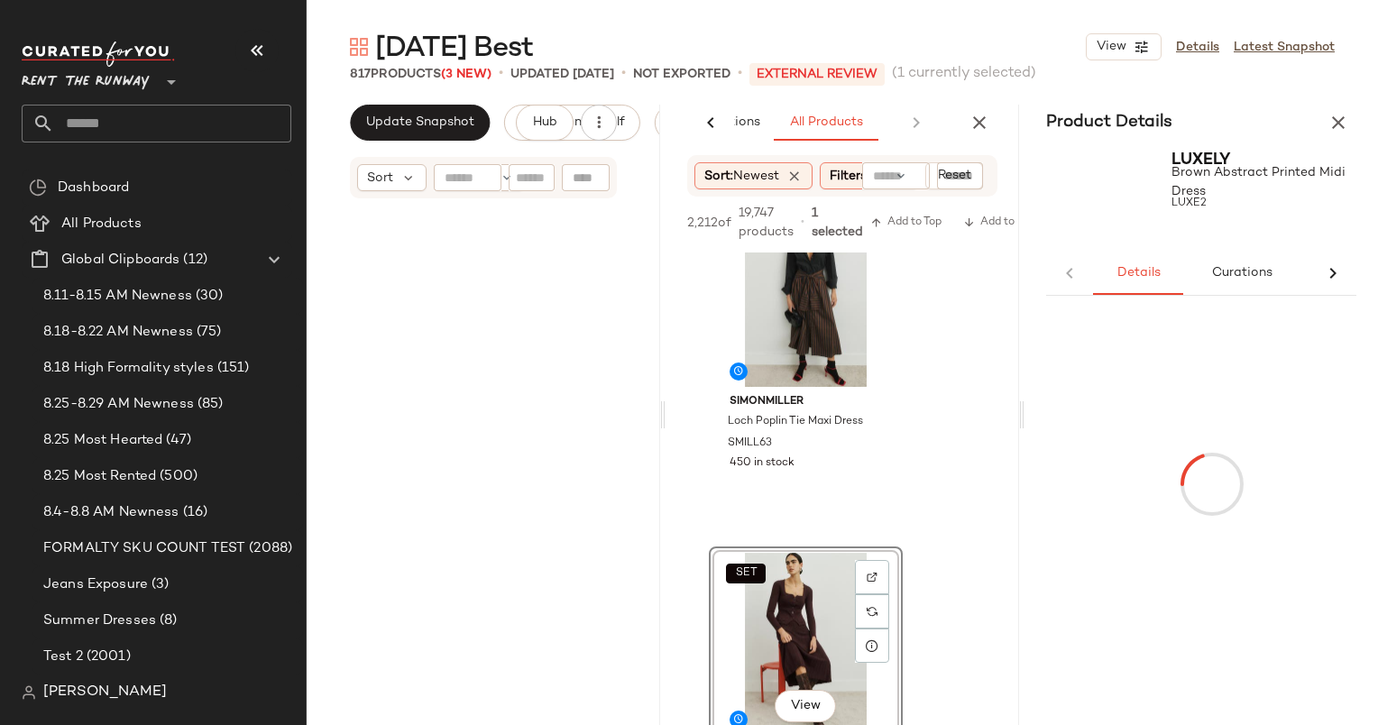
scroll to position [523, 0]
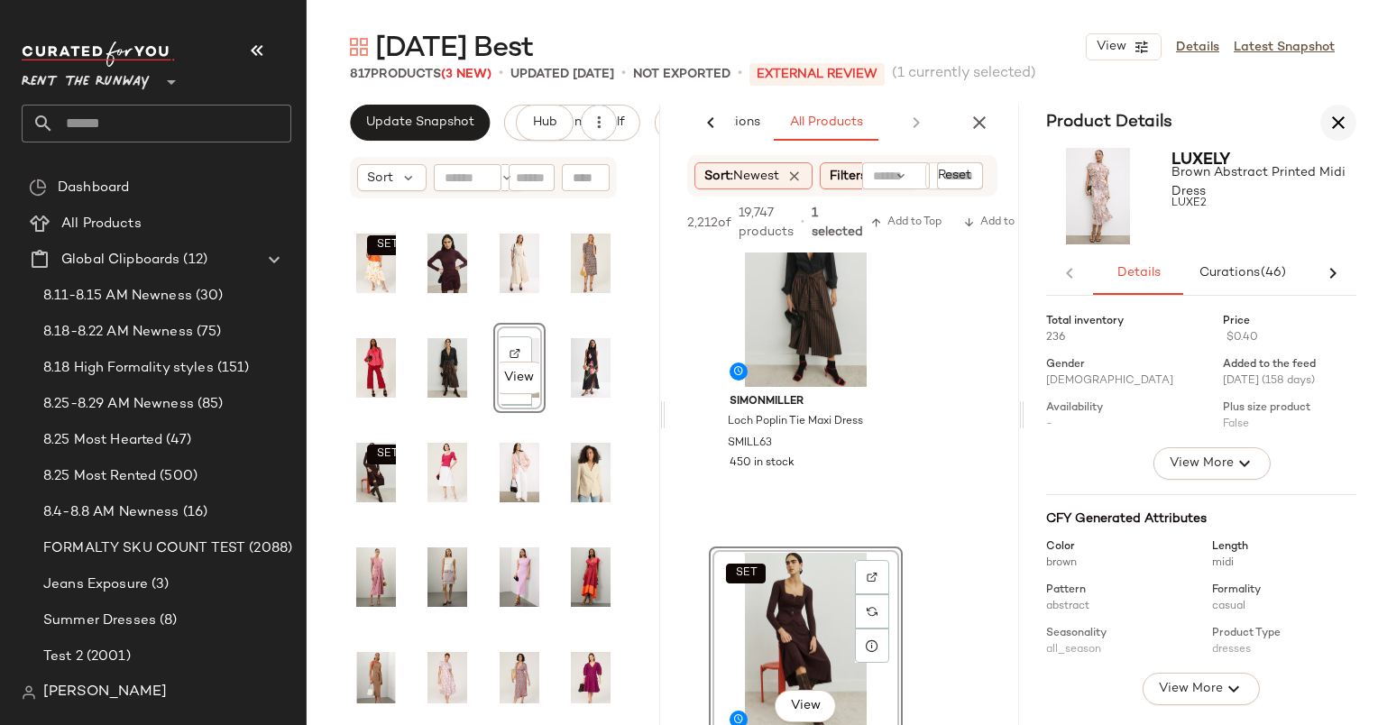
click at [1343, 112] on icon "button" at bounding box center [1339, 123] width 22 height 22
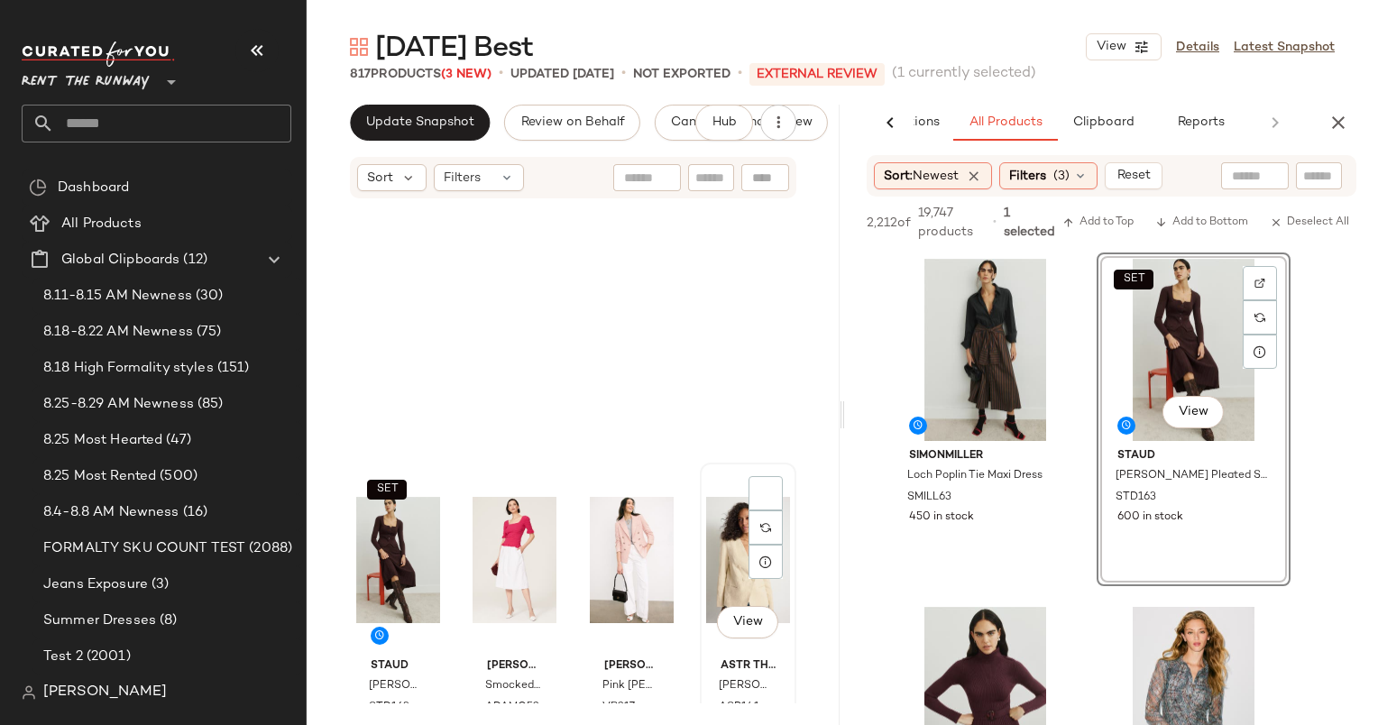
scroll to position [2181, 0]
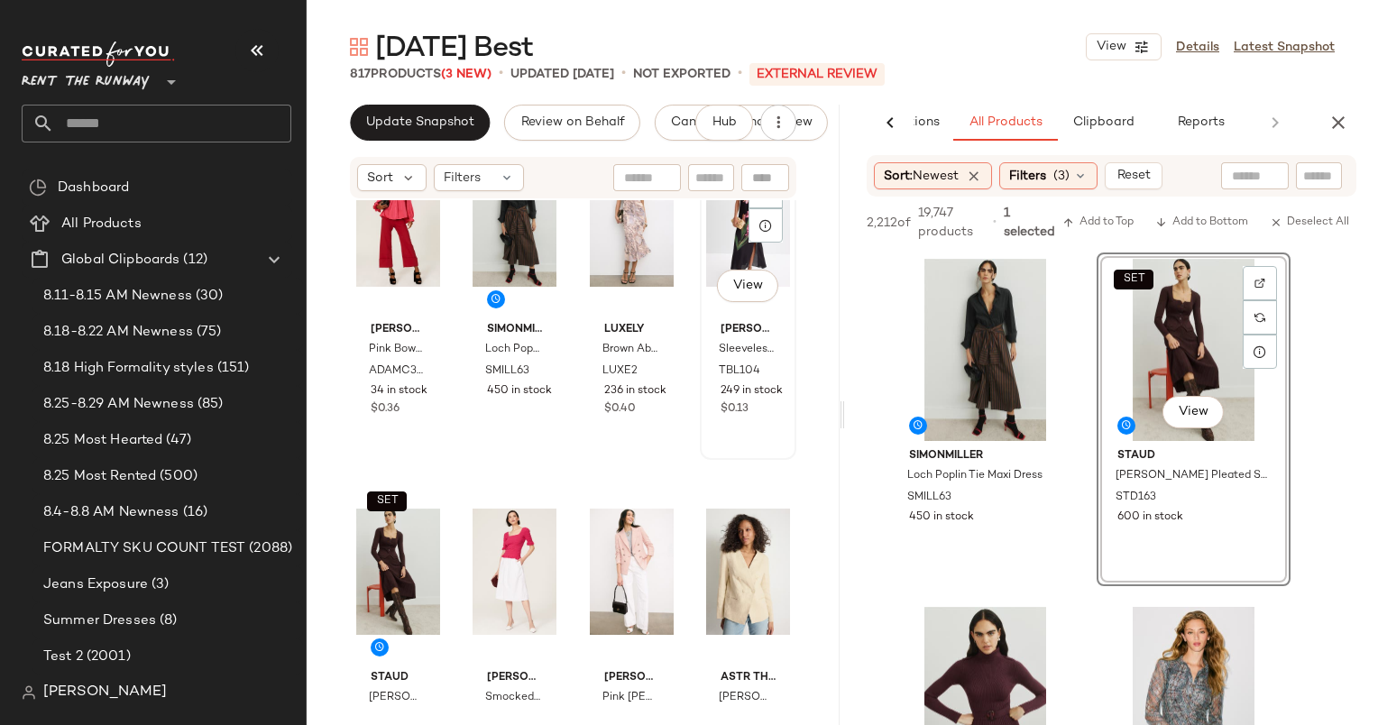
click at [729, 235] on div "View" at bounding box center [748, 224] width 84 height 182
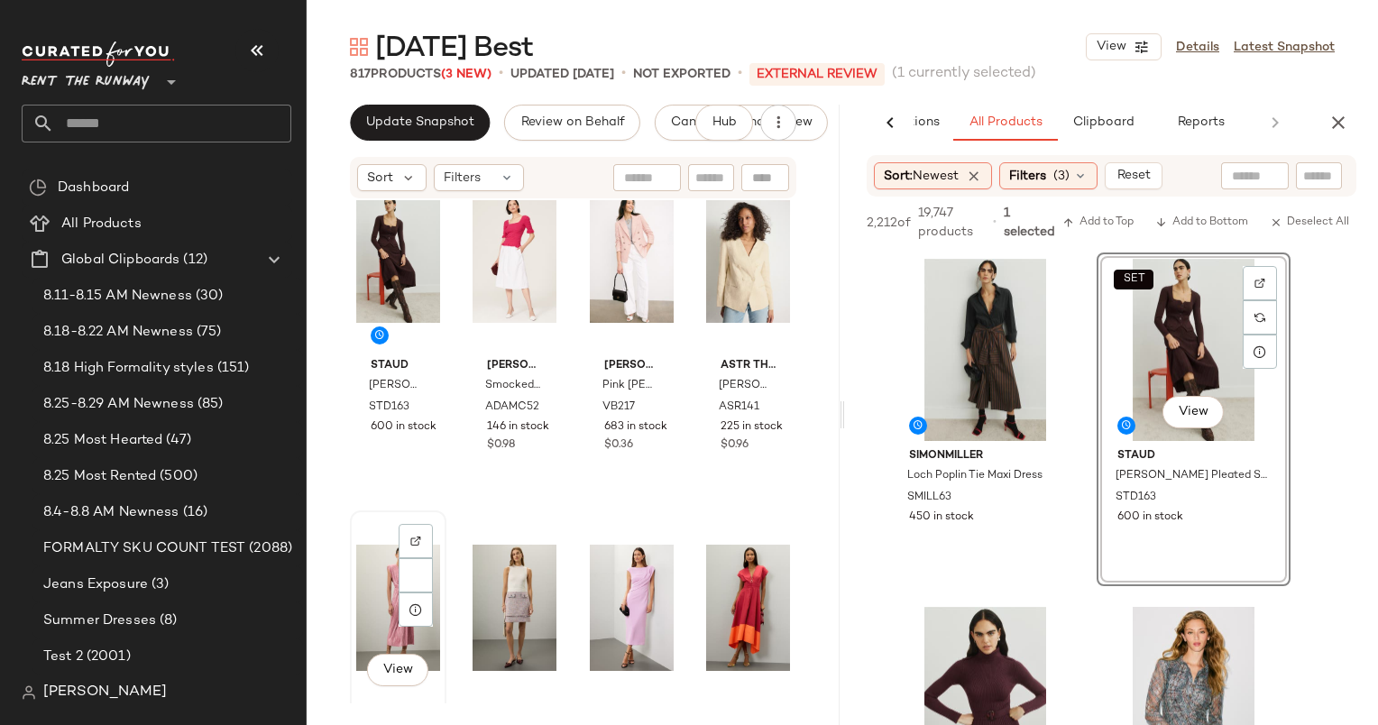
scroll to position [2526, 0]
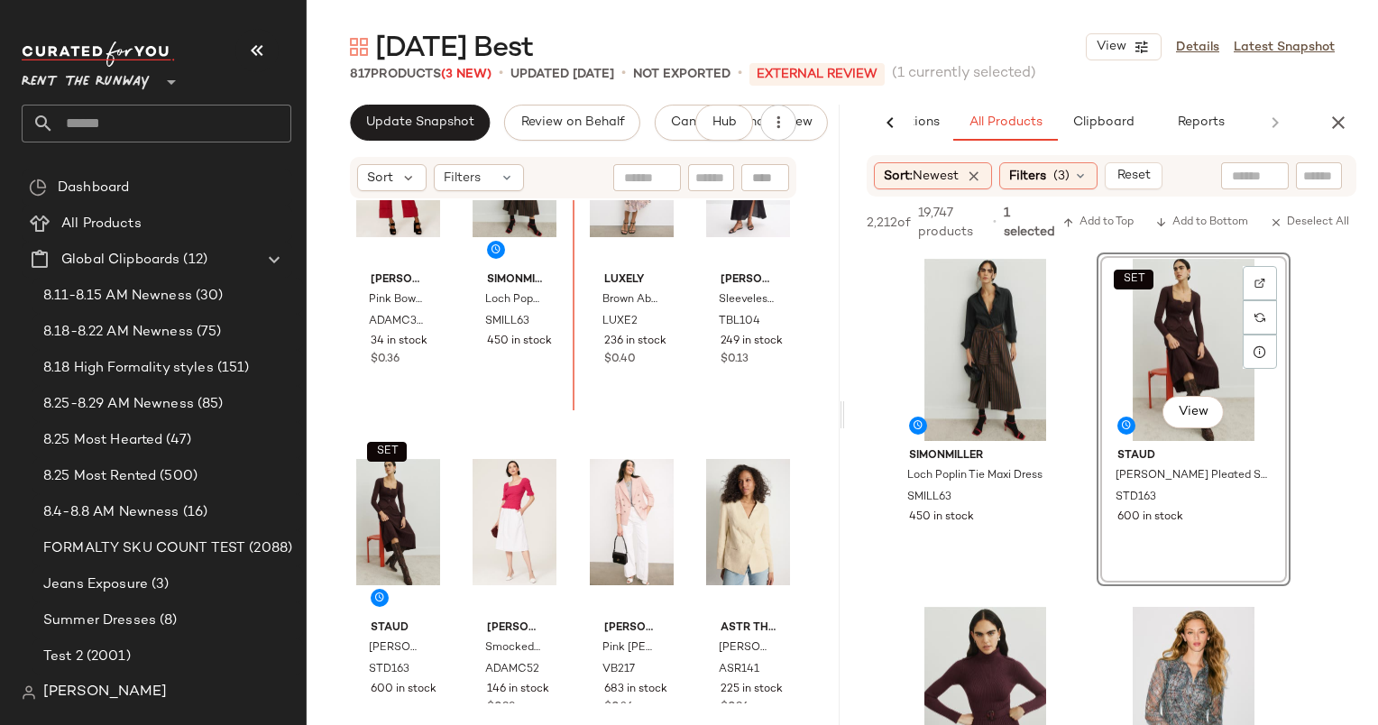
scroll to position [2112, 0]
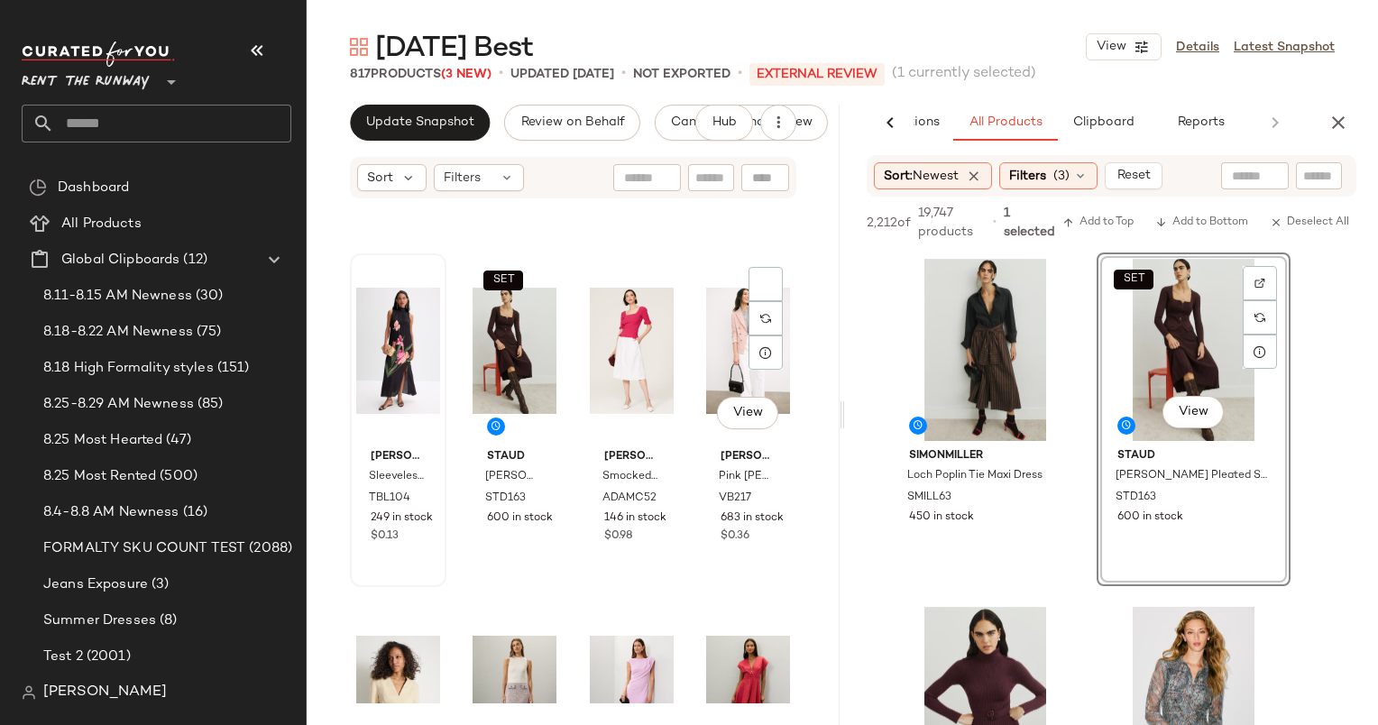
scroll to position [2518, 0]
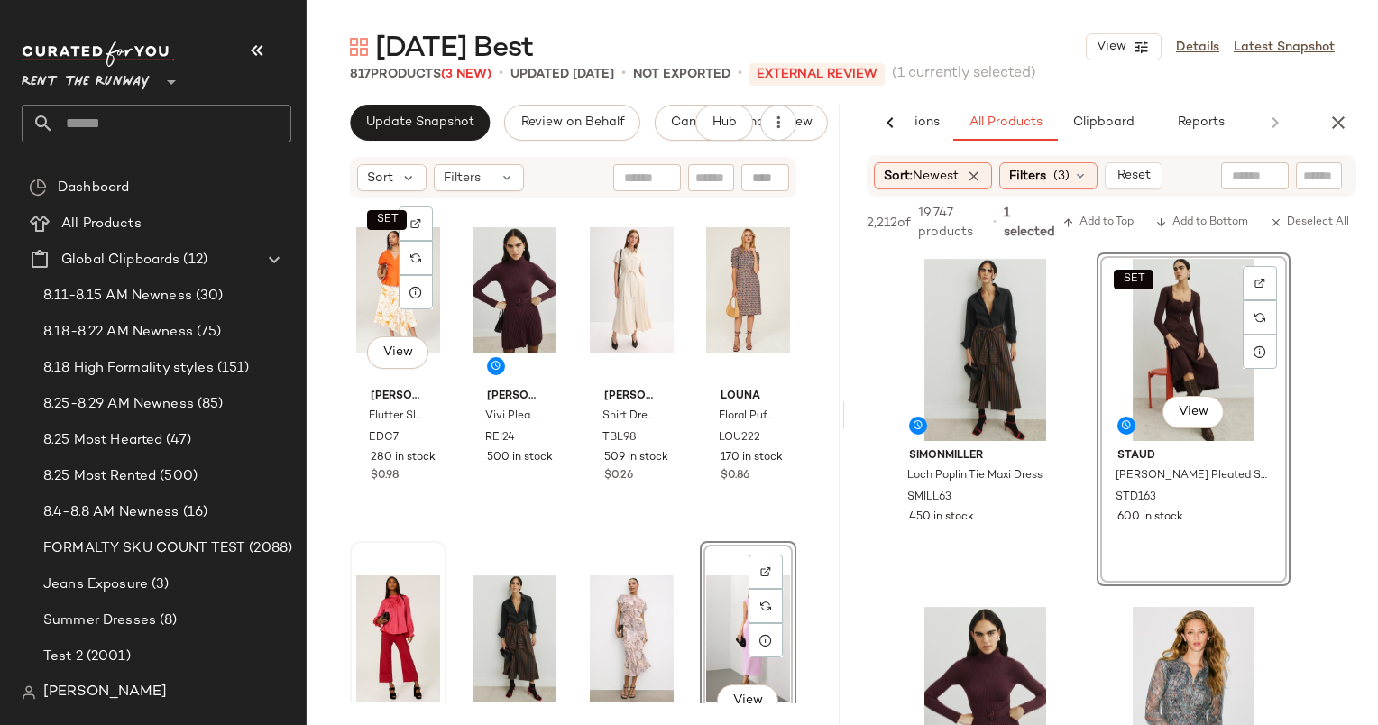
scroll to position [1714, 0]
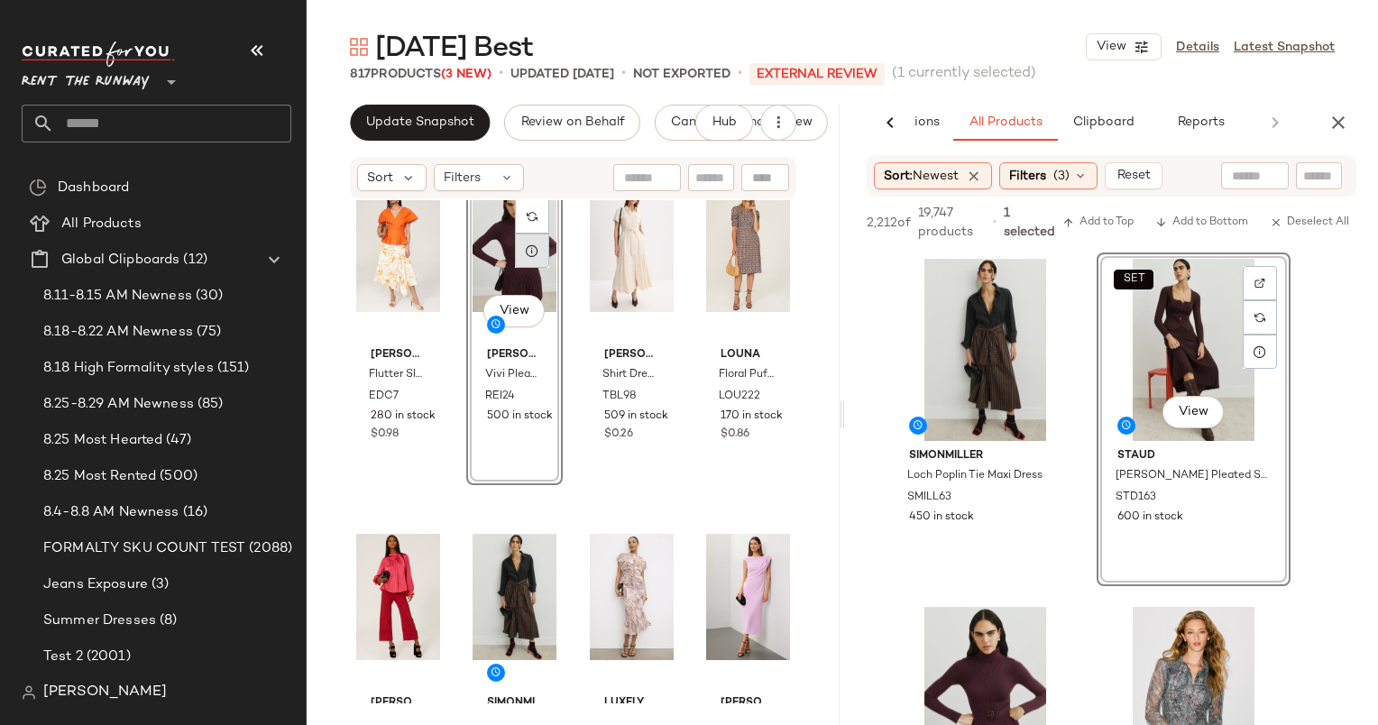
scroll to position [1810, 0]
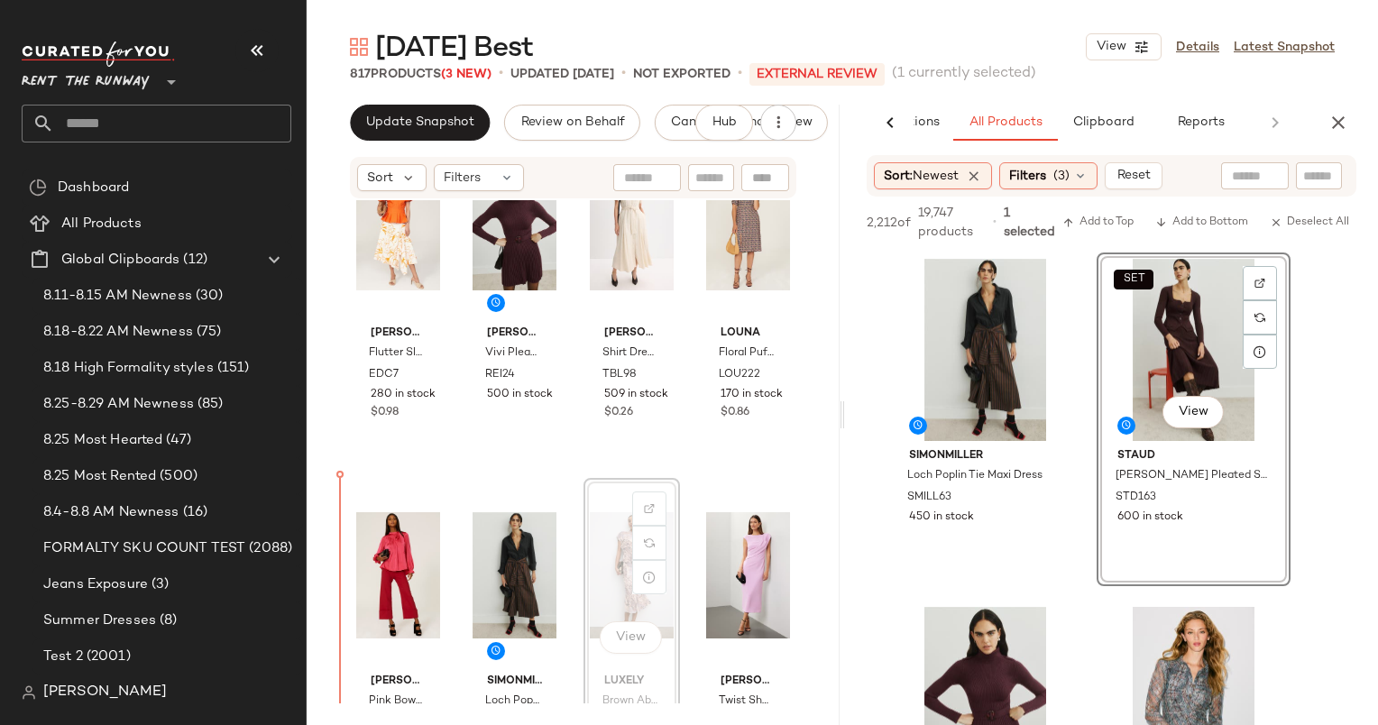
scroll to position [1847, 0]
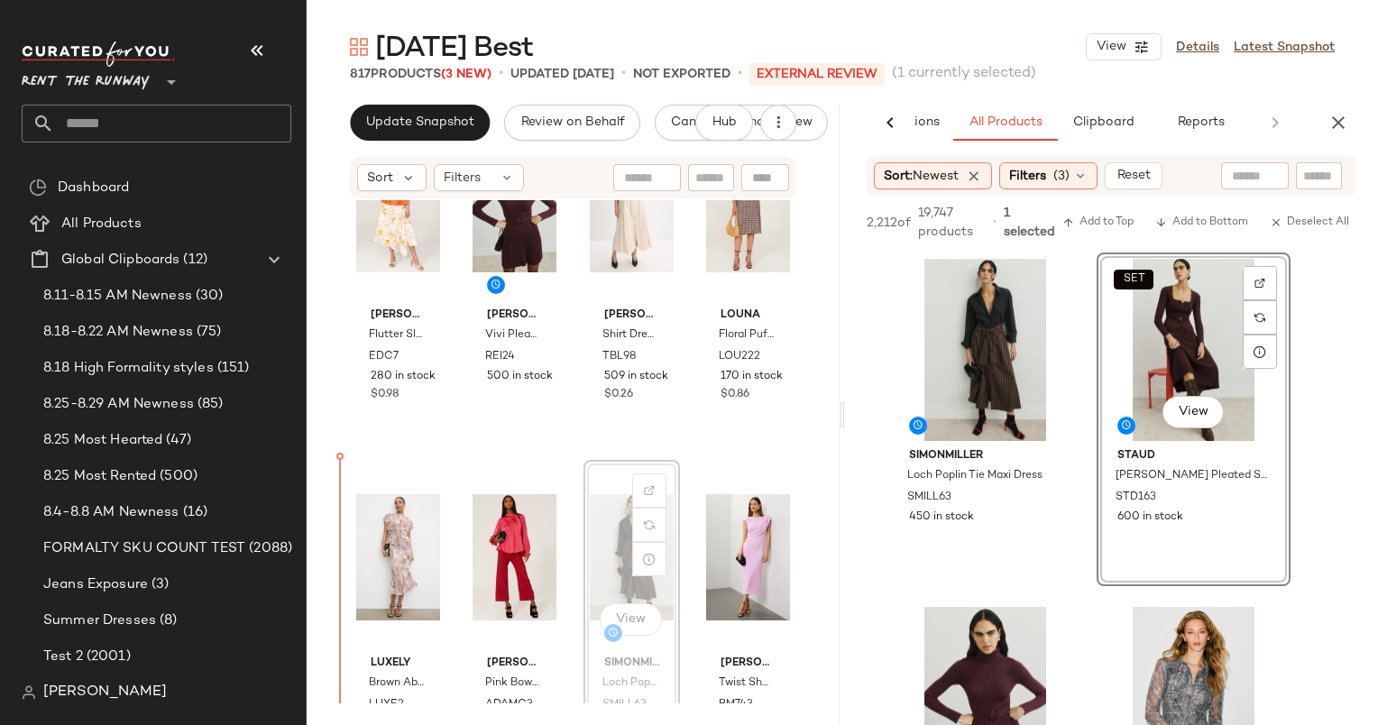
scroll to position [1850, 0]
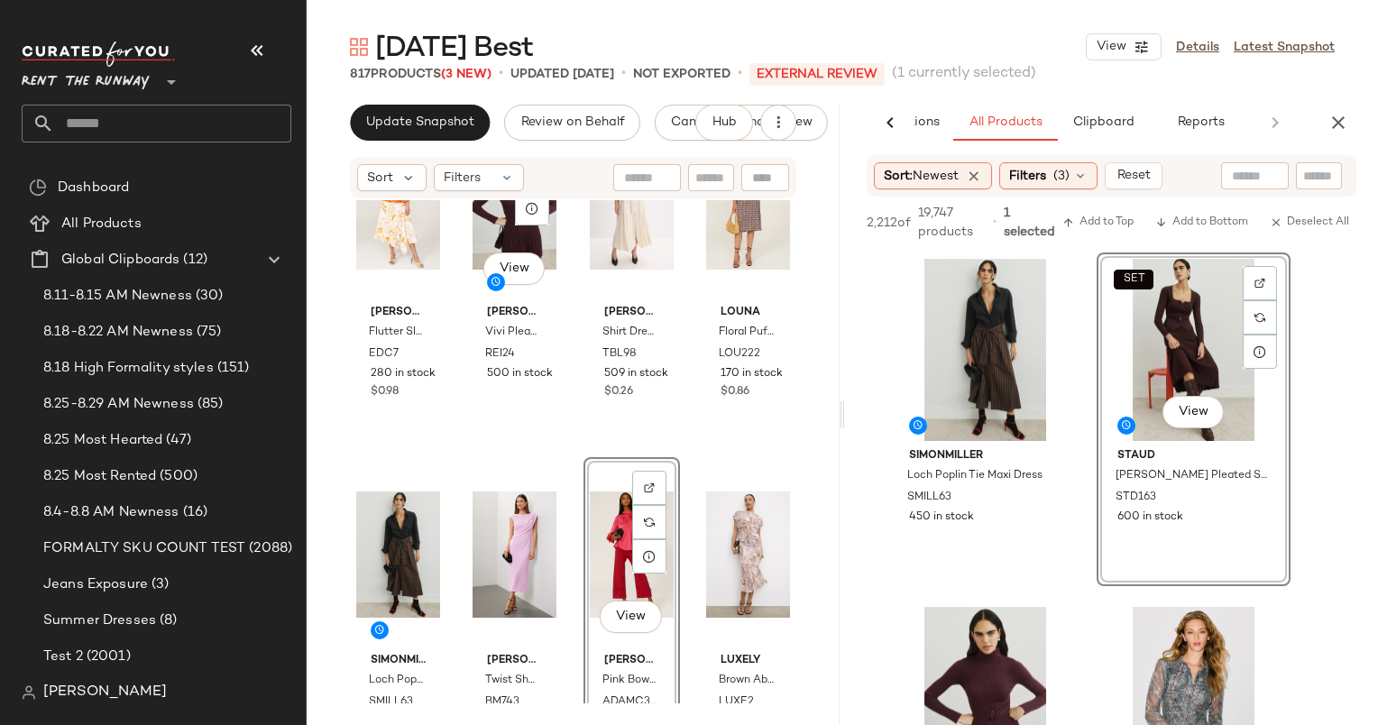
click at [538, 444] on div "SET [PERSON_NAME] x RTR Flutter Sleeve Top EDC7 280 in stock $0.98 View [PERSON…" at bounding box center [573, 451] width 533 height 503
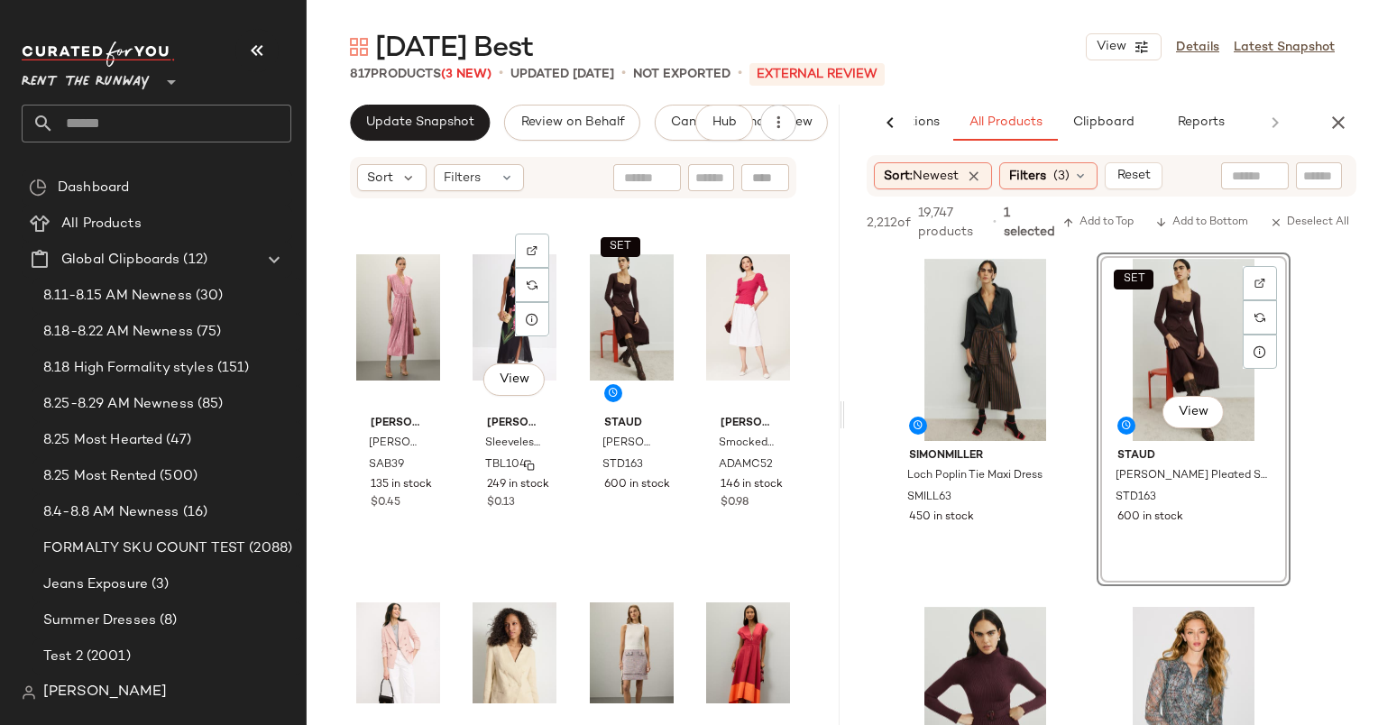
scroll to position [2435, 0]
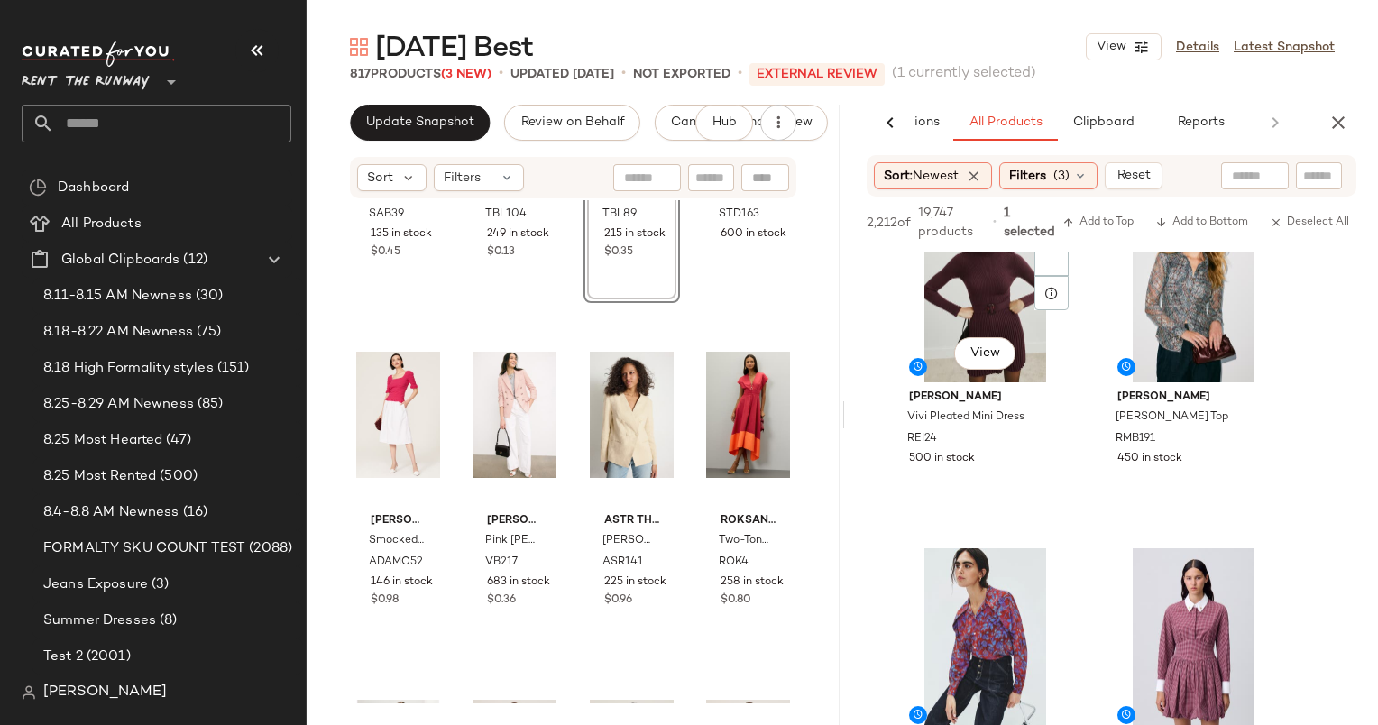
scroll to position [410, 0]
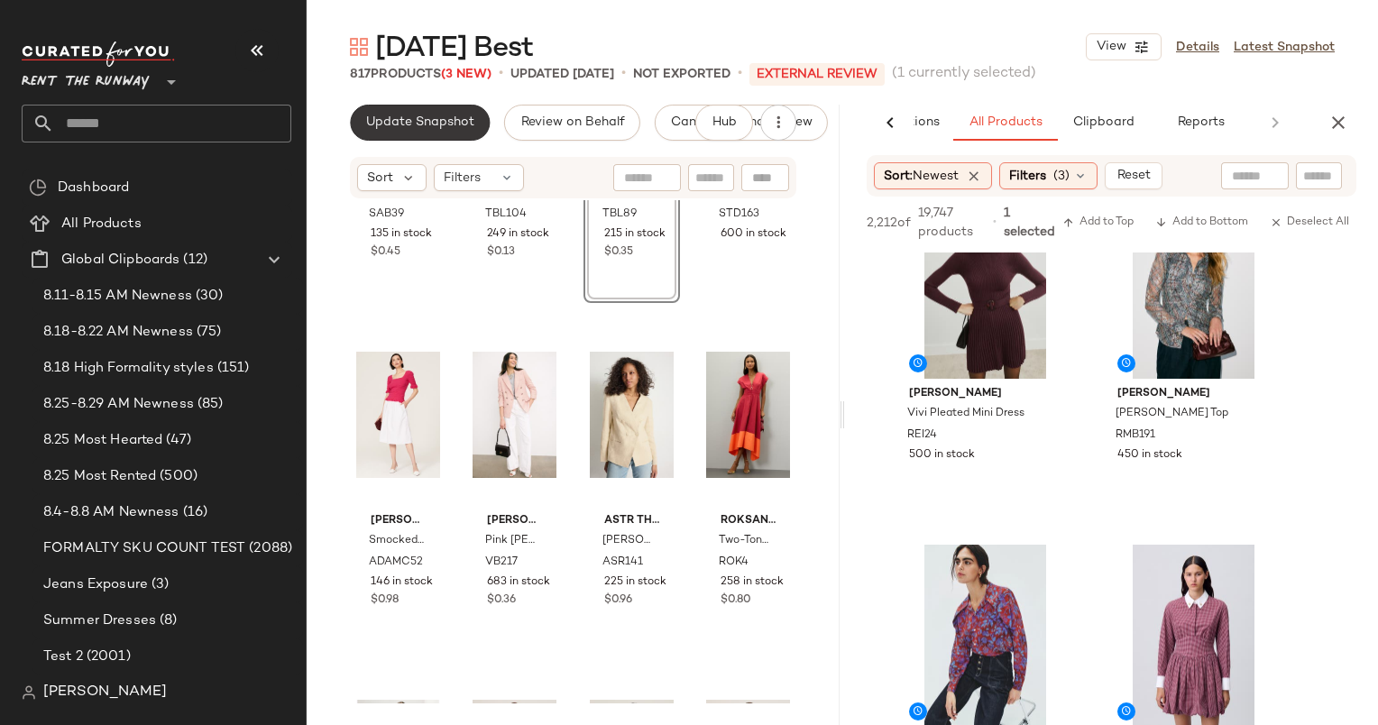
click at [471, 125] on span "Update Snapshot" at bounding box center [419, 122] width 109 height 14
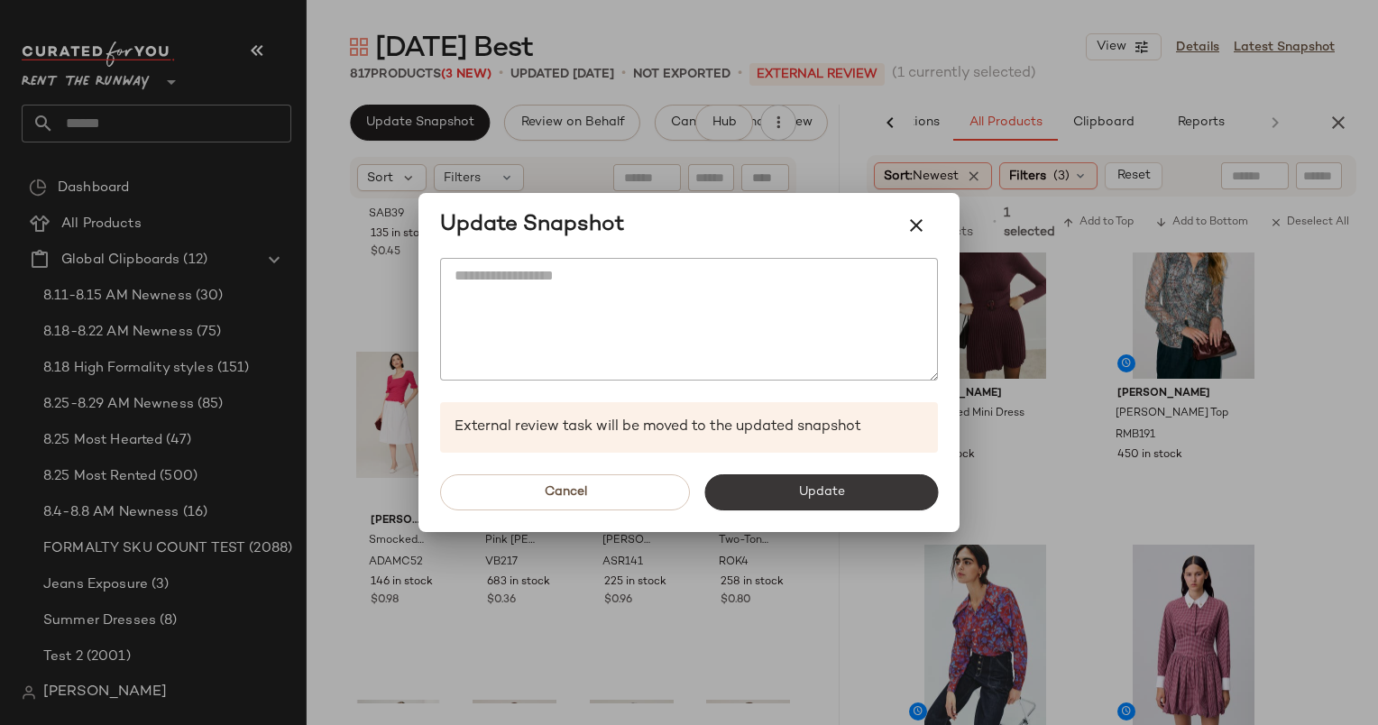
click at [818, 497] on span "Update" at bounding box center [820, 492] width 47 height 14
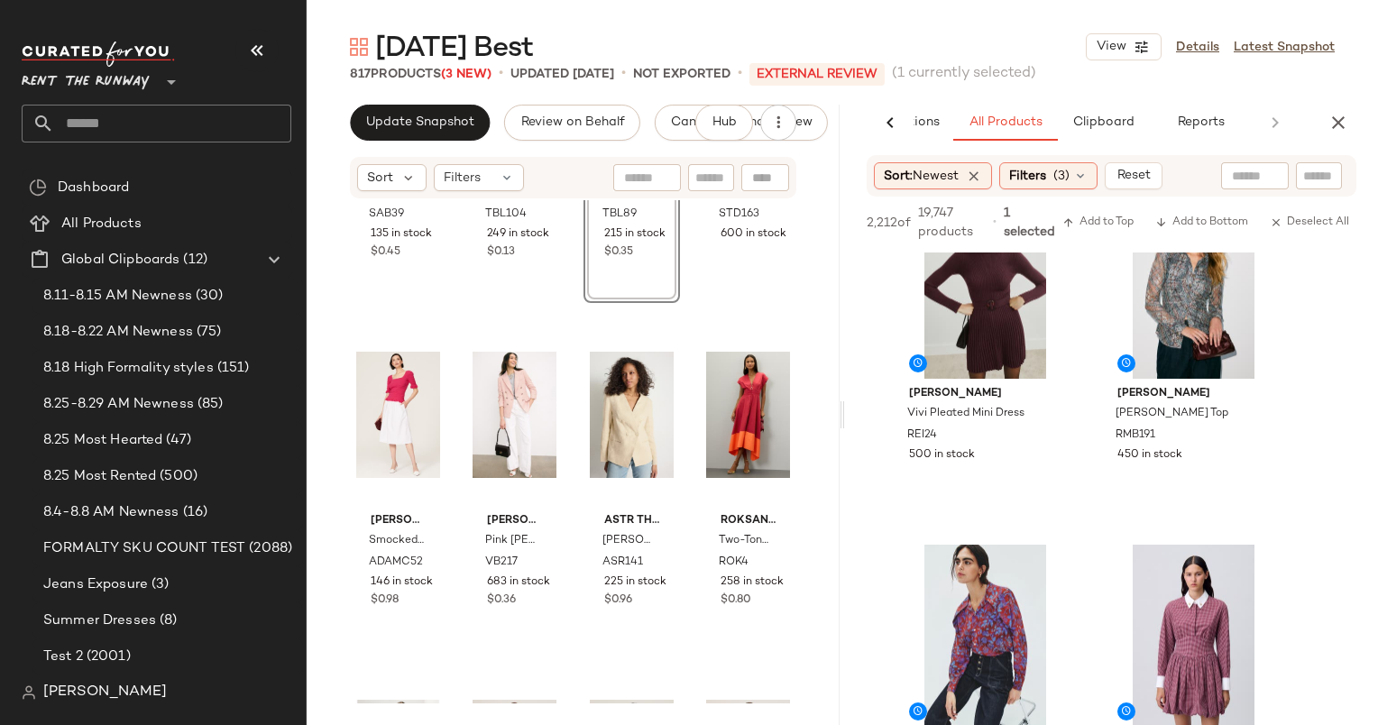
scroll to position [758, 0]
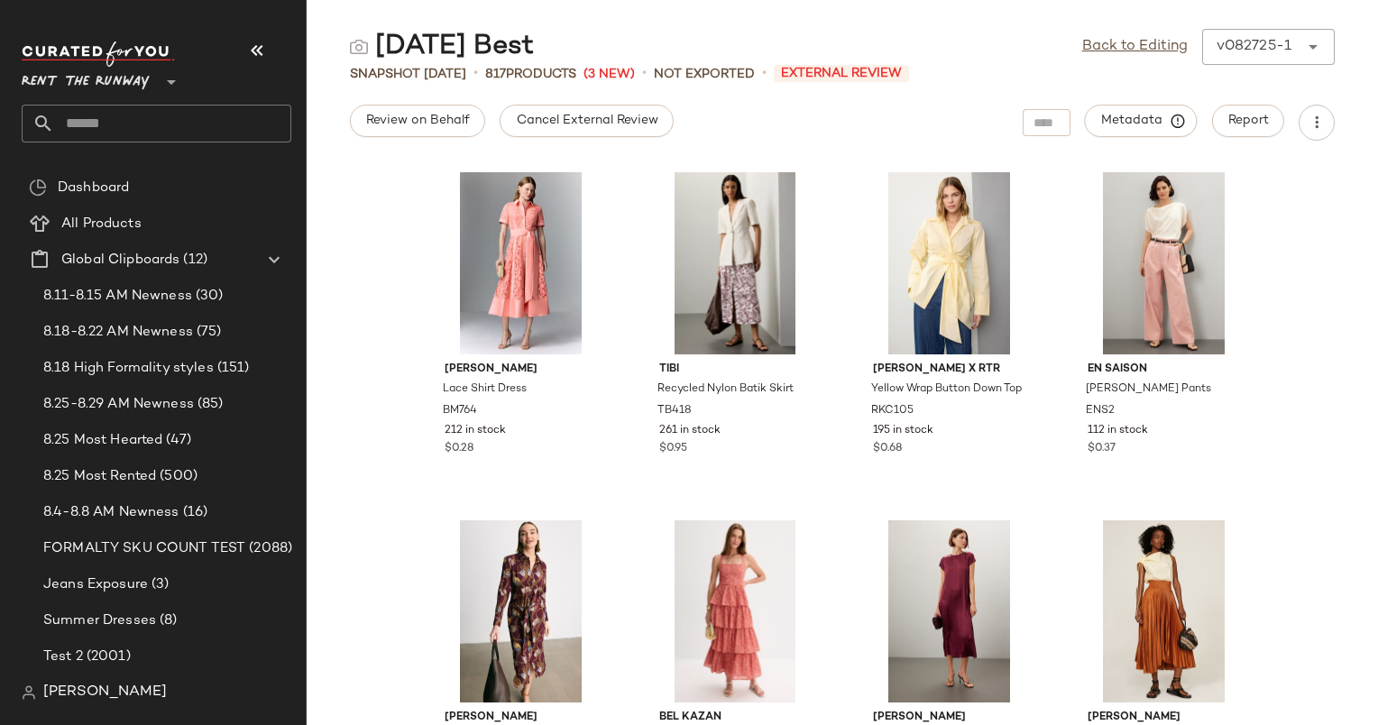
click at [363, 216] on div "Badgley Mischka Lace Shirt Dress BM764 212 in stock $0.28 Tibi Recycled Nylon B…" at bounding box center [843, 443] width 1072 height 563
click at [1115, 61] on div "Back to Editing v082725-1 ******" at bounding box center [1208, 47] width 253 height 36
click at [1116, 51] on link "Back to Editing" at bounding box center [1135, 47] width 106 height 22
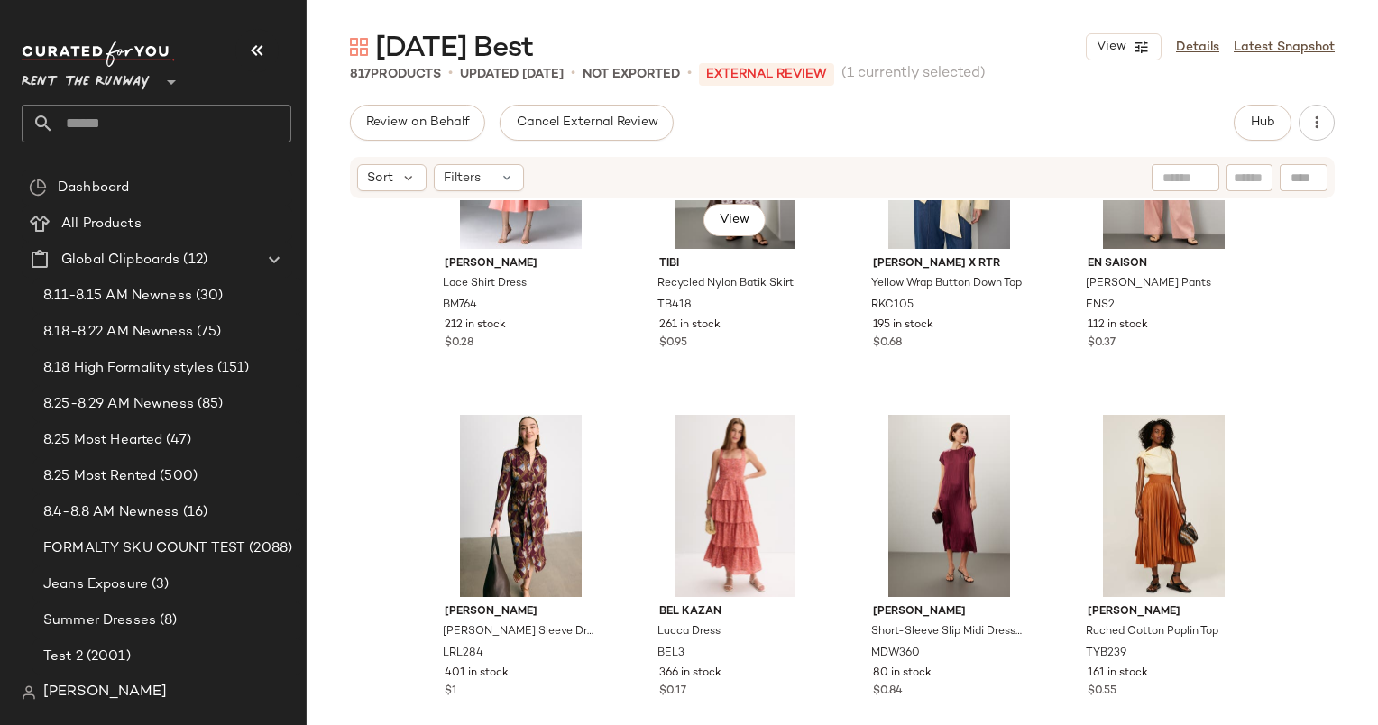
scroll to position [159, 0]
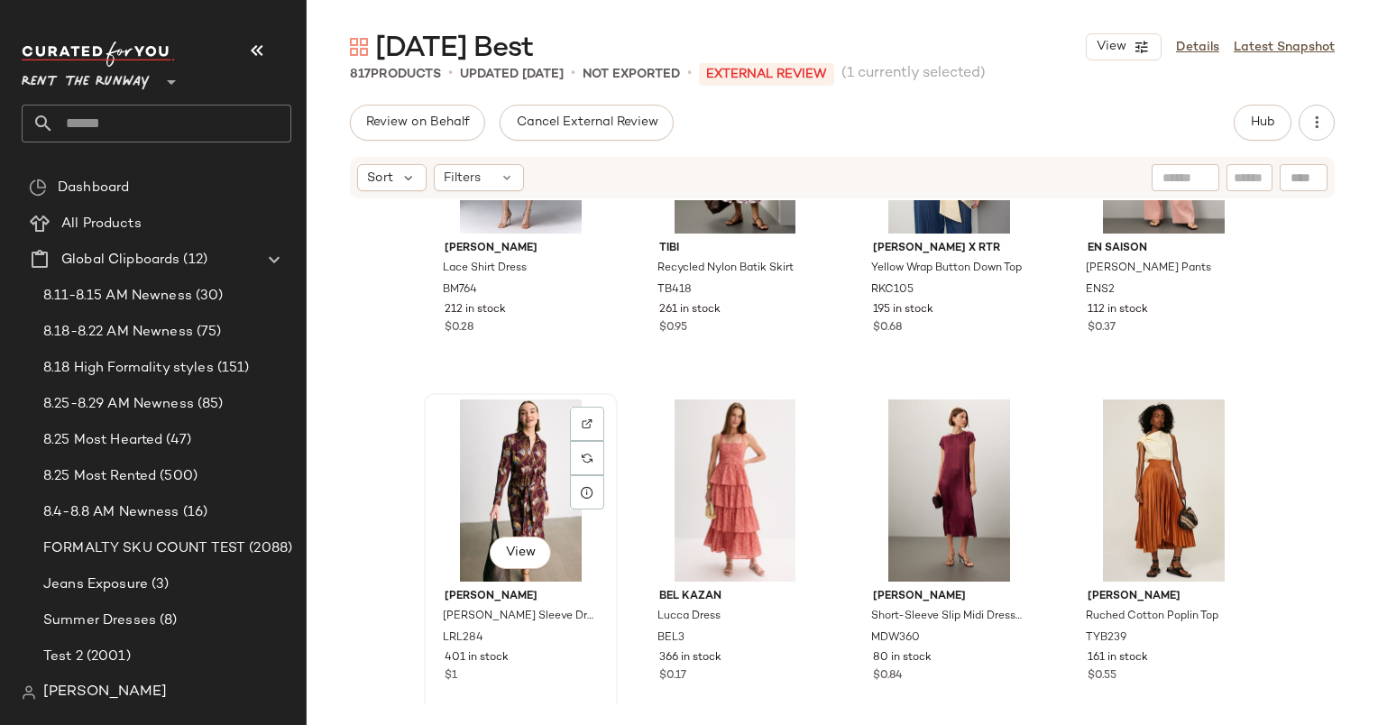
click at [505, 459] on div "View" at bounding box center [520, 491] width 181 height 182
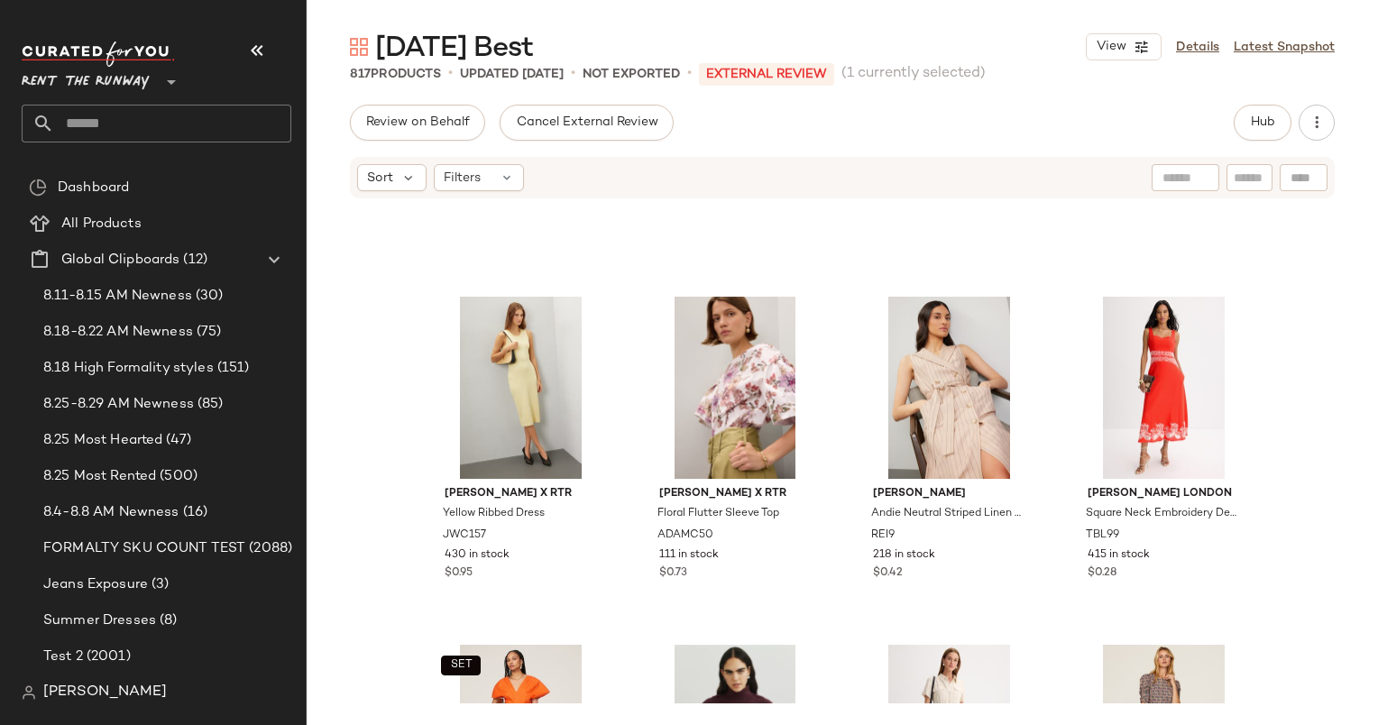
scroll to position [1321, 0]
click at [944, 379] on div "View" at bounding box center [949, 388] width 181 height 182
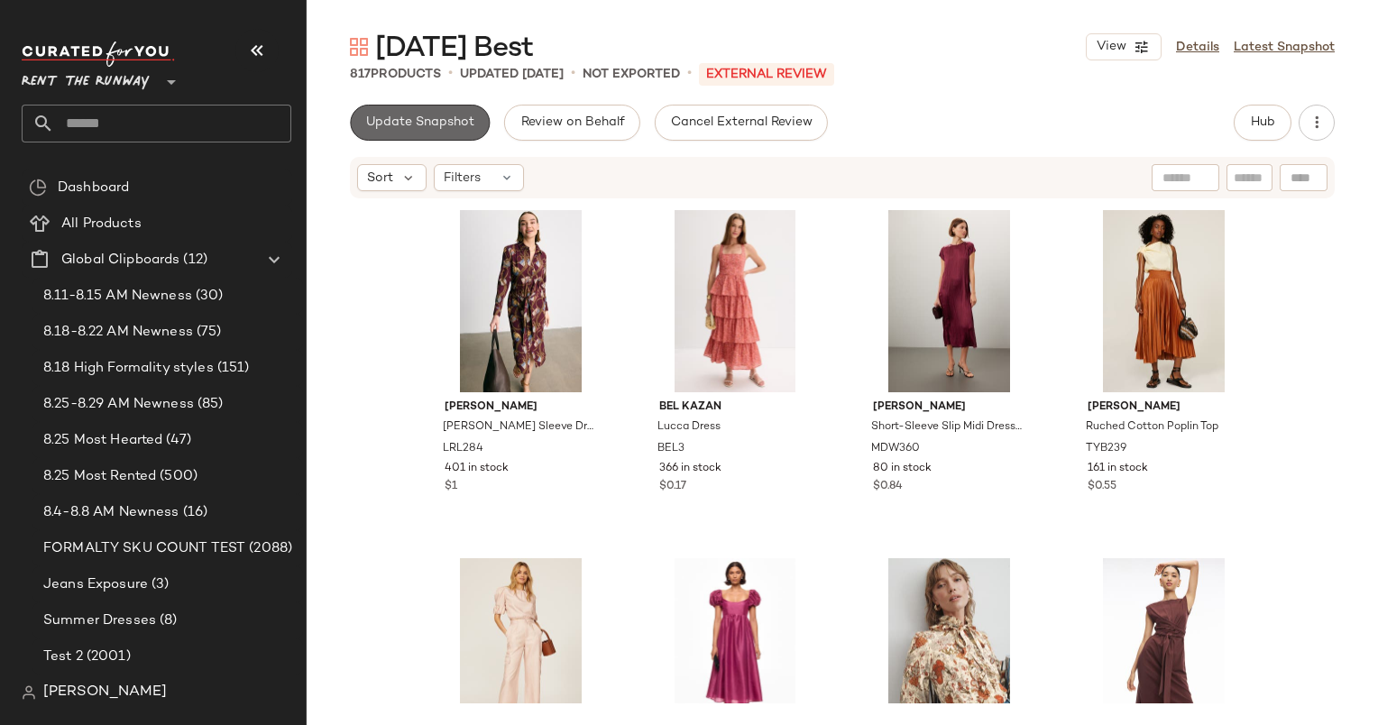
click at [377, 115] on span "Update Snapshot" at bounding box center [419, 122] width 109 height 14
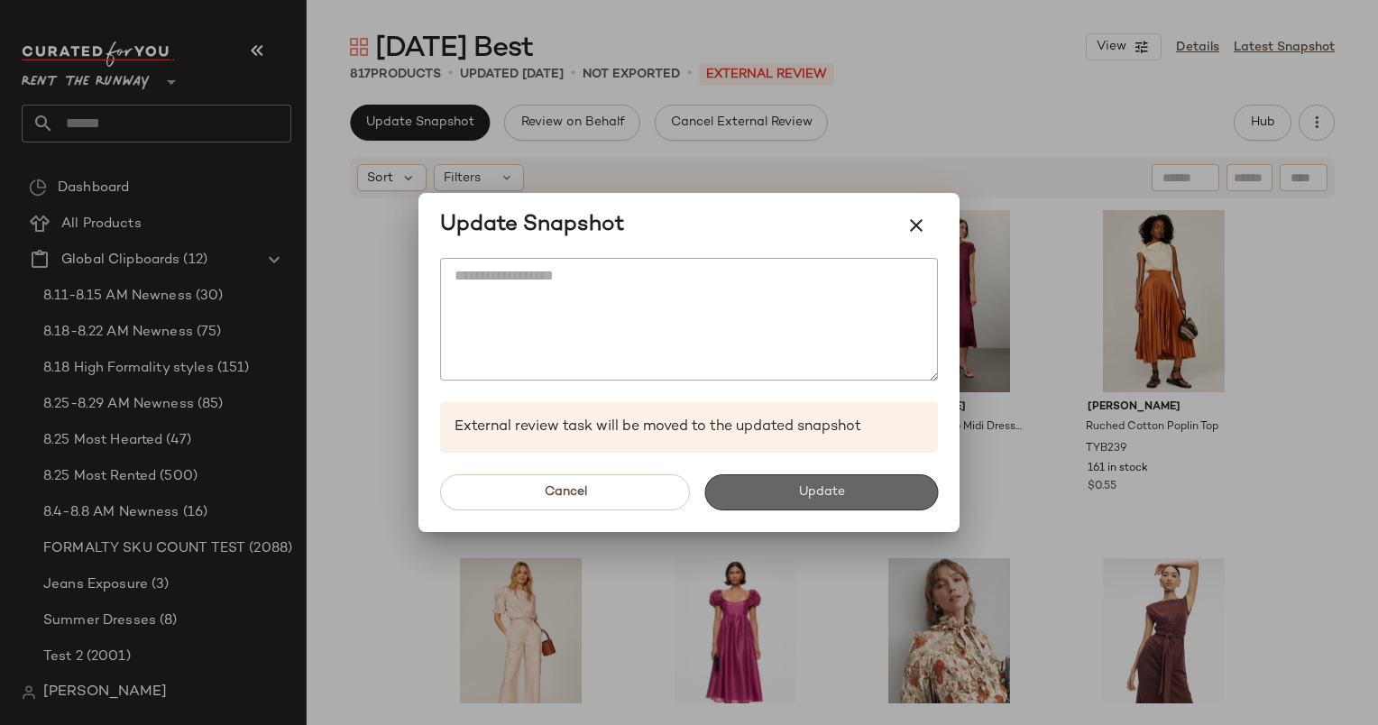
click at [817, 491] on span "Update" at bounding box center [820, 492] width 47 height 14
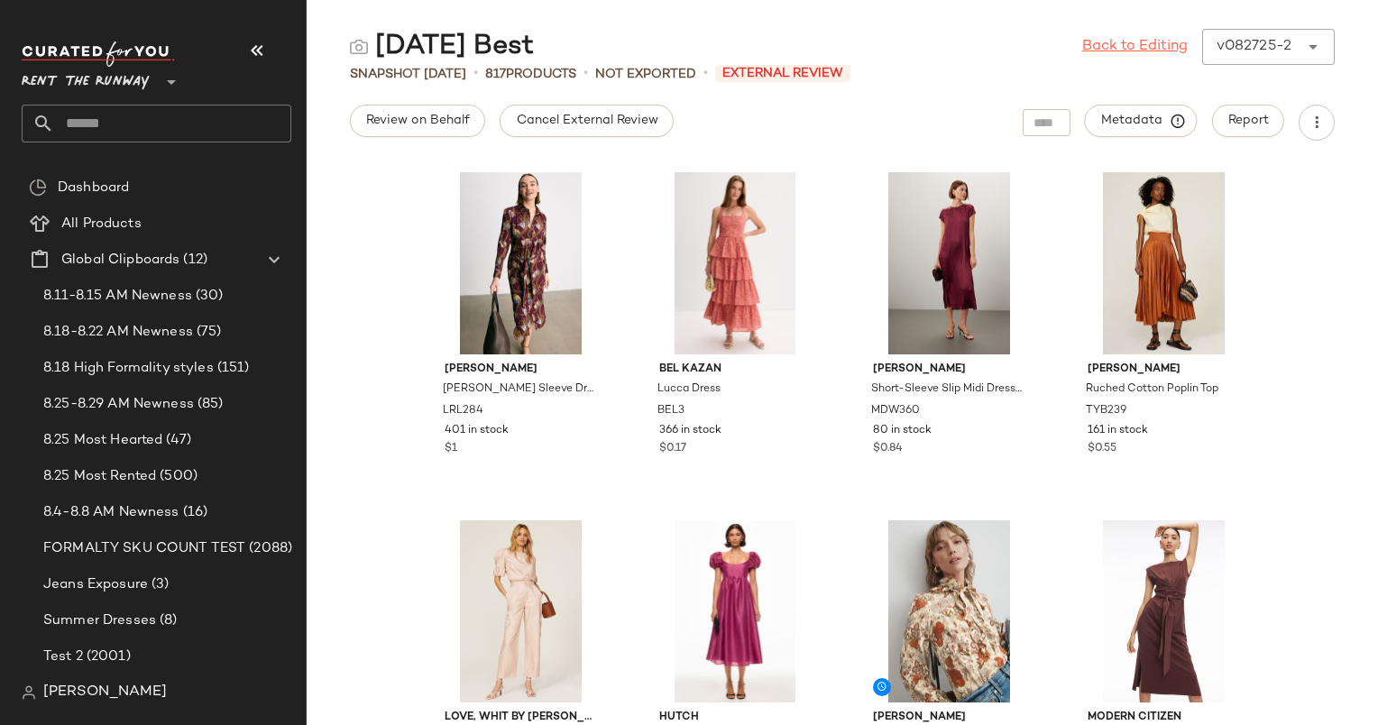
click at [1108, 46] on link "Back to Editing" at bounding box center [1135, 47] width 106 height 22
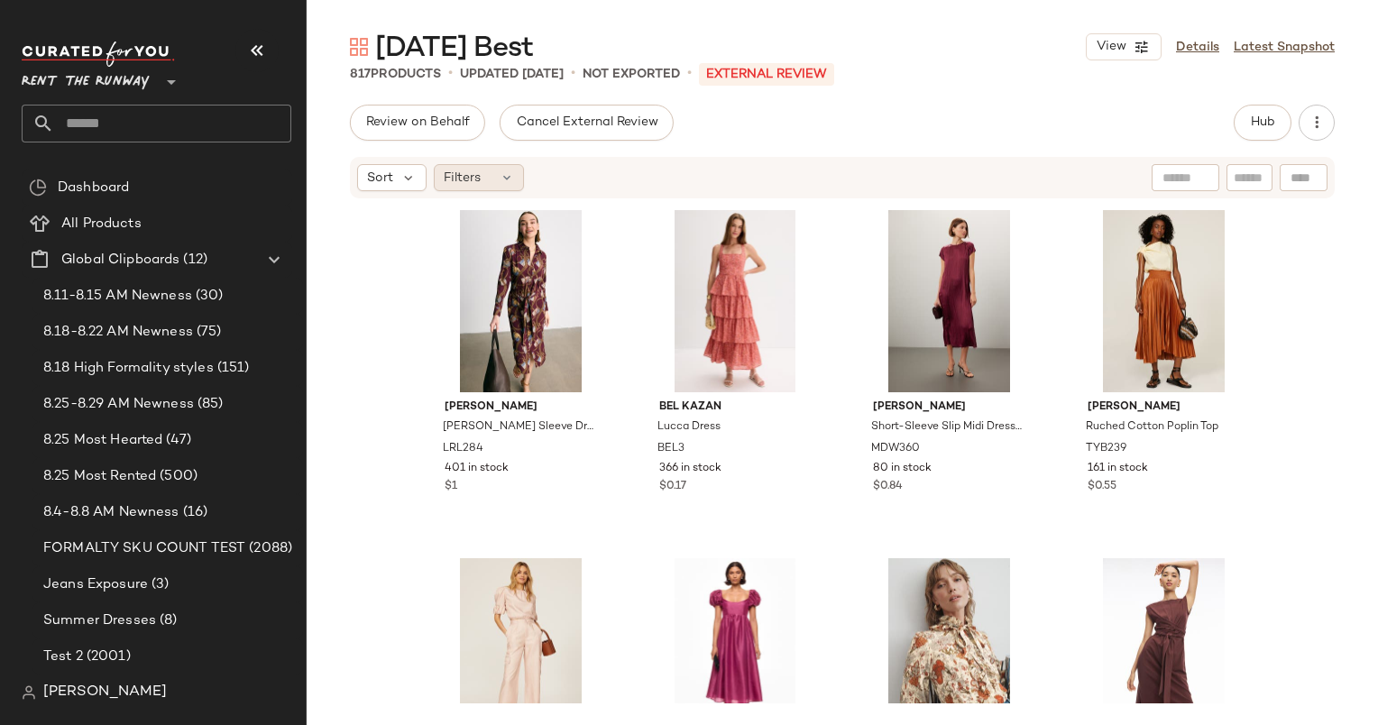
click at [493, 173] on div "Filters" at bounding box center [479, 177] width 90 height 27
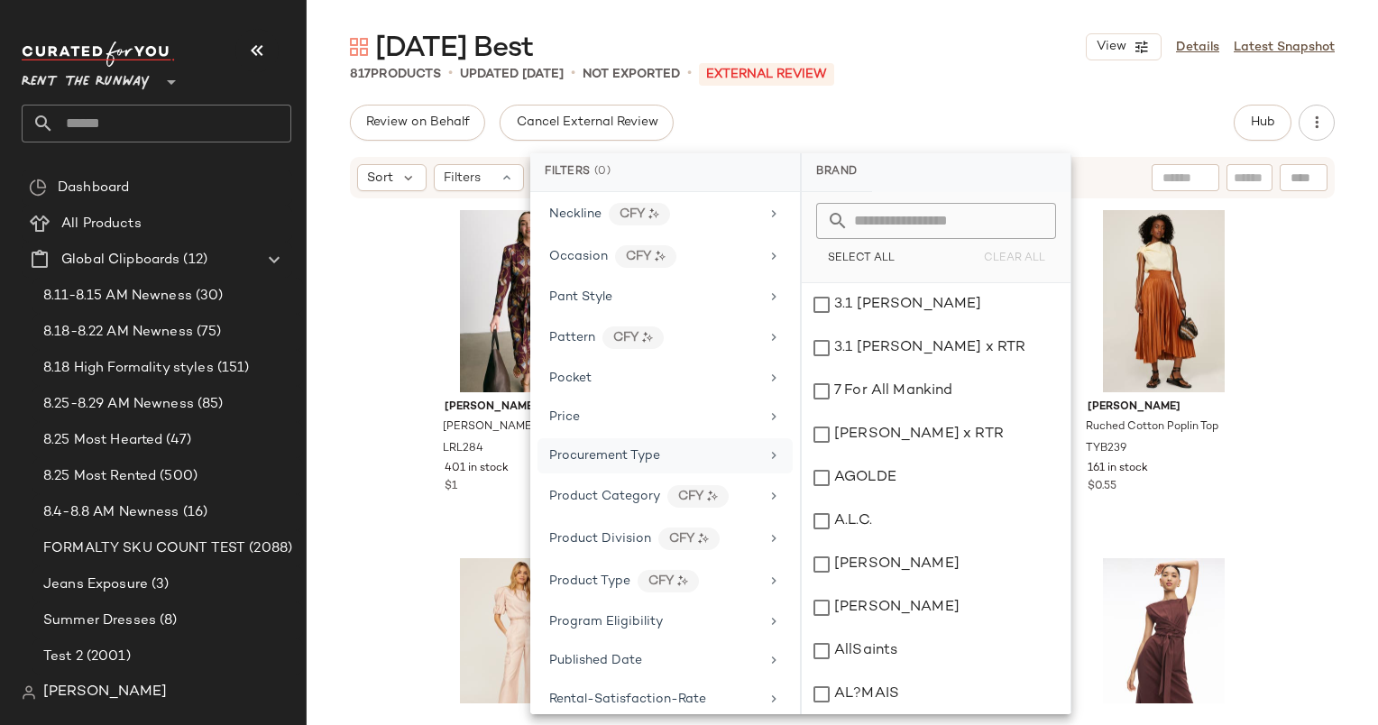
scroll to position [2362, 0]
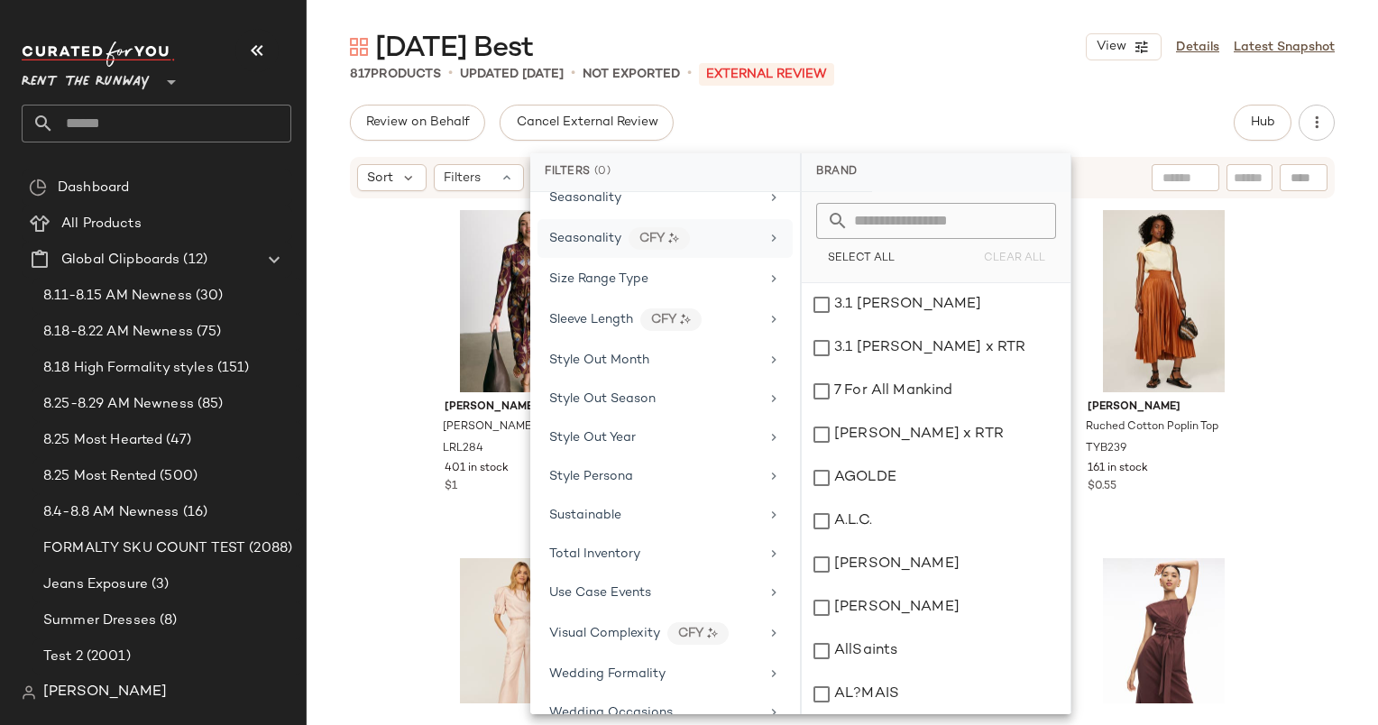
click at [704, 227] on div "Seasonality CFY" at bounding box center [654, 238] width 210 height 23
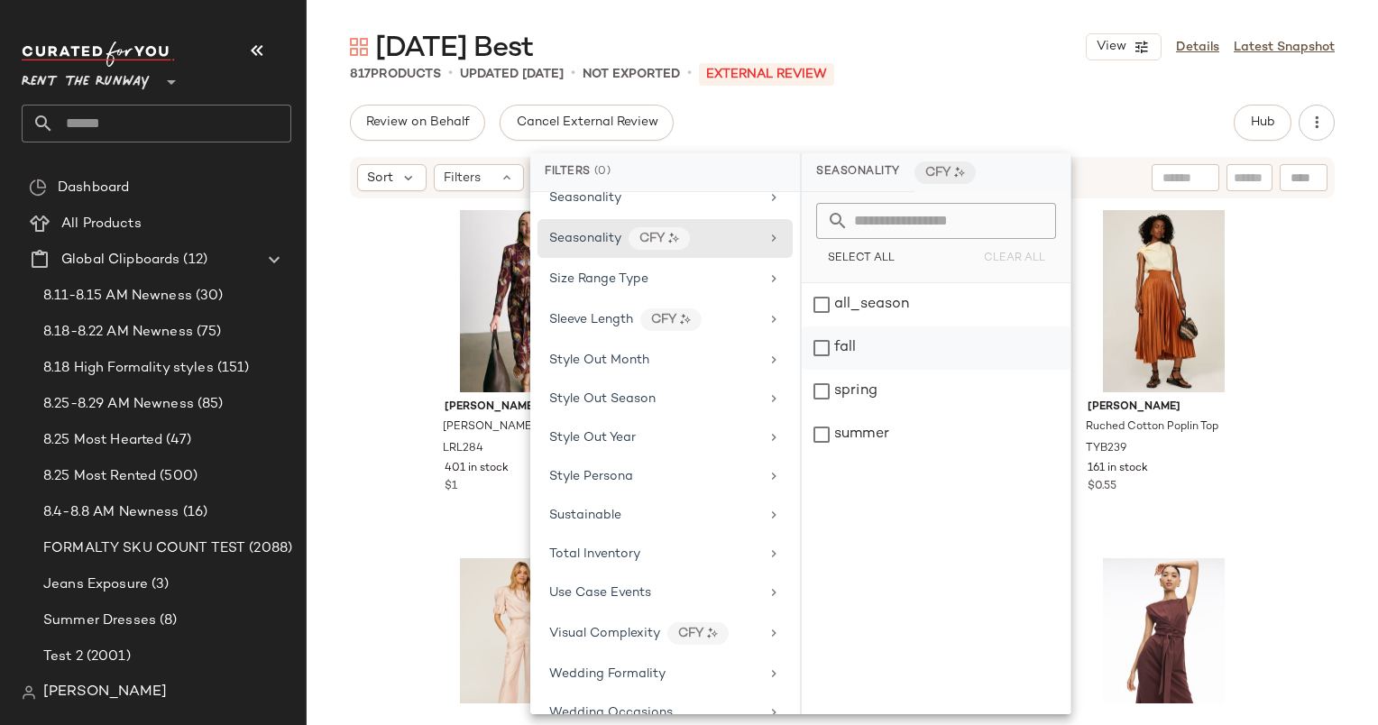
click at [895, 350] on div "fall" at bounding box center [936, 348] width 269 height 43
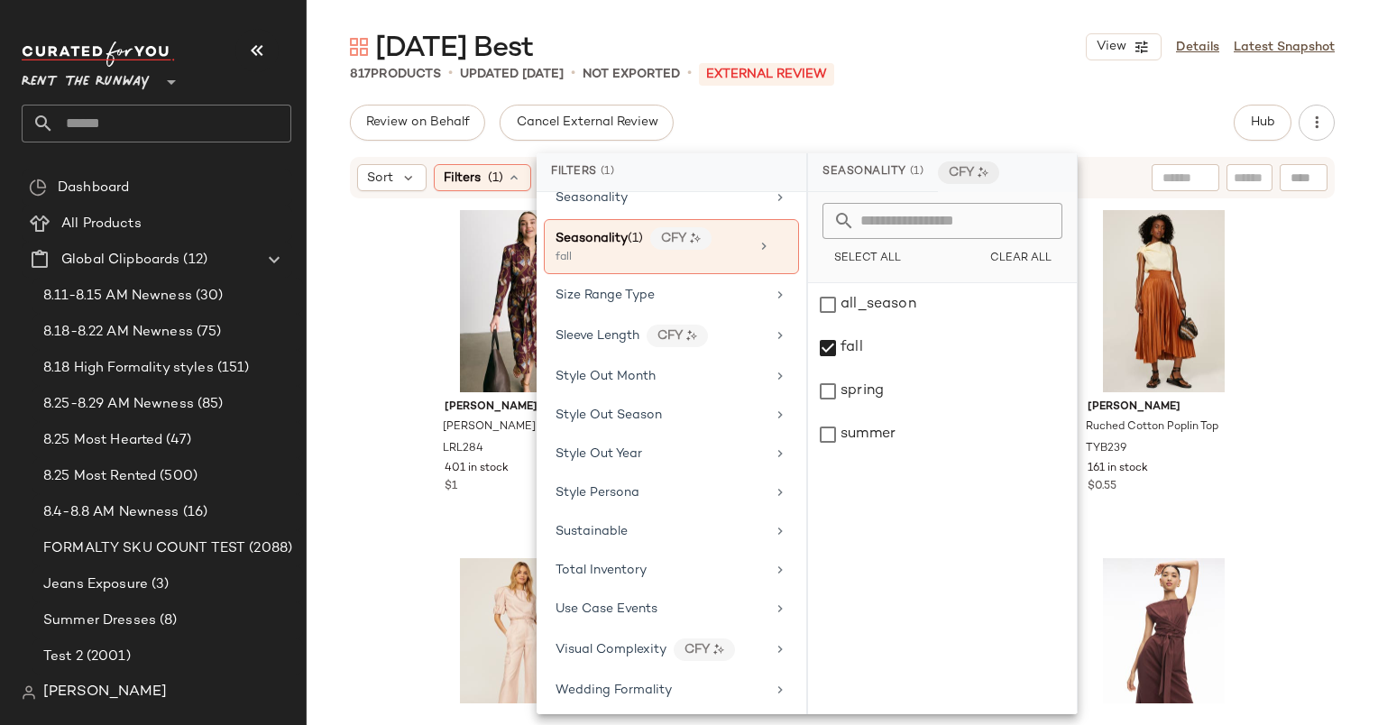
click at [1009, 43] on div "Sunday Best View Details Latest Snapshot" at bounding box center [843, 47] width 1072 height 36
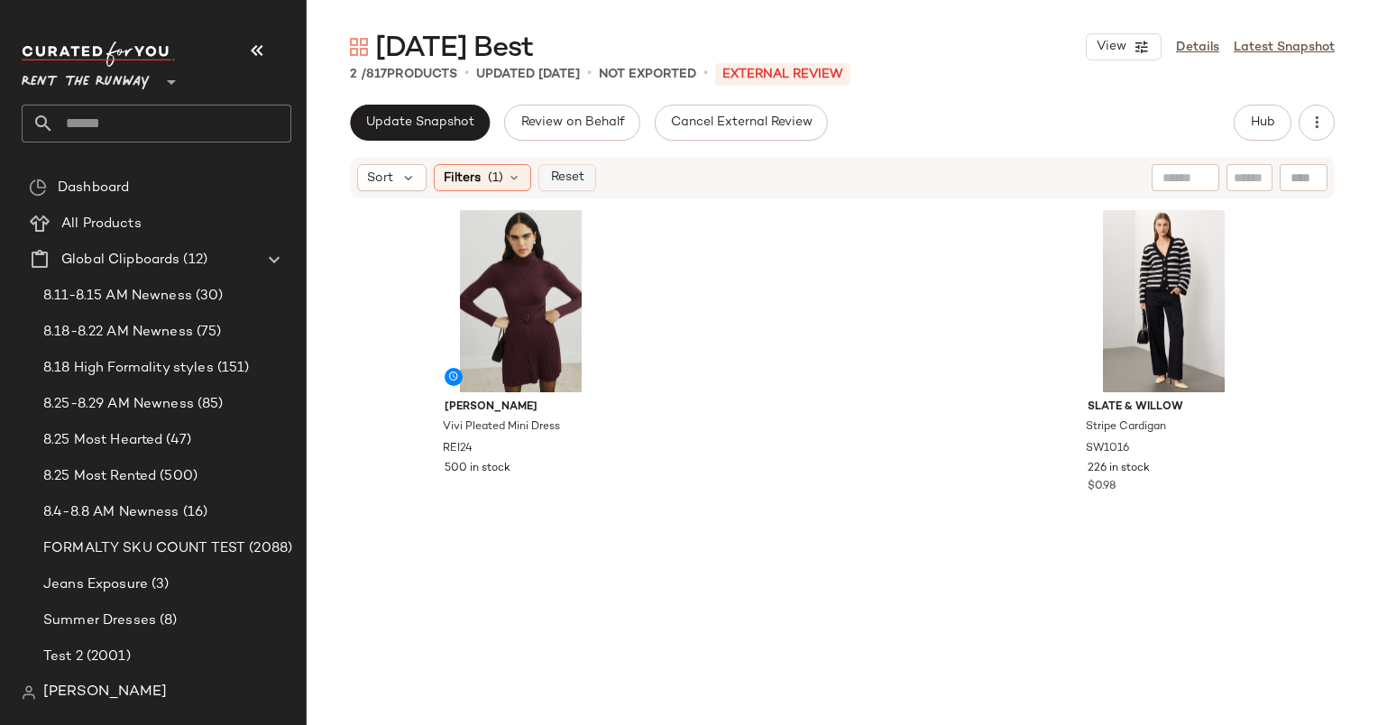
click at [581, 182] on span "Reset" at bounding box center [566, 177] width 34 height 14
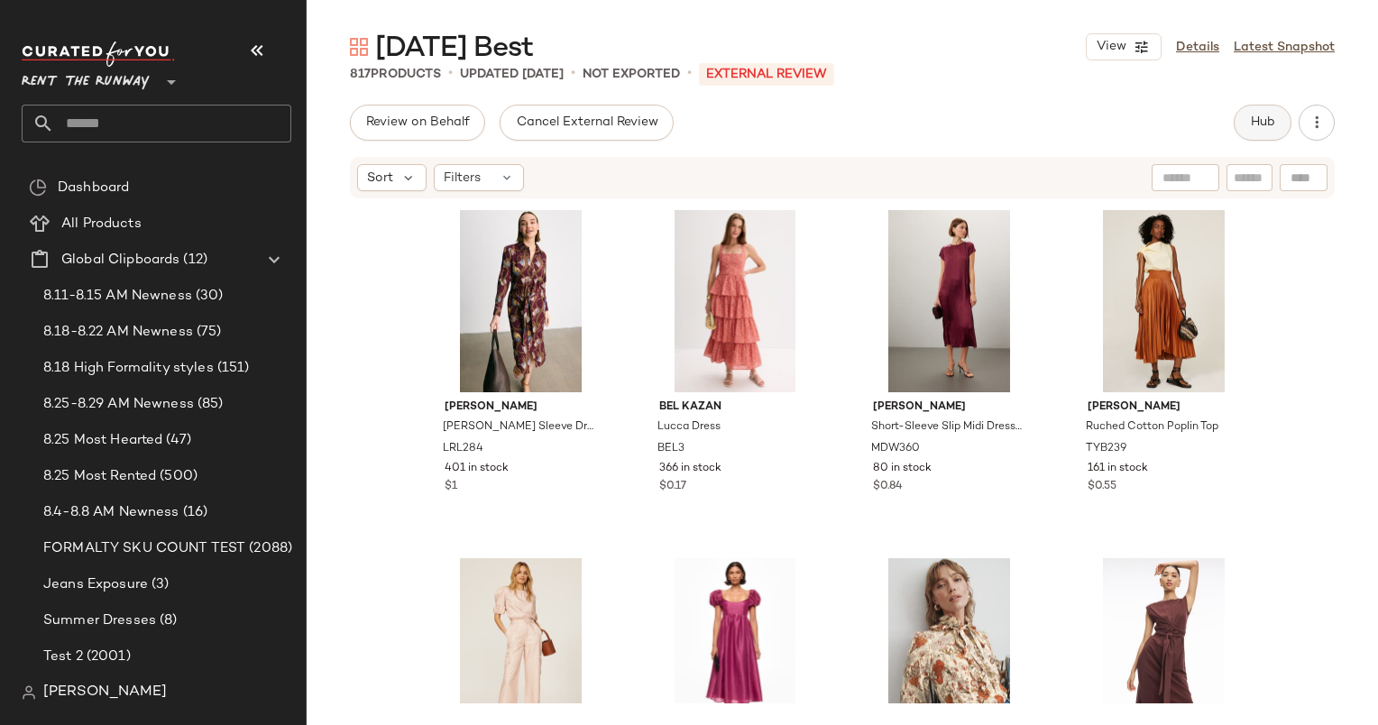
click at [1252, 112] on button "Hub" at bounding box center [1263, 123] width 58 height 36
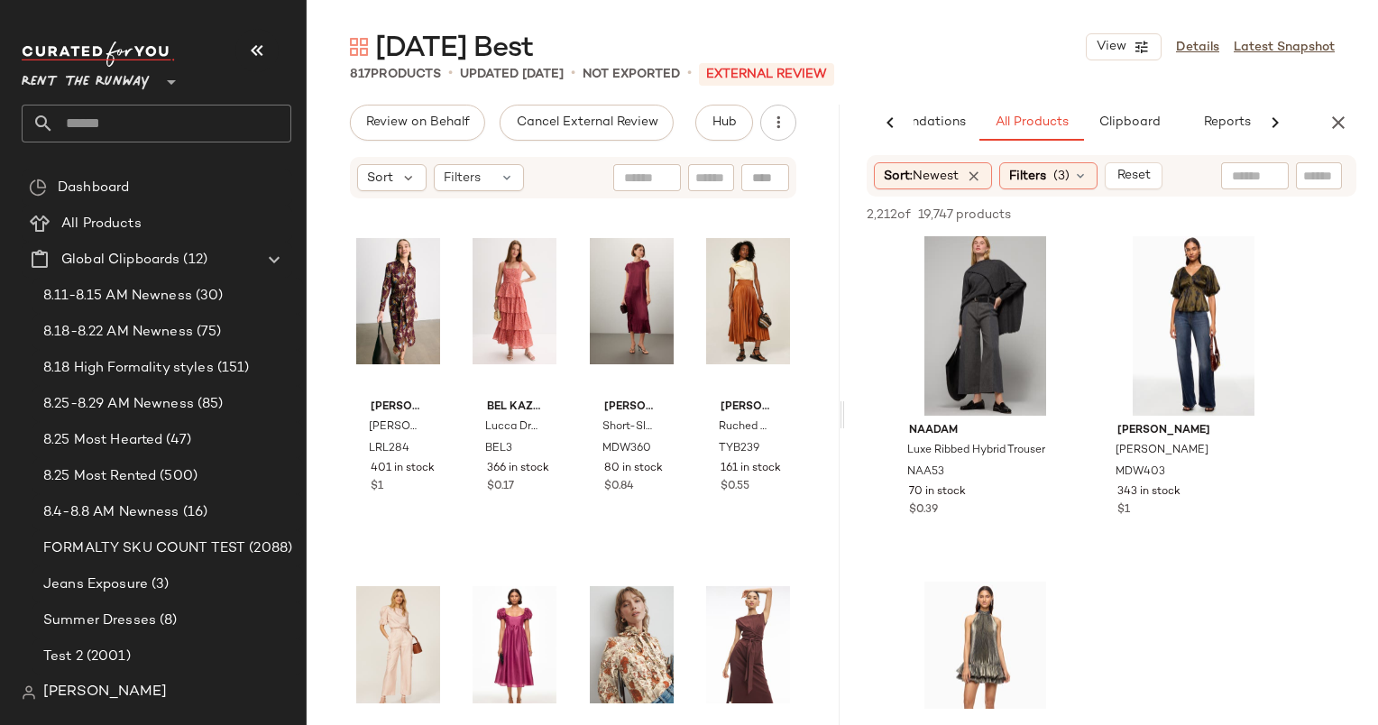
scroll to position [3935, 0]
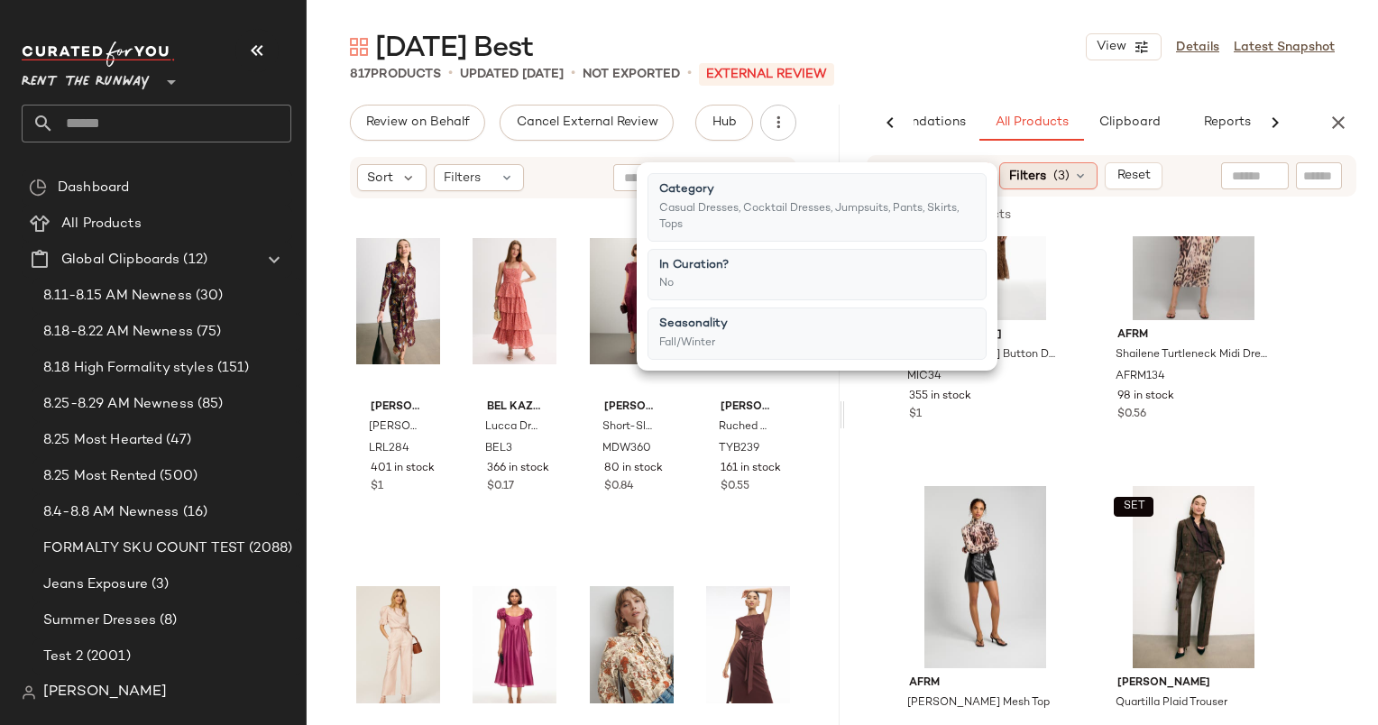
click at [1058, 170] on span "(3)" at bounding box center [1062, 176] width 16 height 19
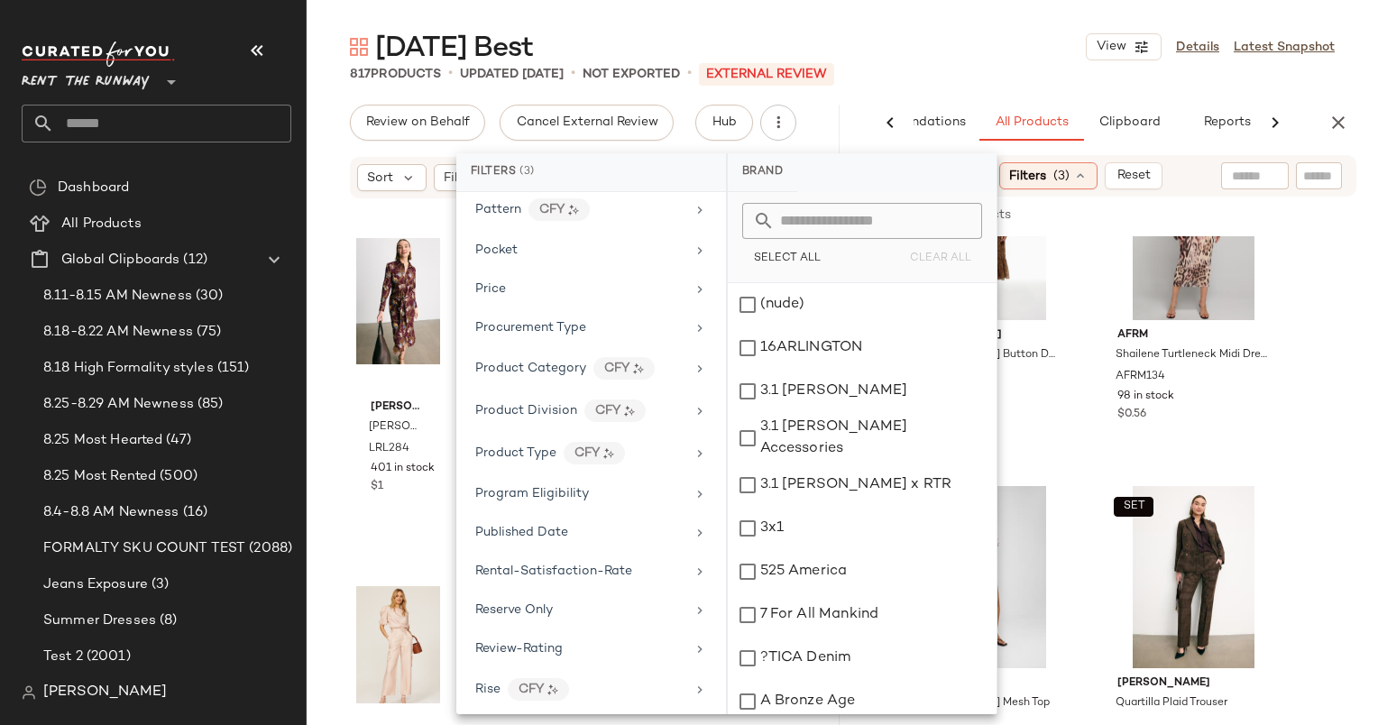
scroll to position [2641, 0]
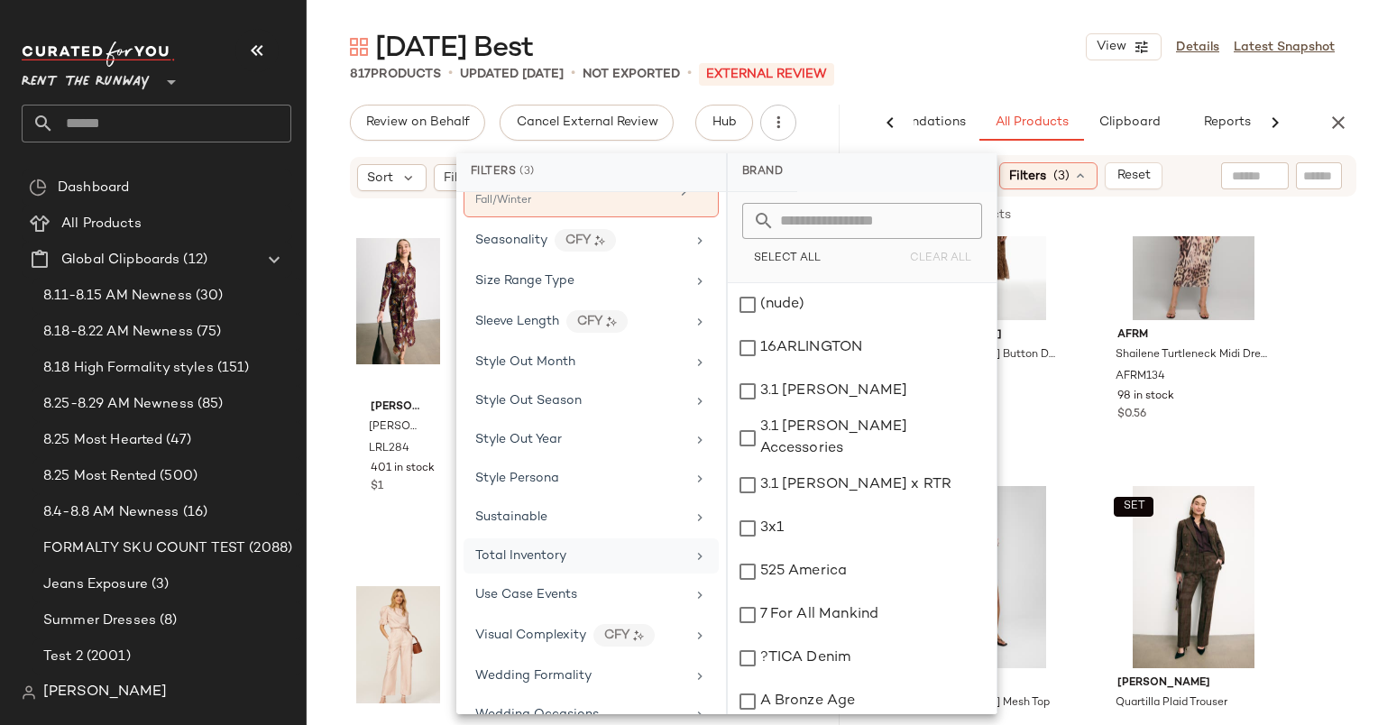
click at [593, 547] on div "Total Inventory" at bounding box center [580, 556] width 210 height 19
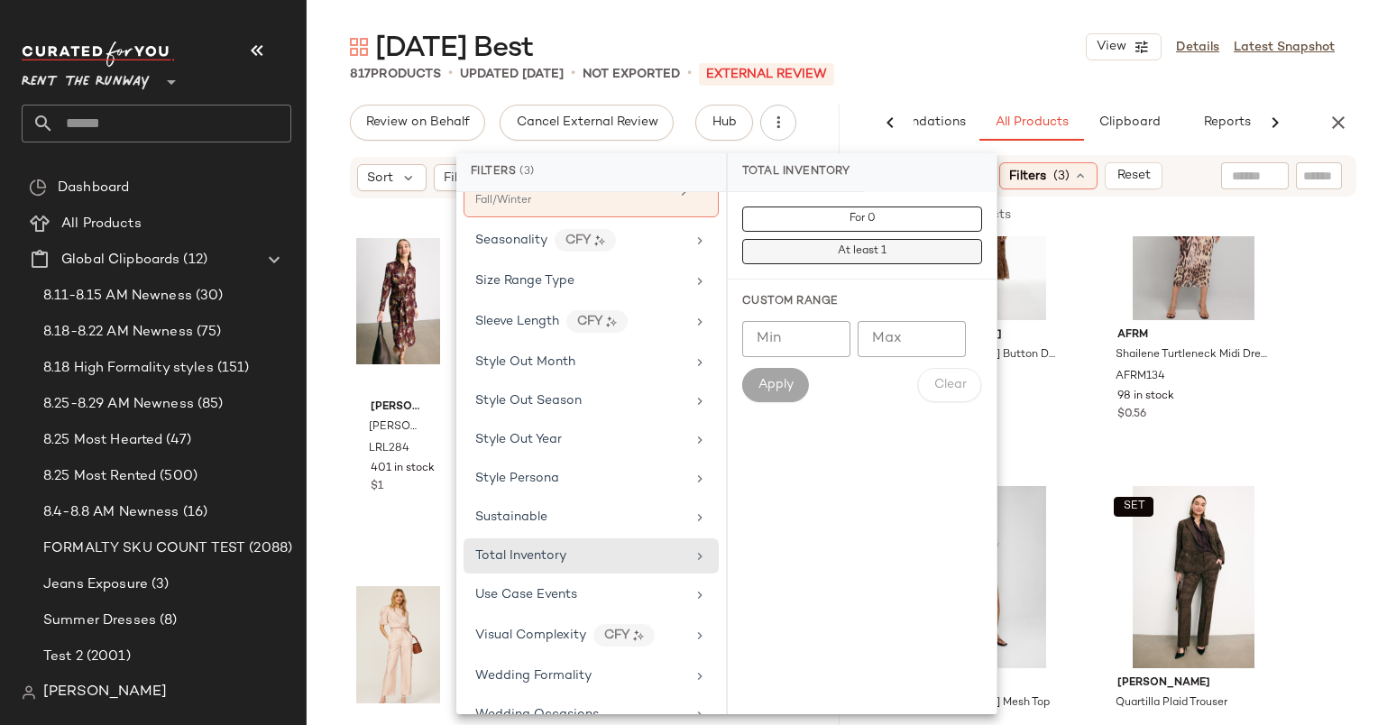
click at [852, 249] on span "At least 1" at bounding box center [862, 251] width 50 height 13
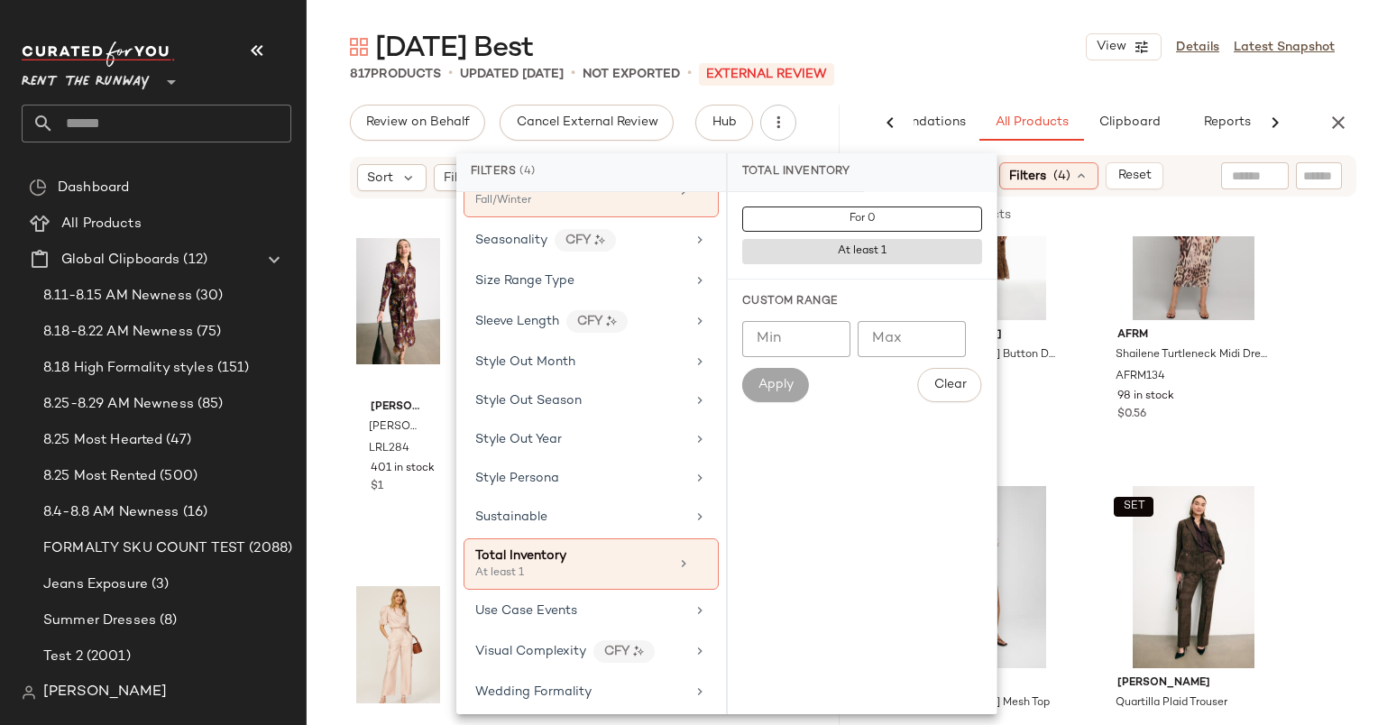
click at [1110, 63] on div "Sunday Best View Details Latest Snapshot" at bounding box center [843, 47] width 1072 height 36
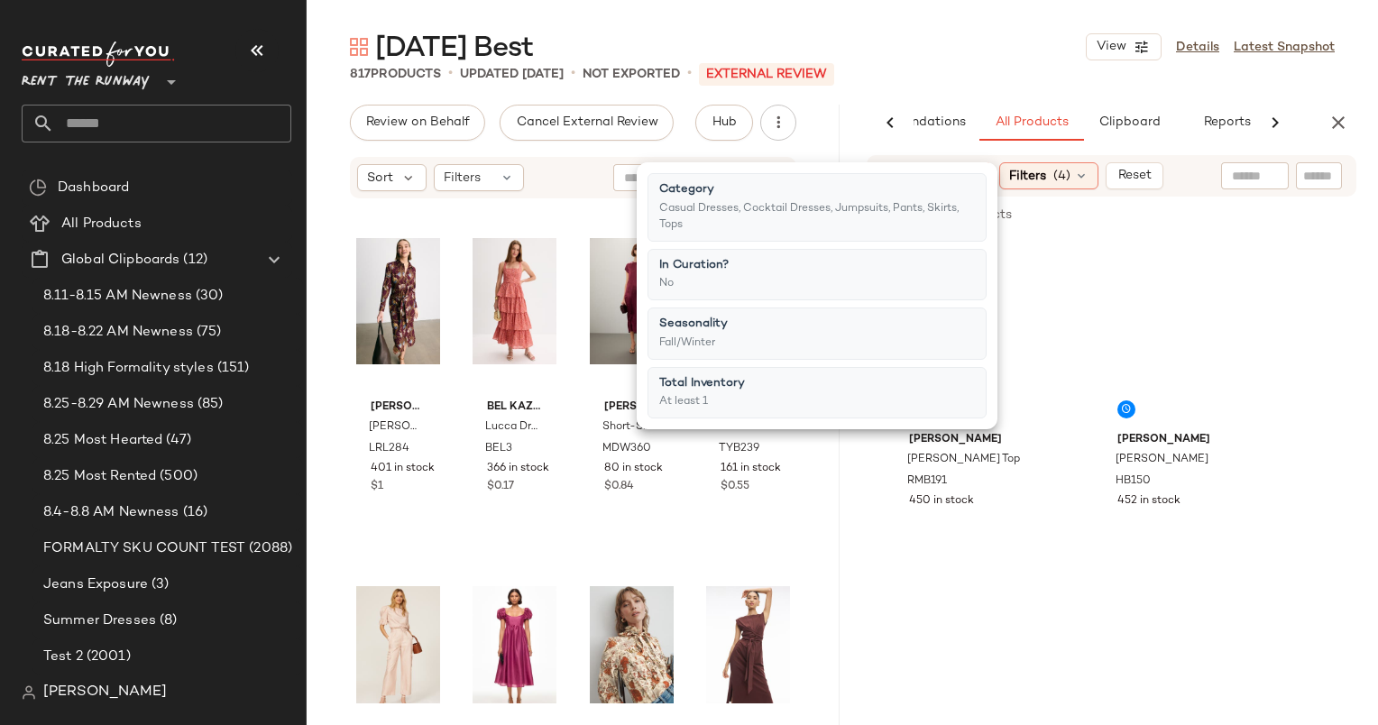
click at [980, 71] on div "817 Products • updated Aug 27th • Not Exported • External REVIEW" at bounding box center [843, 74] width 1072 height 18
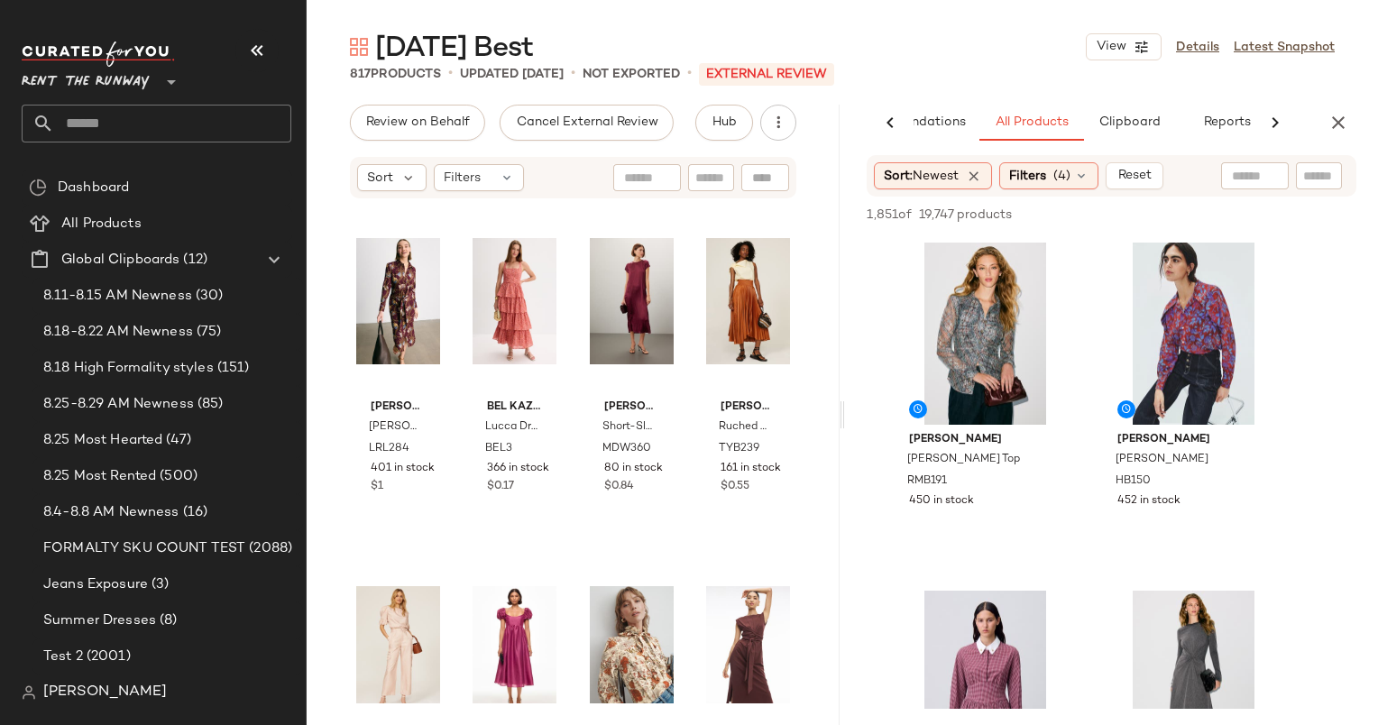
click at [332, 87] on div "Sunday Best View Details Latest Snapshot 817 Products • updated Aug 27th • Not …" at bounding box center [843, 377] width 1072 height 696
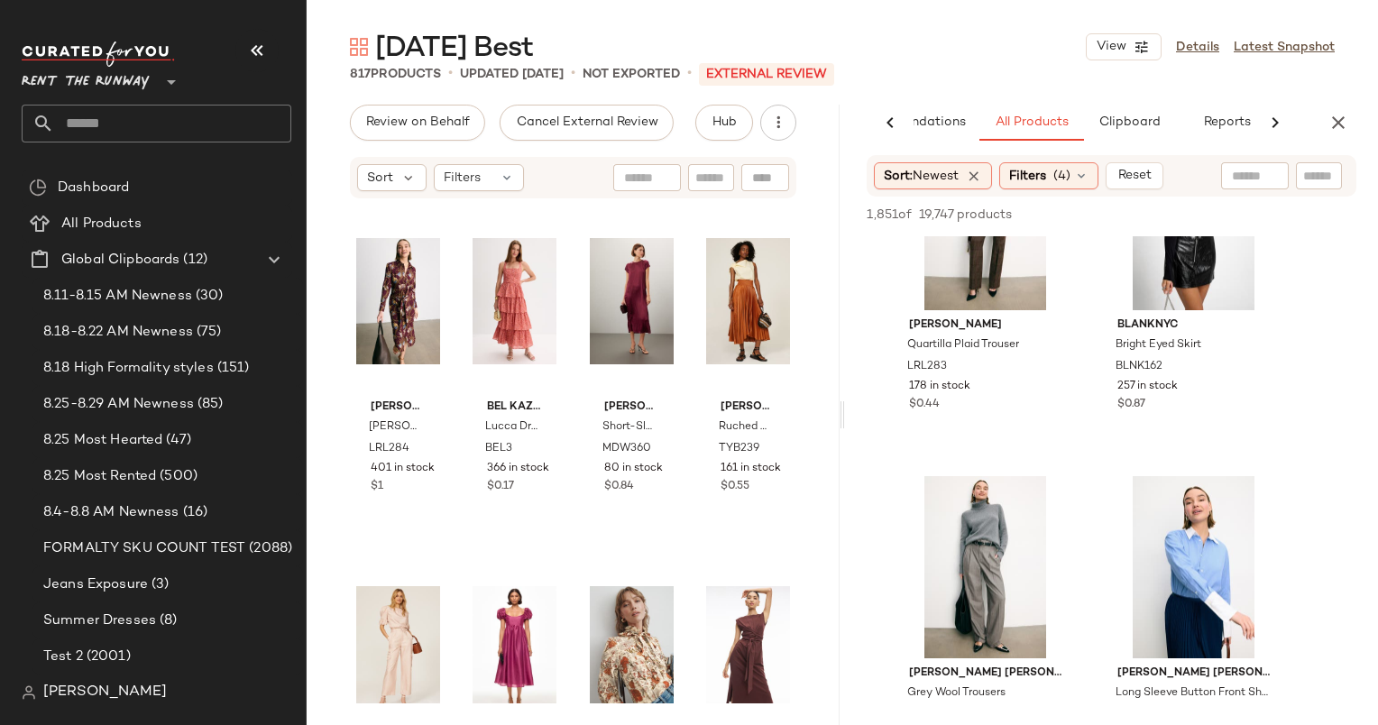
scroll to position [4355, 0]
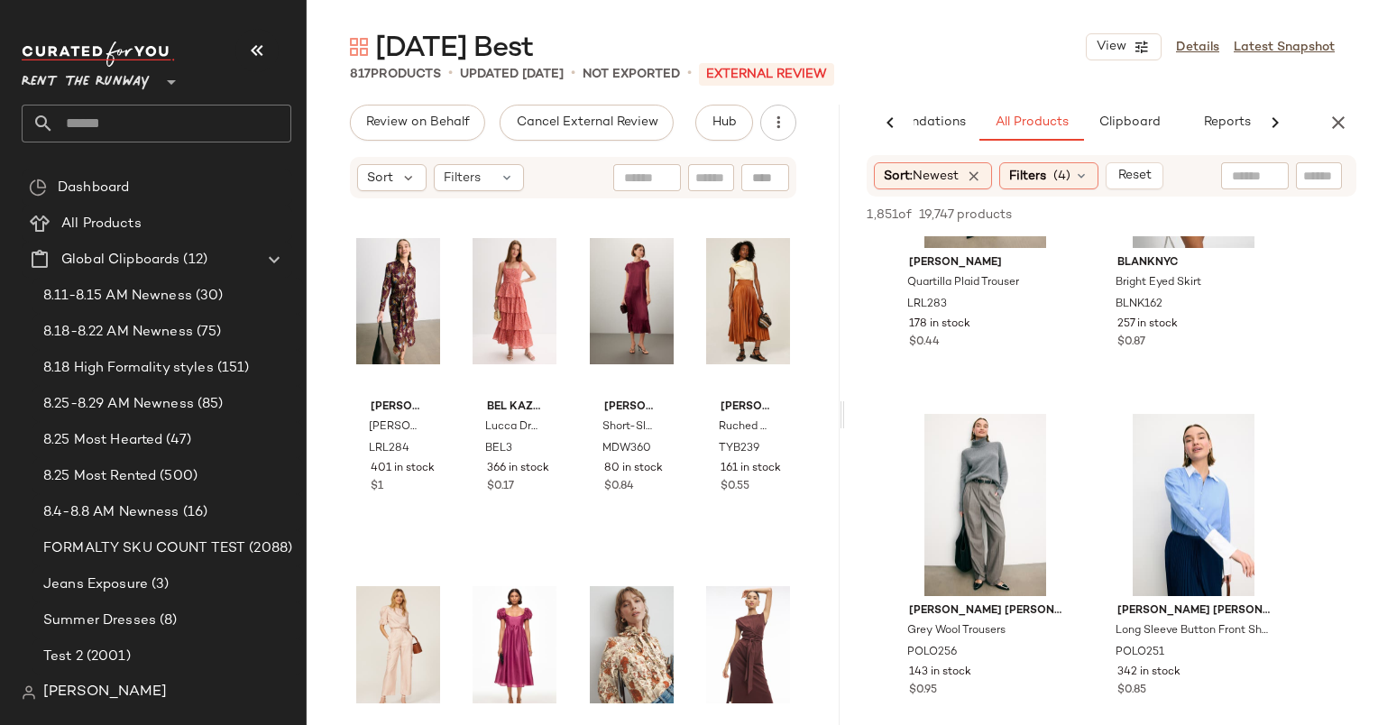
click at [1250, 178] on input "text" at bounding box center [1255, 176] width 46 height 19
type input "******"
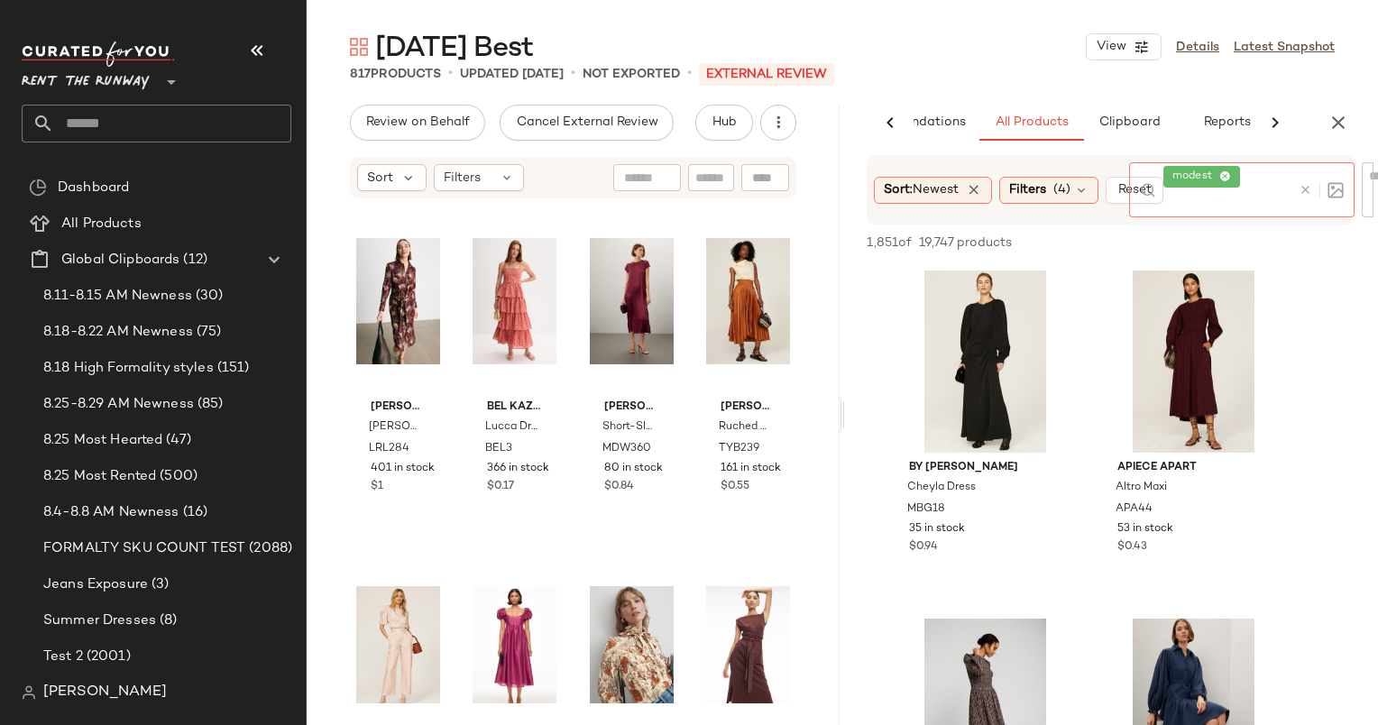
click at [1303, 180] on div at bounding box center [1318, 189] width 52 height 55
click at [1295, 180] on div at bounding box center [1318, 189] width 52 height 55
click at [1306, 189] on icon at bounding box center [1306, 190] width 14 height 14
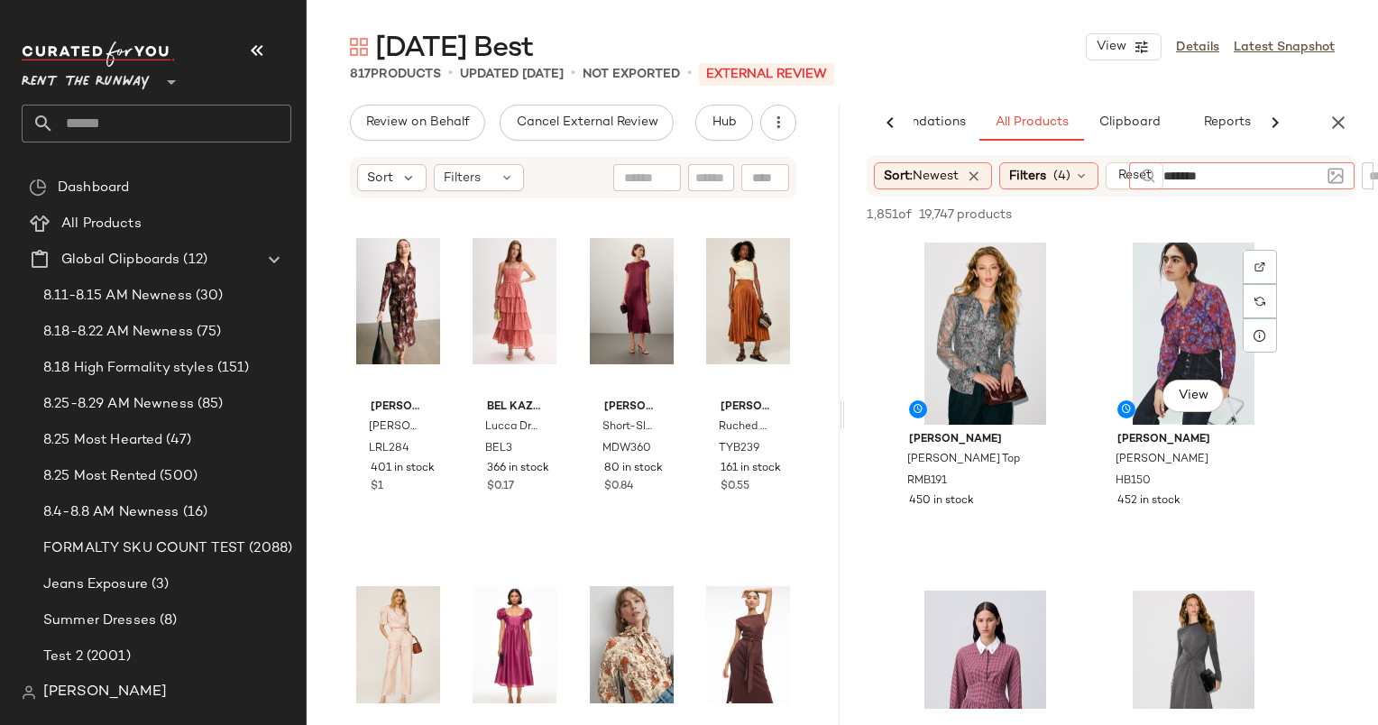
type input "********"
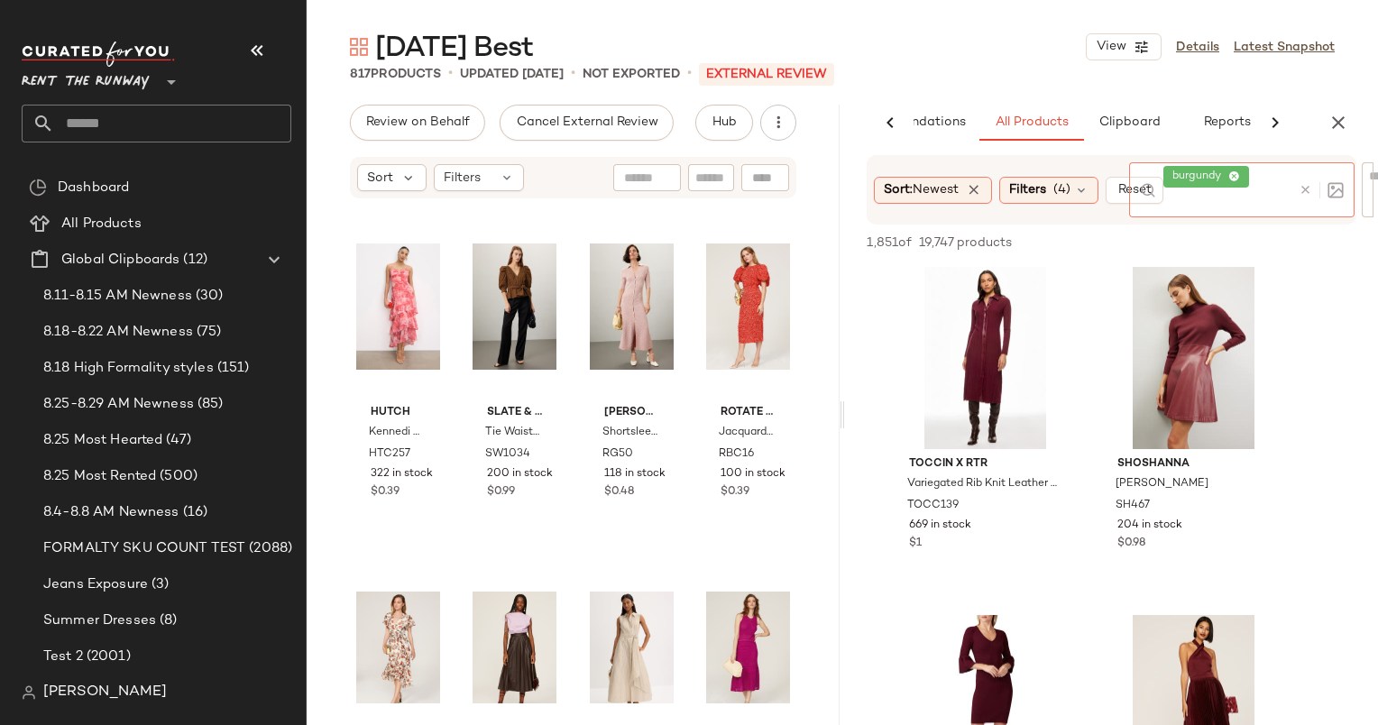
scroll to position [4885, 0]
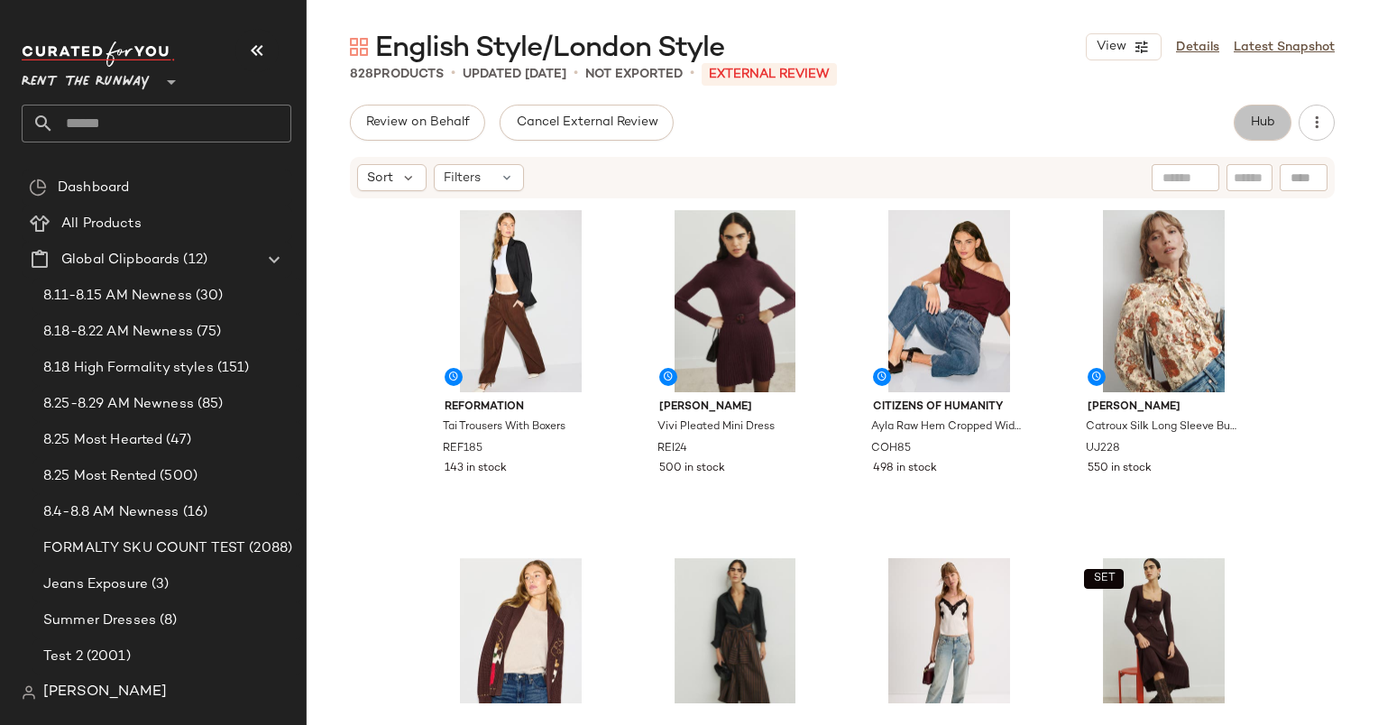
click at [1274, 127] on span "Hub" at bounding box center [1262, 122] width 25 height 14
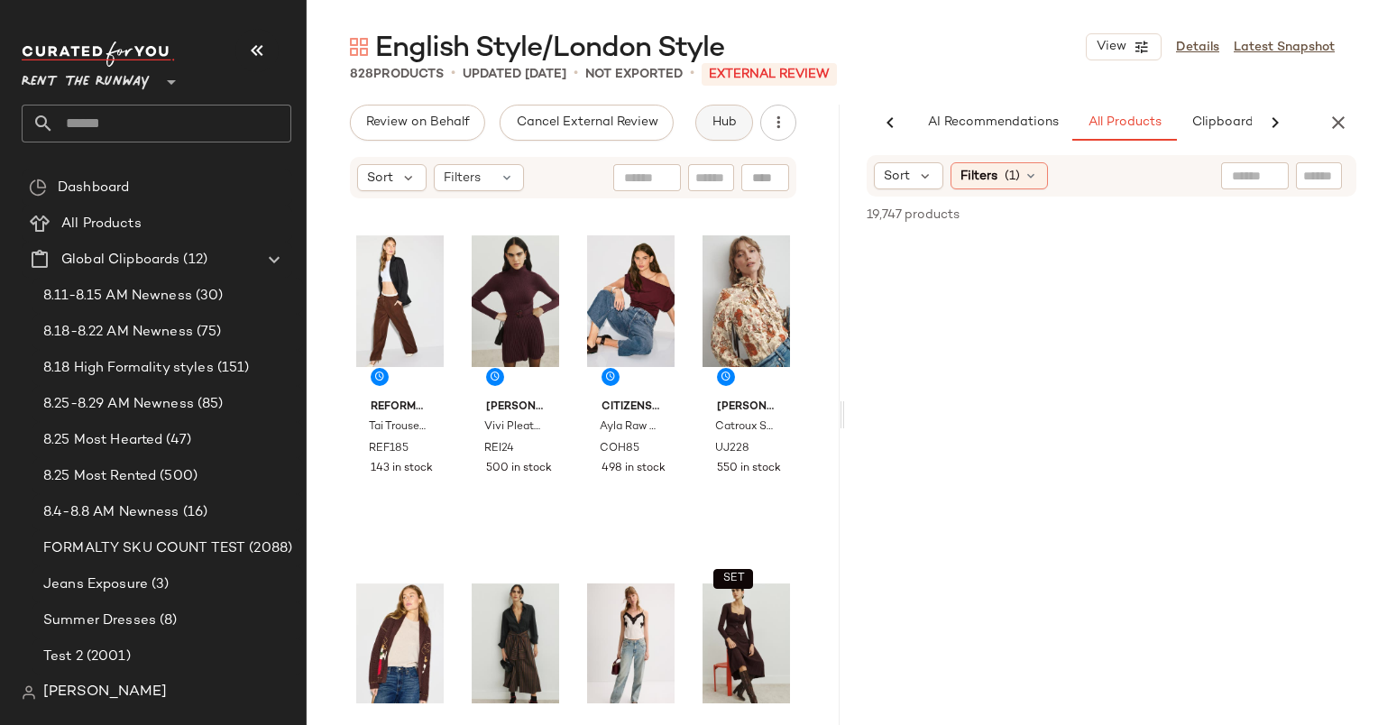
scroll to position [0, 111]
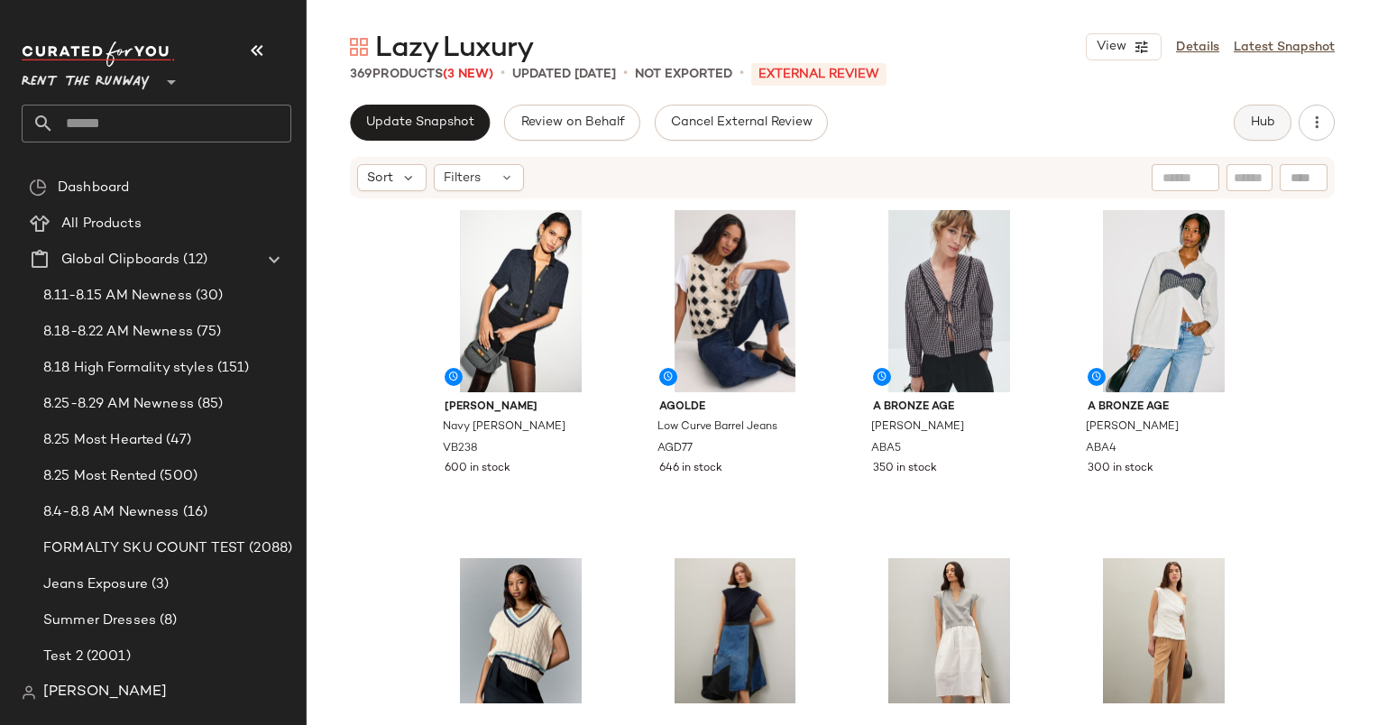
click at [1274, 123] on span "Hub" at bounding box center [1262, 122] width 25 height 14
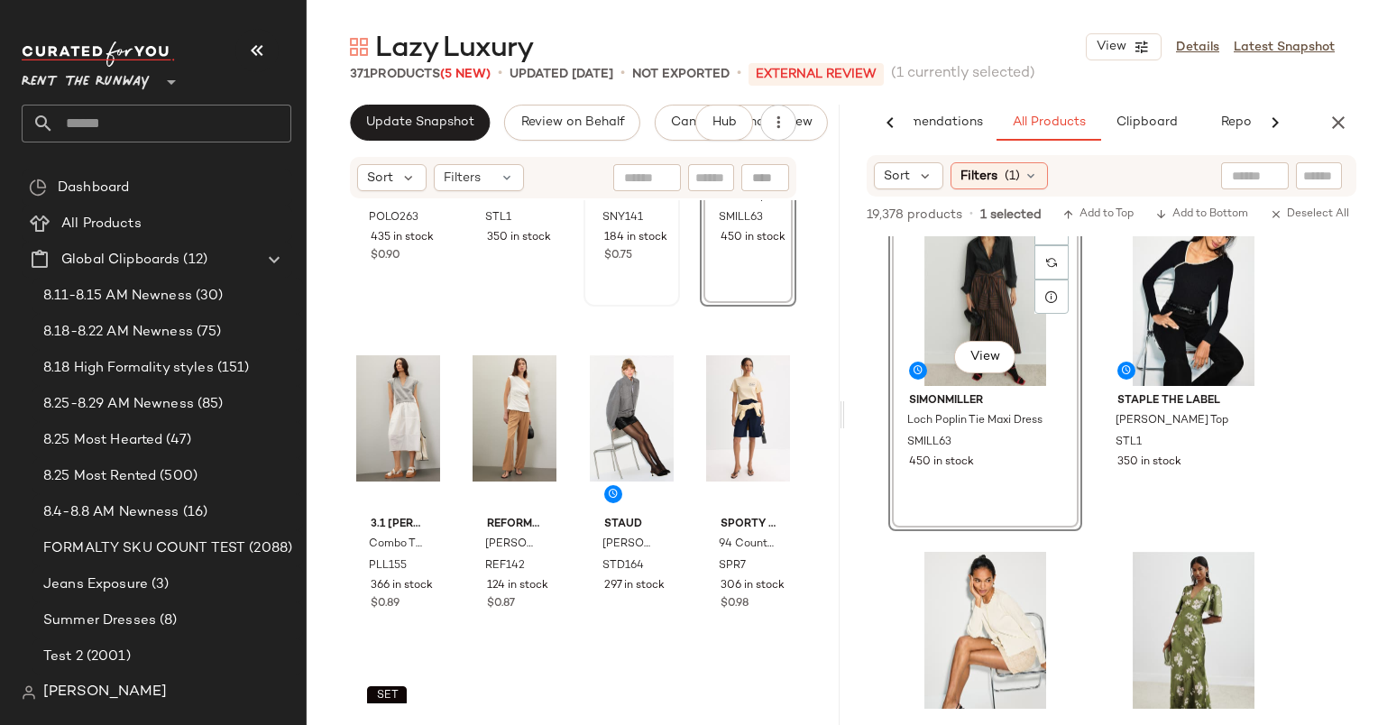
scroll to position [594, 0]
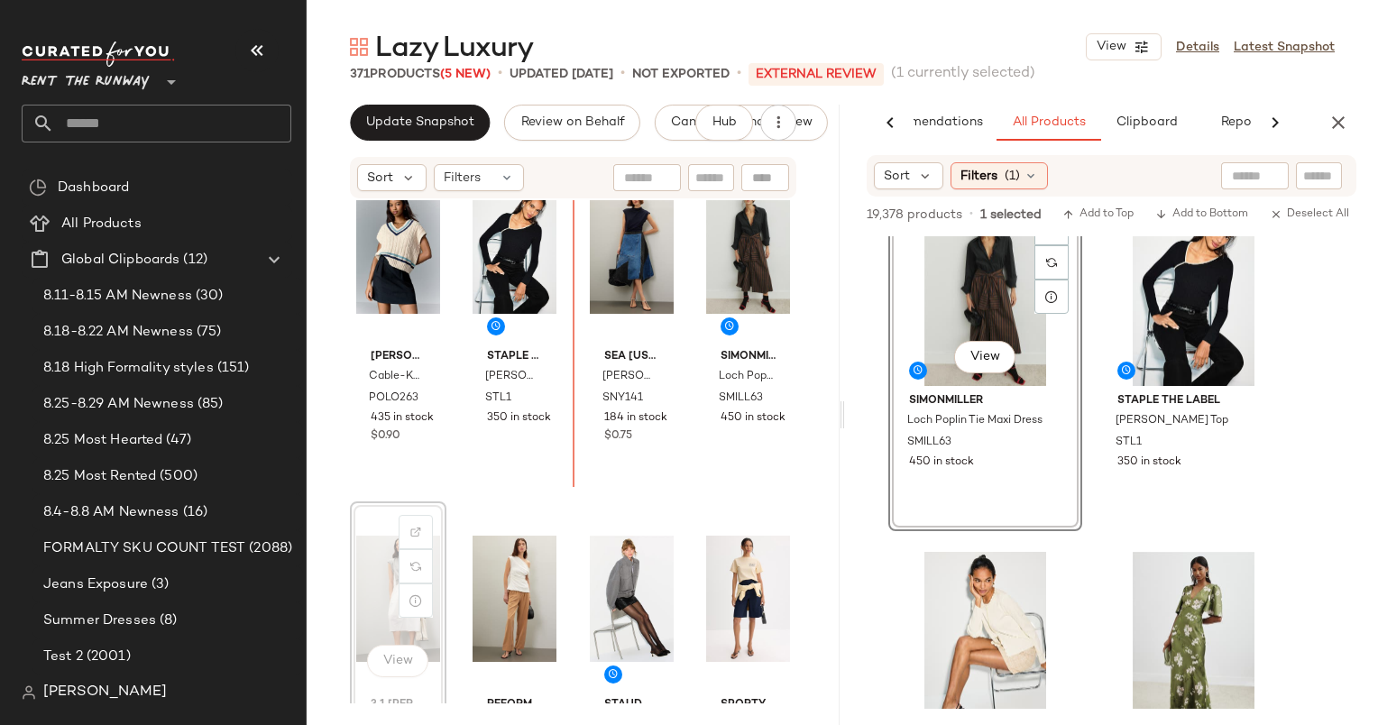
scroll to position [306, 0]
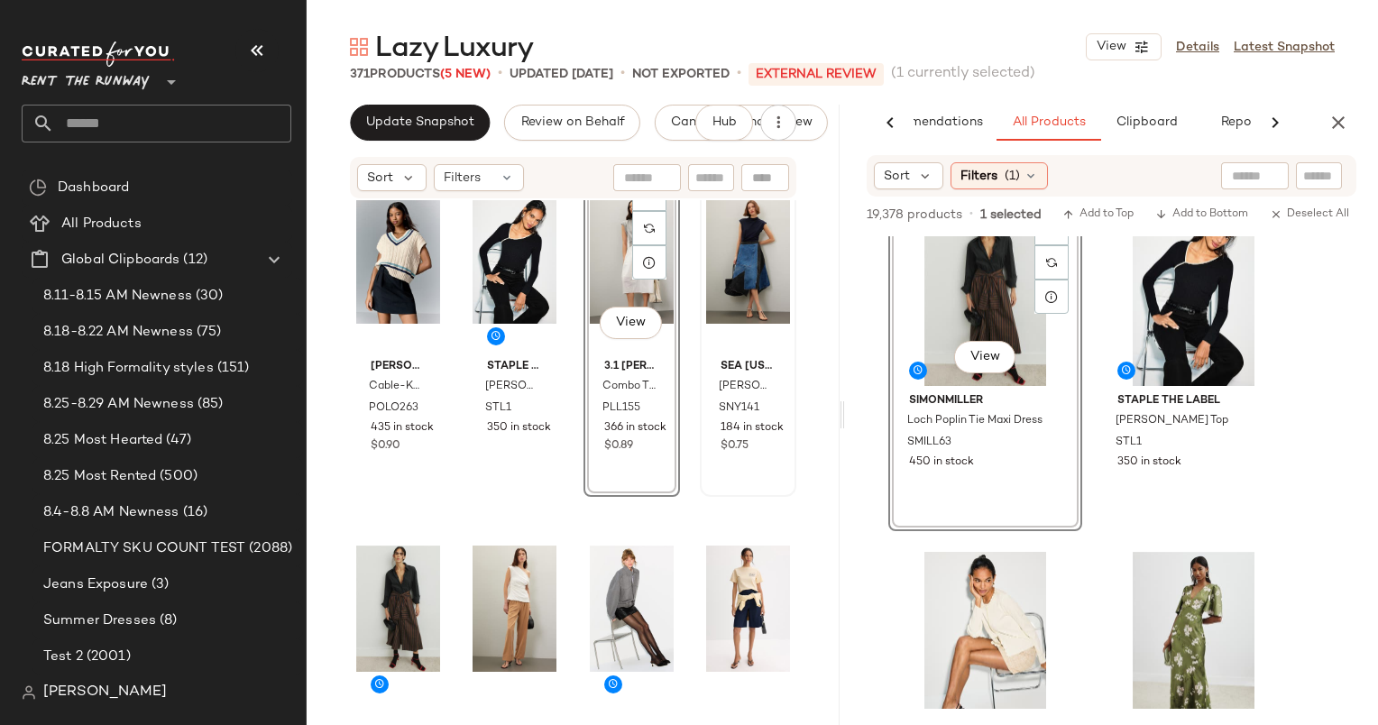
scroll to position [371, 0]
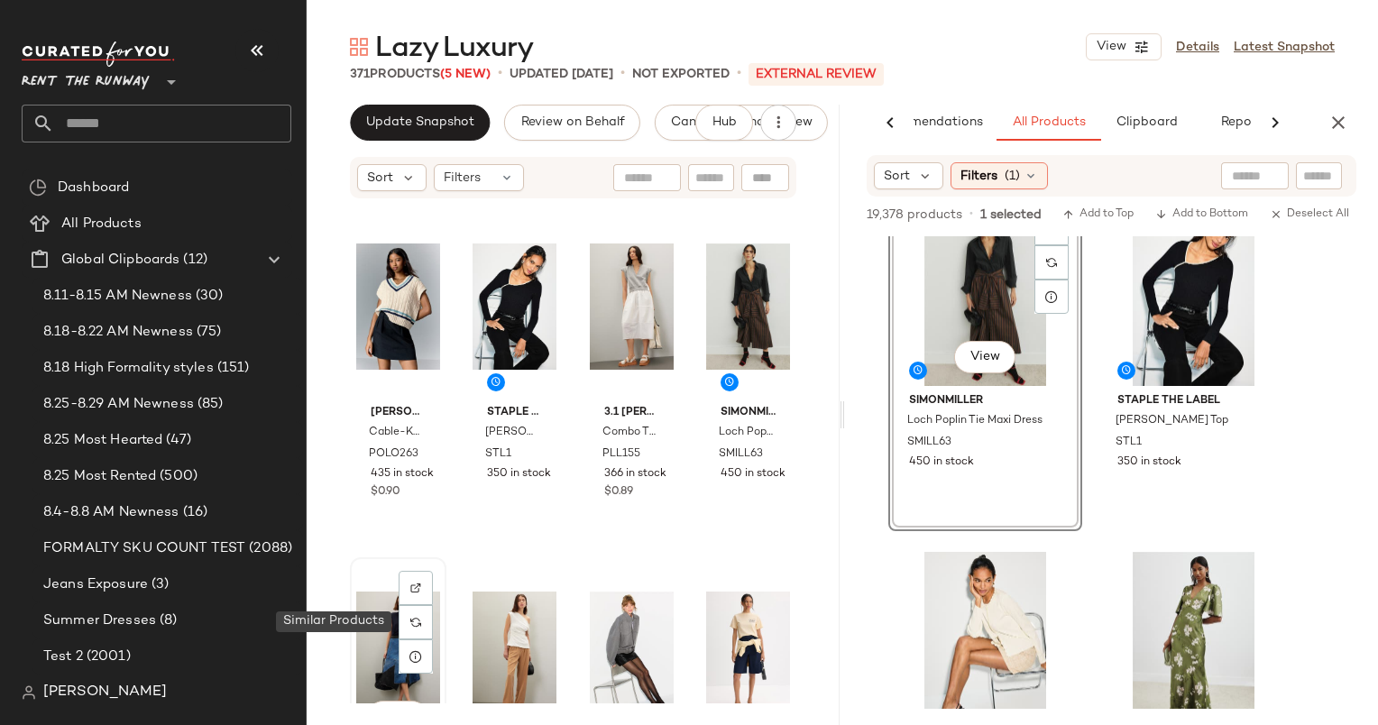
scroll to position [357, 0]
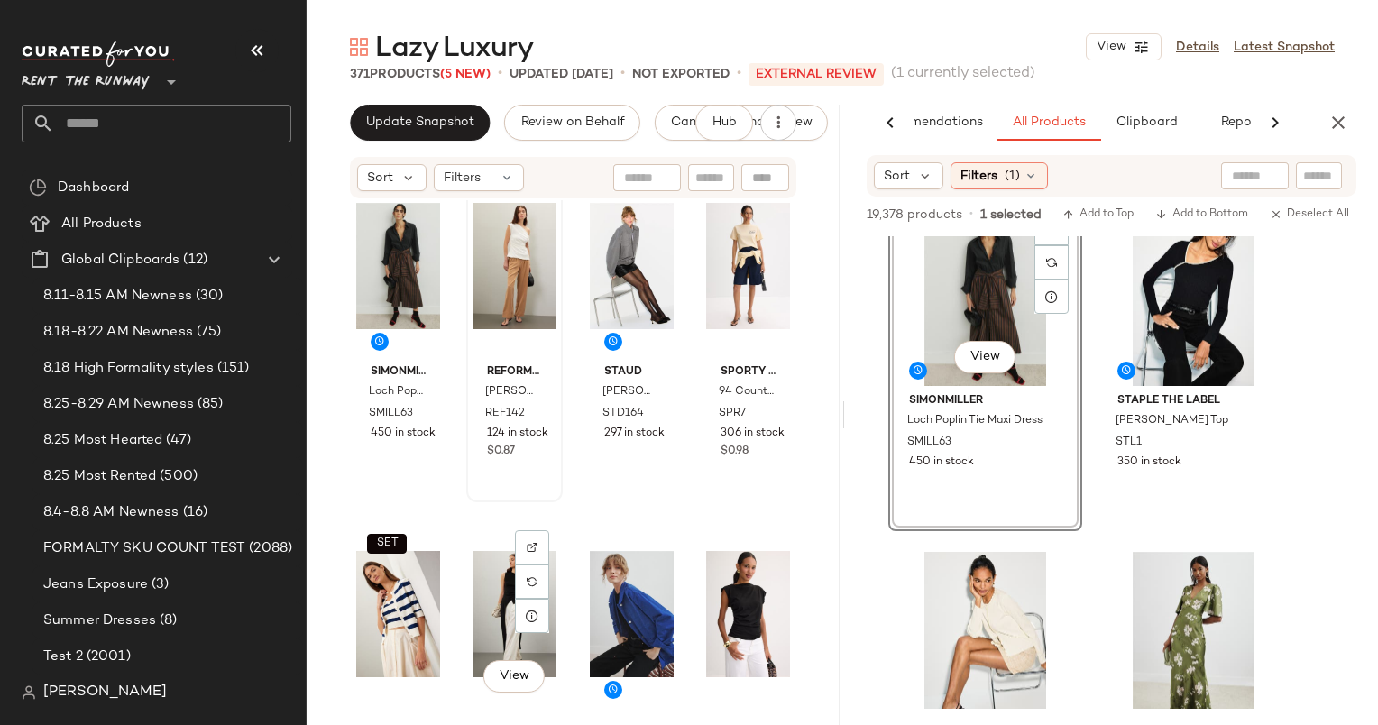
scroll to position [747, 0]
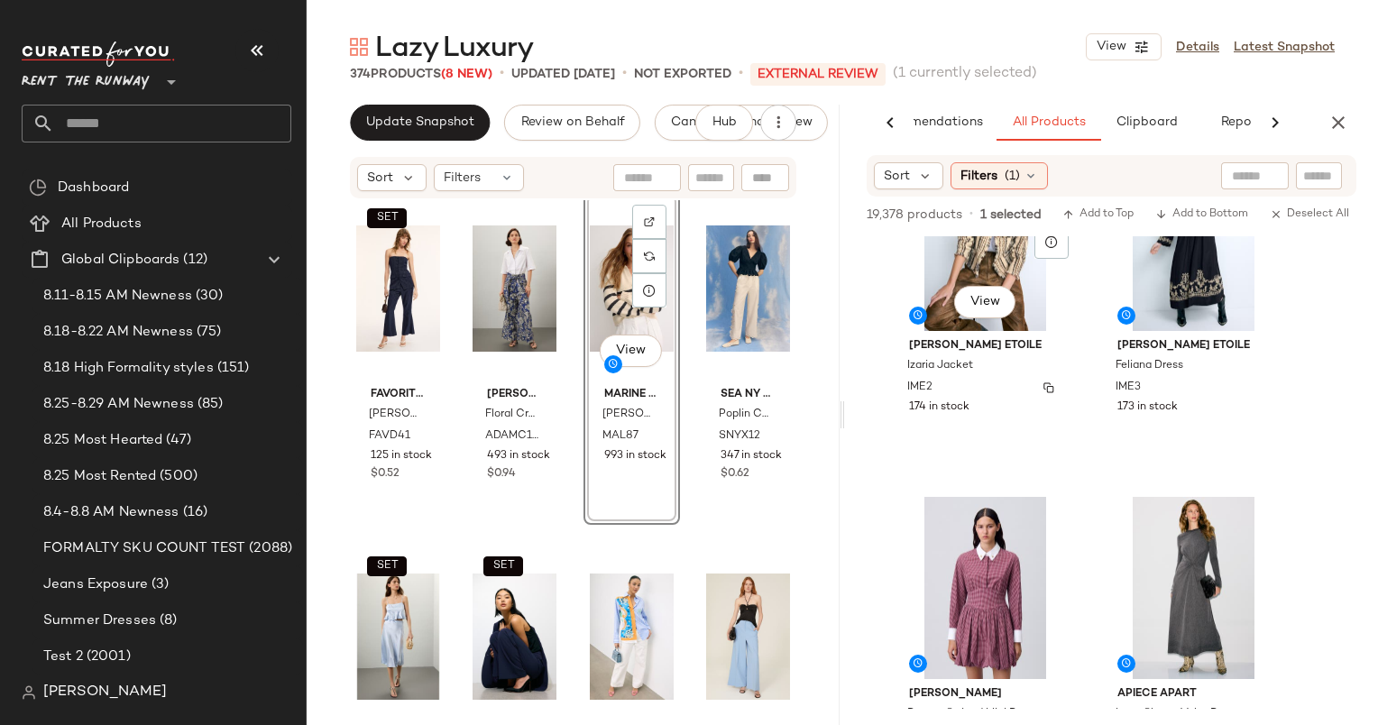
scroll to position [4644, 0]
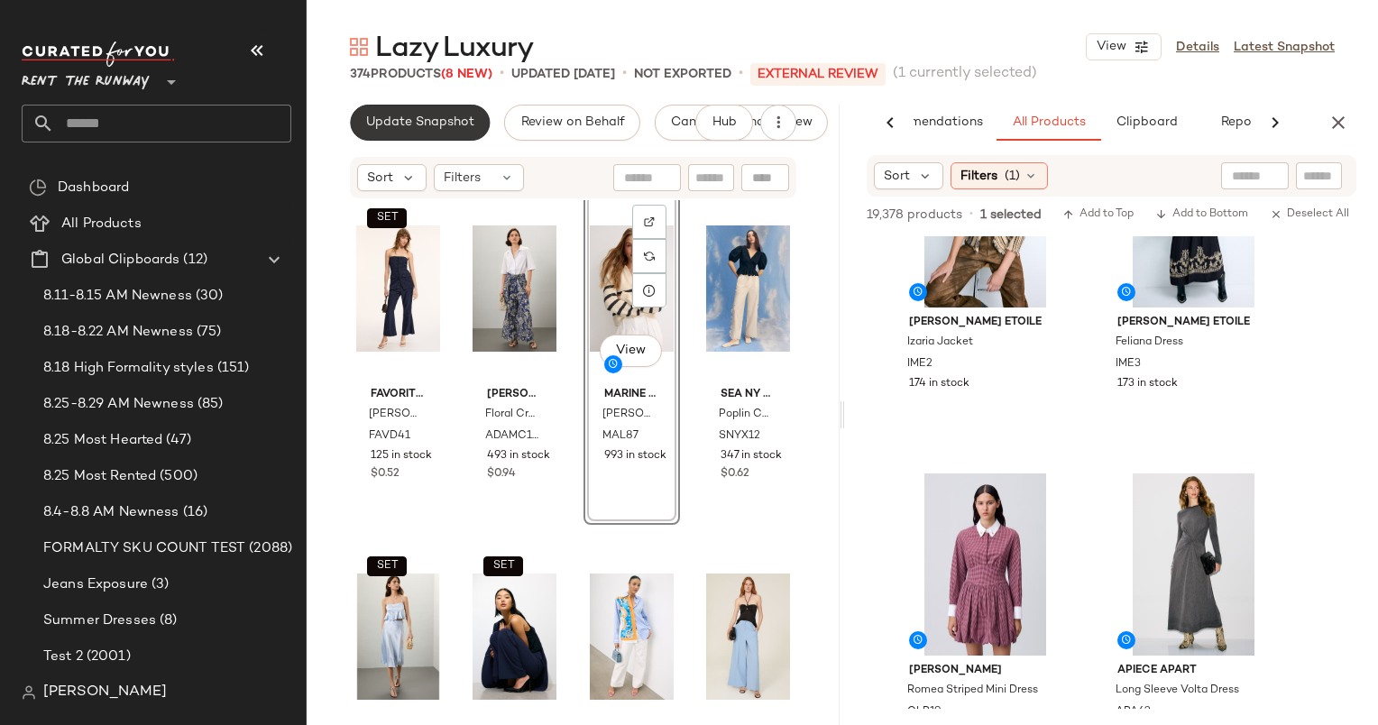
click at [401, 132] on button "Update Snapshot" at bounding box center [420, 123] width 140 height 36
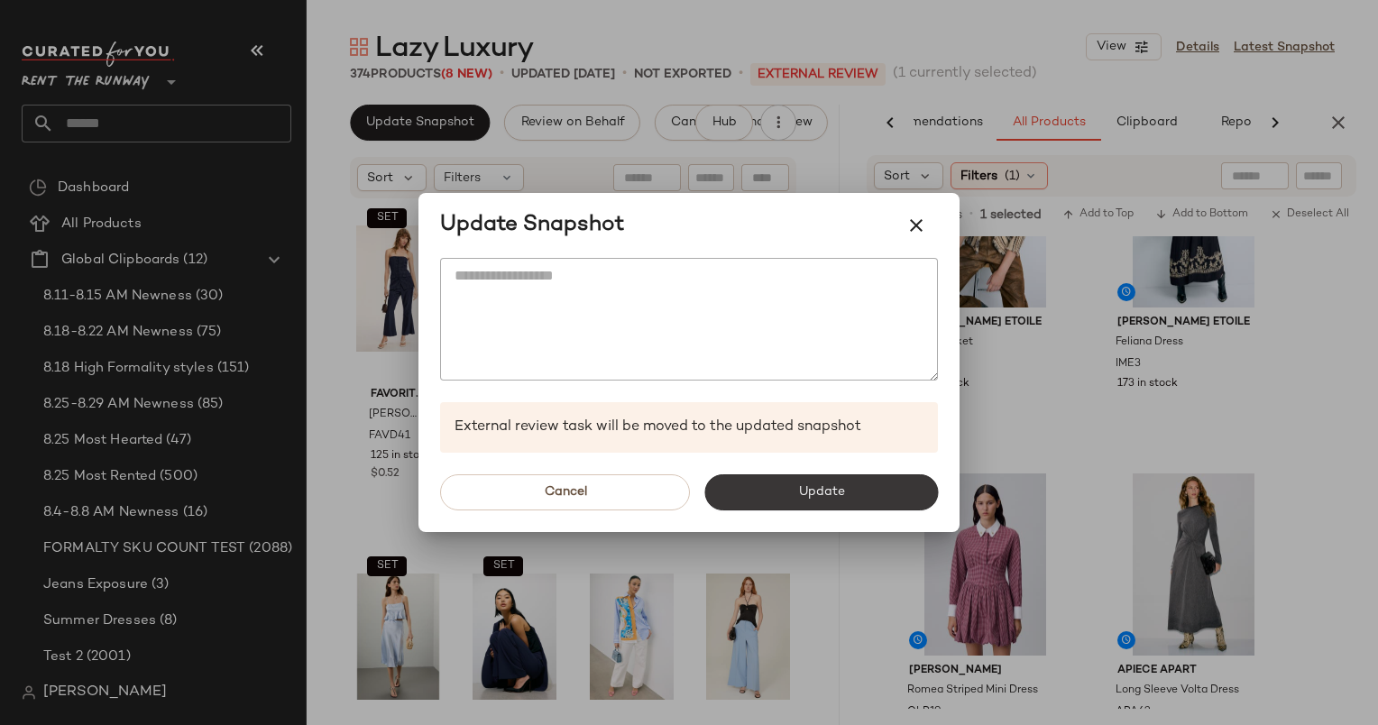
click at [777, 483] on button "Update" at bounding box center [821, 492] width 234 height 36
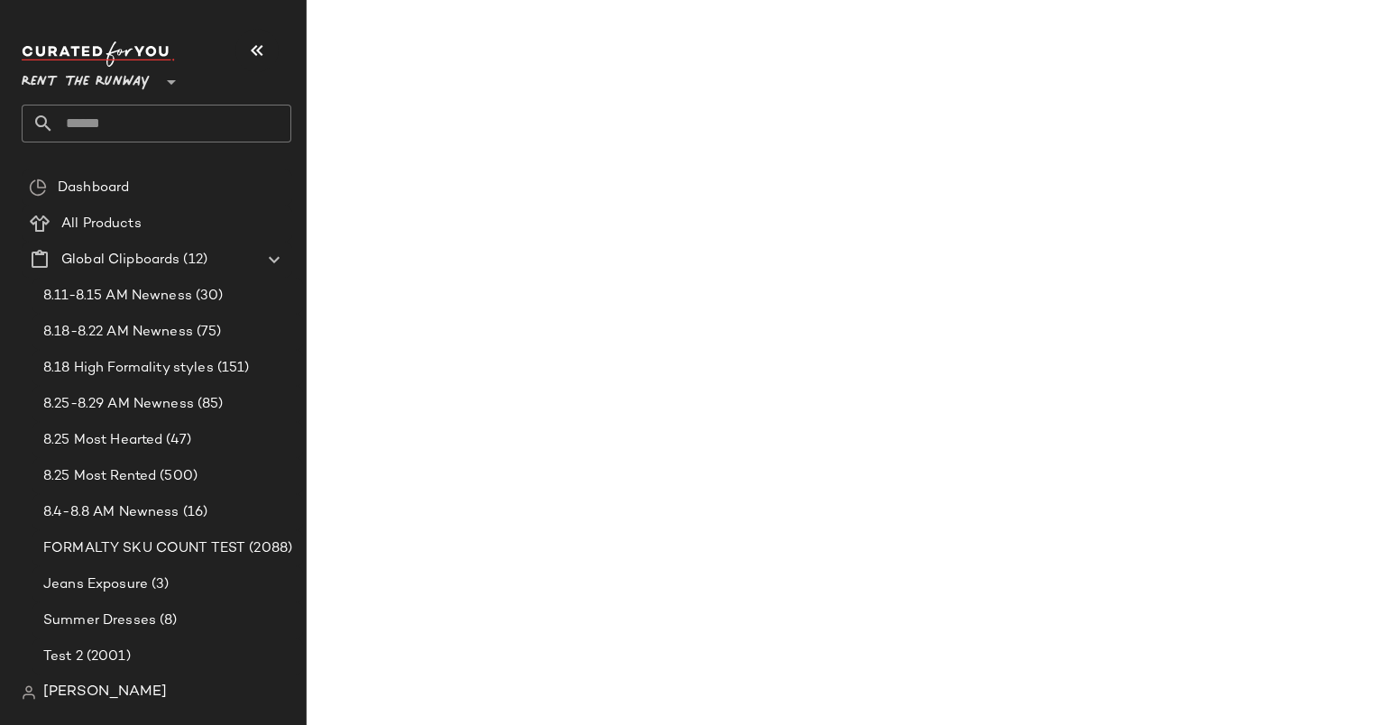
scroll to position [9170, 0]
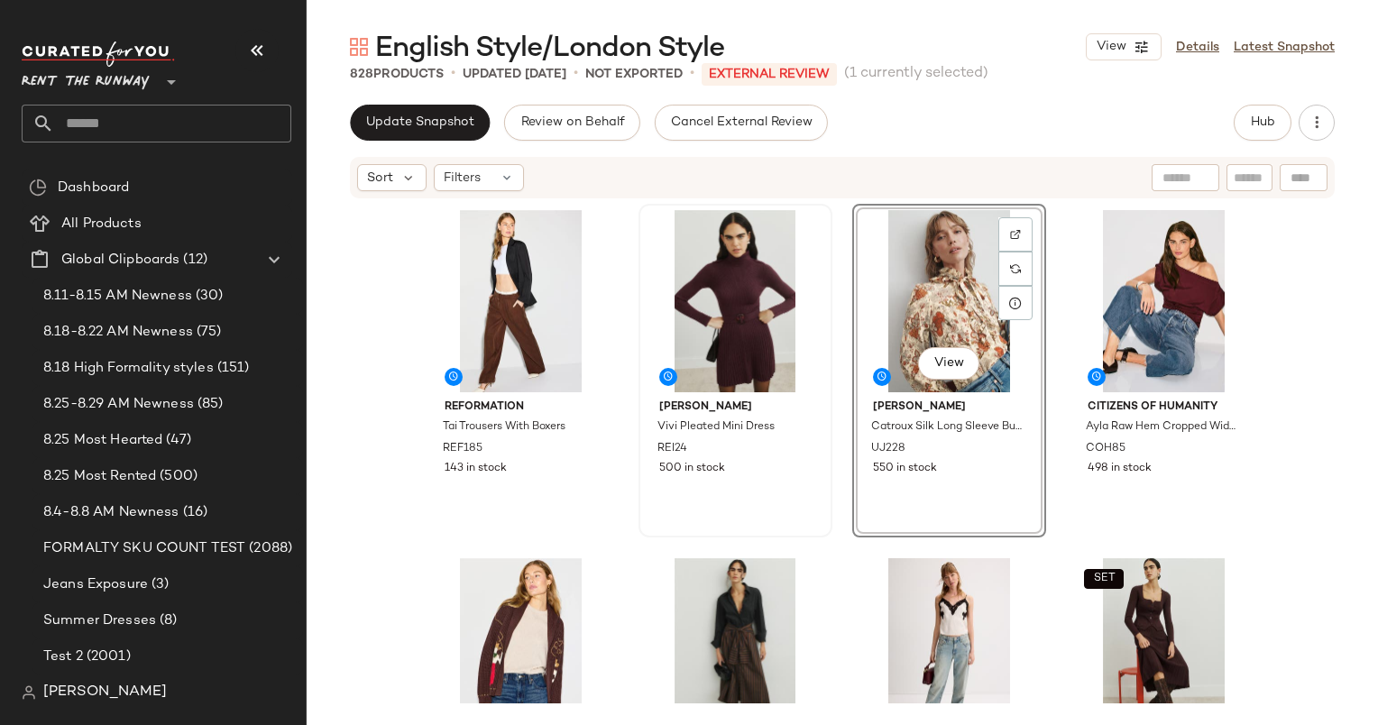
drag, startPoint x: 912, startPoint y: 345, endPoint x: 636, endPoint y: 393, distance: 280.3
click at [636, 393] on div "Reformation Tai Trousers With Boxers REF185 143 in stock [PERSON_NAME] Pleated …" at bounding box center [842, 454] width 837 height 500
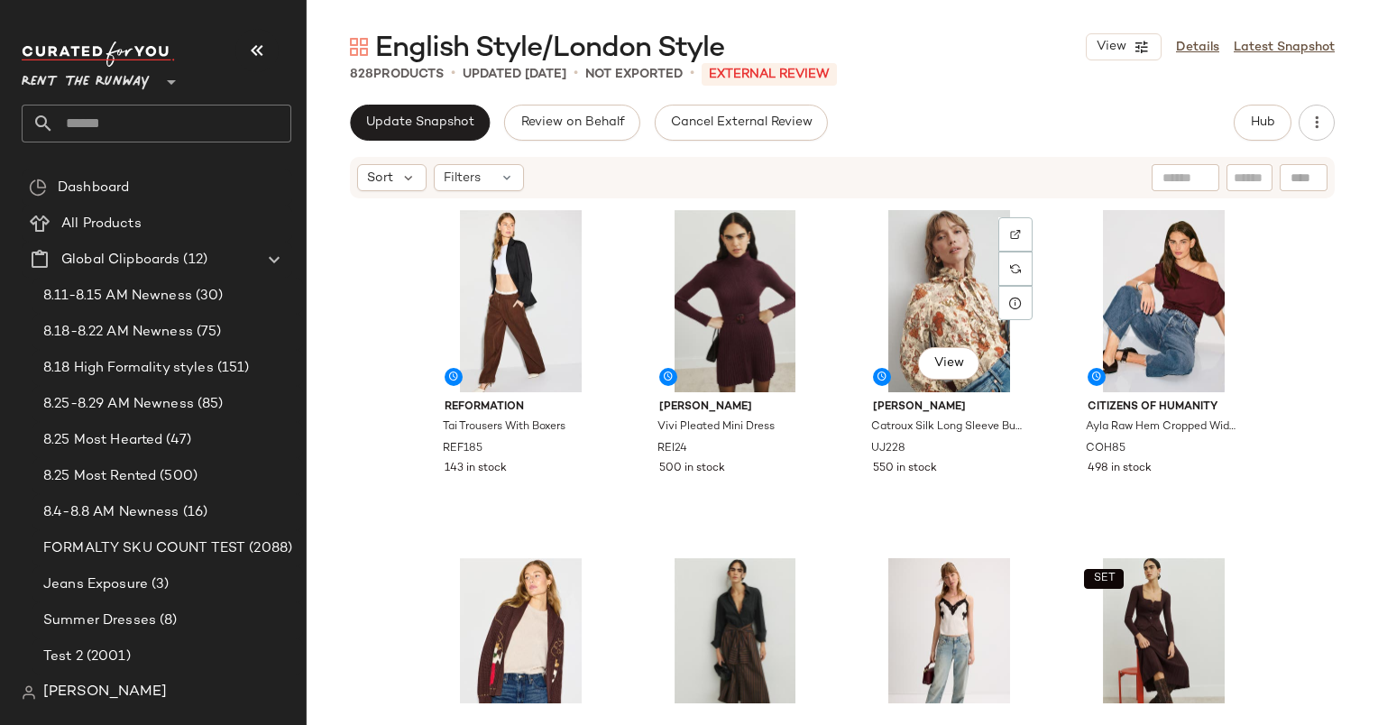
drag, startPoint x: 936, startPoint y: 276, endPoint x: 615, endPoint y: 327, distance: 325.1
click at [615, 327] on div "Reformation Tai Trousers With Boxers REF185 143 in stock [PERSON_NAME] Pleated …" at bounding box center [842, 454] width 837 height 500
drag, startPoint x: 928, startPoint y: 299, endPoint x: 632, endPoint y: 354, distance: 300.9
click at [632, 354] on div "Reformation Tai Trousers With Boxers REF185 143 in stock View [PERSON_NAME] Ple…" at bounding box center [842, 454] width 837 height 500
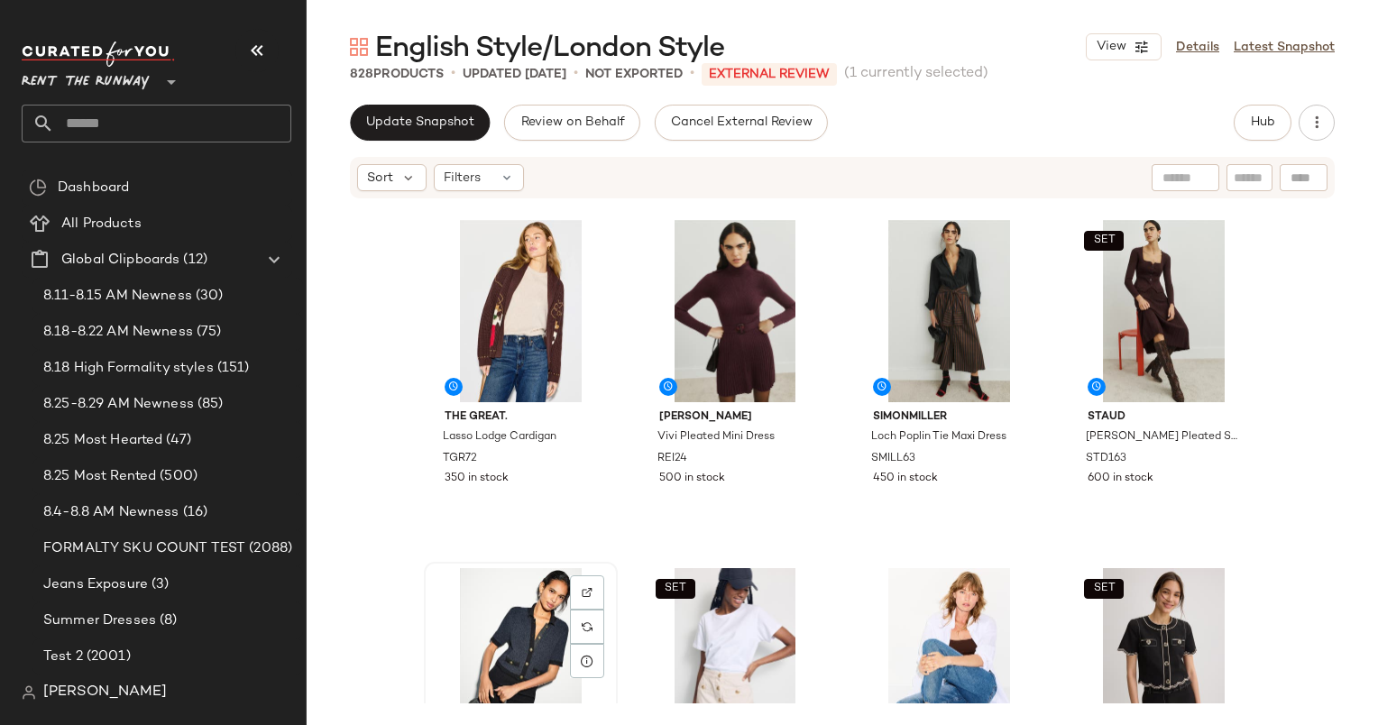
scroll to position [345, 0]
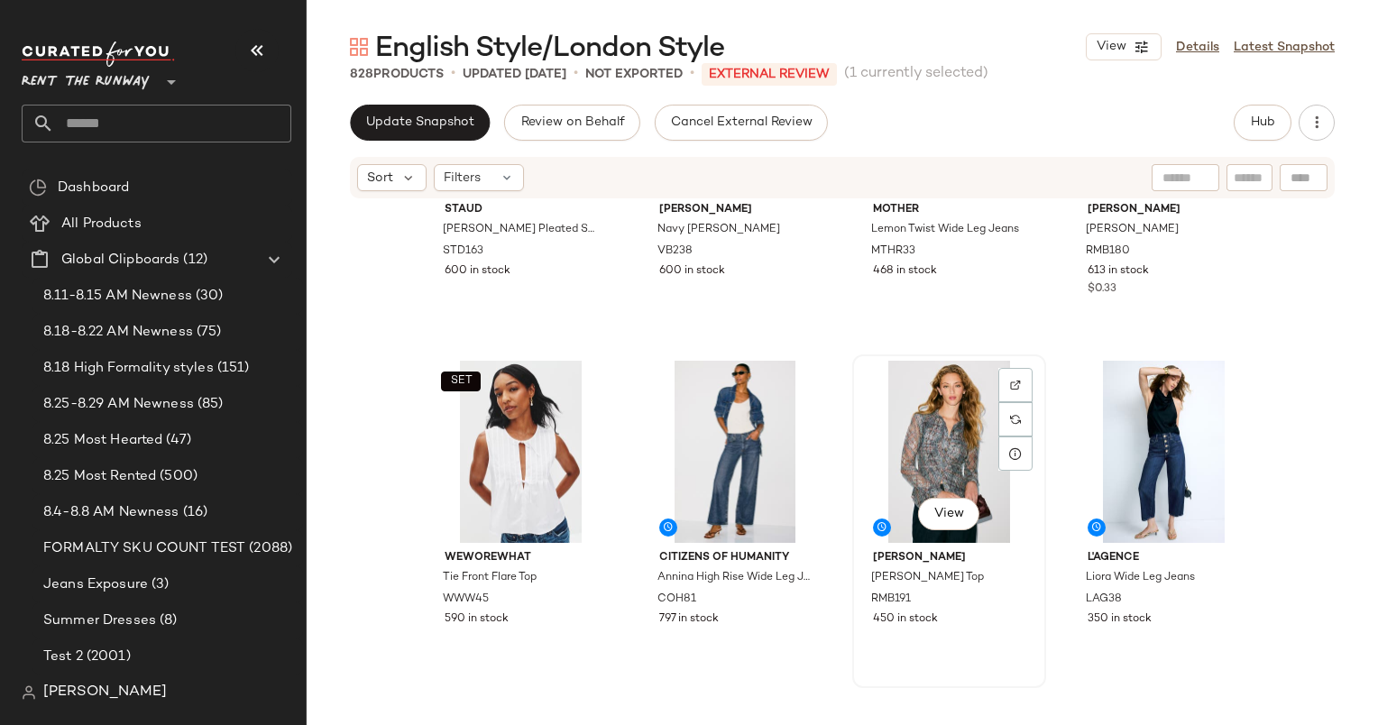
scroll to position [875, 0]
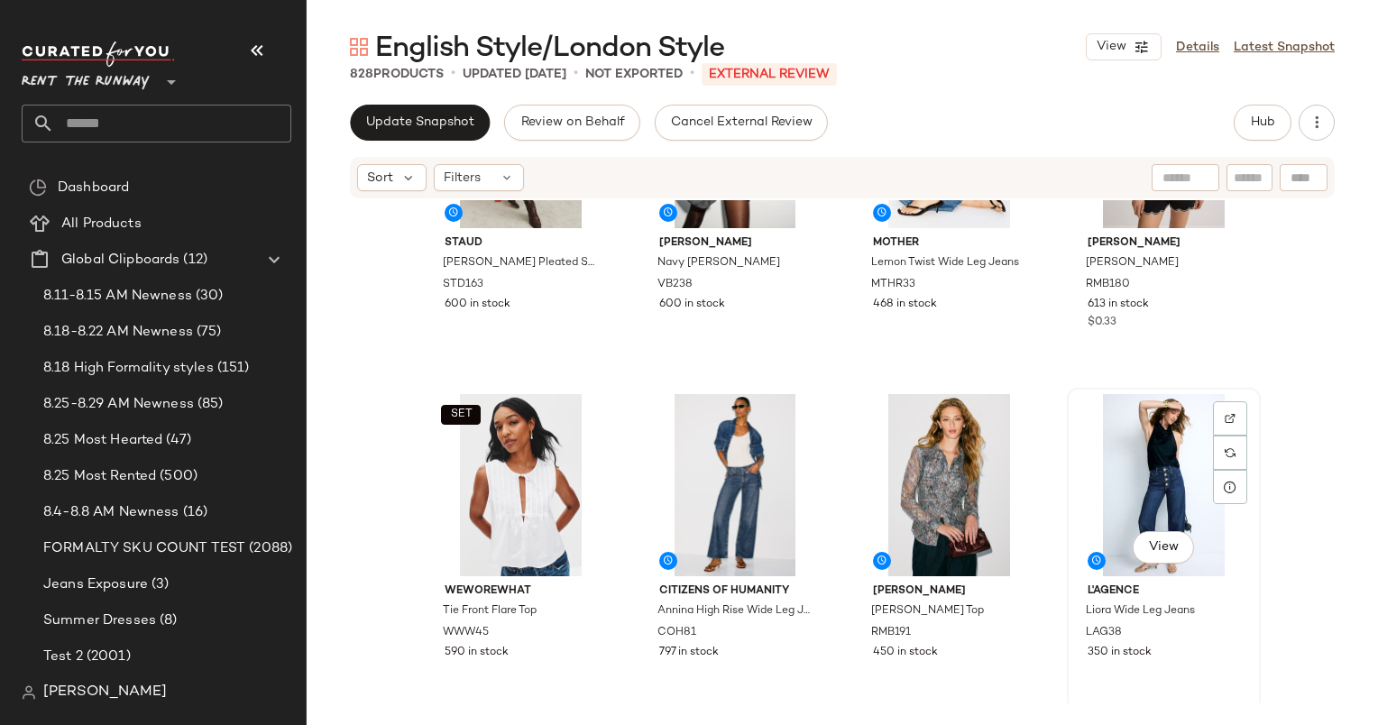
drag, startPoint x: 1165, startPoint y: 448, endPoint x: 1074, endPoint y: 451, distance: 91.1
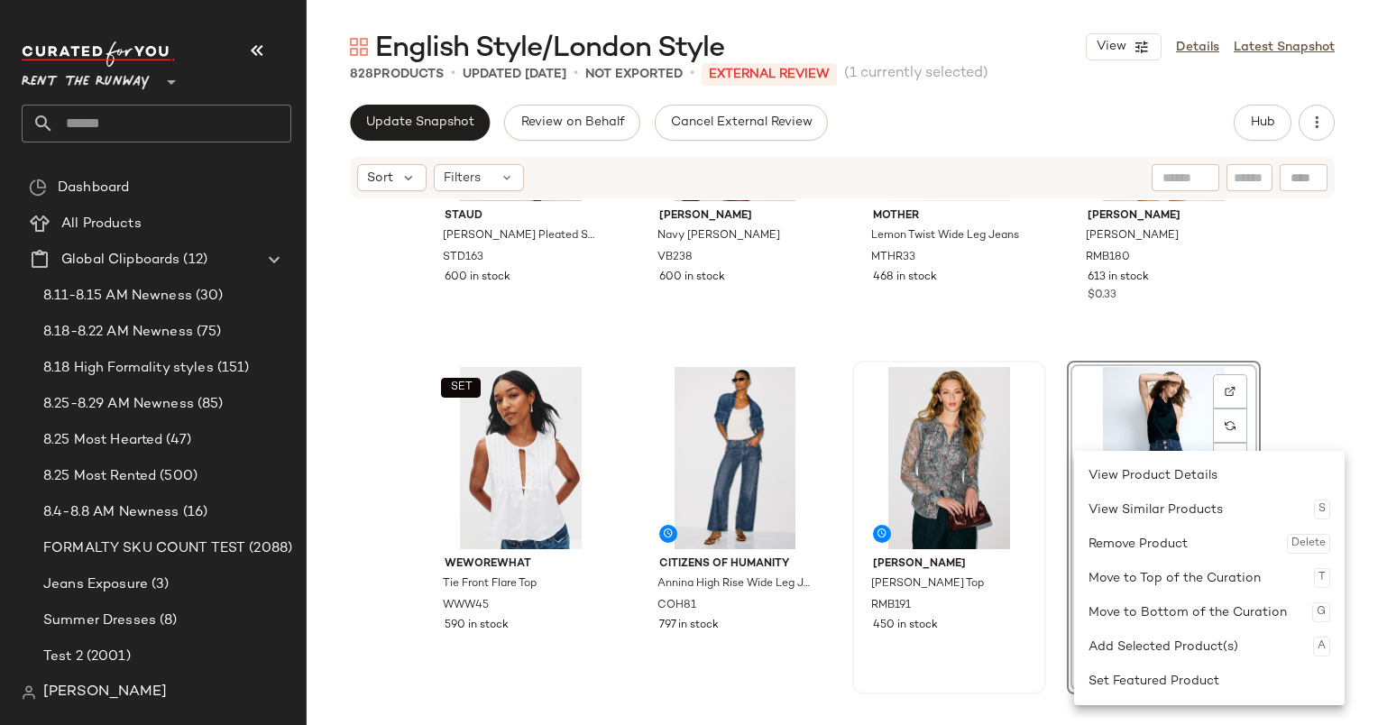
click at [1039, 368] on div "Ramy Brook Plaid Hamilton Top RMB191 450 in stock" at bounding box center [949, 528] width 194 height 334
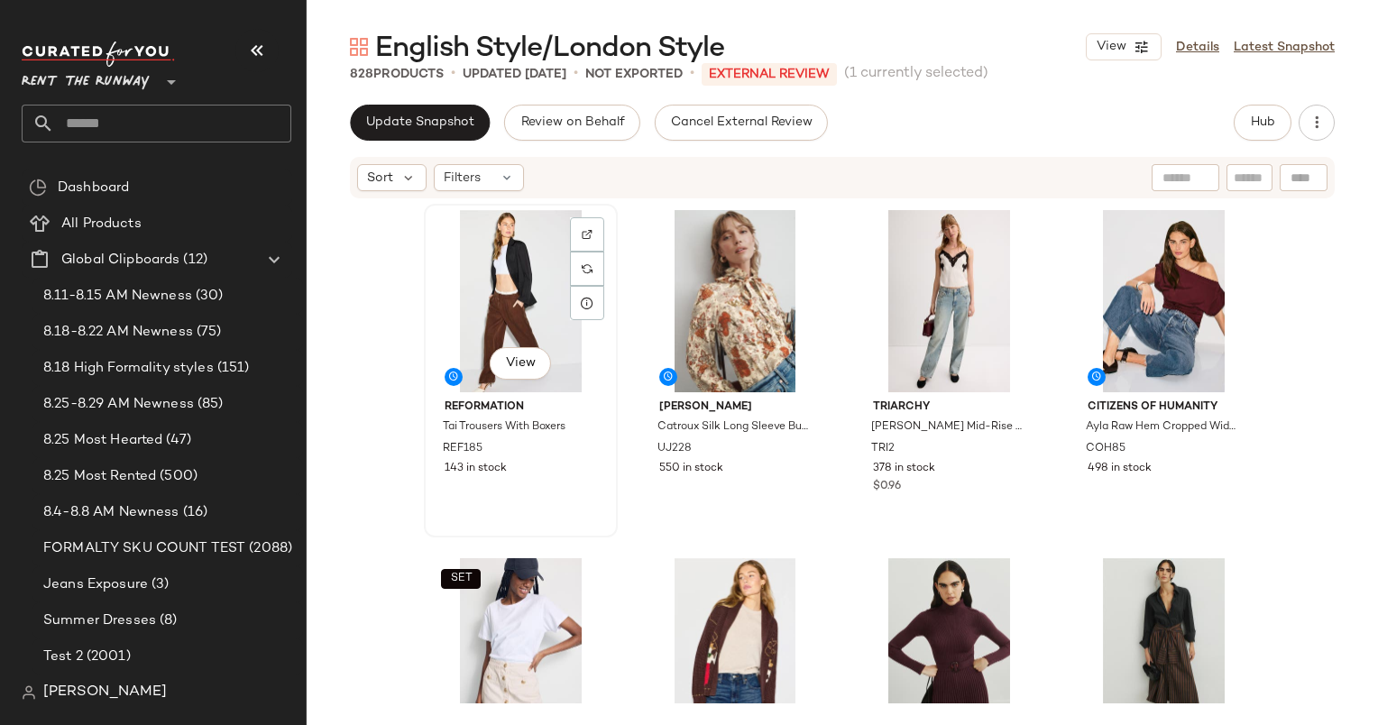
click at [480, 262] on div "View" at bounding box center [520, 301] width 181 height 182
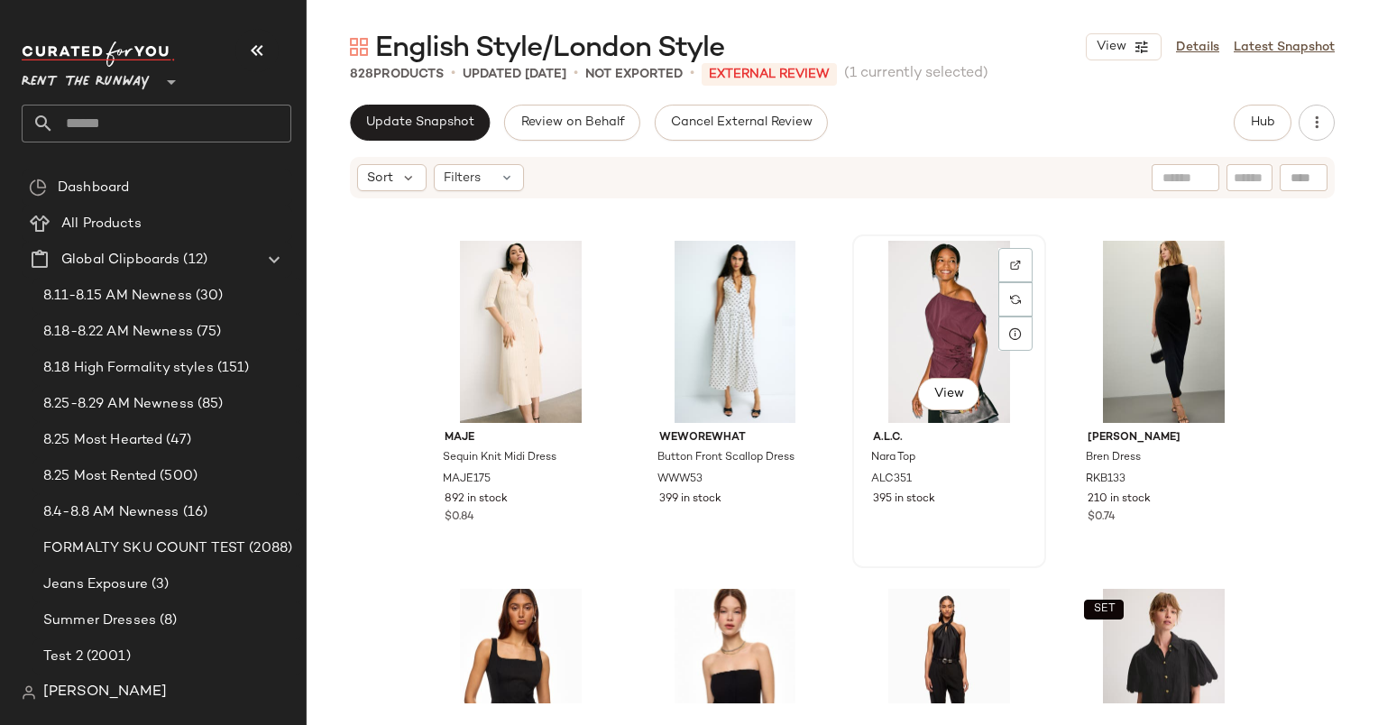
click at [915, 300] on div "View" at bounding box center [949, 332] width 181 height 182
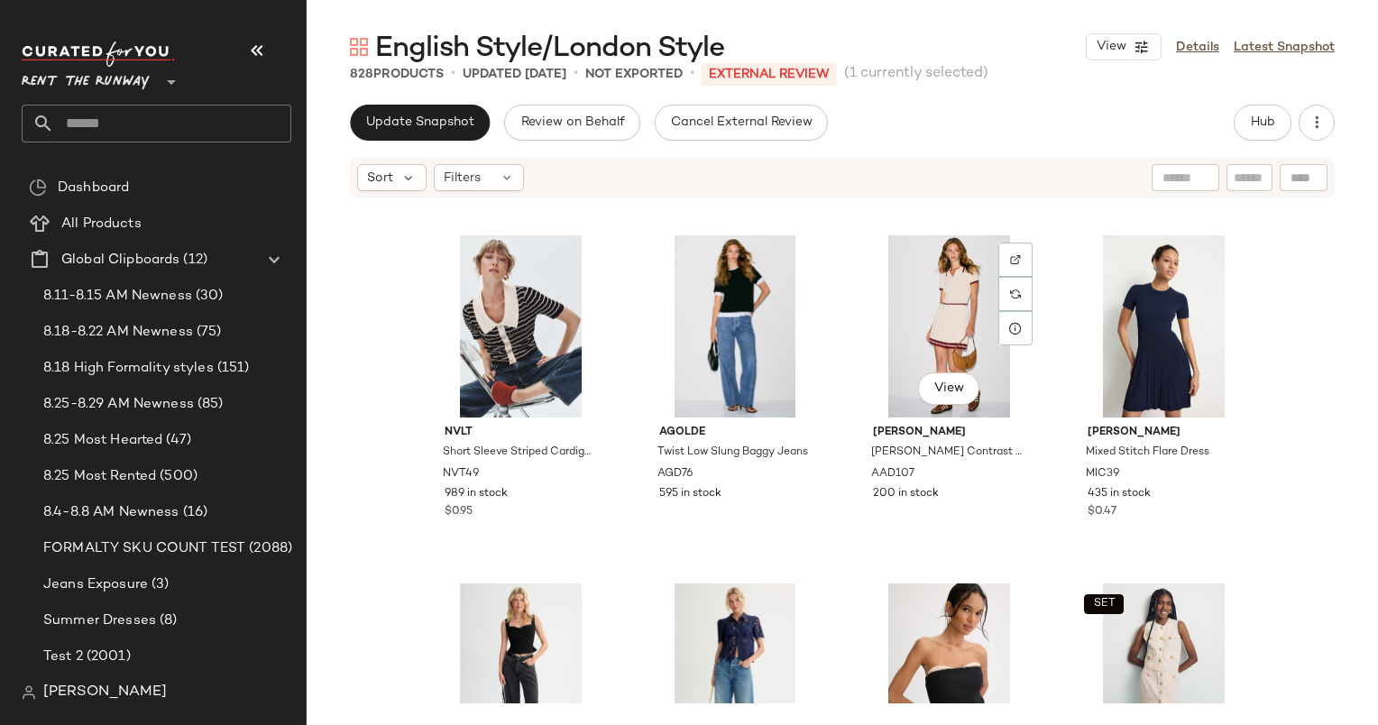
scroll to position [5560, 0]
click at [915, 300] on div "View" at bounding box center [949, 326] width 181 height 182
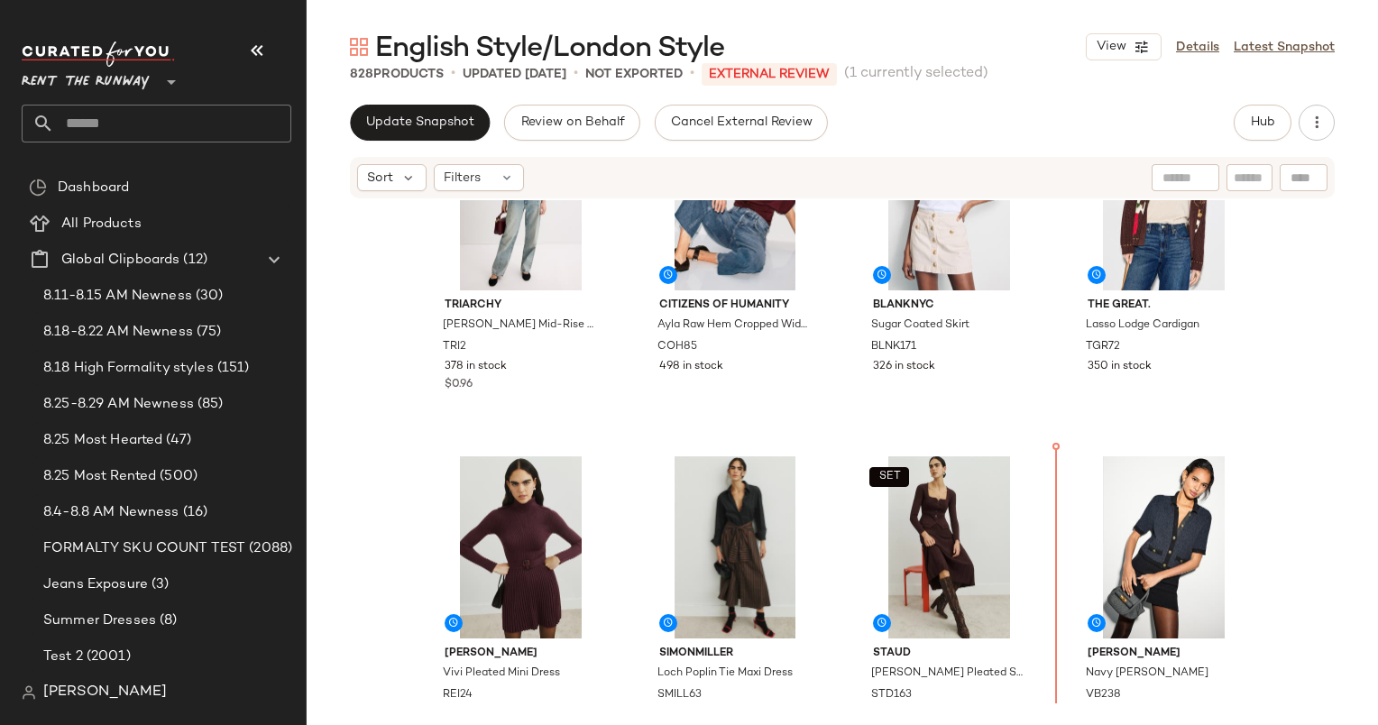
scroll to position [596, 0]
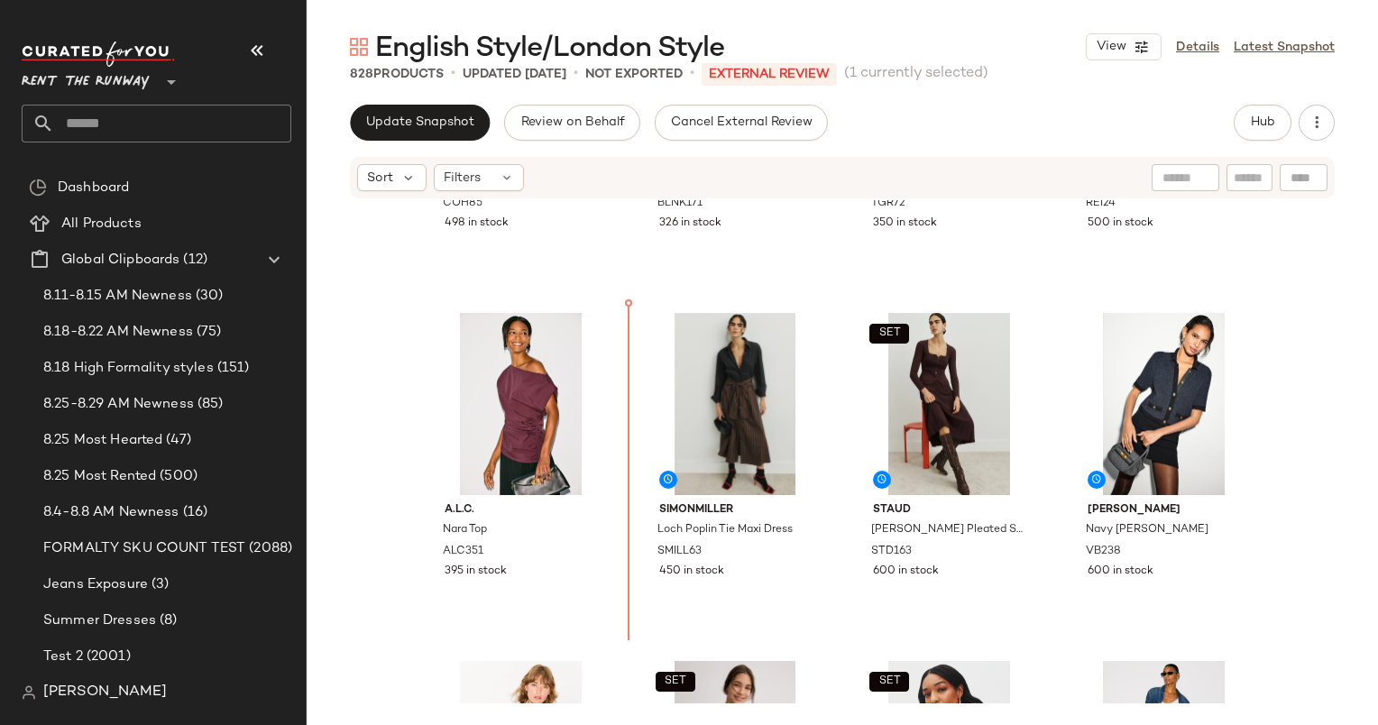
scroll to position [623, 0]
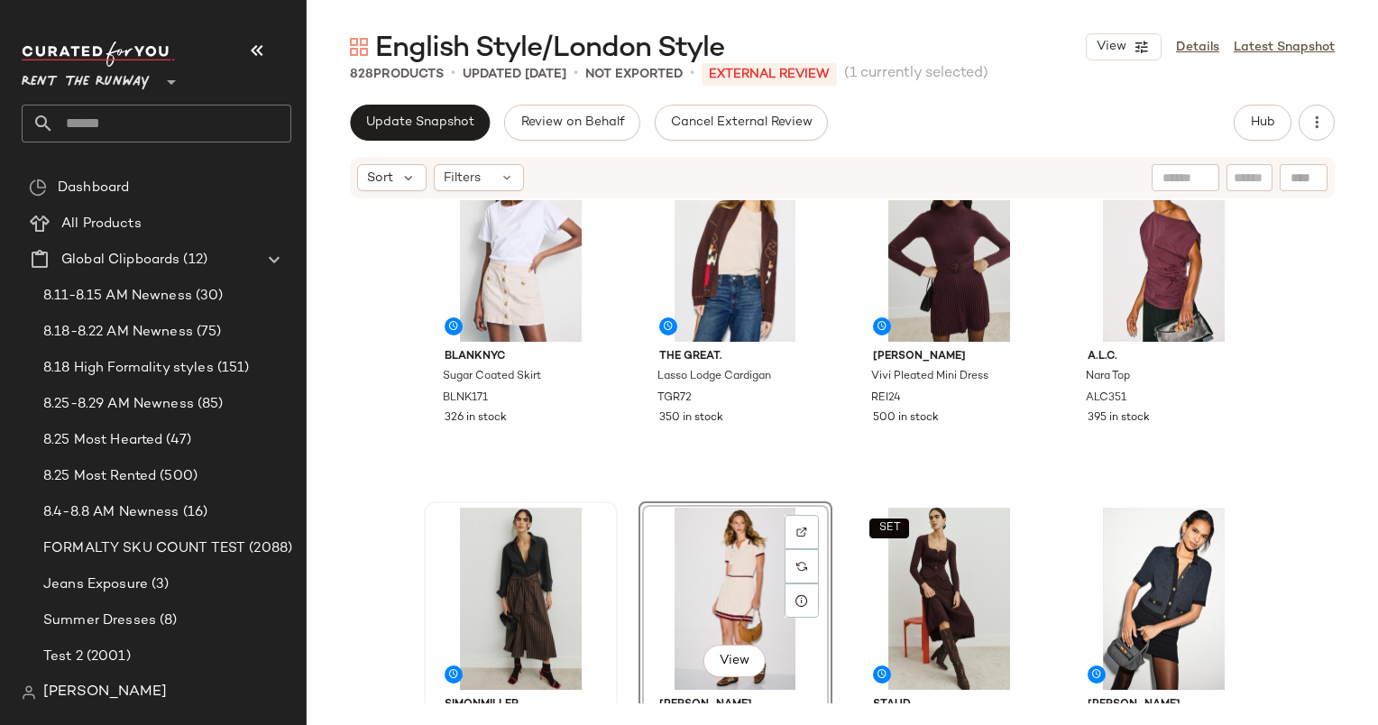
scroll to position [415, 0]
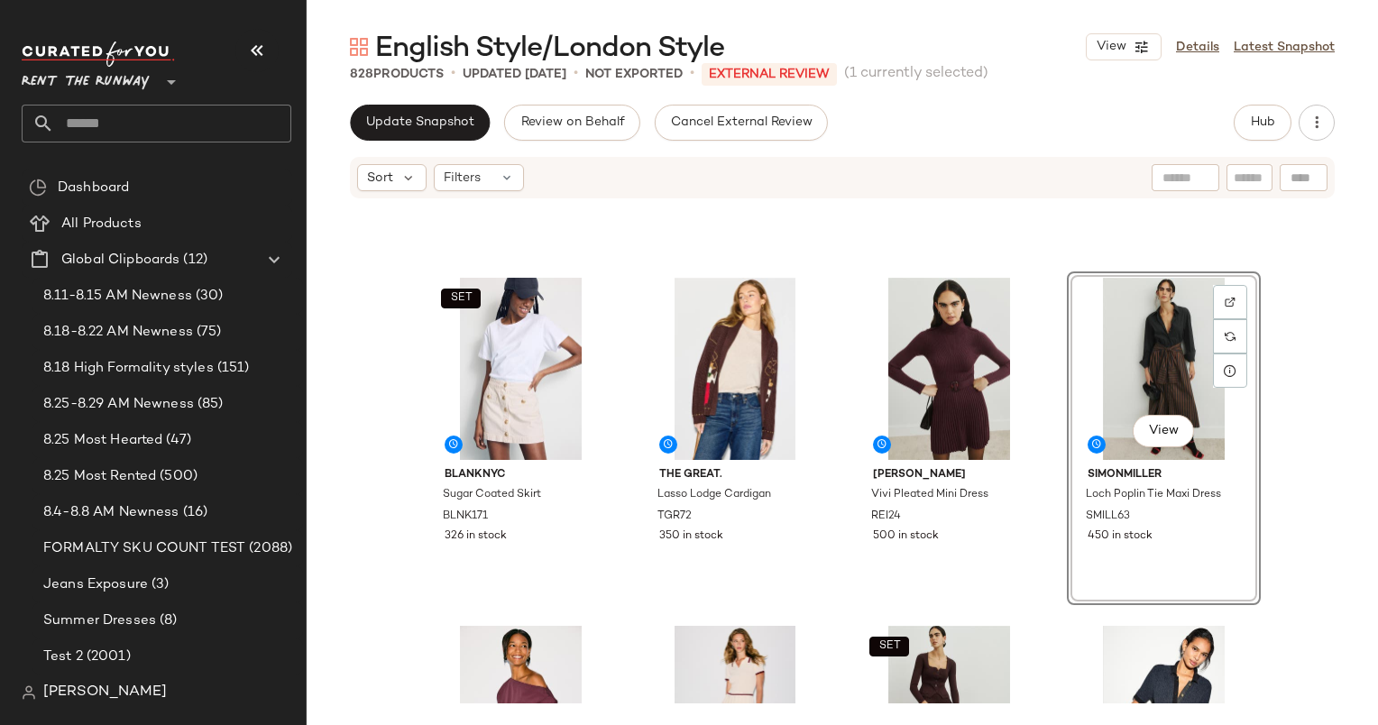
scroll to position [296, 0]
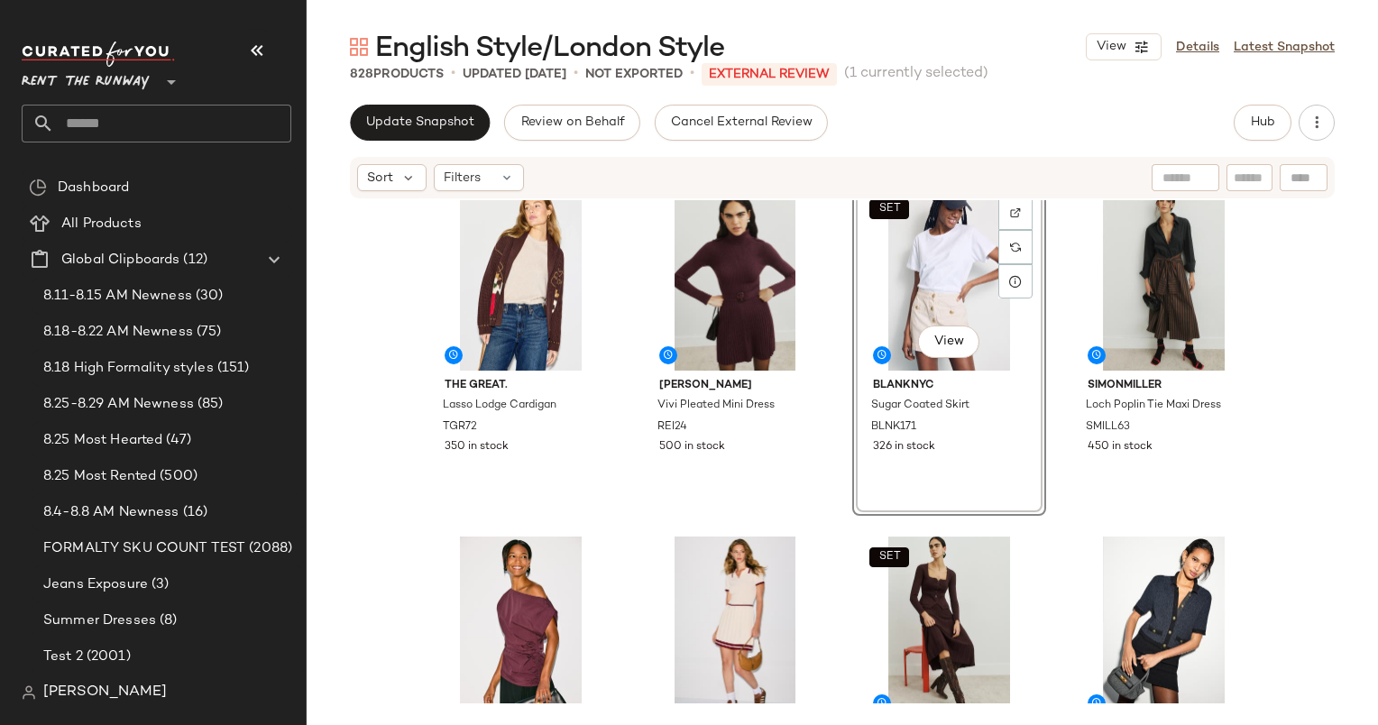
scroll to position [368, 0]
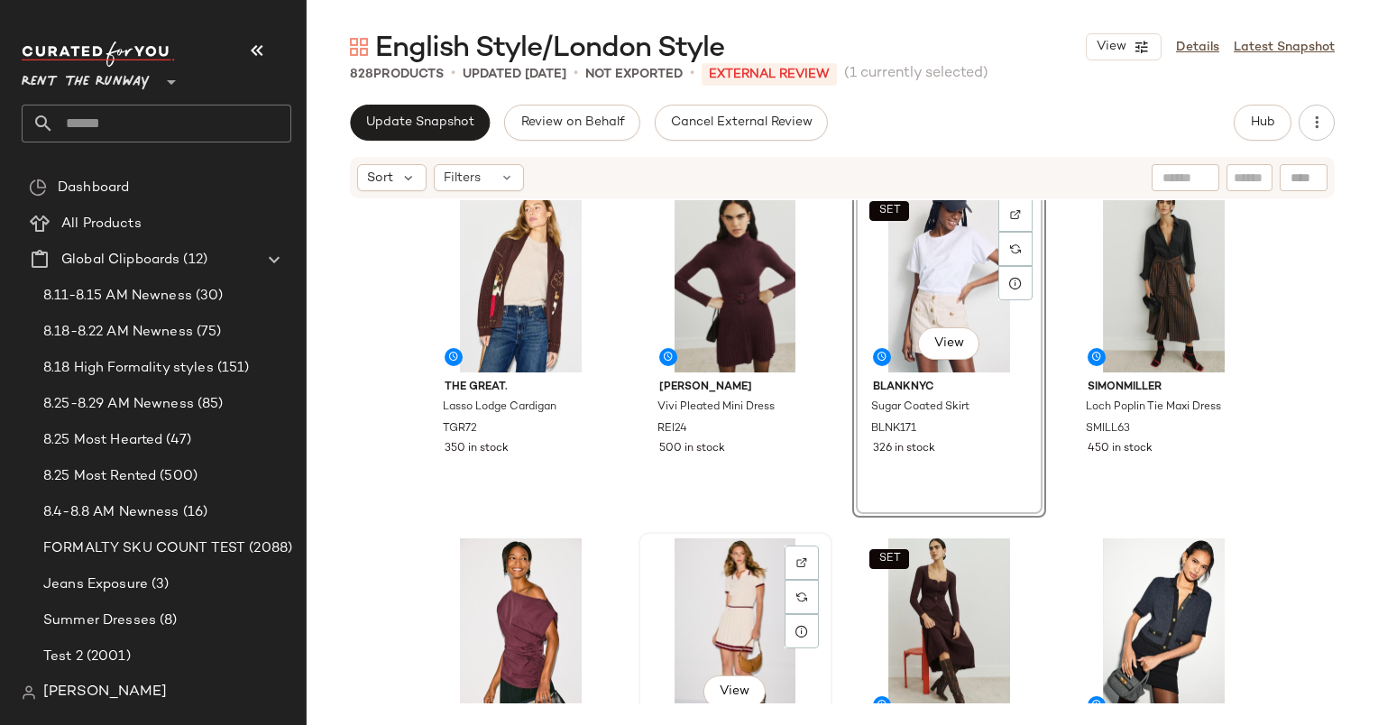
scroll to position [369, 0]
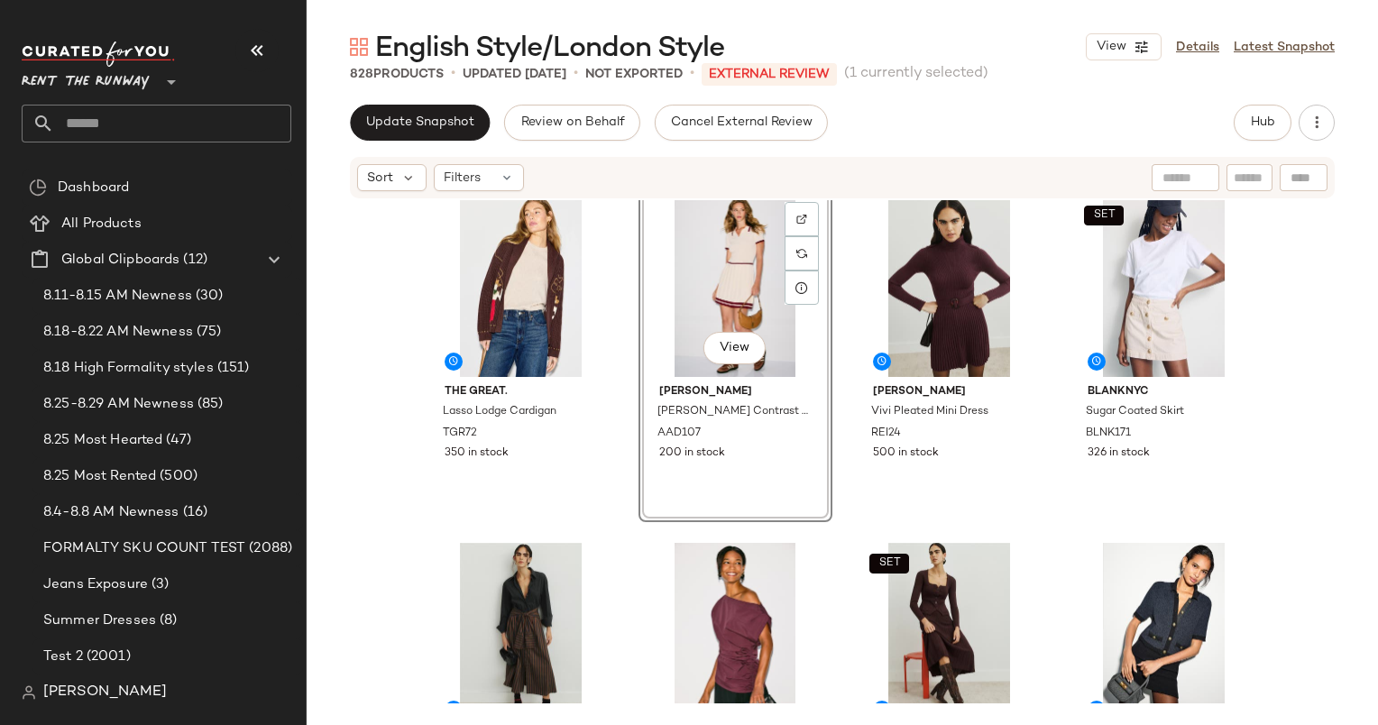
scroll to position [362, 0]
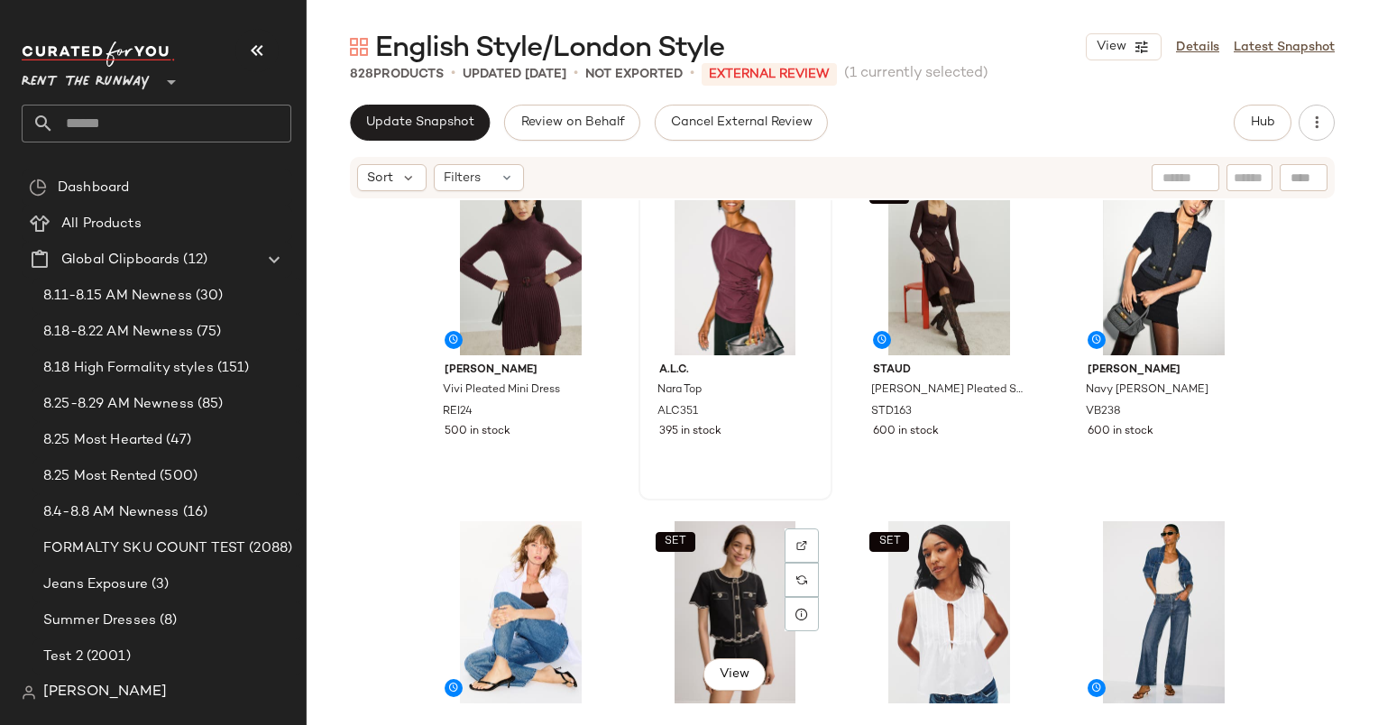
scroll to position [747, 0]
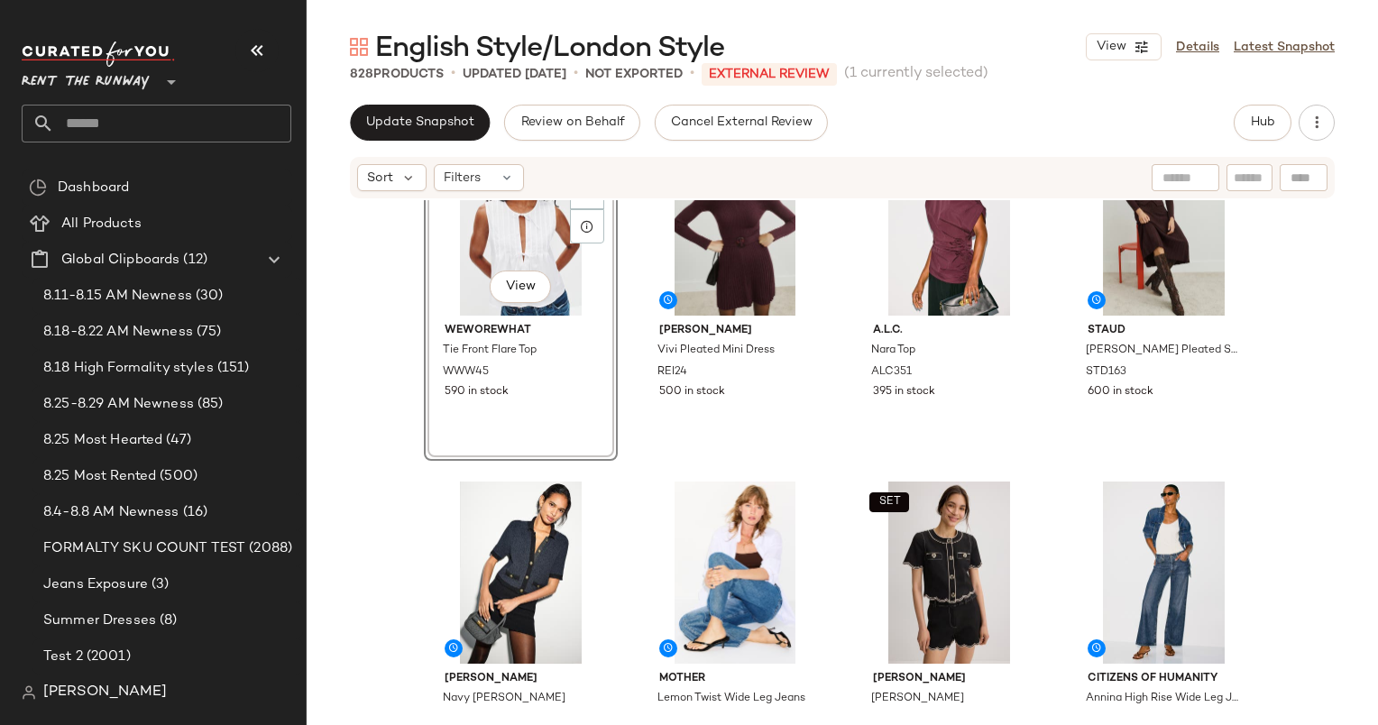
scroll to position [787, 0]
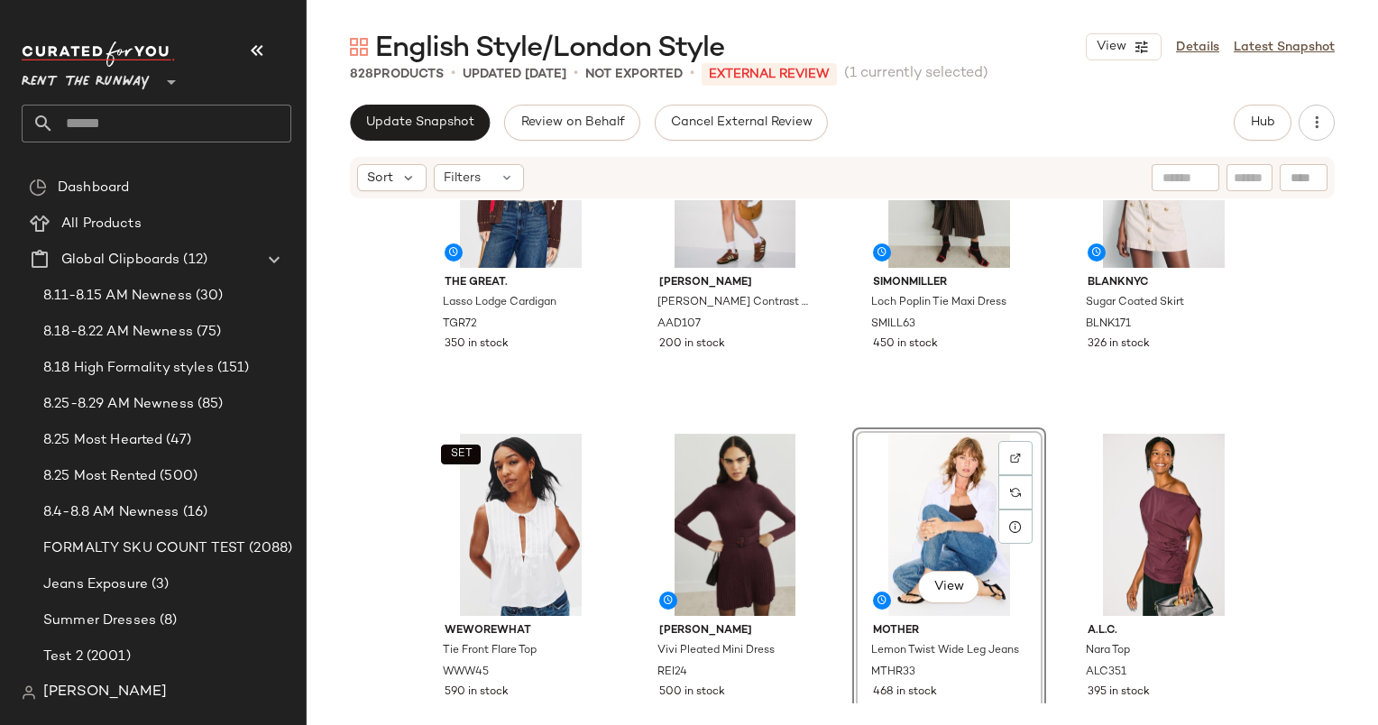
click at [822, 411] on div "Alexia Admor Jasmine Collar Contrast Piping Dress AAD107 200 in stock" at bounding box center [736, 246] width 194 height 334
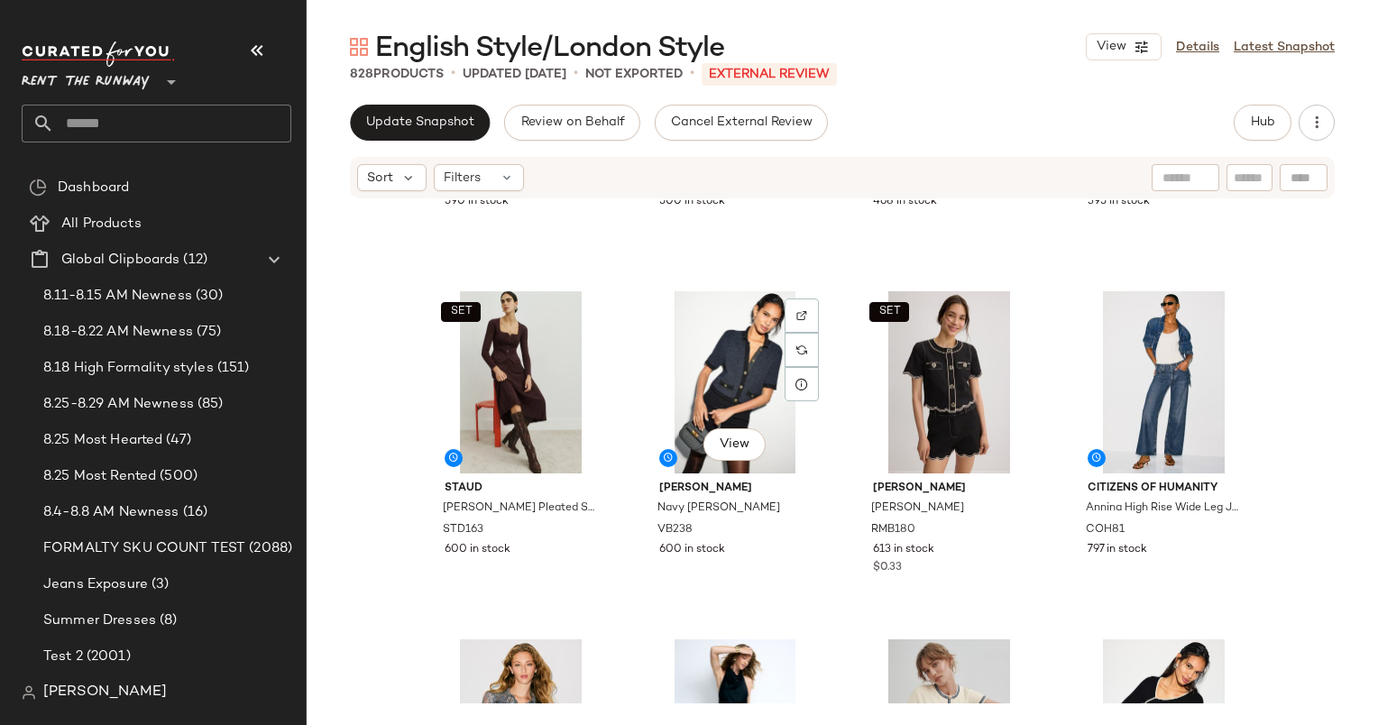
scroll to position [990, 0]
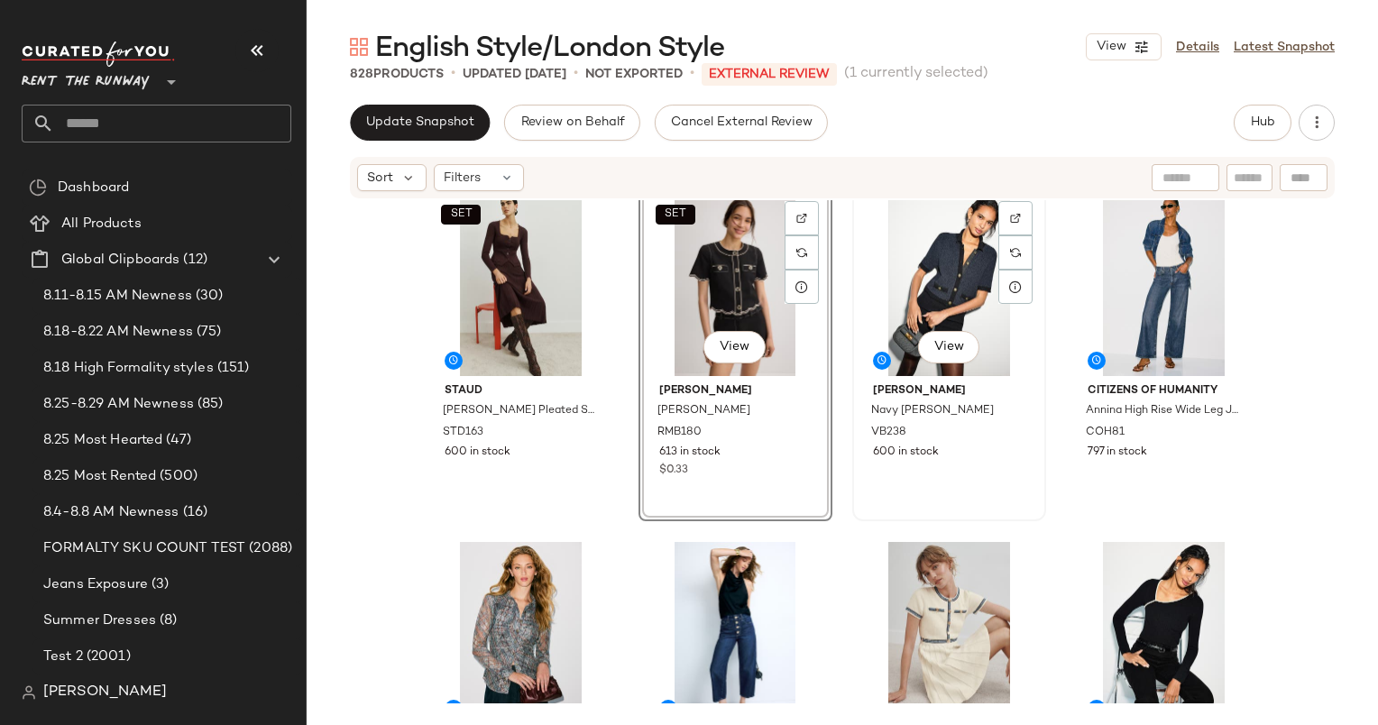
scroll to position [1073, 0]
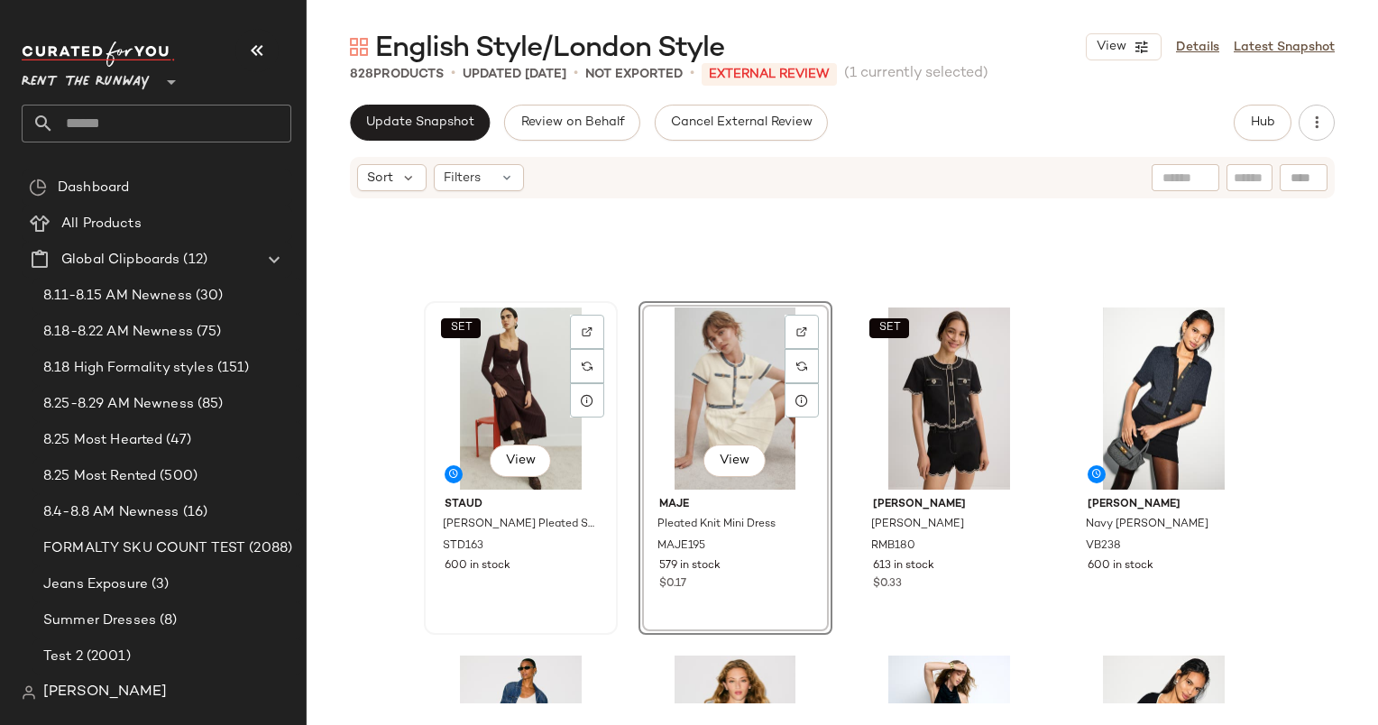
scroll to position [1039, 0]
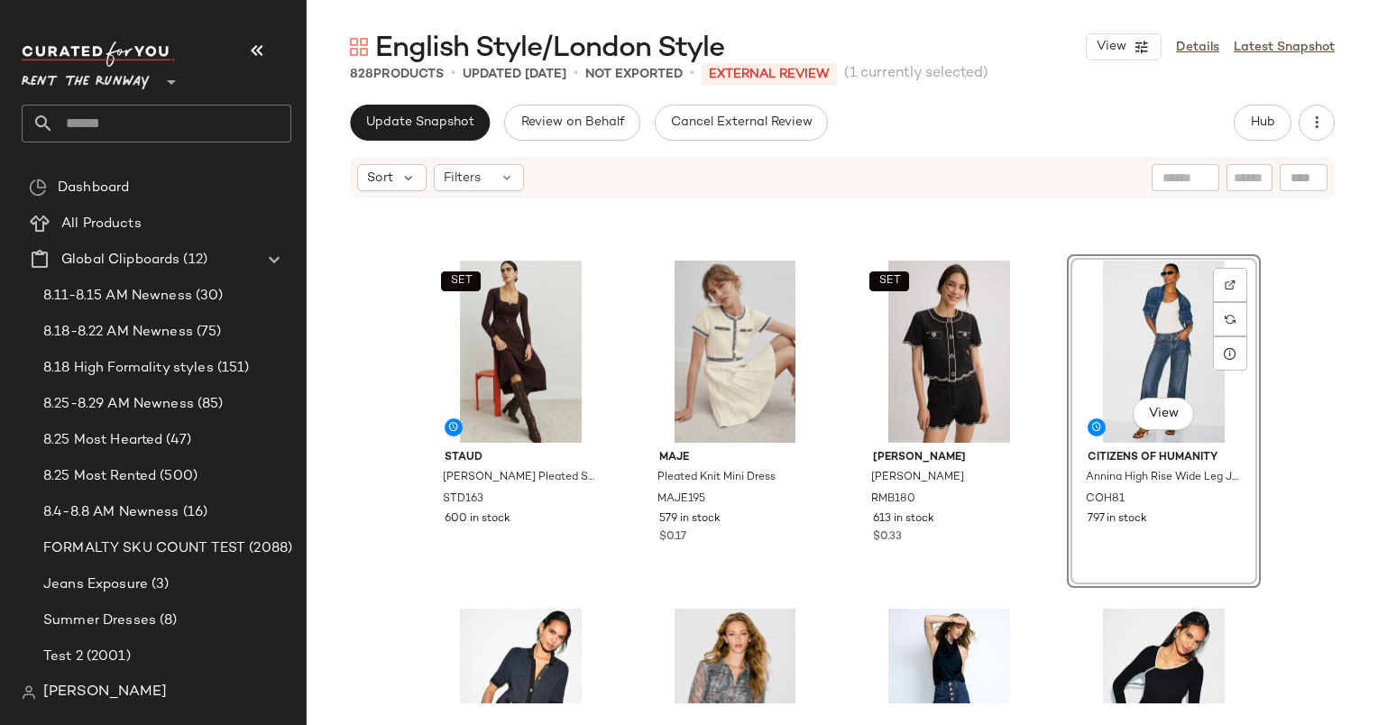
scroll to position [1008, 0]
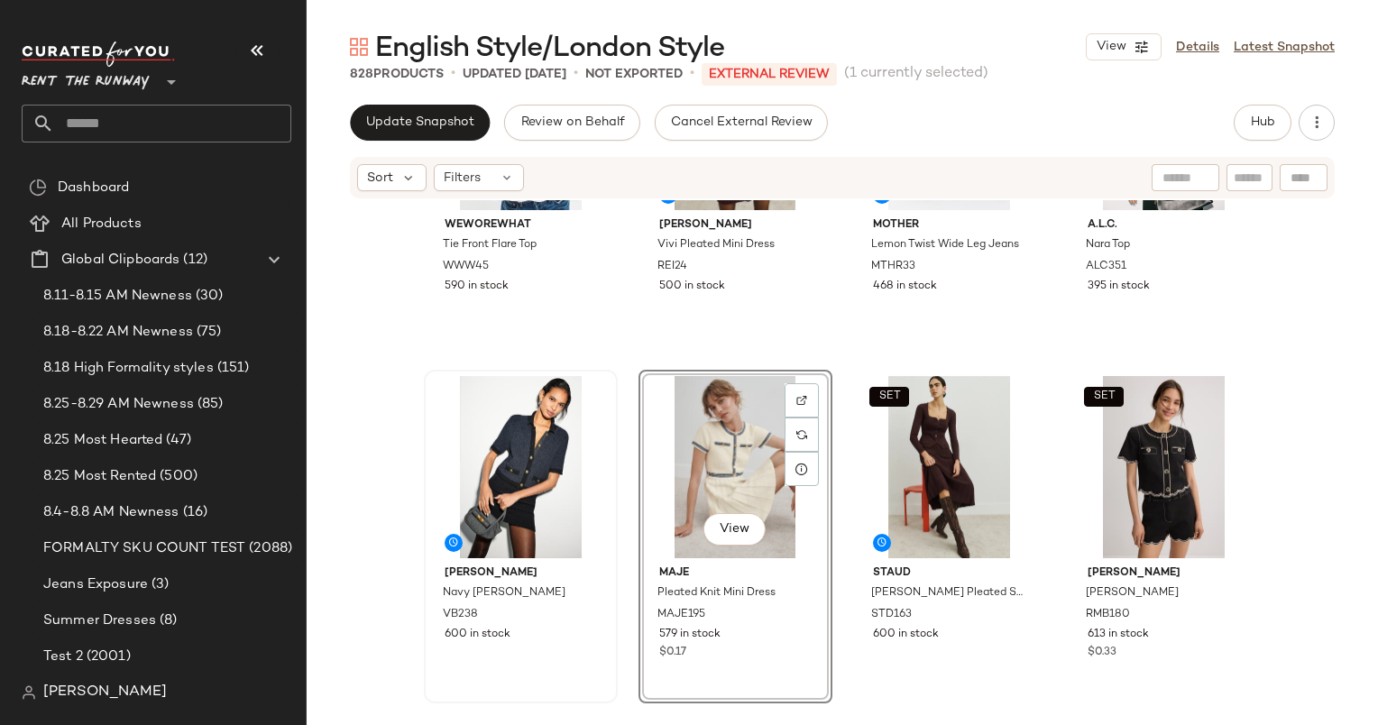
scroll to position [895, 0]
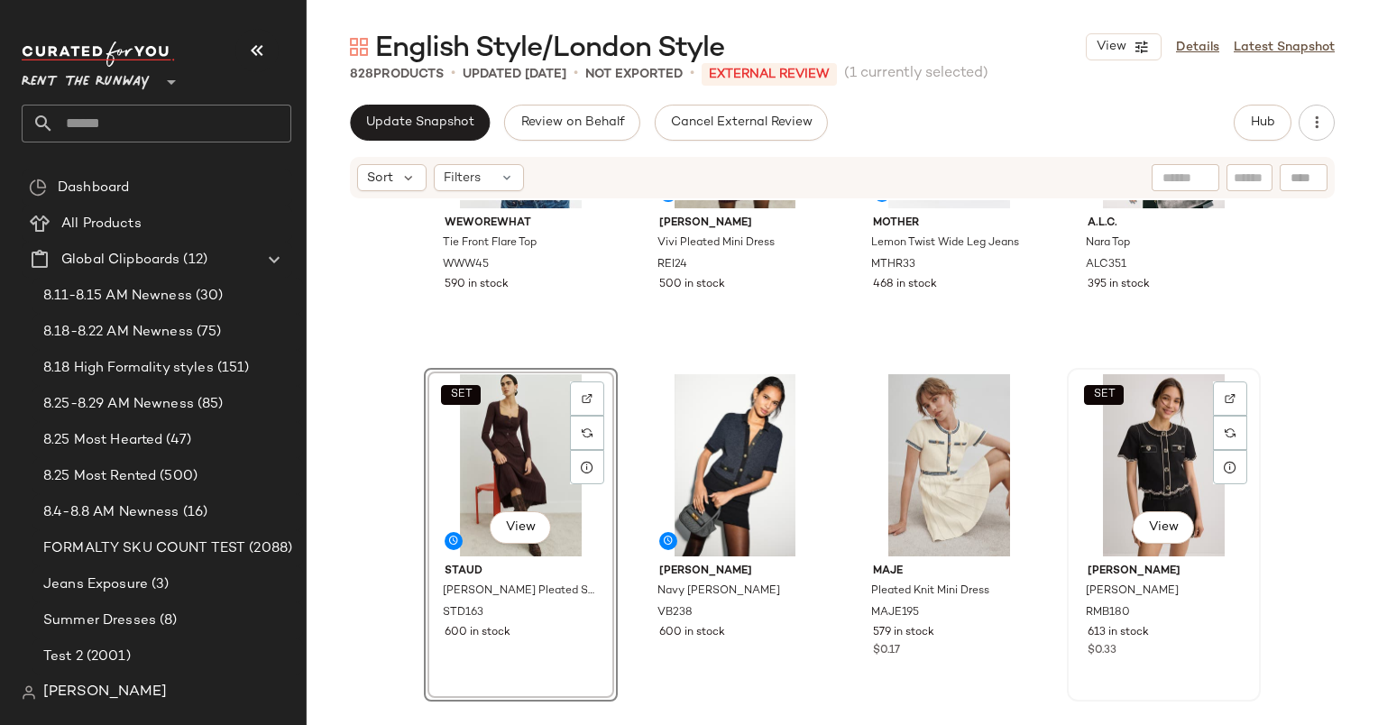
scroll to position [1086, 0]
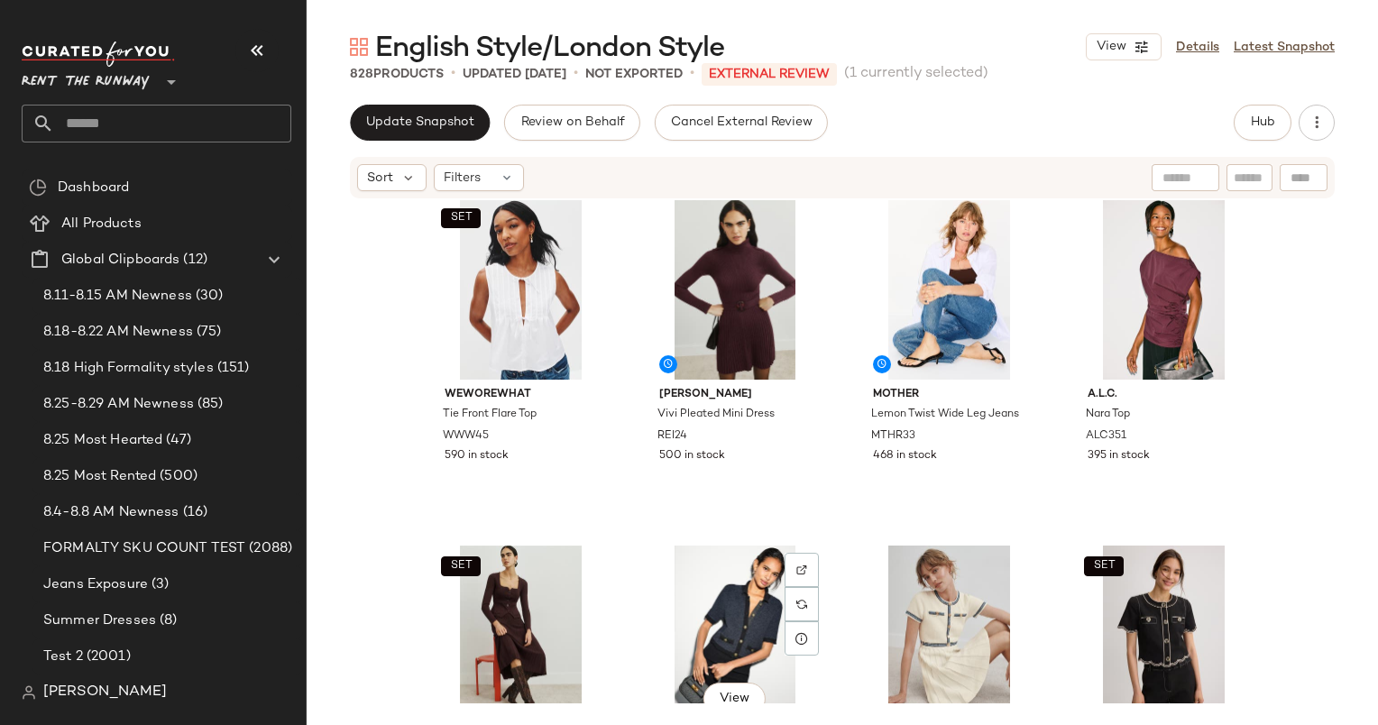
scroll to position [801, 0]
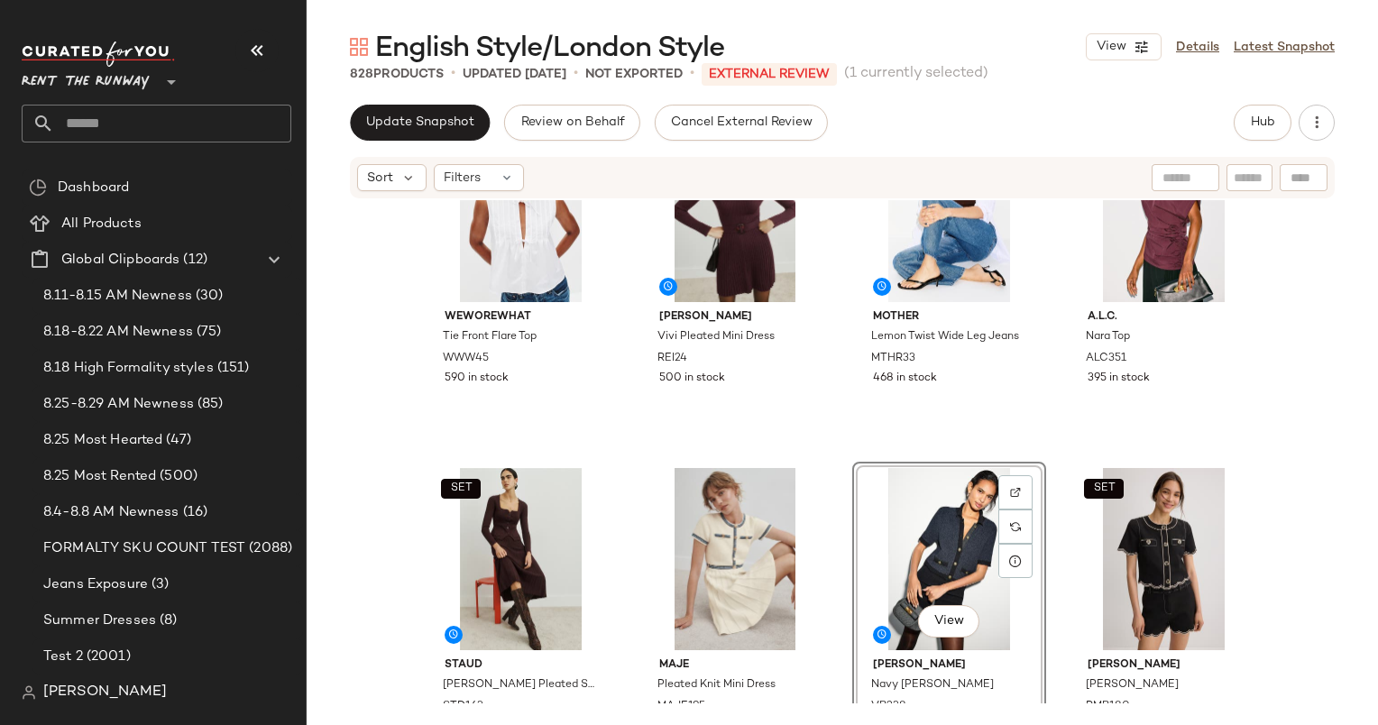
scroll to position [999, 0]
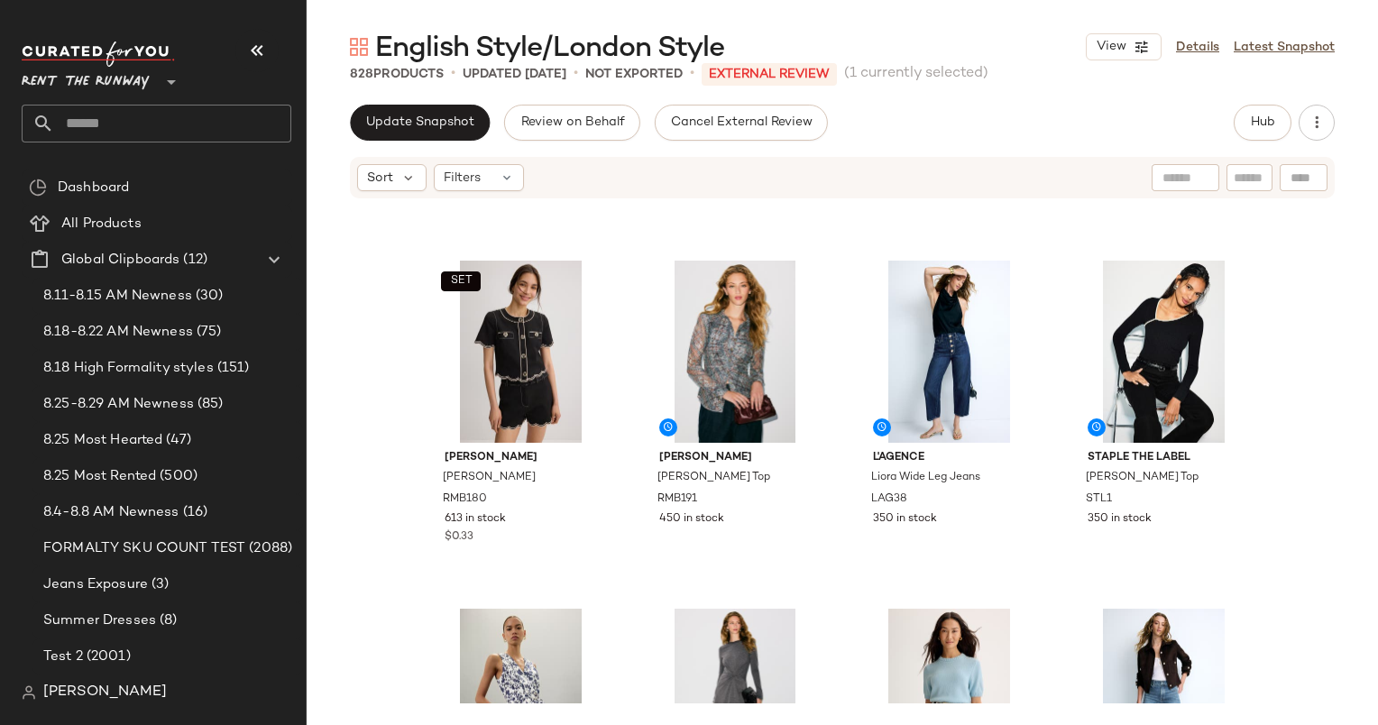
scroll to position [1357, 0]
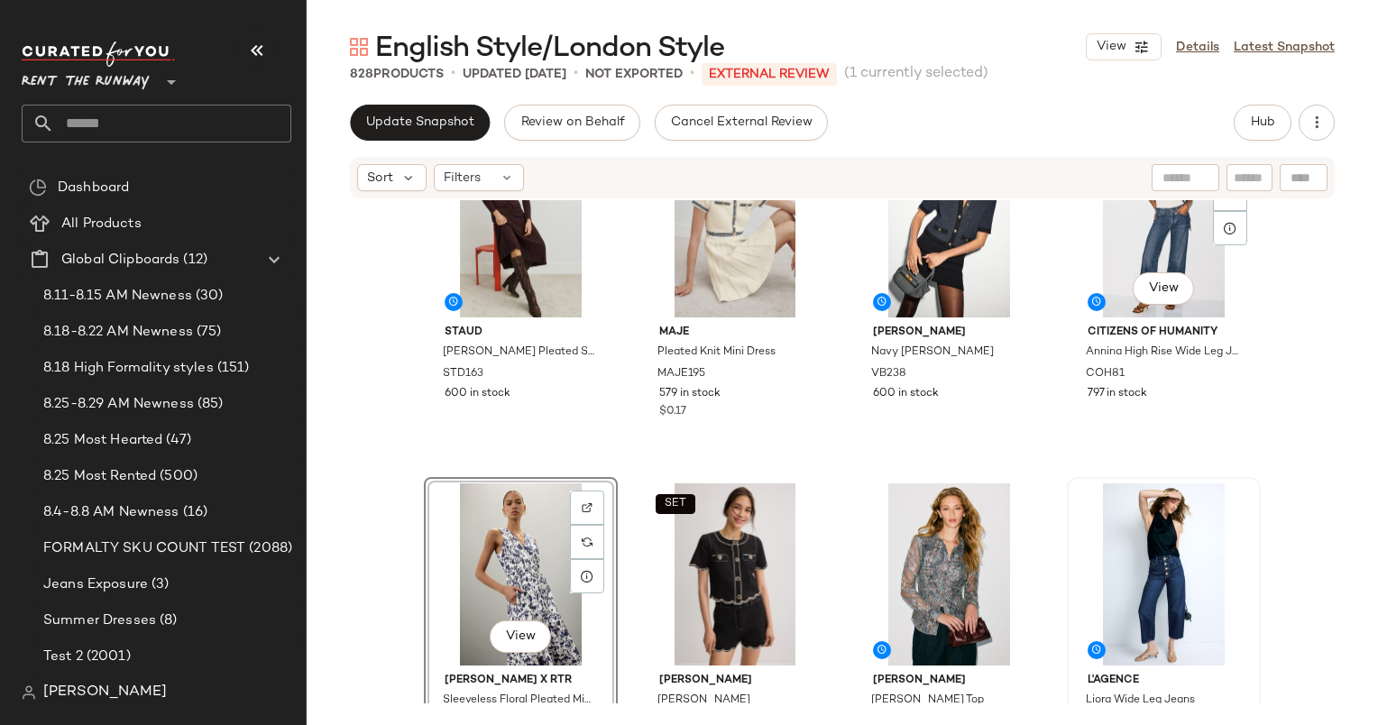
scroll to position [1143, 0]
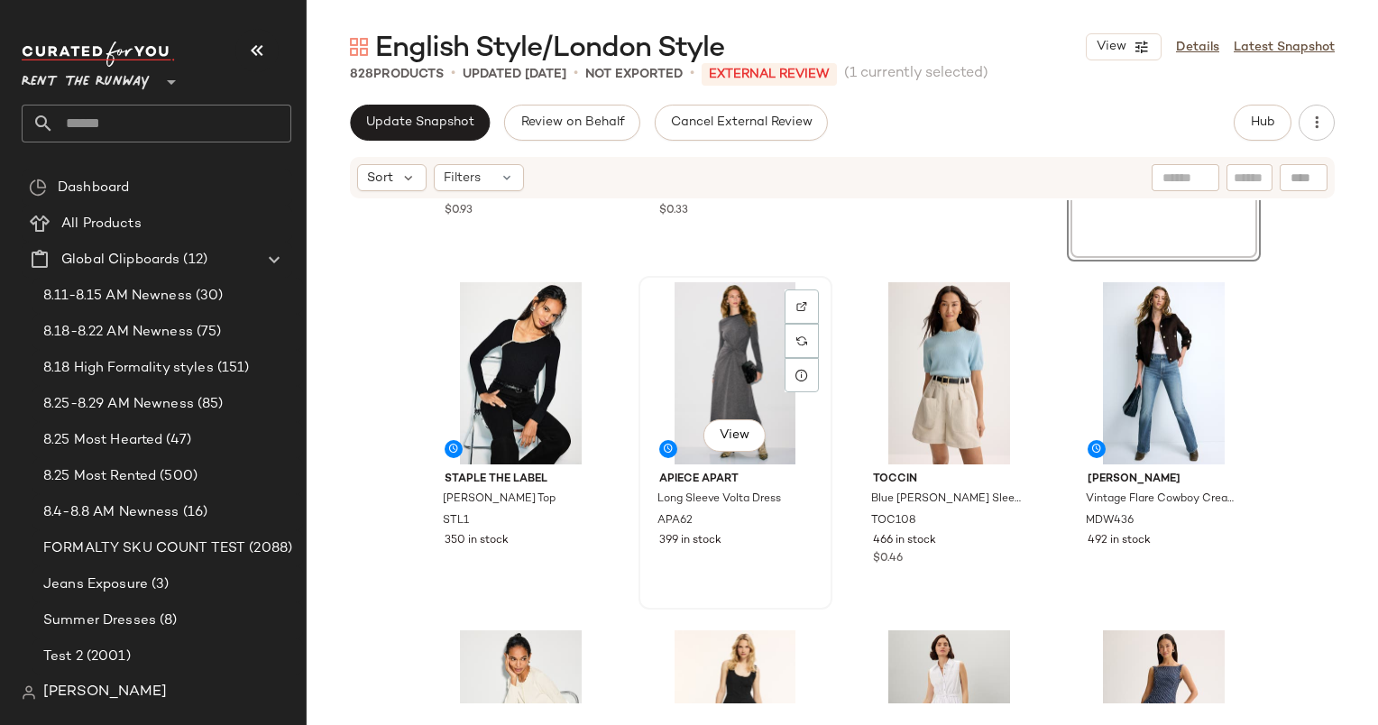
scroll to position [1684, 0]
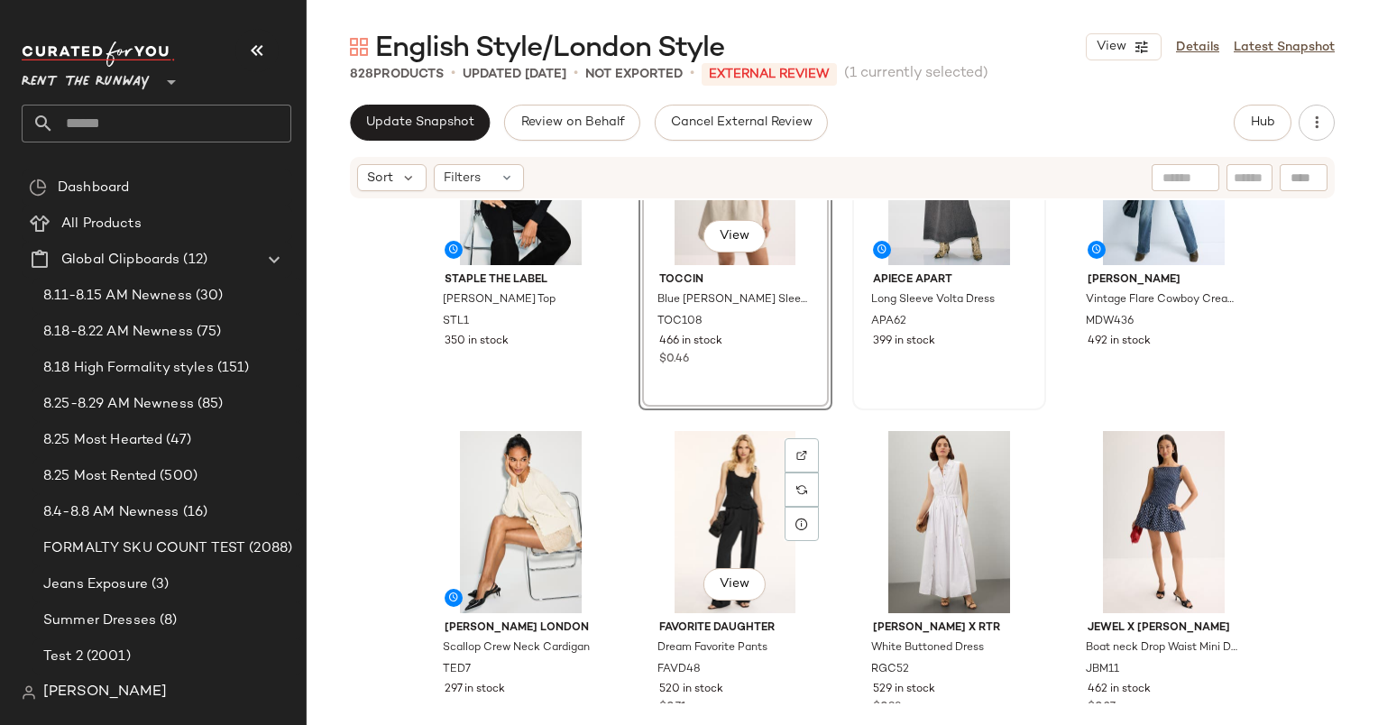
scroll to position [1852, 0]
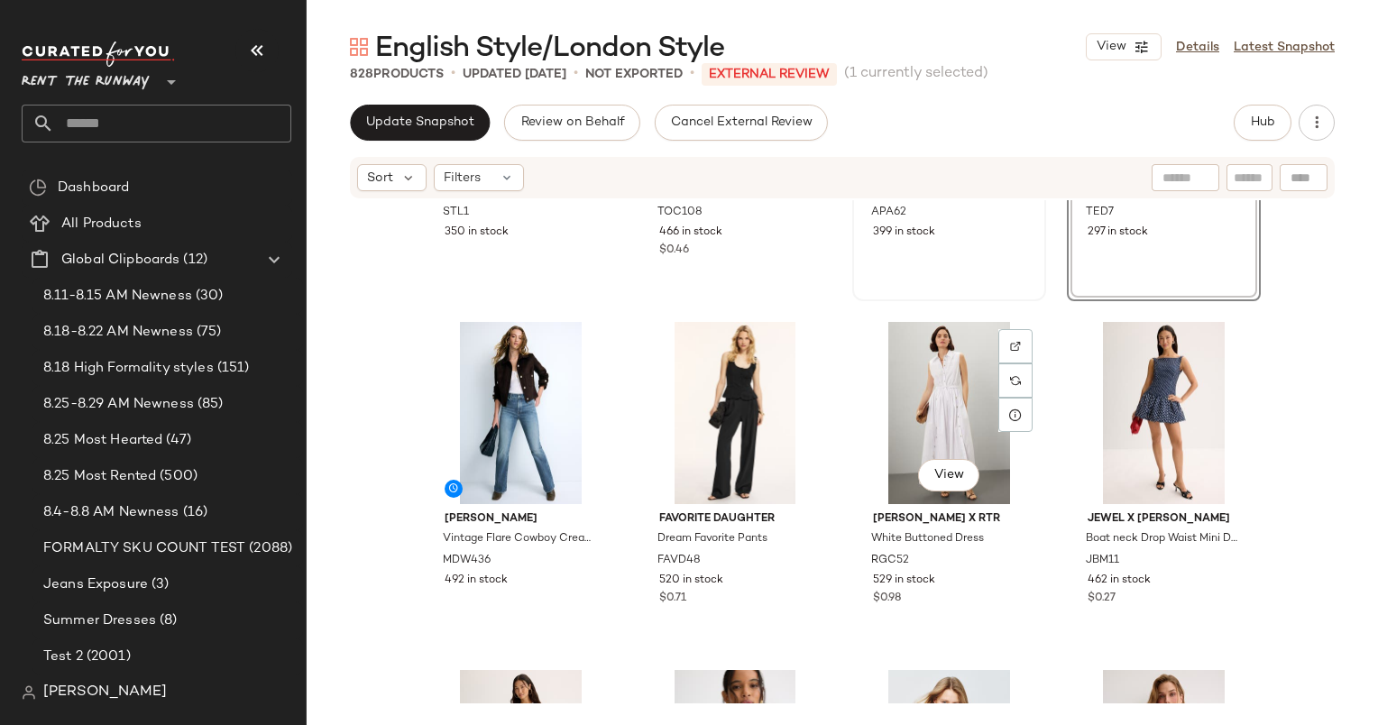
scroll to position [1993, 0]
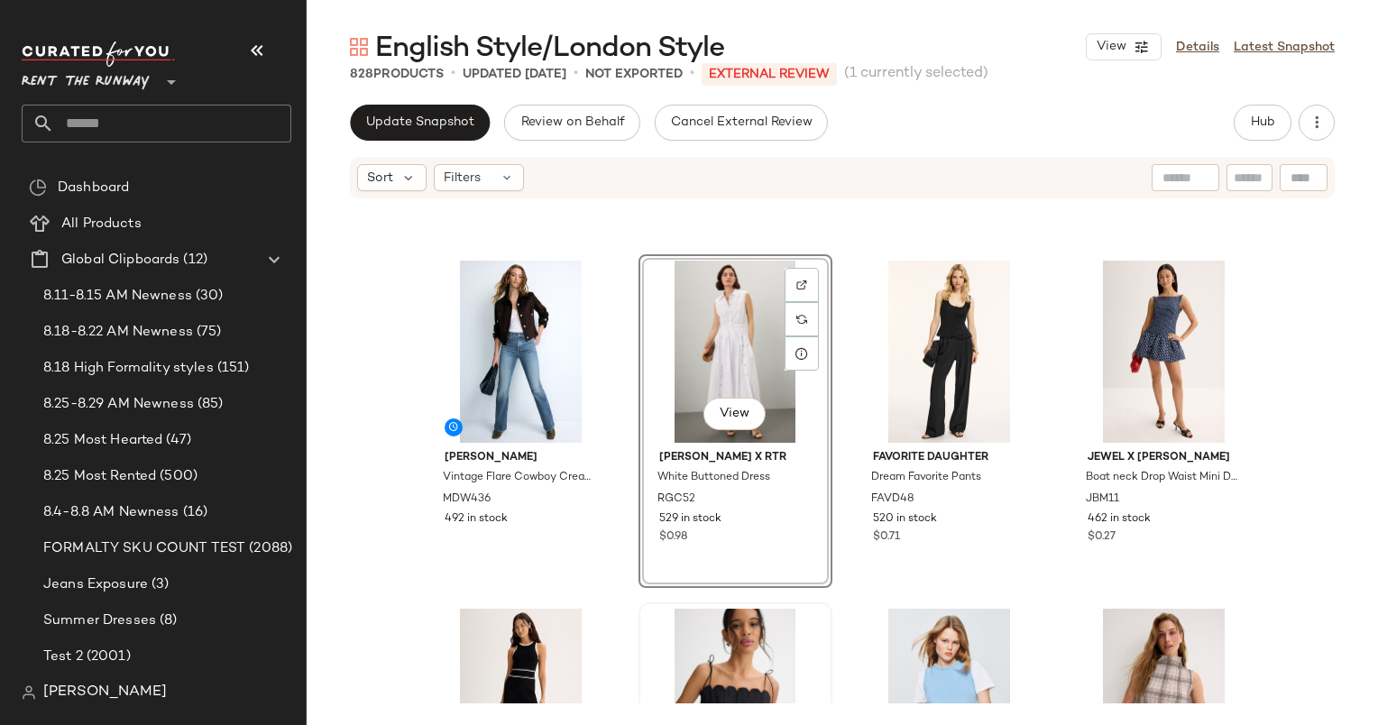
scroll to position [2110, 0]
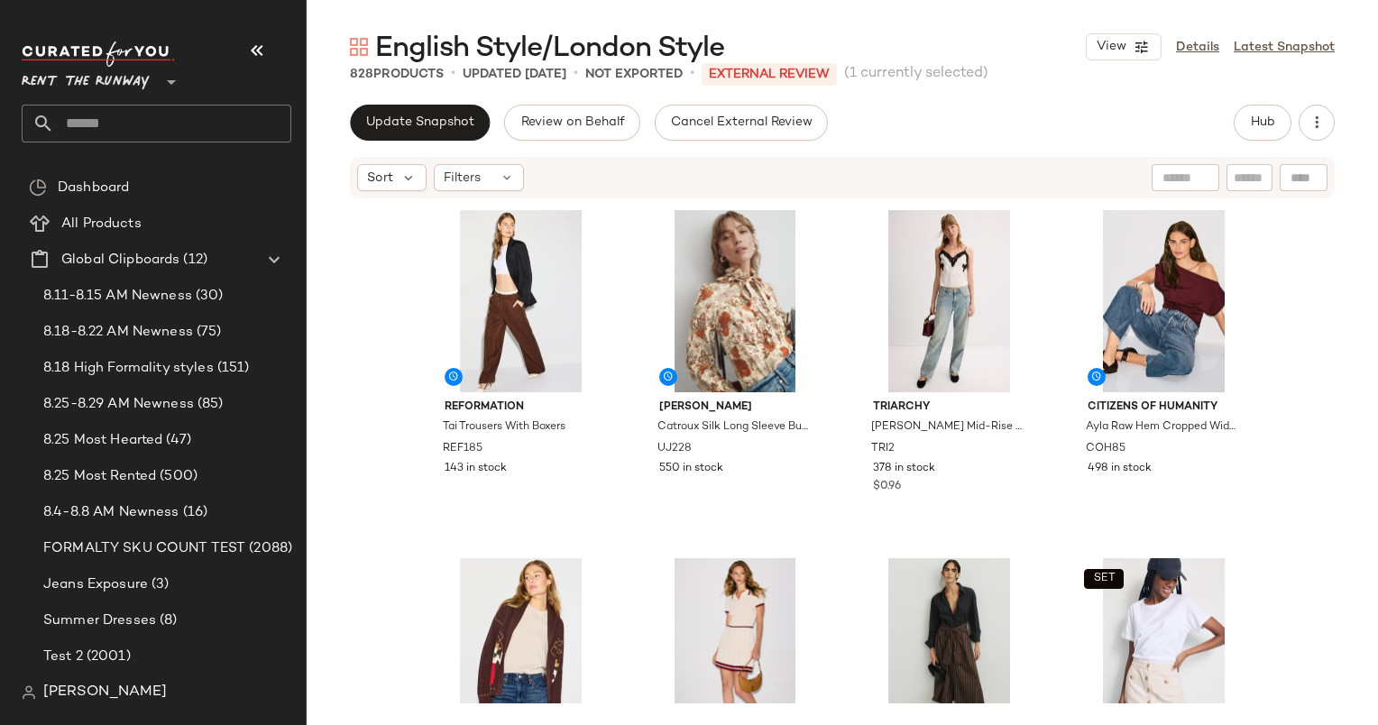
click at [406, 142] on div "Update Snapshot Review on Behalf Cancel External Review Hub Sort Filters Reform…" at bounding box center [843, 415] width 1072 height 621
click at [431, 126] on span "Update Snapshot" at bounding box center [419, 122] width 109 height 14
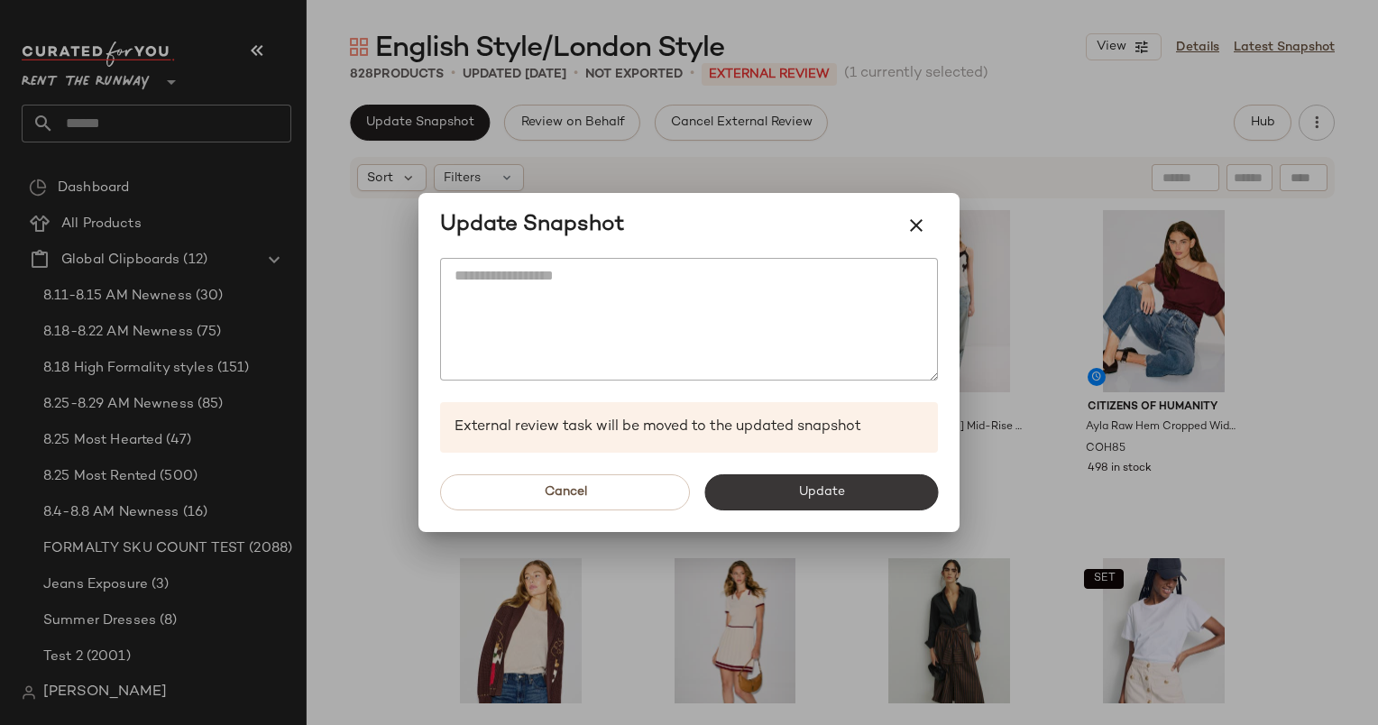
click at [768, 499] on button "Update" at bounding box center [821, 492] width 234 height 36
